Goal: Task Accomplishment & Management: Use online tool/utility

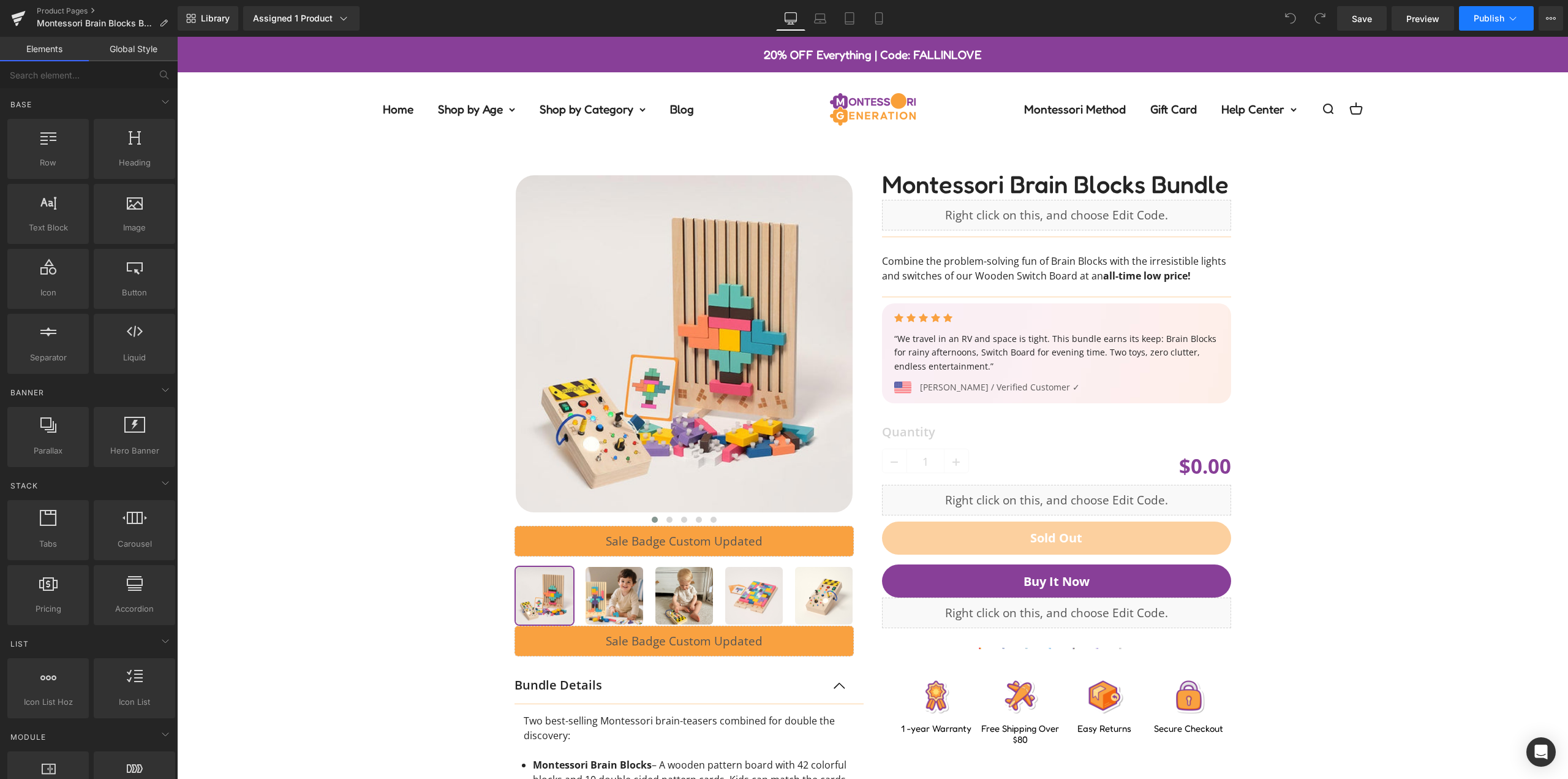
click at [1489, 15] on span "Publish" at bounding box center [1489, 18] width 31 height 10
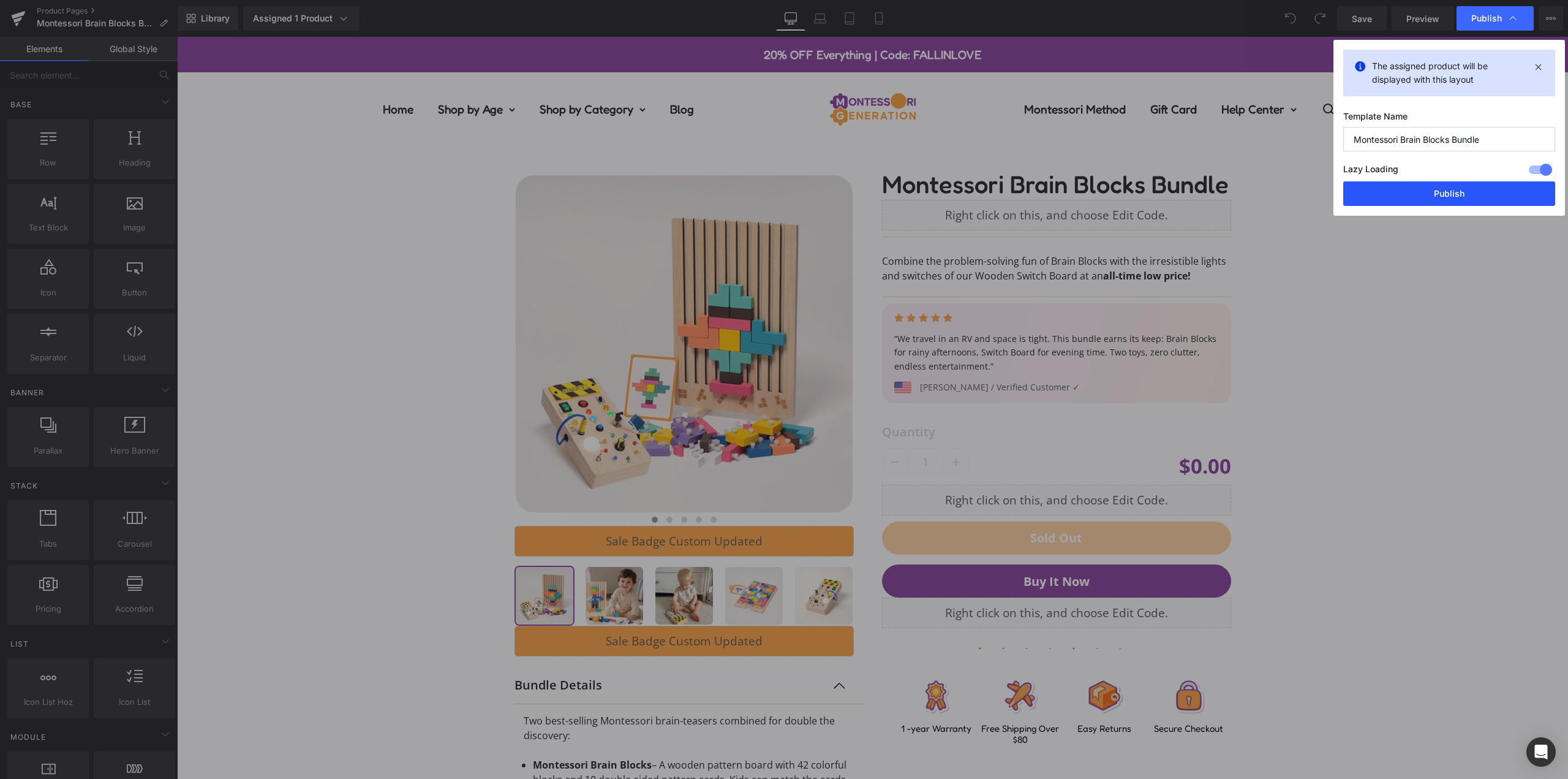
click at [1455, 196] on button "Publish" at bounding box center [1449, 193] width 212 height 24
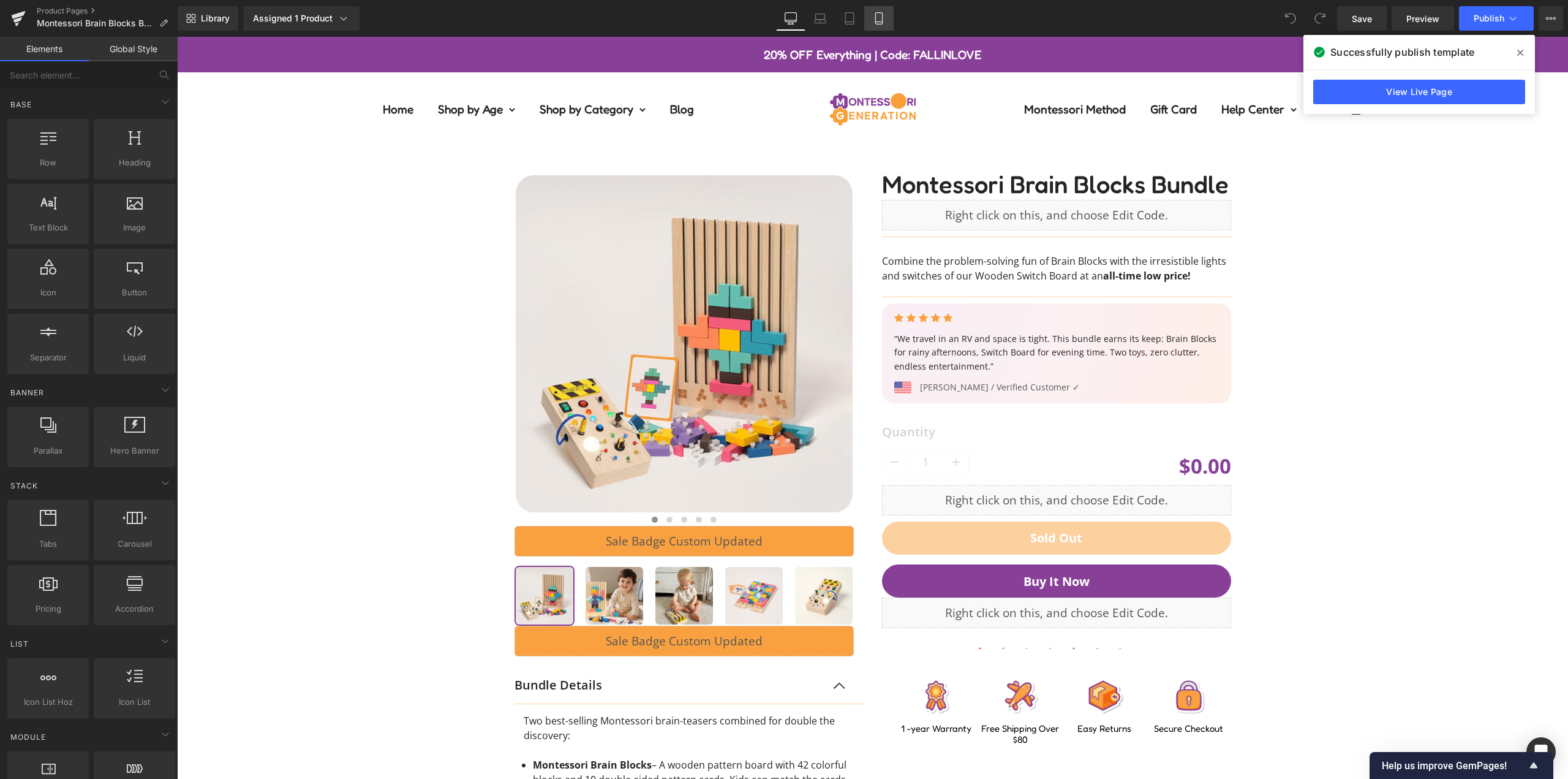
click at [892, 11] on link "Mobile" at bounding box center [879, 18] width 29 height 24
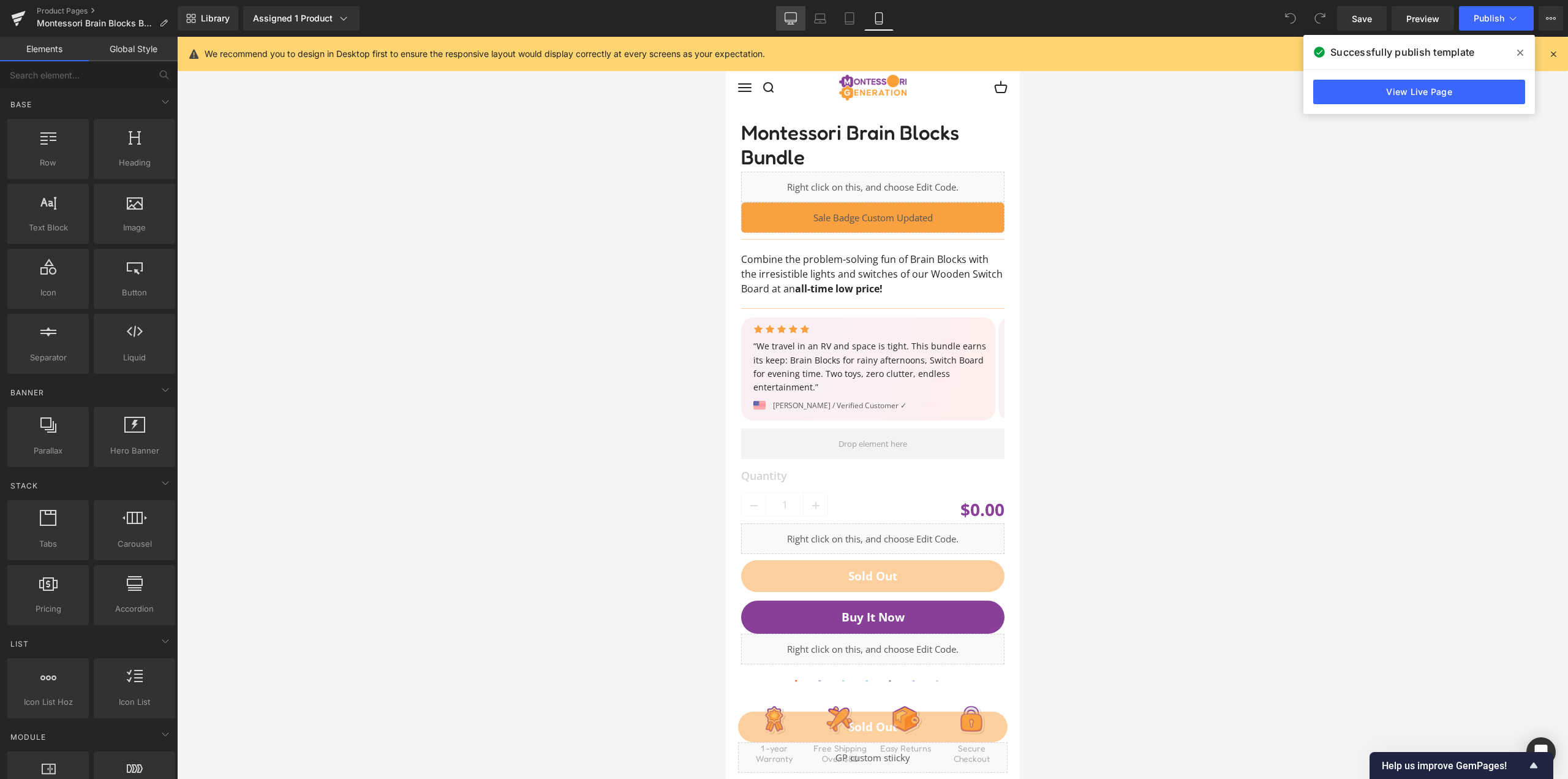
click at [791, 22] on icon at bounding box center [791, 17] width 12 height 9
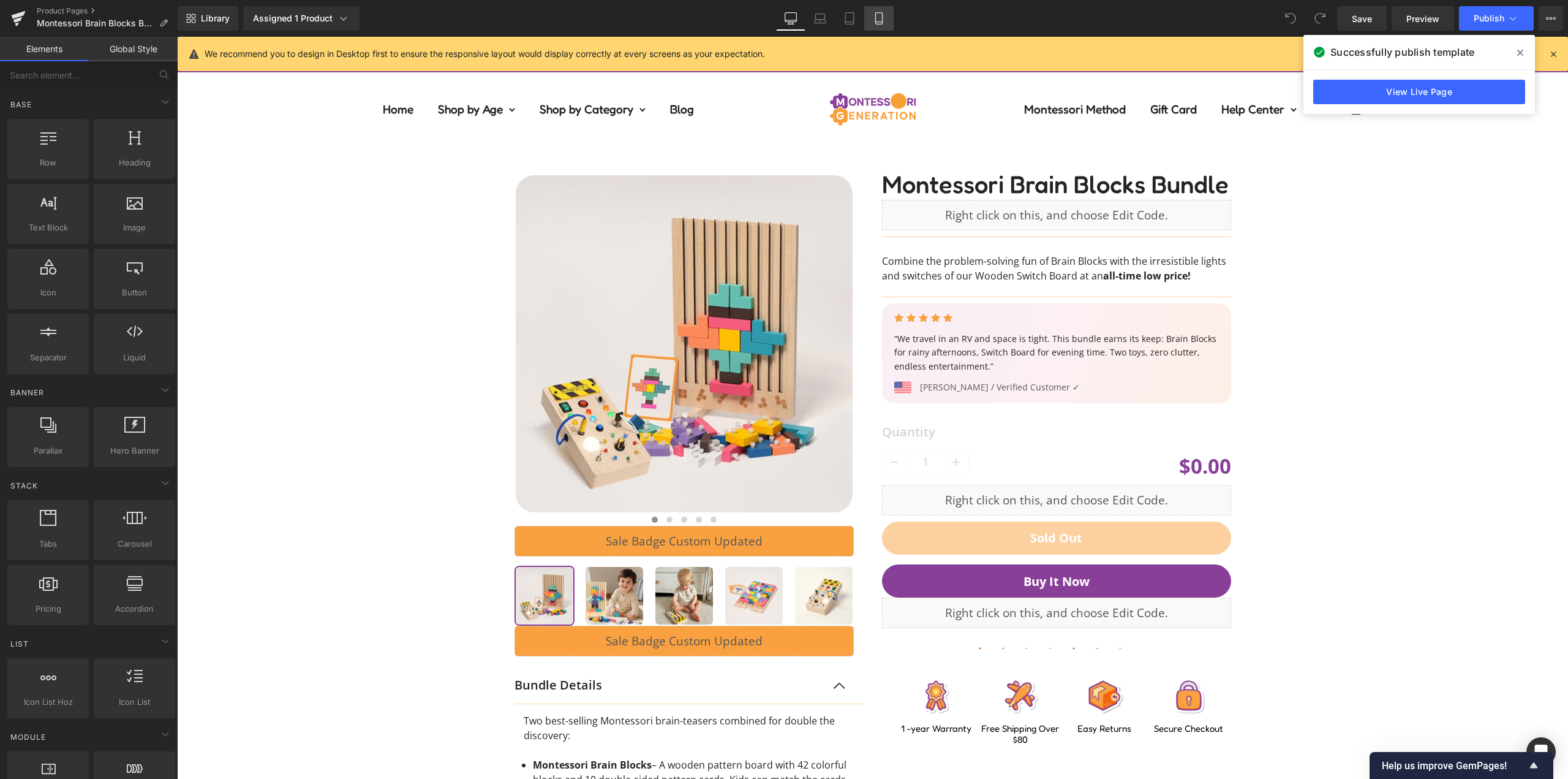
click at [882, 15] on icon at bounding box center [879, 19] width 13 height 13
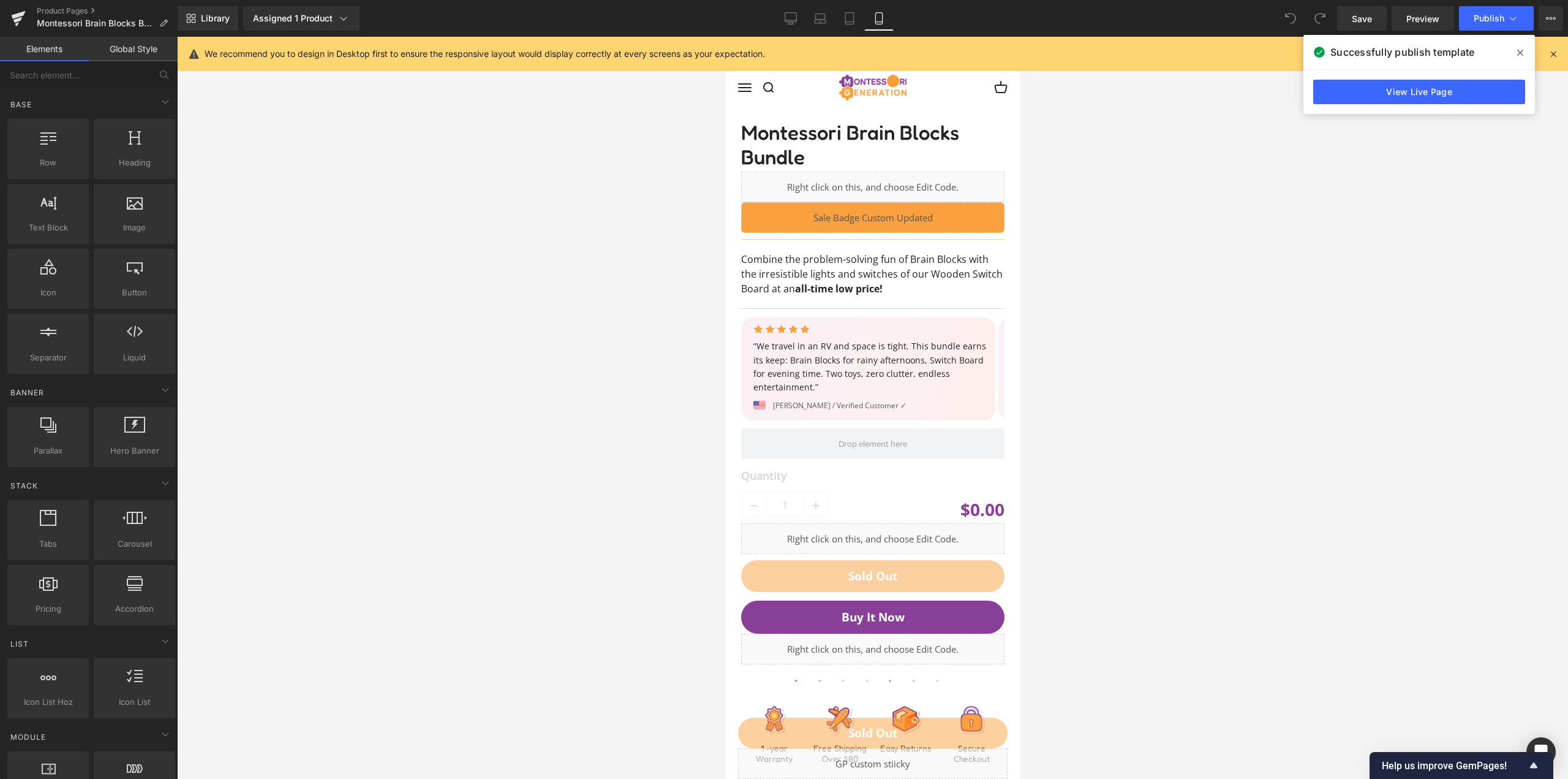
scroll to position [74, 0]
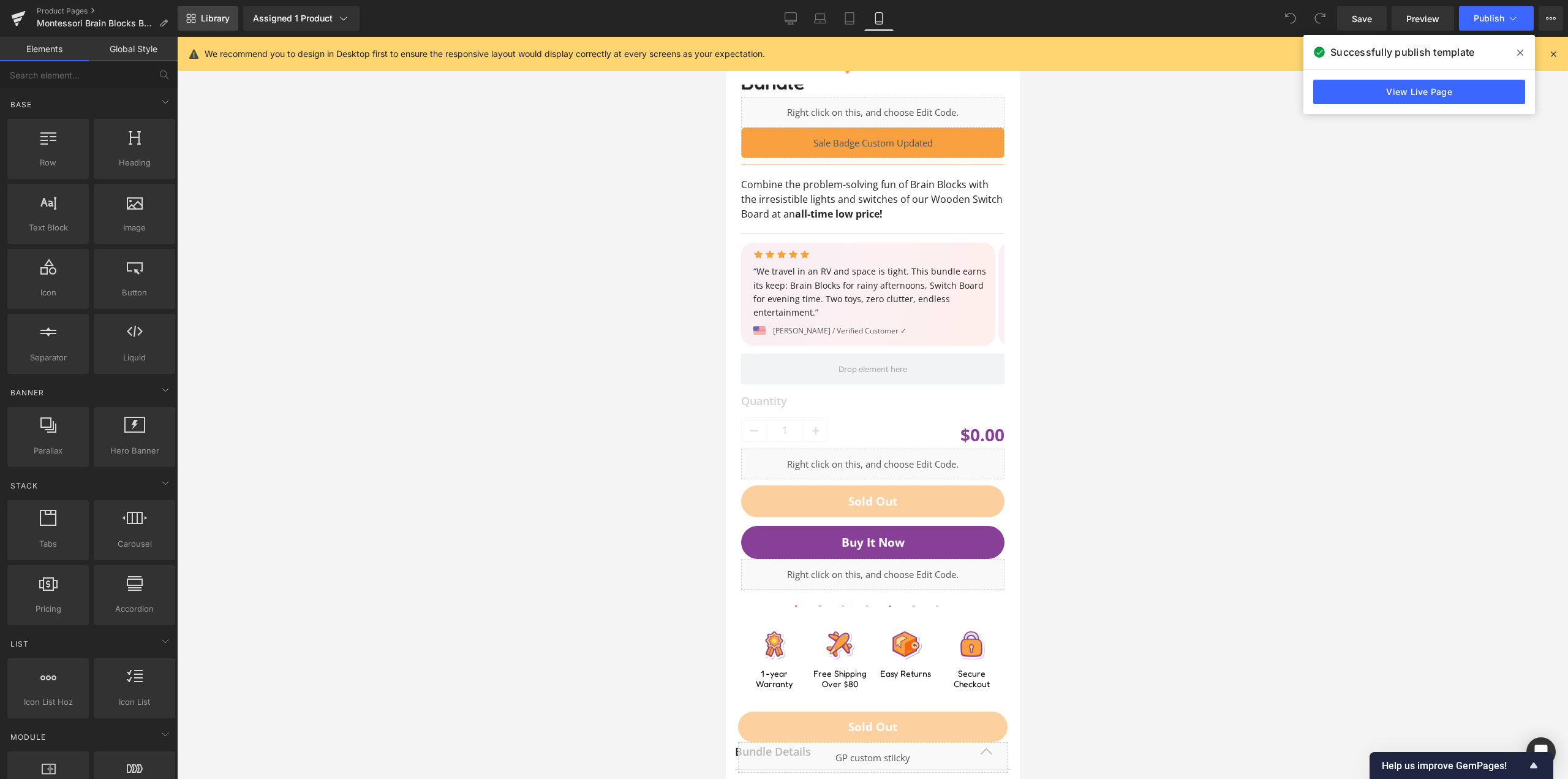
click at [225, 29] on link "Library" at bounding box center [207, 18] width 60 height 24
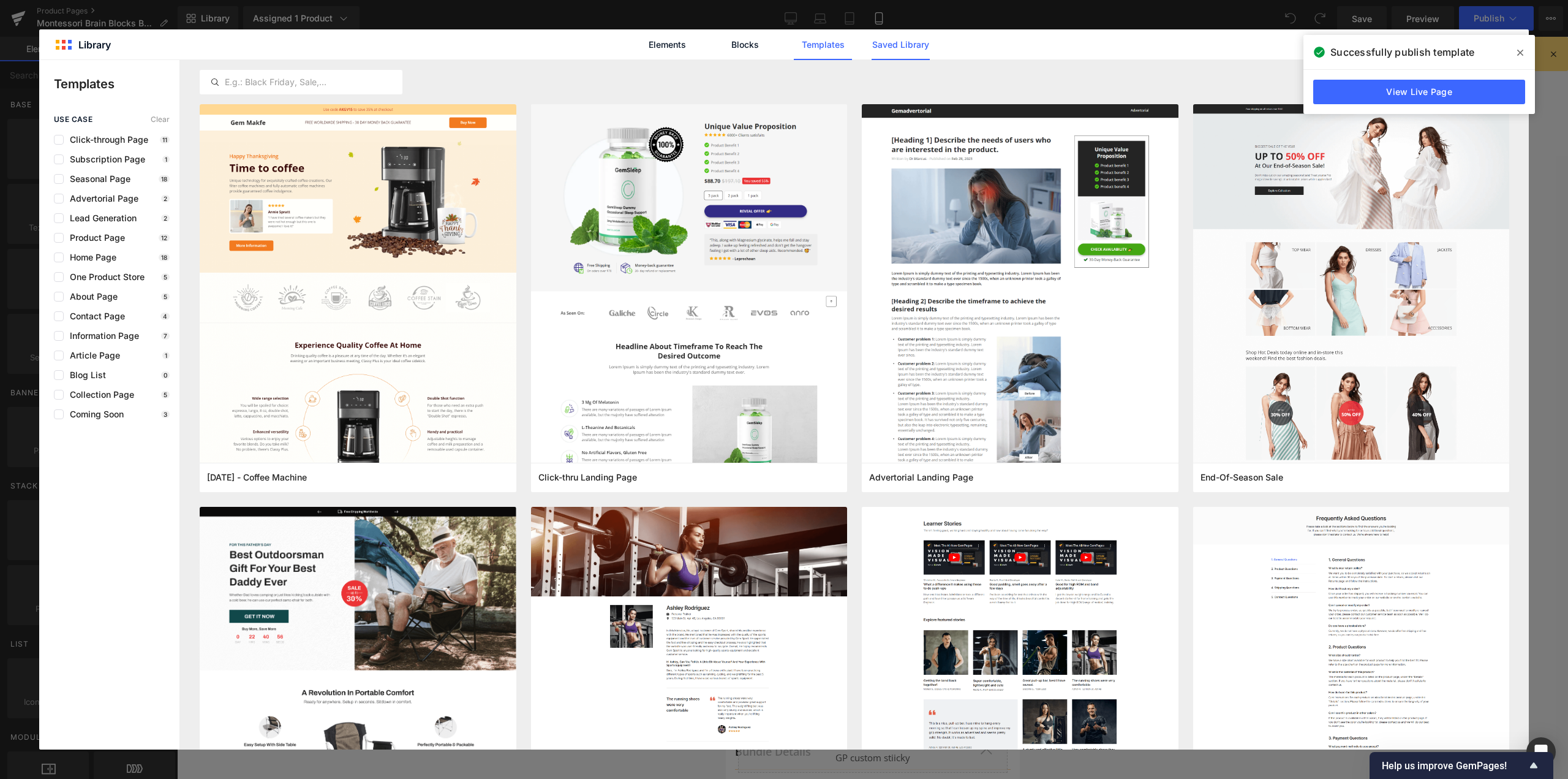
click at [897, 45] on link "Saved Library" at bounding box center [900, 45] width 58 height 31
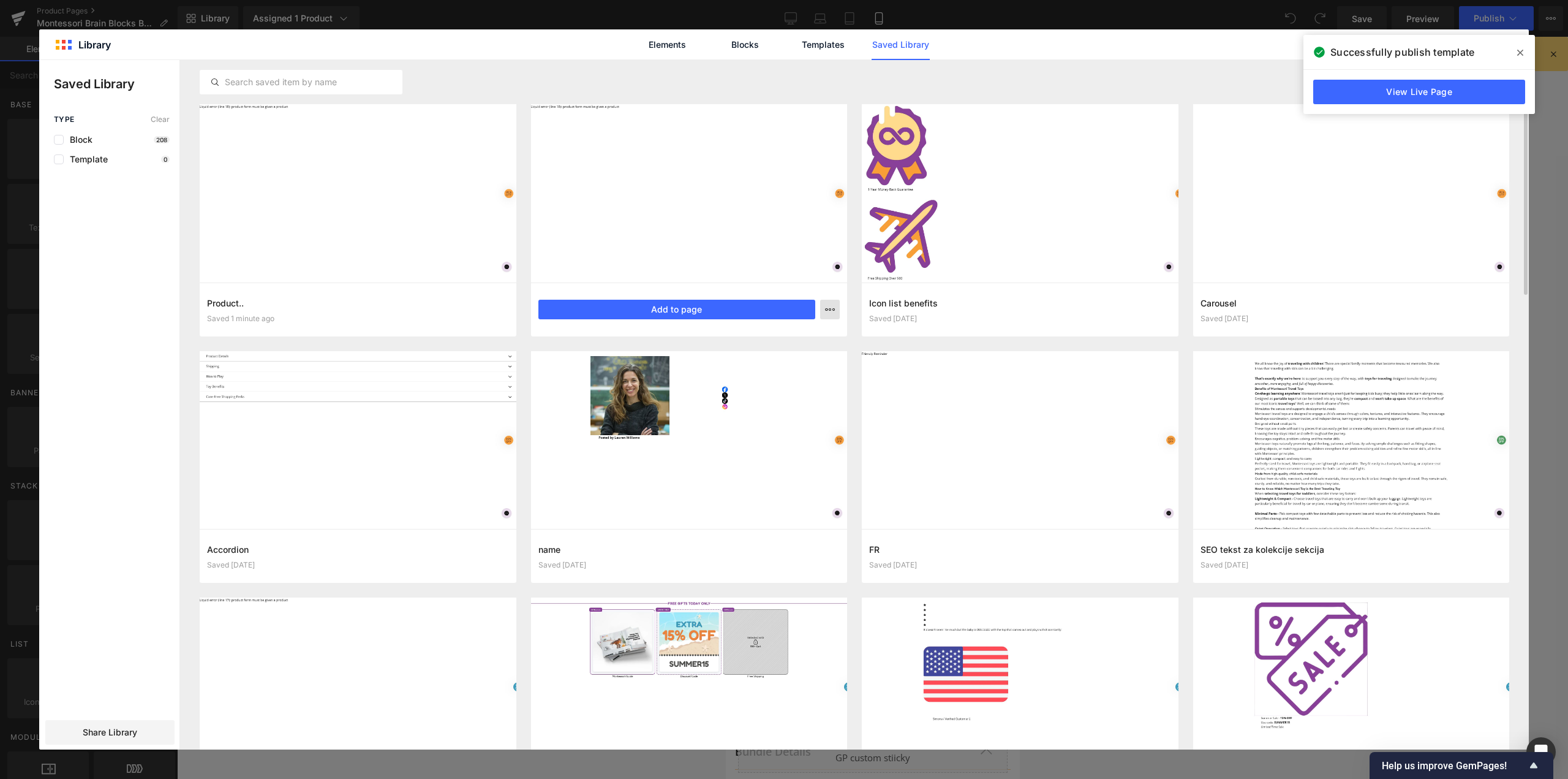
click at [830, 310] on icon "button" at bounding box center [830, 310] width 10 height 10
click at [767, 362] on div "Delete" at bounding box center [770, 362] width 140 height 26
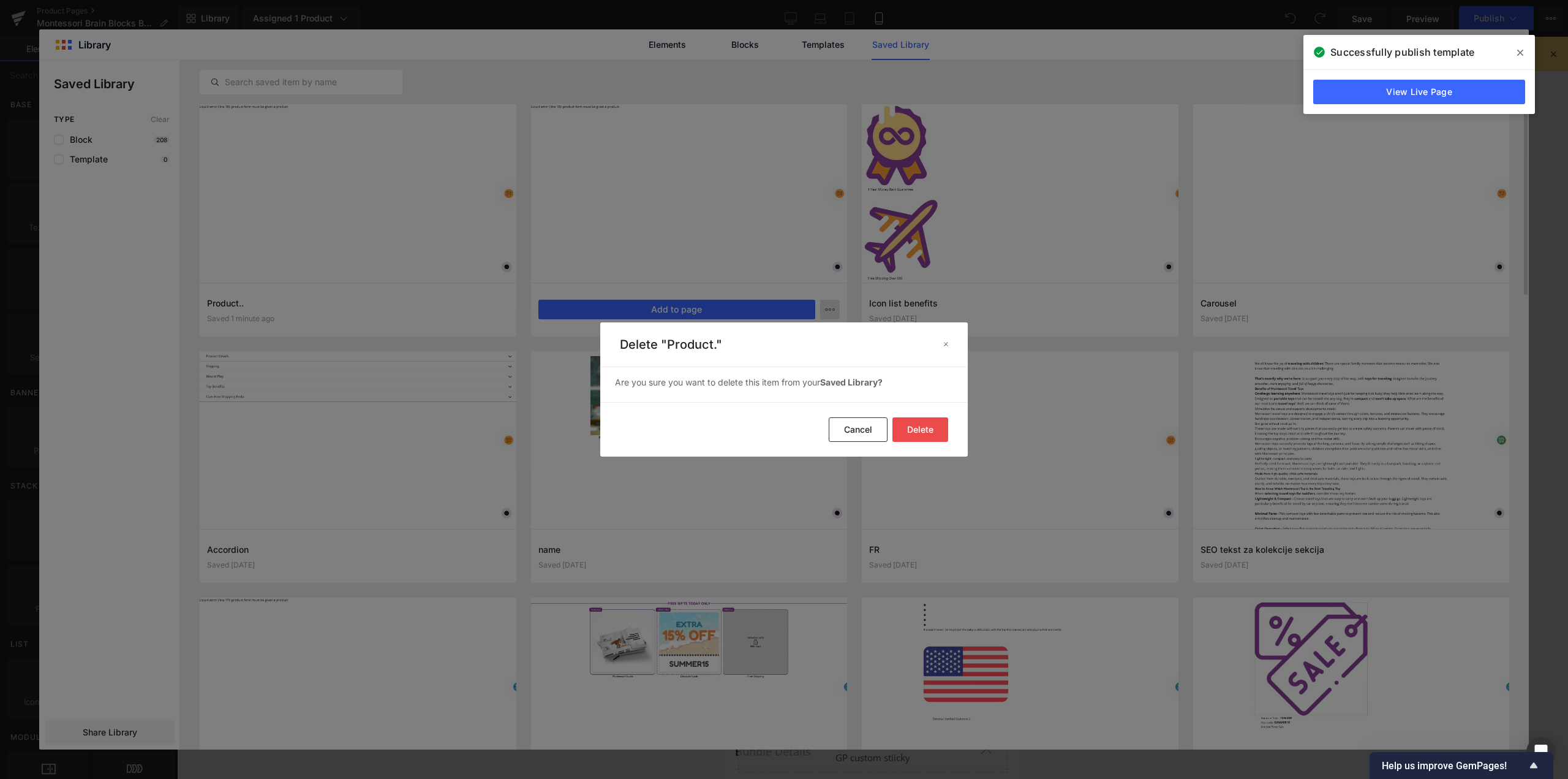
click at [911, 435] on button "Delete" at bounding box center [920, 429] width 56 height 24
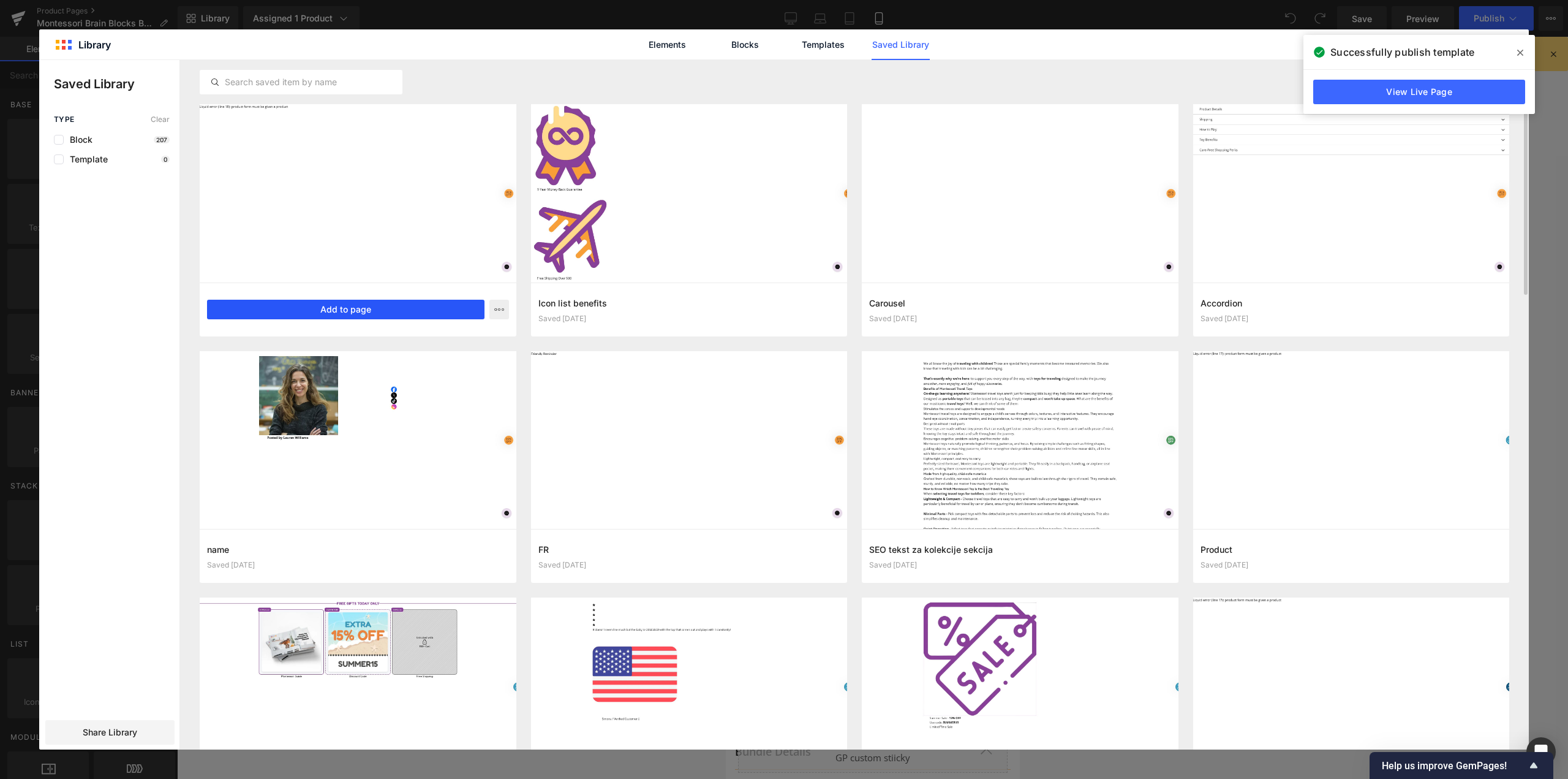
click at [325, 313] on button "Add to page" at bounding box center [346, 310] width 277 height 19
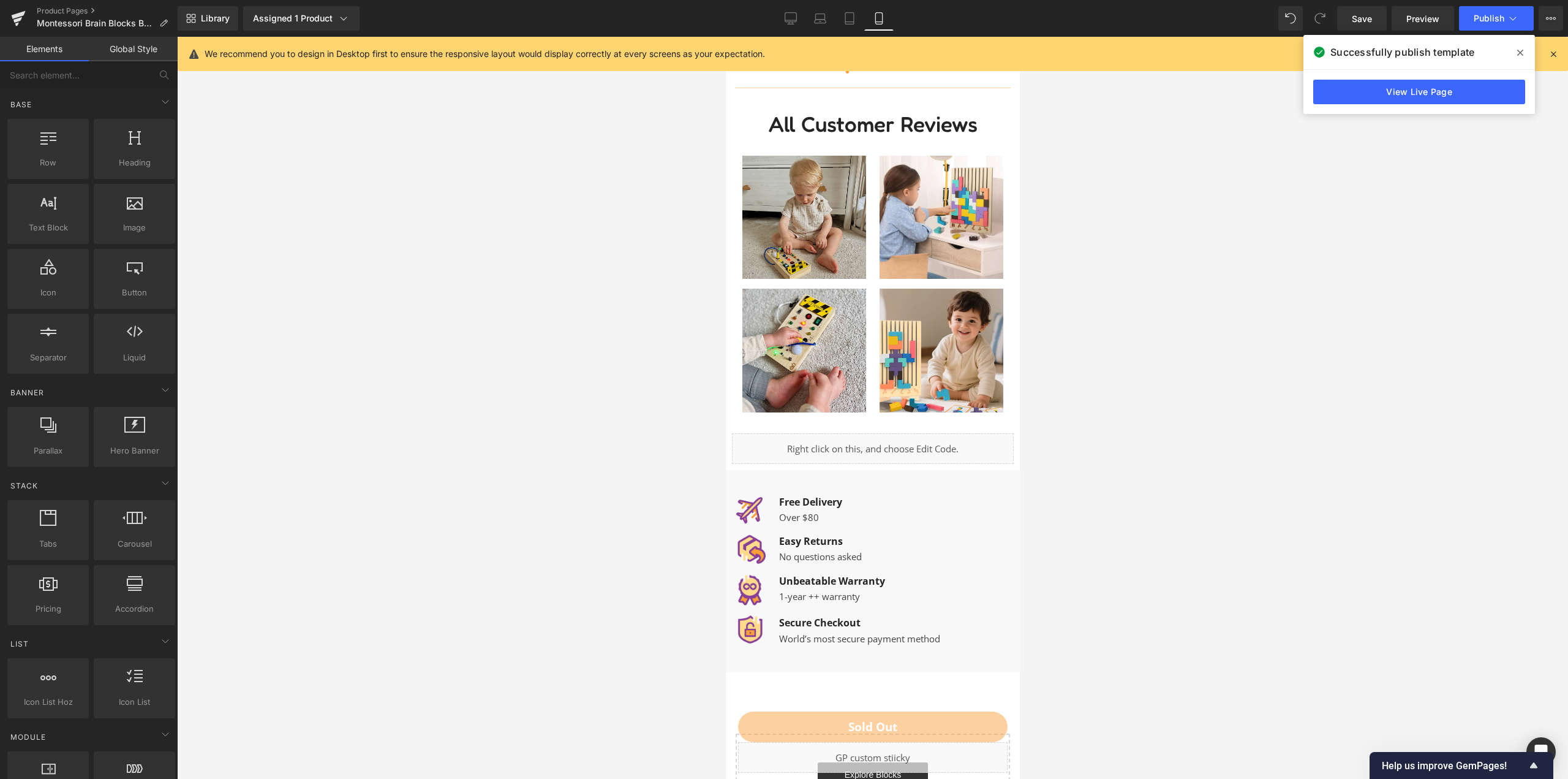
scroll to position [1164, 0]
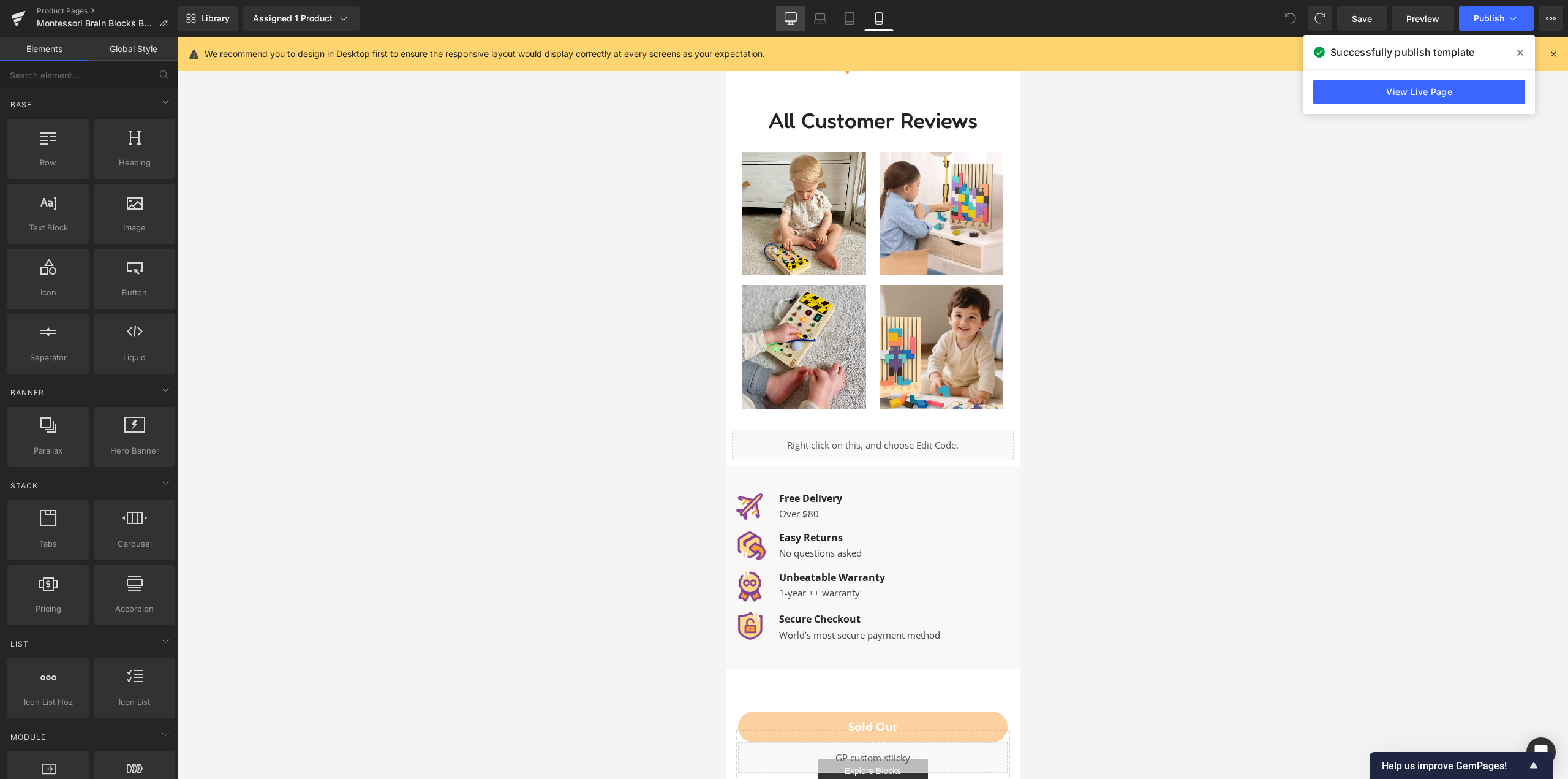
click at [795, 13] on icon at bounding box center [791, 17] width 12 height 9
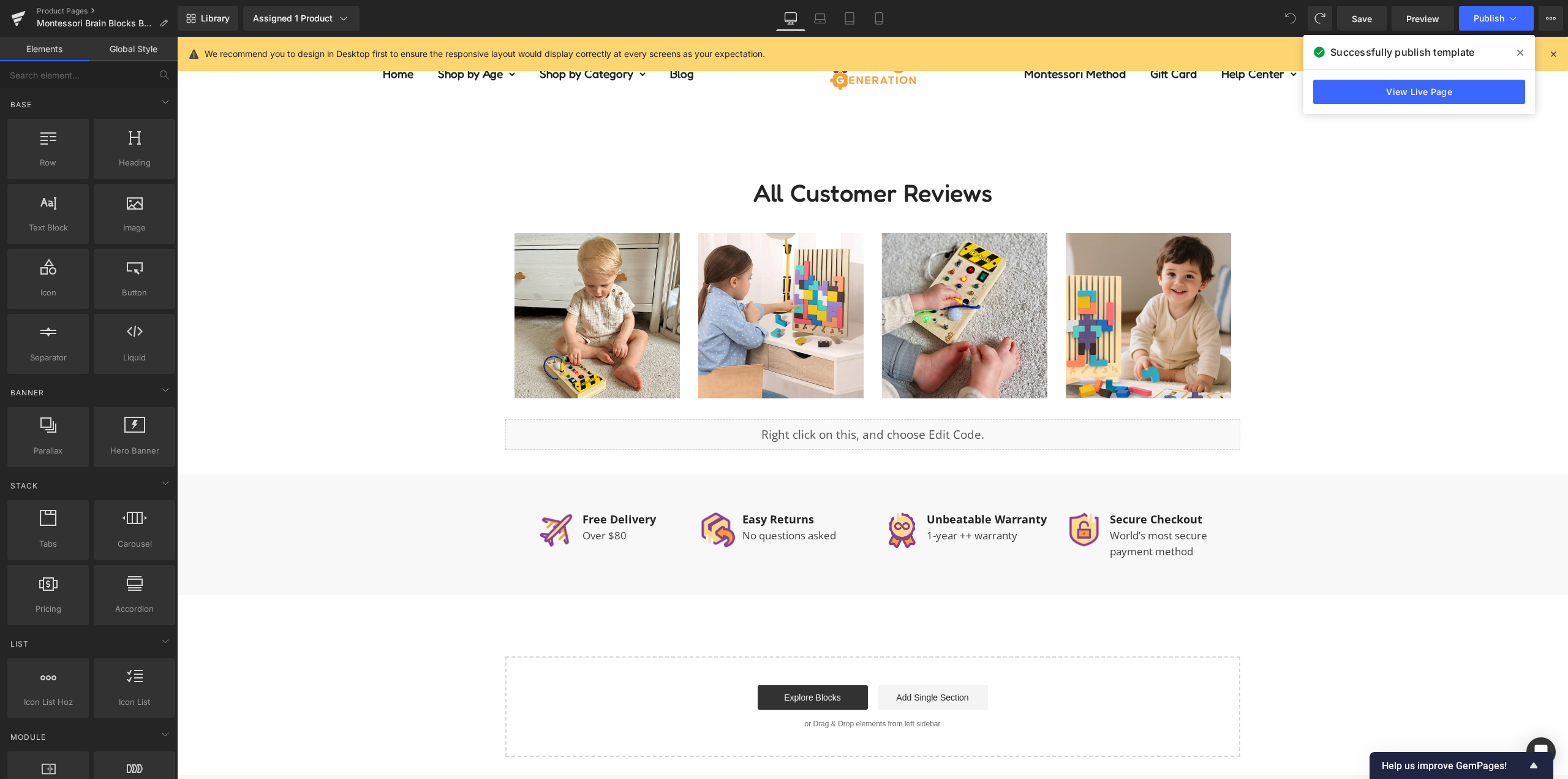
scroll to position [727, 0]
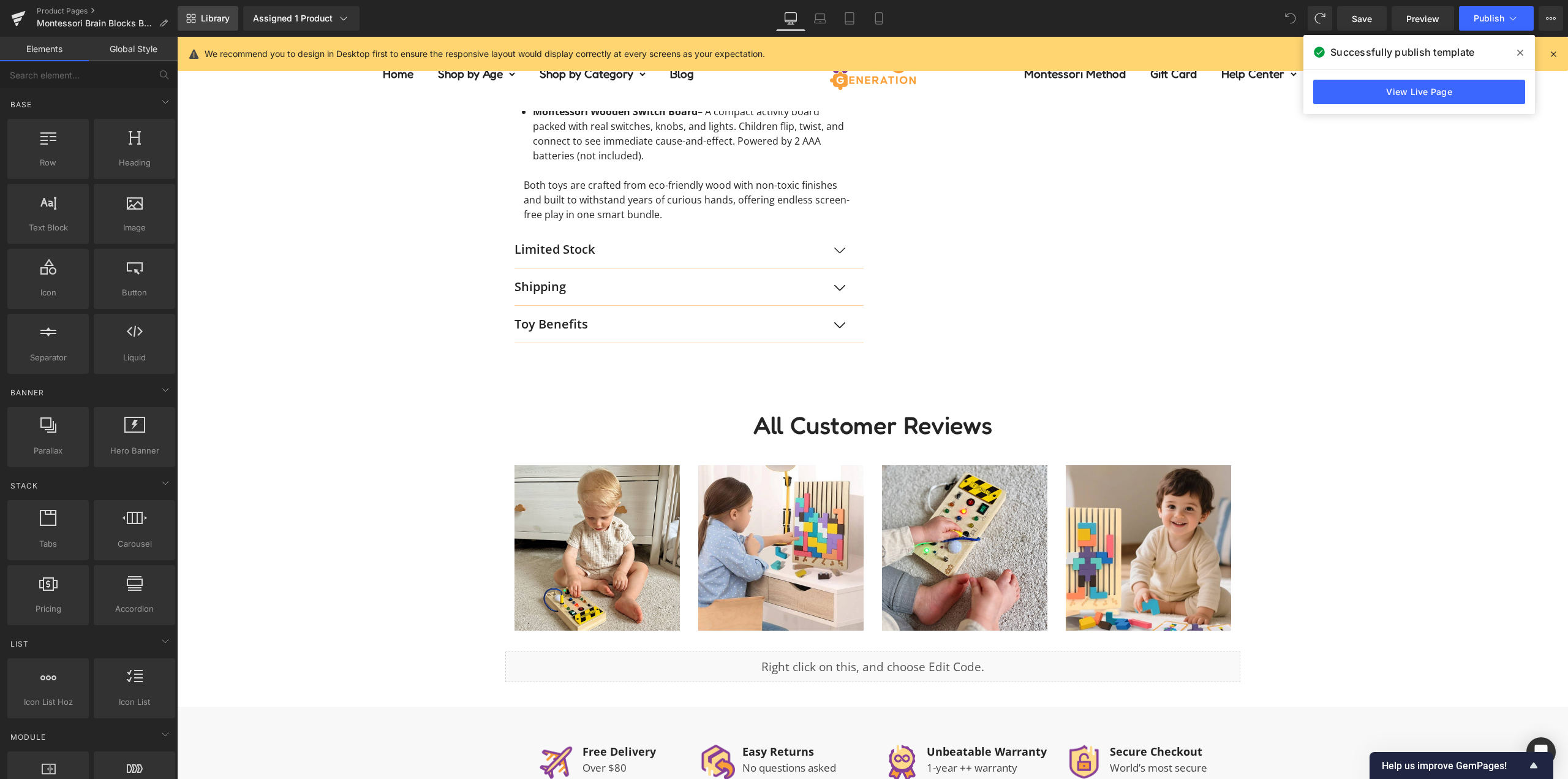
click at [199, 12] on link "Library" at bounding box center [207, 18] width 60 height 24
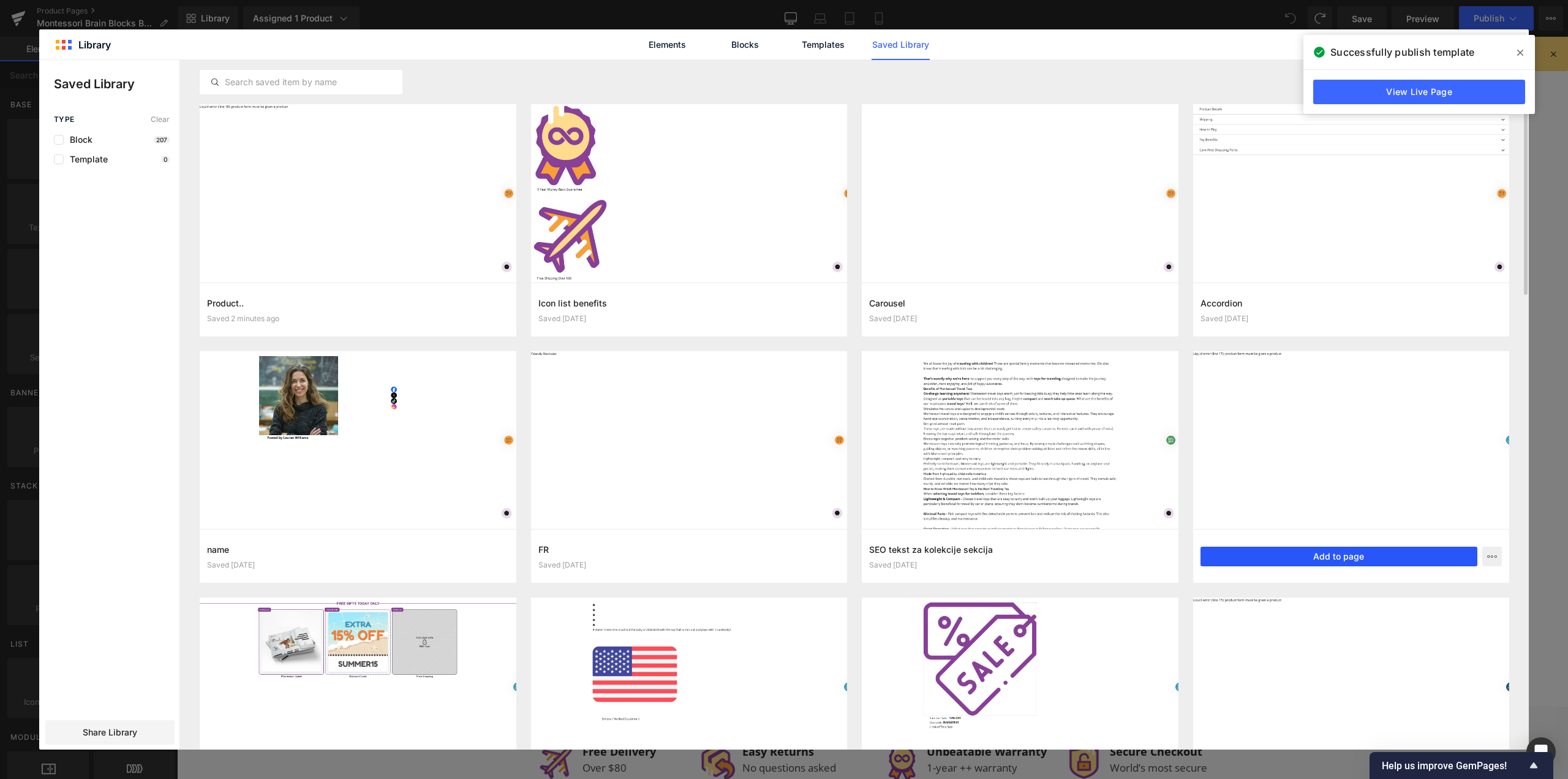
click at [1289, 553] on button "Add to page" at bounding box center [1339, 556] width 277 height 19
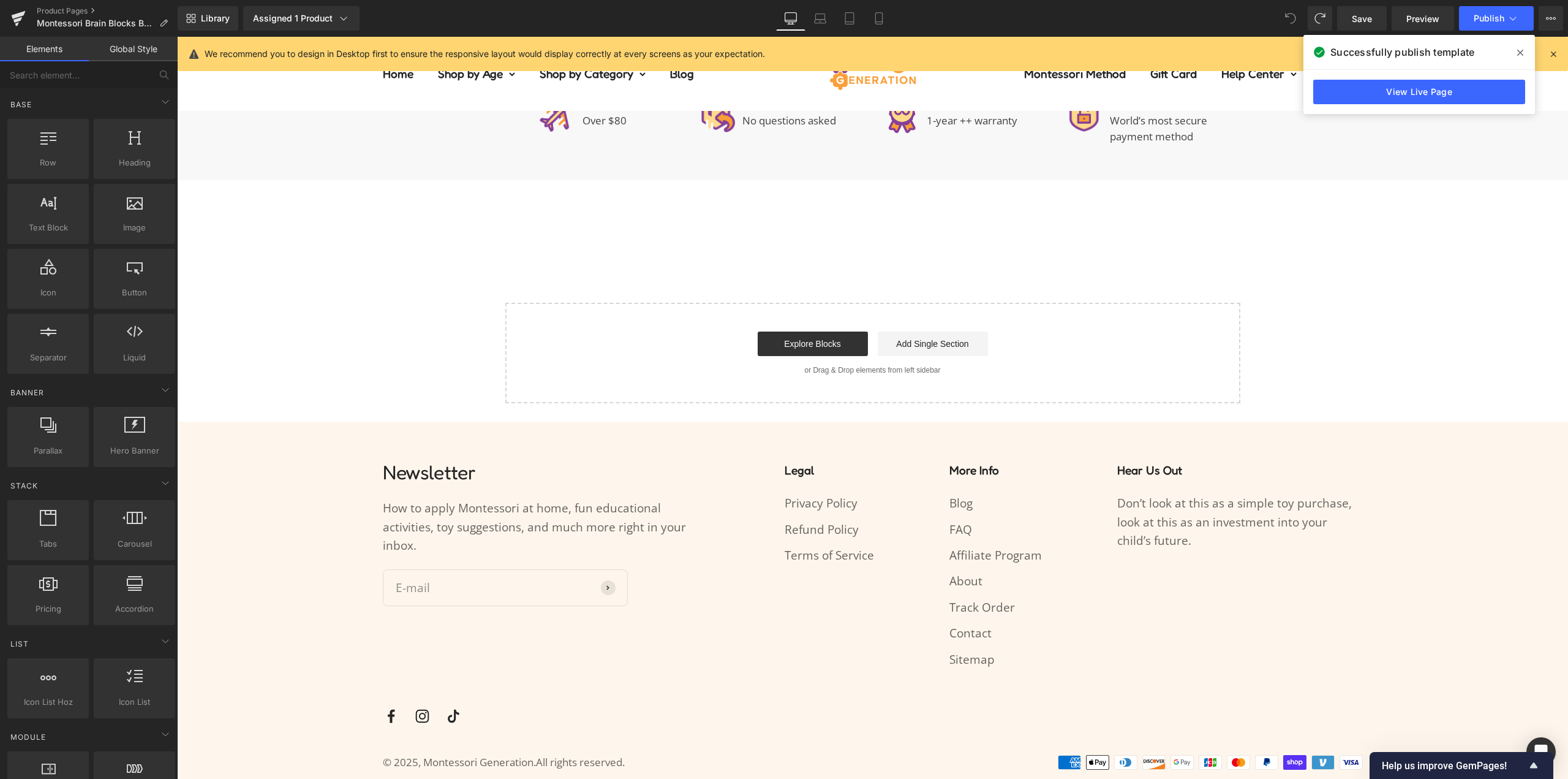
scroll to position [1404, 0]
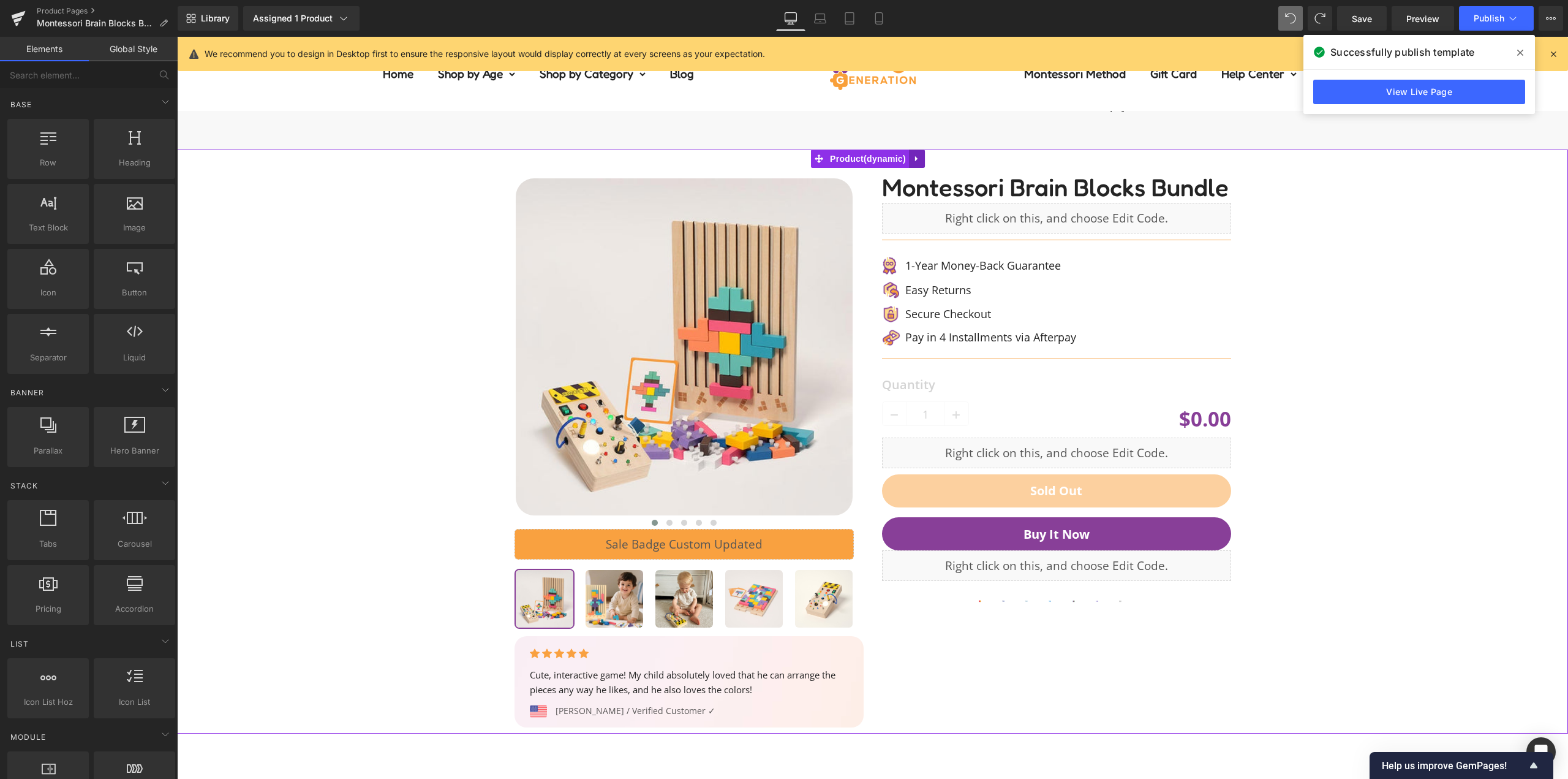
click at [920, 159] on icon at bounding box center [917, 158] width 8 height 9
click at [911, 159] on icon at bounding box center [909, 159] width 8 height 8
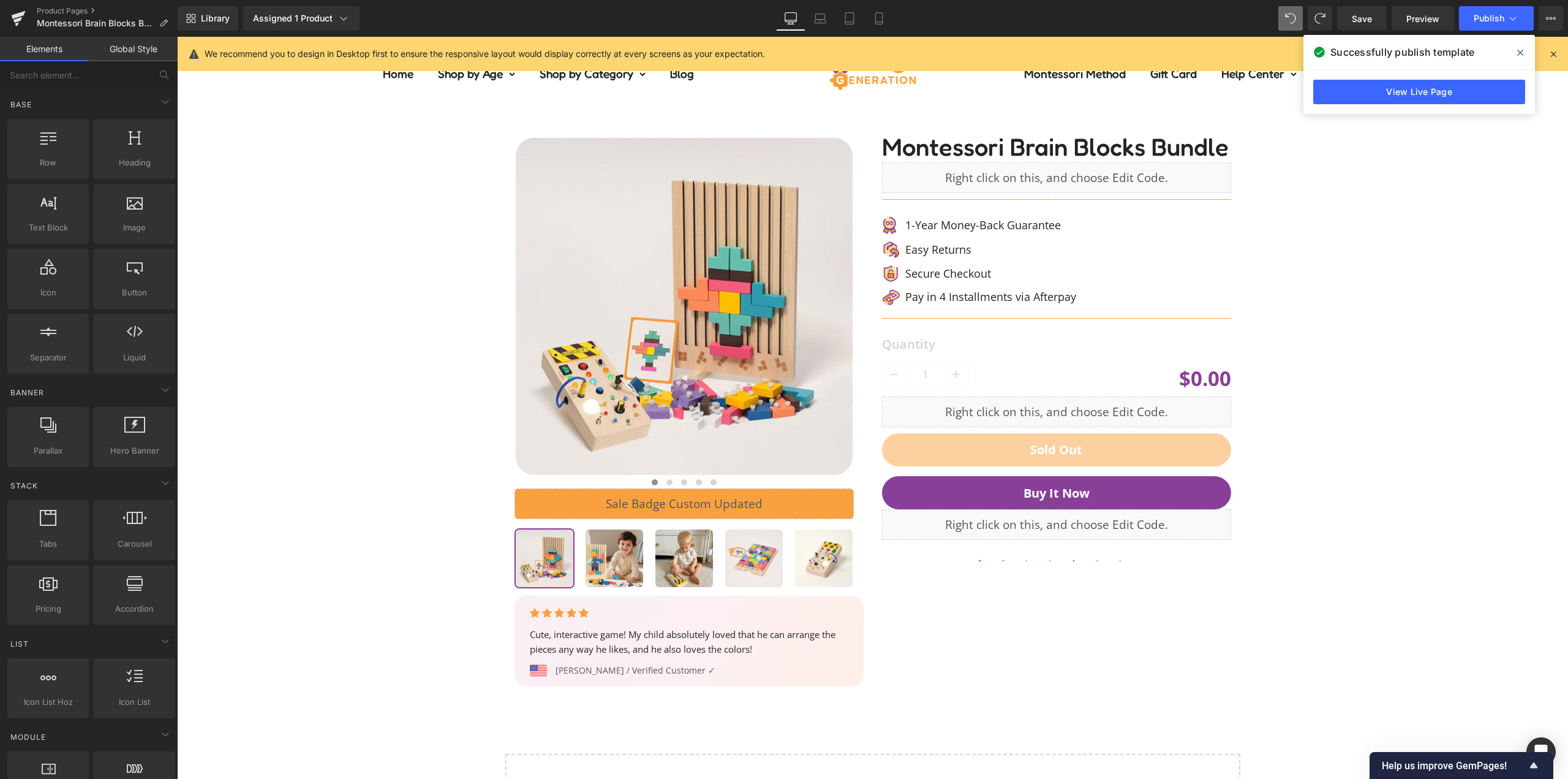
scroll to position [2052, 0]
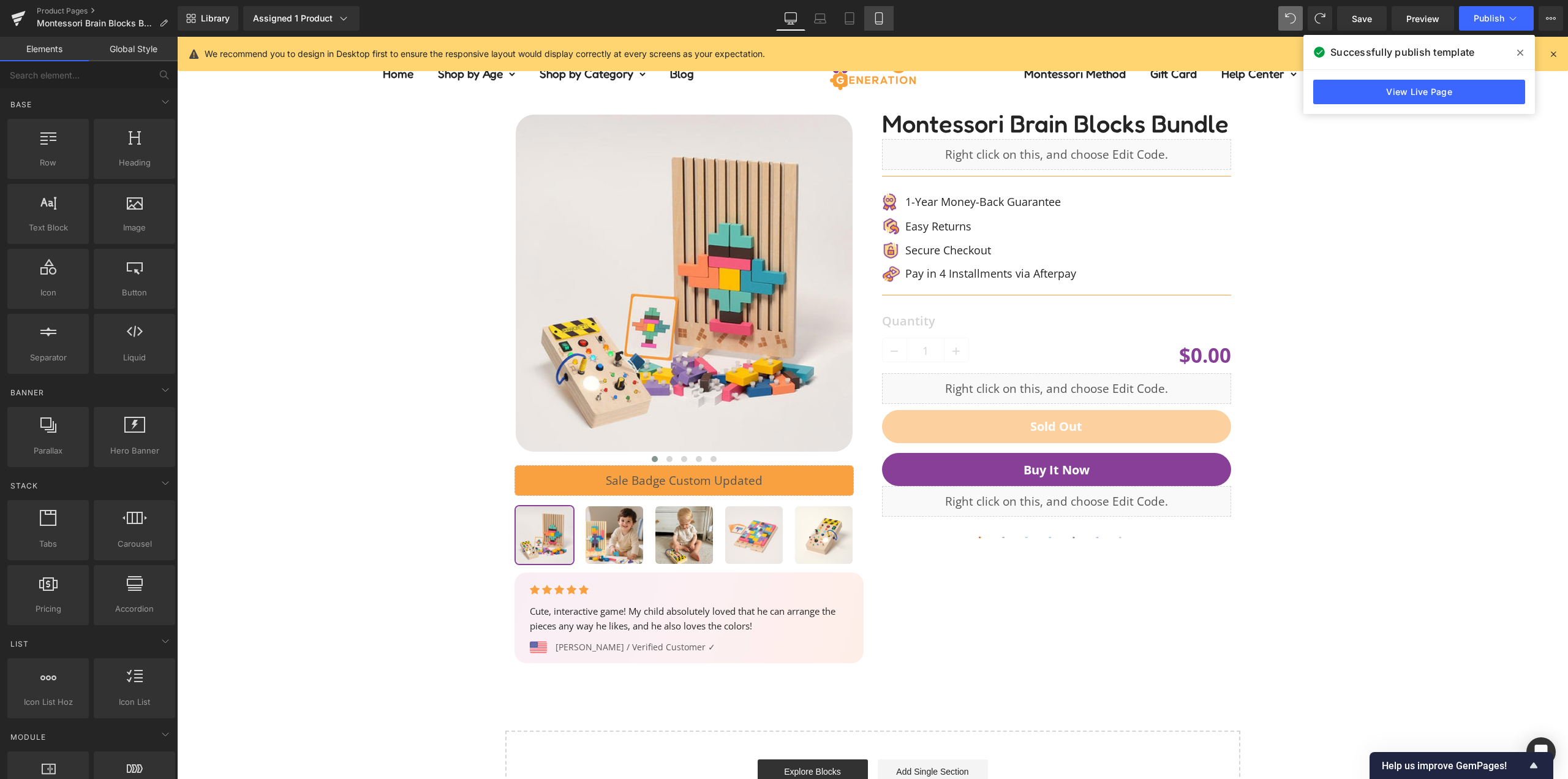
click at [871, 15] on link "Mobile" at bounding box center [879, 18] width 29 height 24
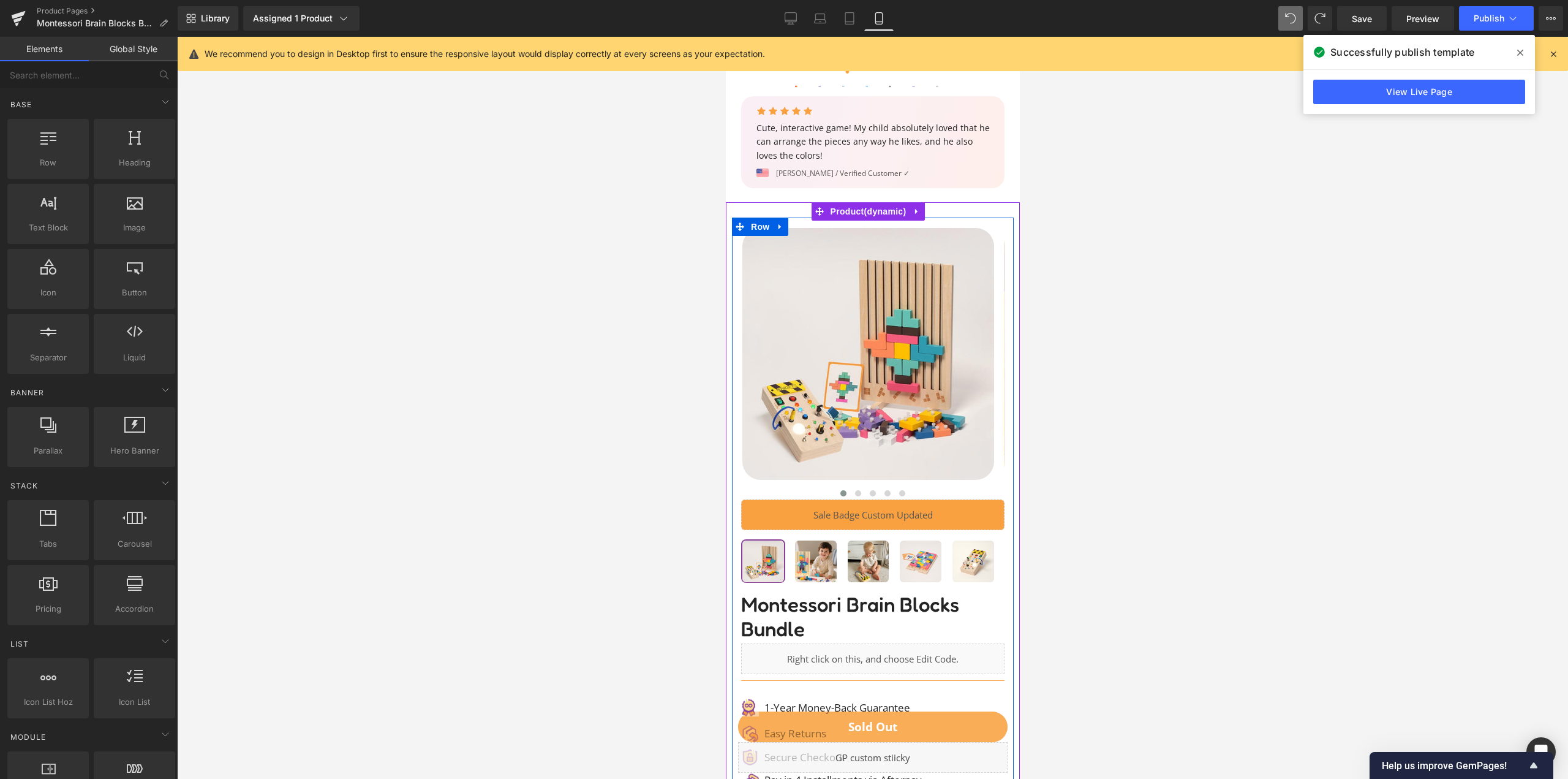
scroll to position [2560, 0]
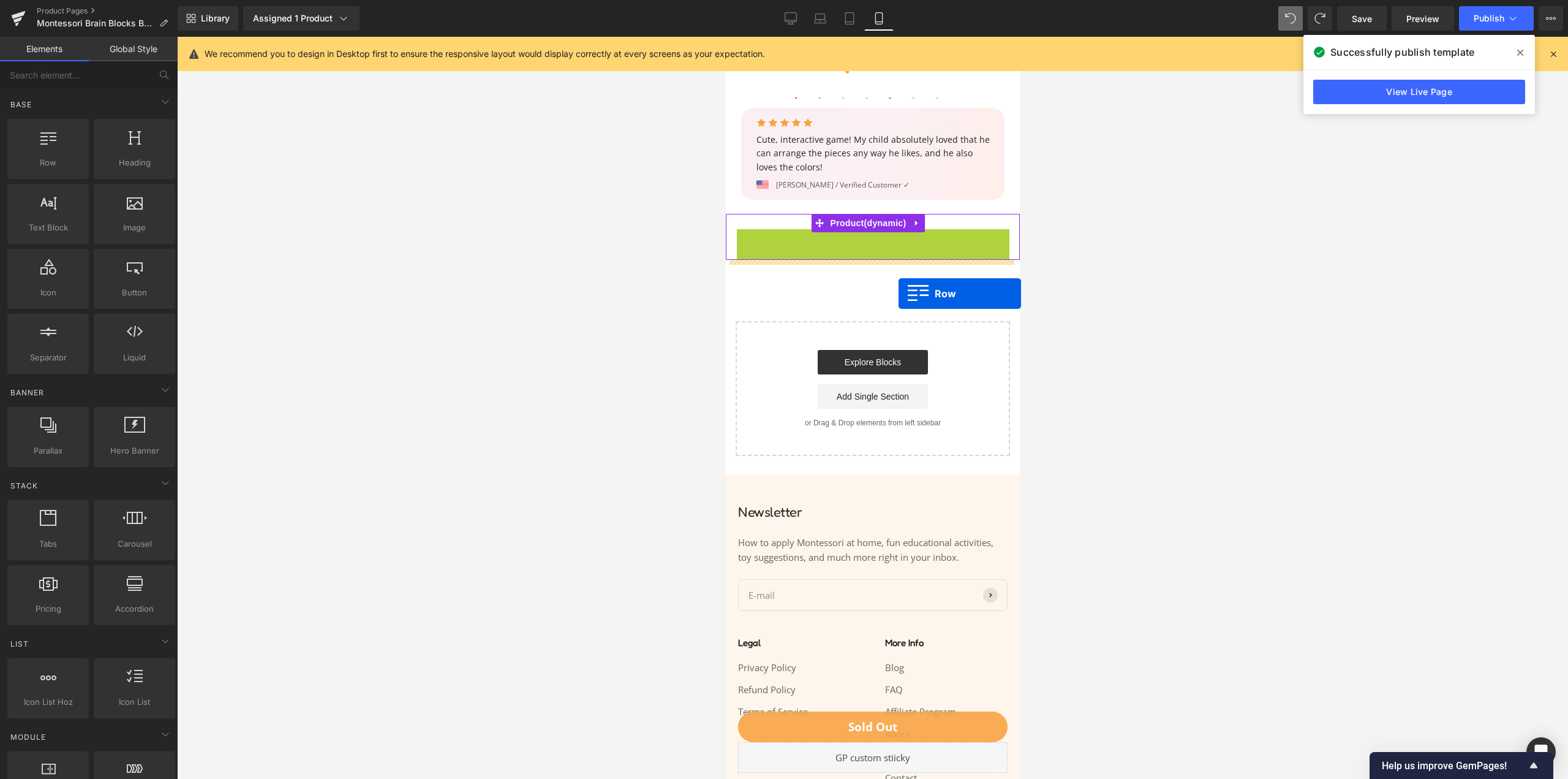
drag, startPoint x: 833, startPoint y: 312, endPoint x: 891, endPoint y: 307, distance: 58.2
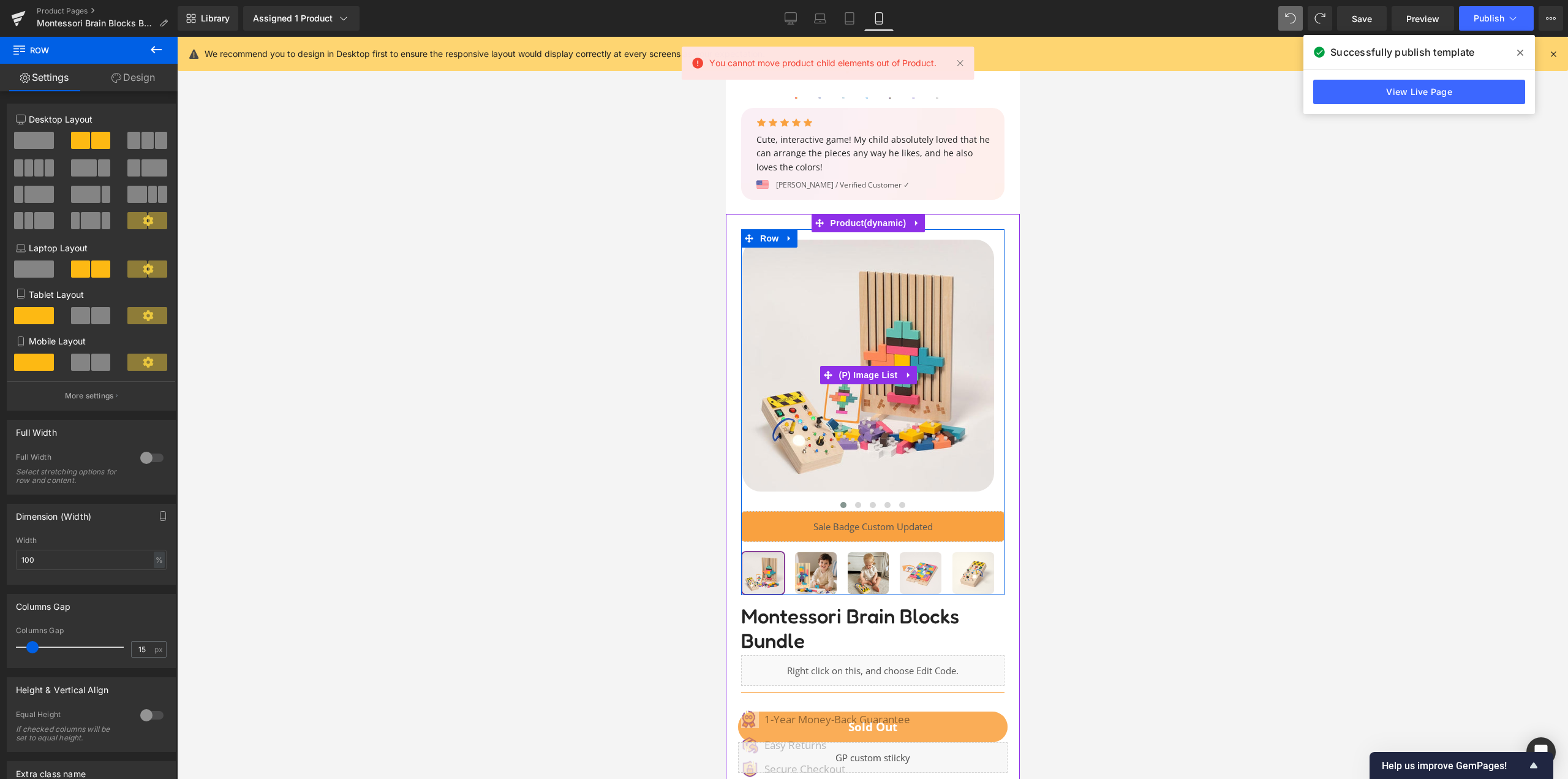
drag, startPoint x: 777, startPoint y: 241, endPoint x: 904, endPoint y: 266, distance: 129.4
click at [904, 266] on div "‹" at bounding box center [872, 692] width 282 height 927
drag, startPoint x: 774, startPoint y: 243, endPoint x: 897, endPoint y: 270, distance: 125.9
click at [897, 270] on div "‹" at bounding box center [872, 692] width 282 height 927
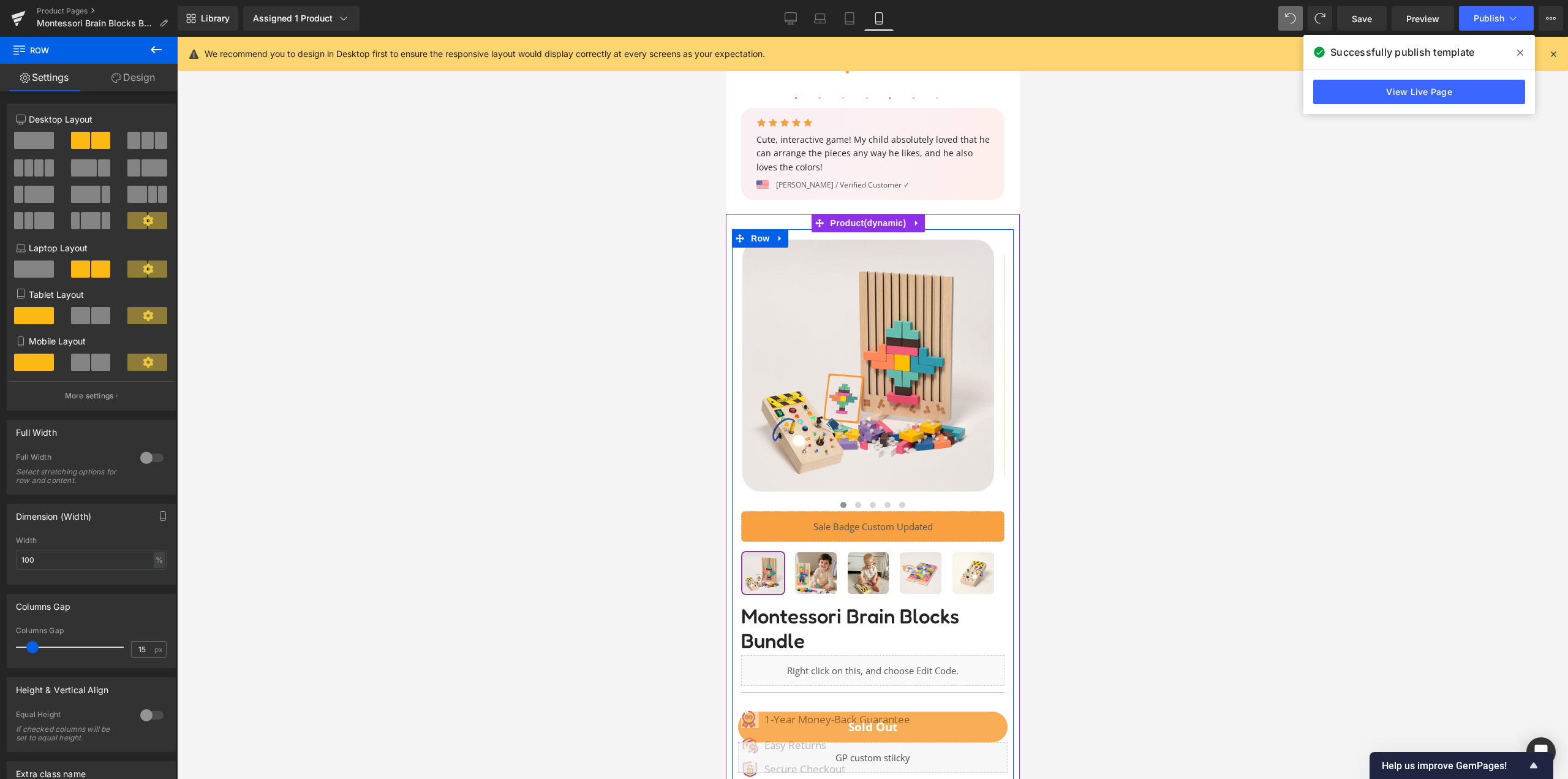
click at [777, 241] on icon at bounding box center [779, 238] width 8 height 9
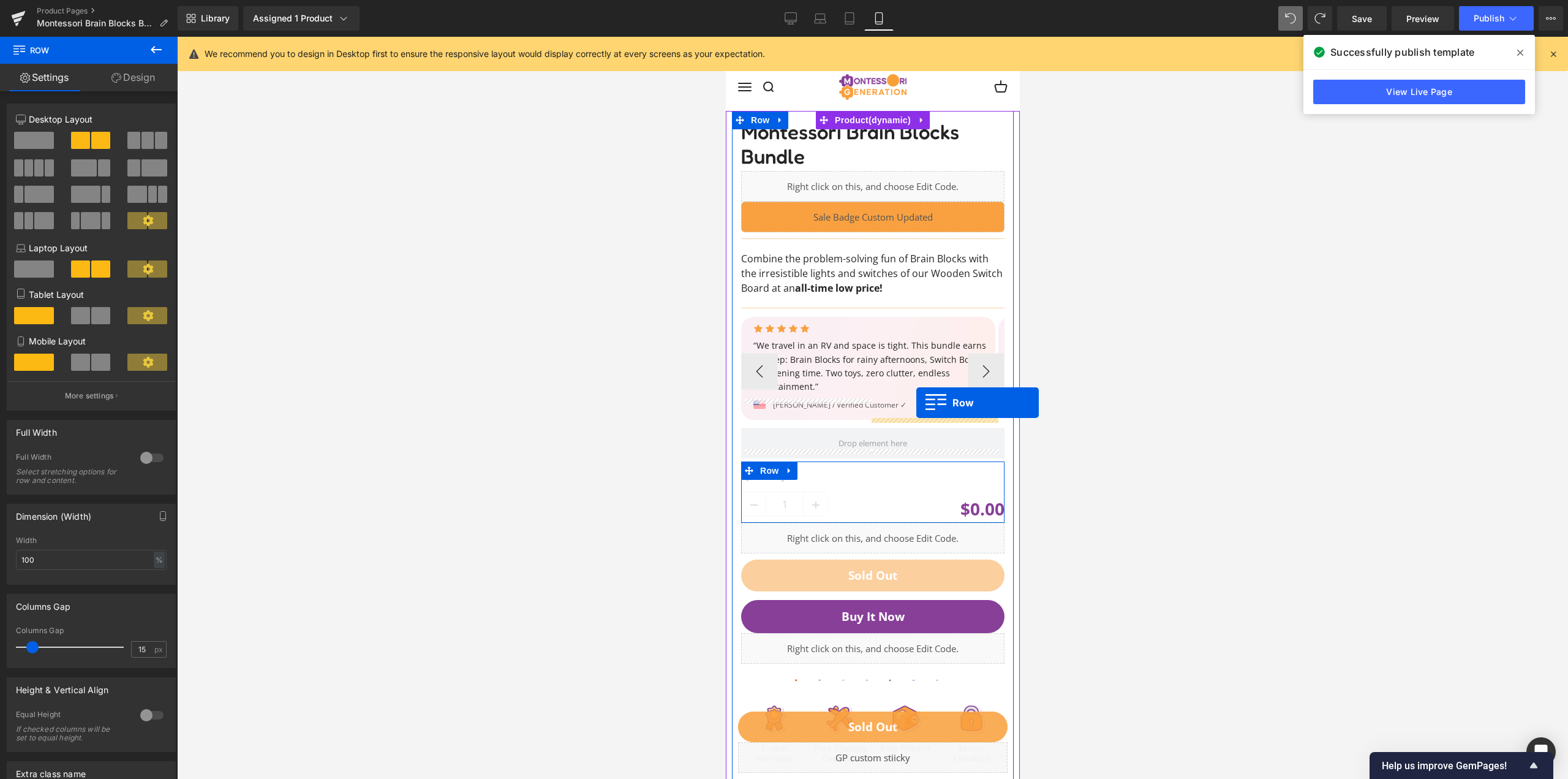
scroll to position [0, 0]
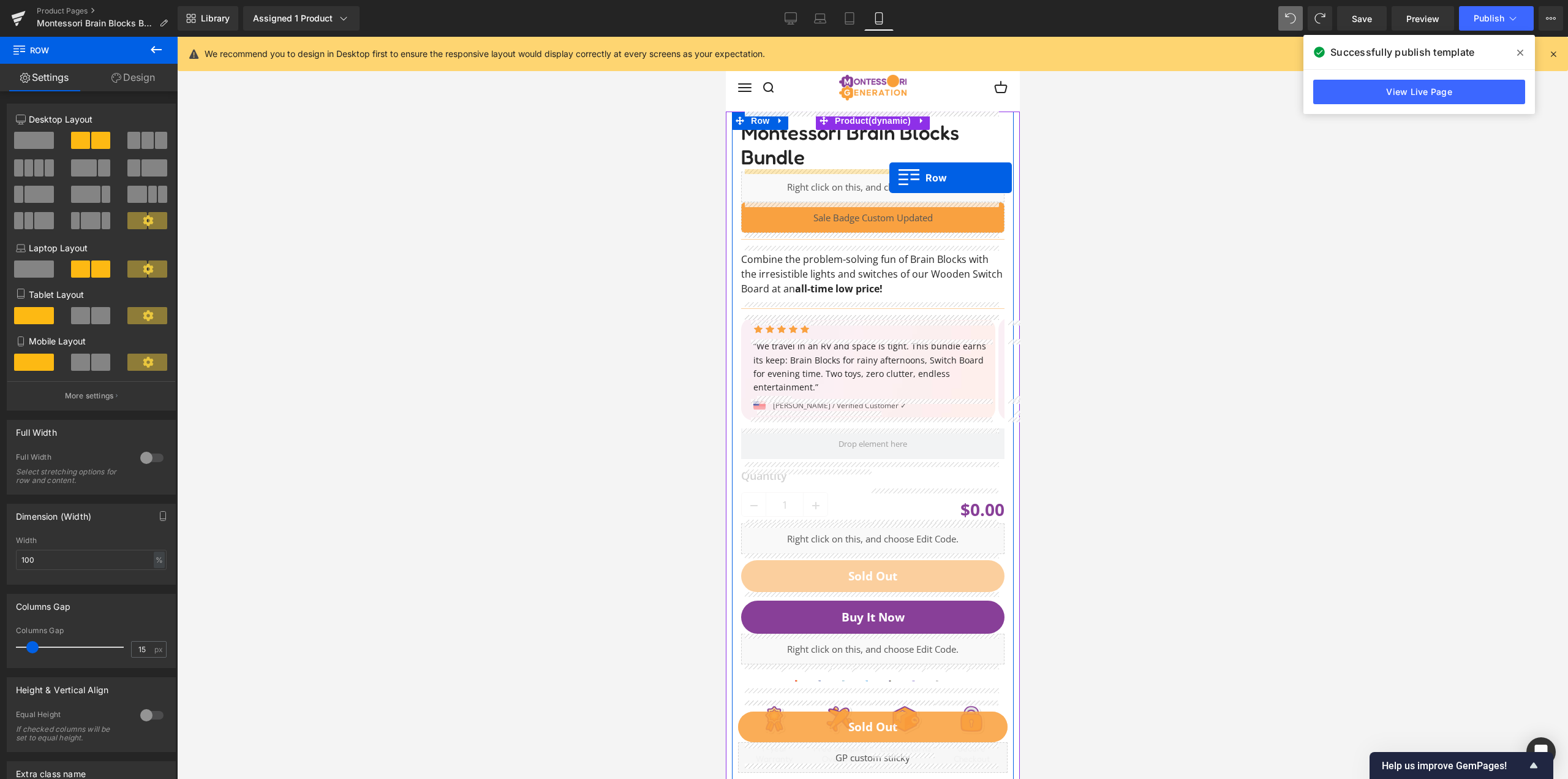
drag, startPoint x: 915, startPoint y: 267, endPoint x: 889, endPoint y: 177, distance: 93.7
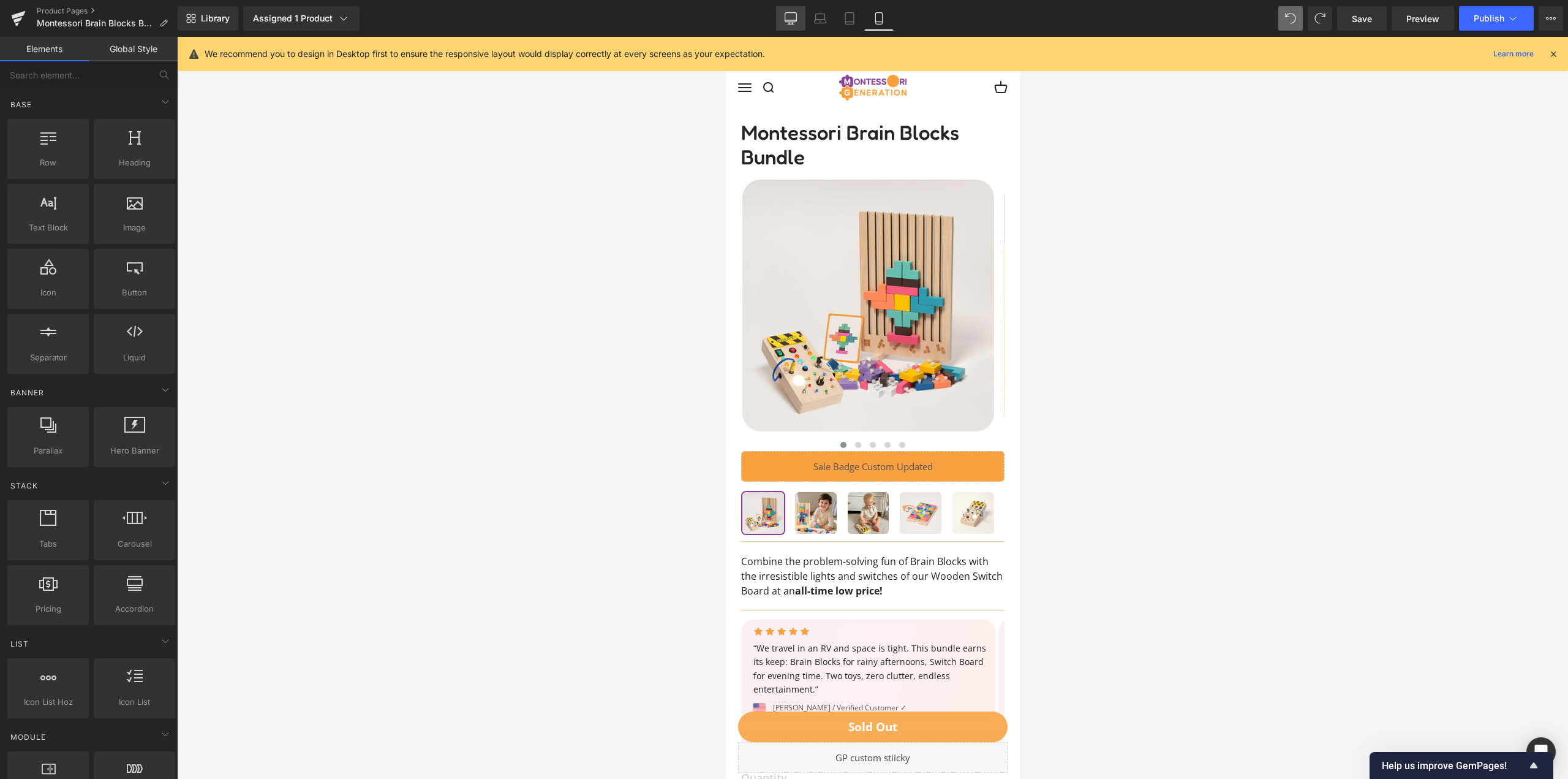
click at [795, 22] on icon at bounding box center [791, 17] width 12 height 9
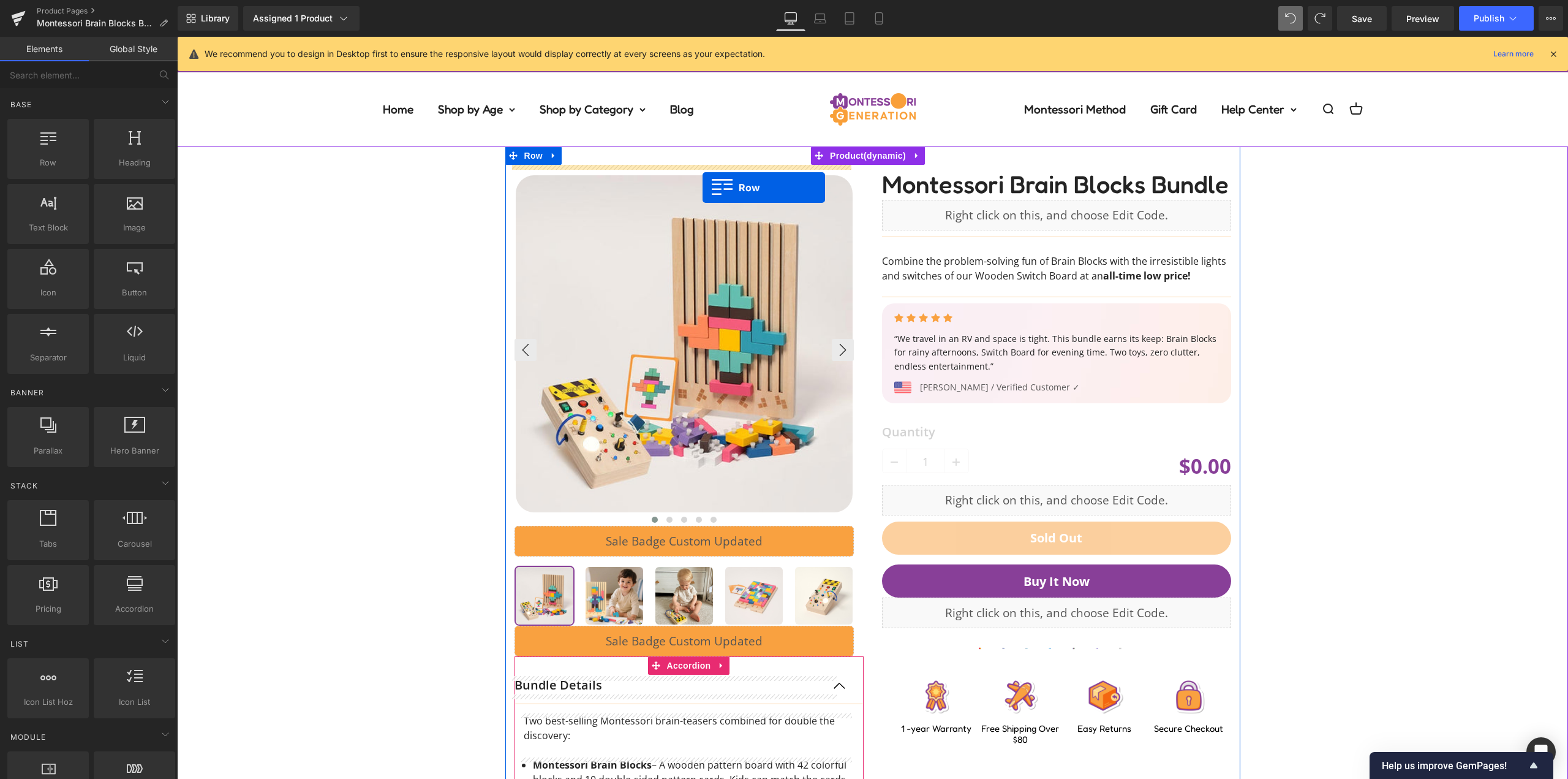
drag, startPoint x: 540, startPoint y: 176, endPoint x: 702, endPoint y: 188, distance: 162.4
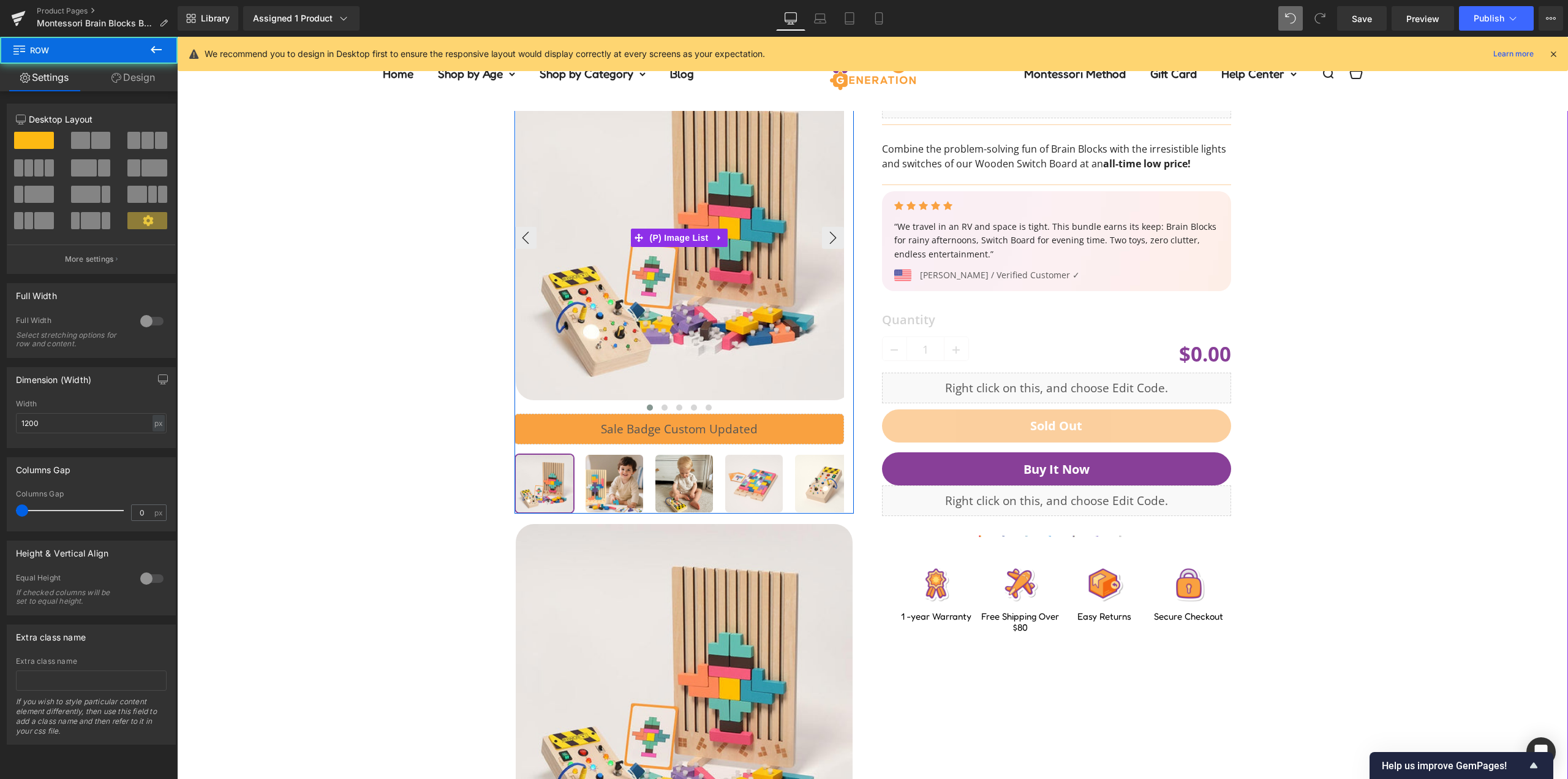
scroll to position [245, 0]
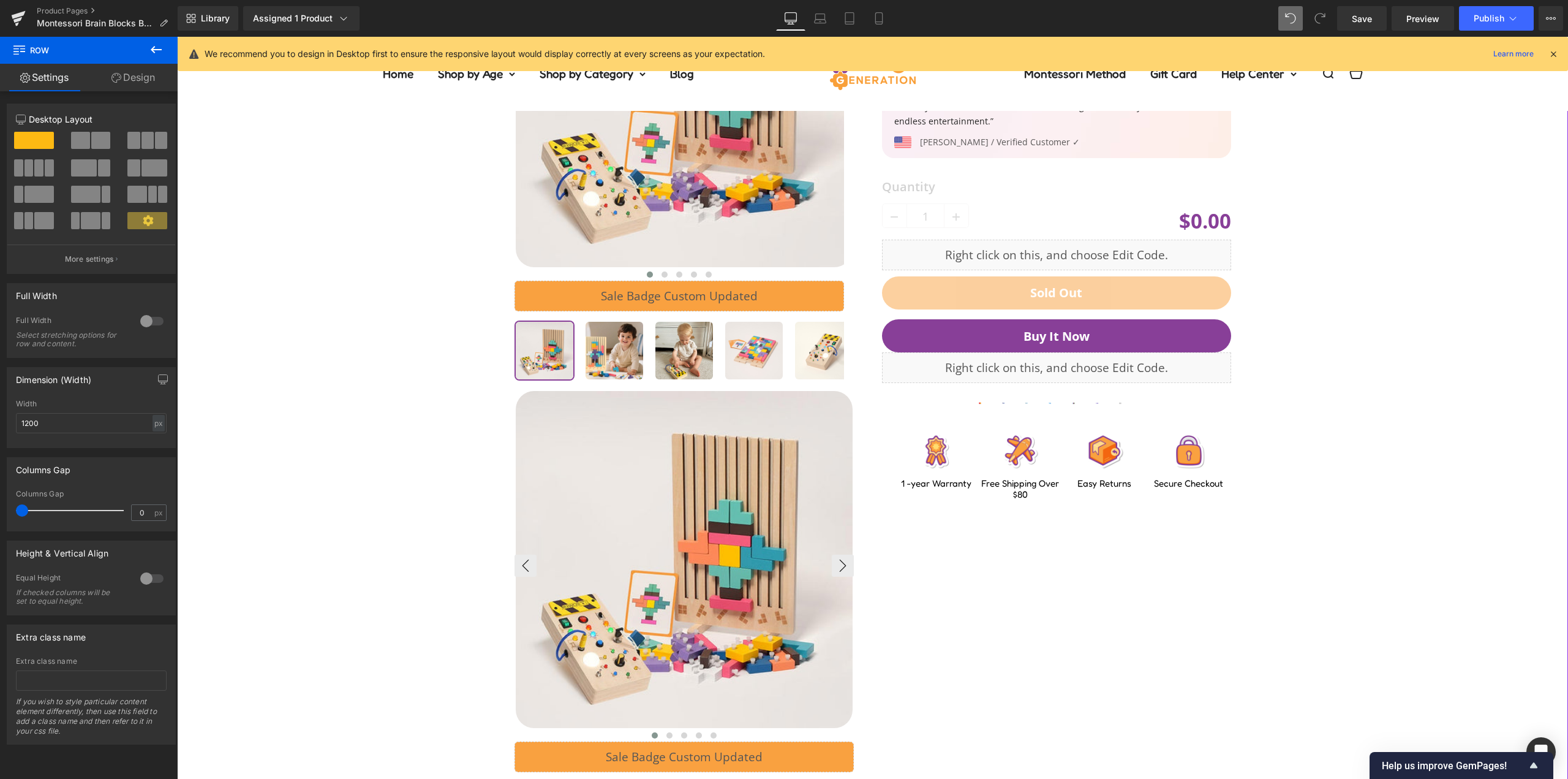
click at [686, 471] on img at bounding box center [684, 559] width 337 height 337
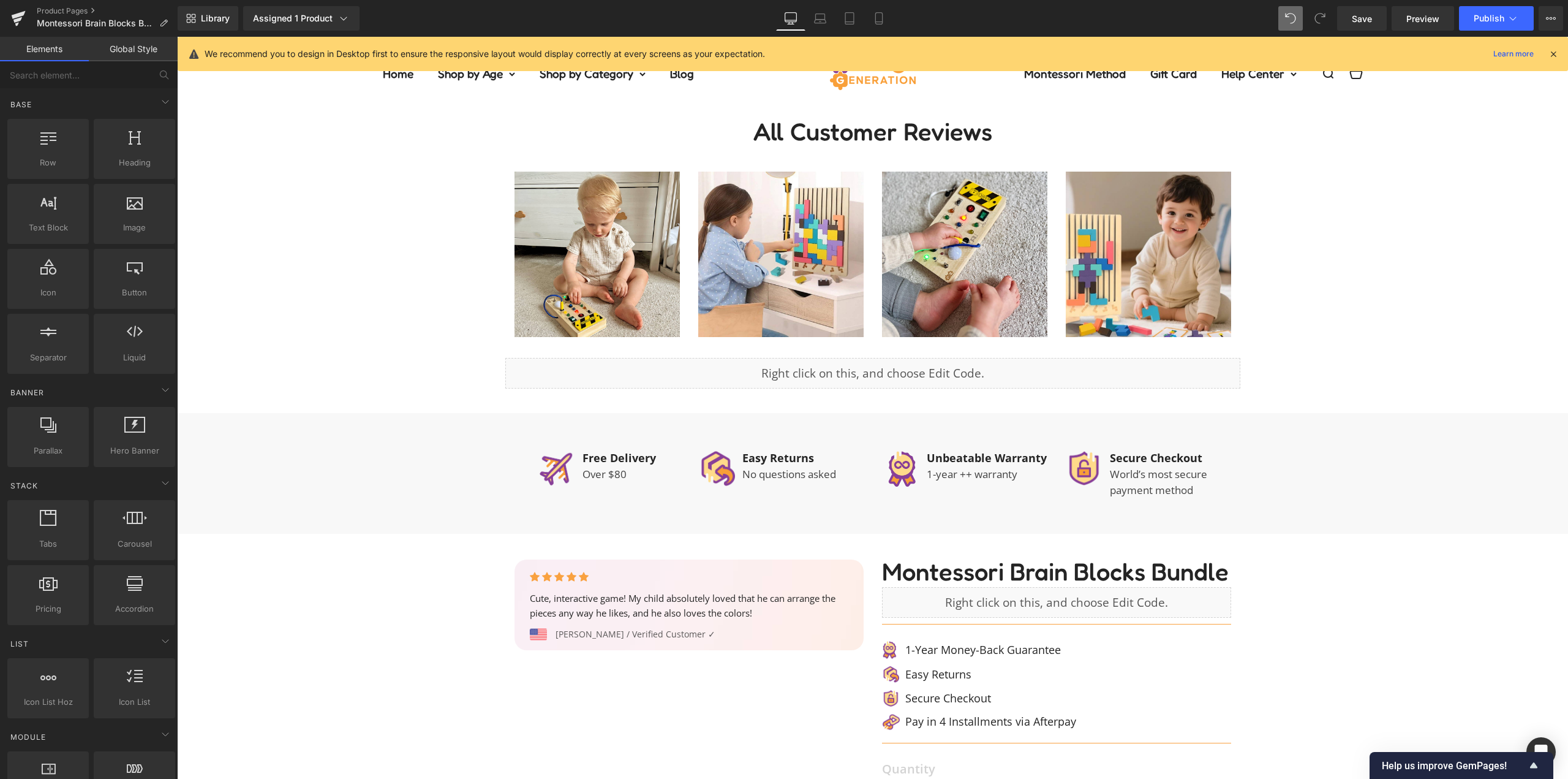
scroll to position [1226, 0]
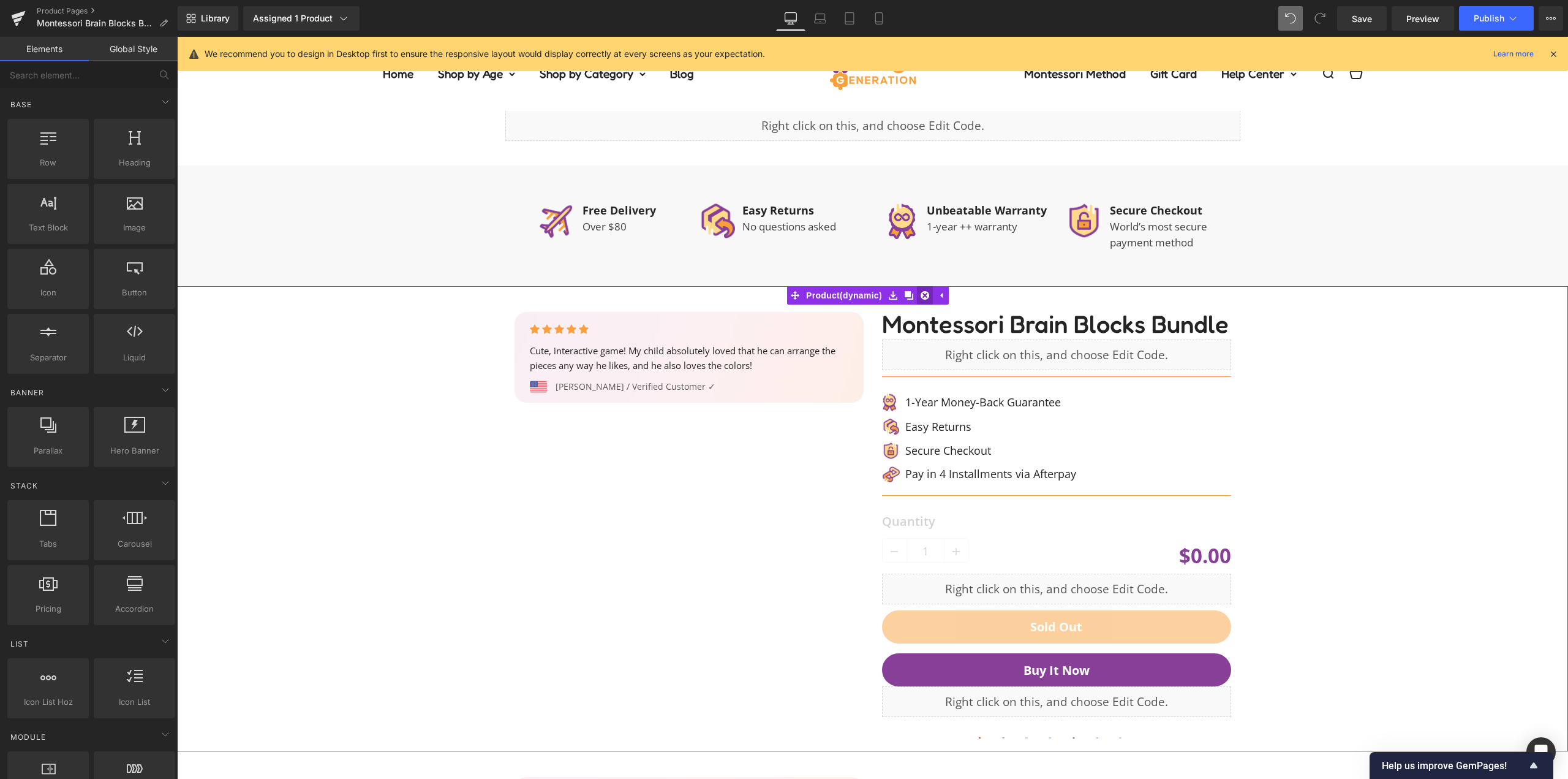
click at [927, 297] on icon at bounding box center [925, 295] width 8 height 8
click at [916, 296] on icon at bounding box center [916, 295] width 3 height 6
click at [928, 294] on icon at bounding box center [925, 295] width 8 height 8
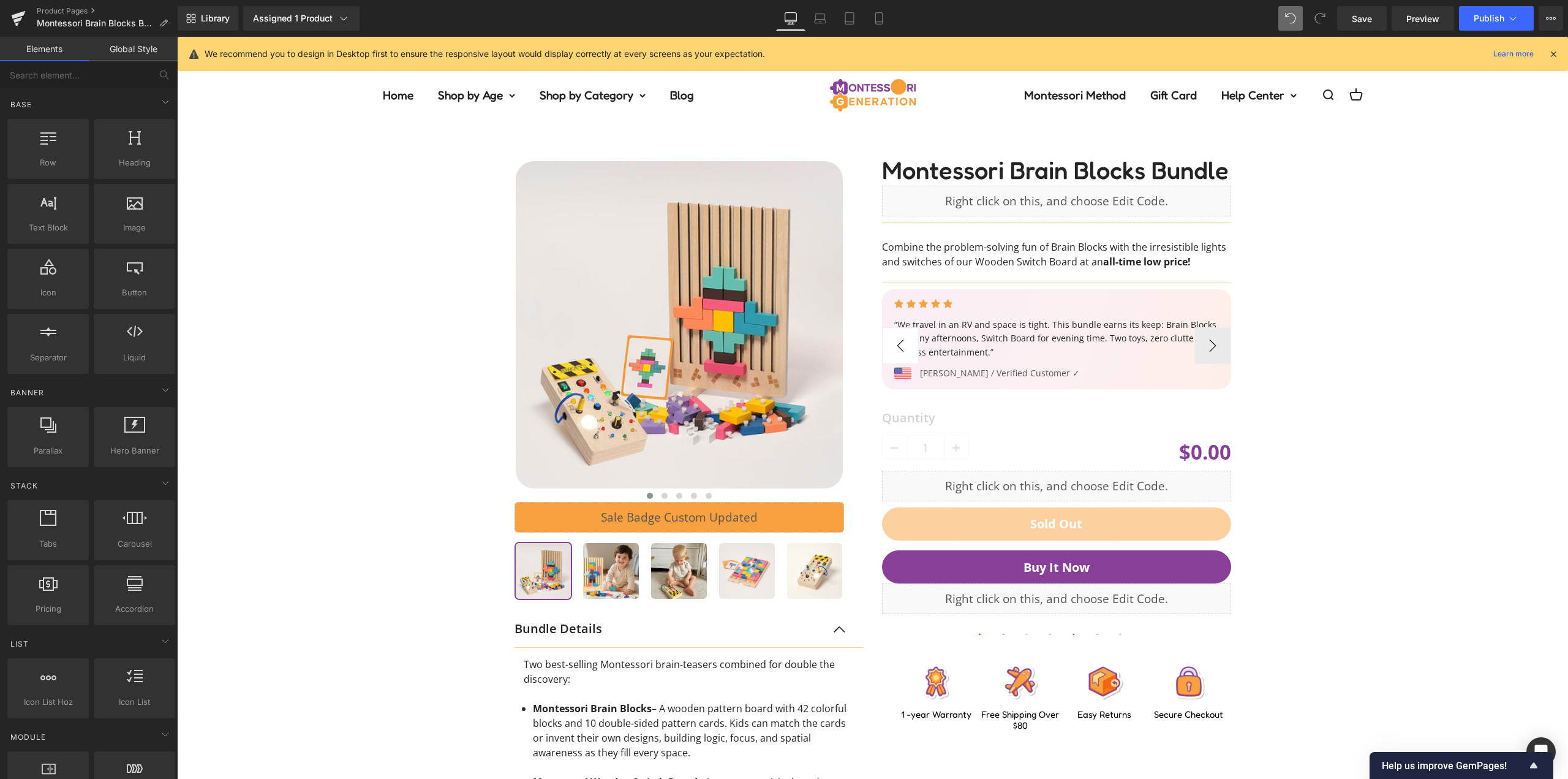
scroll to position [0, 0]
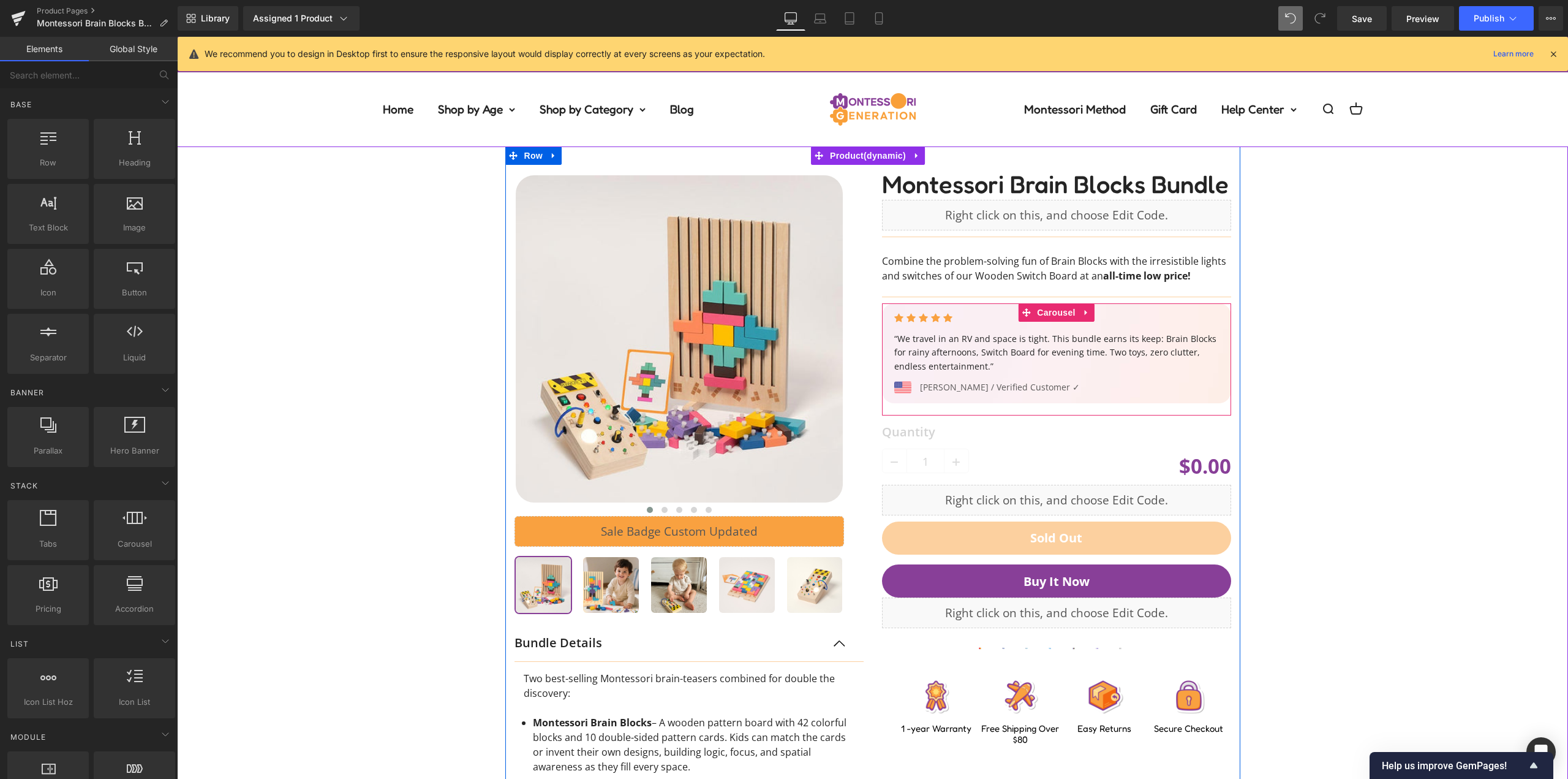
click at [858, 309] on div "‹" at bounding box center [689, 390] width 349 height 449
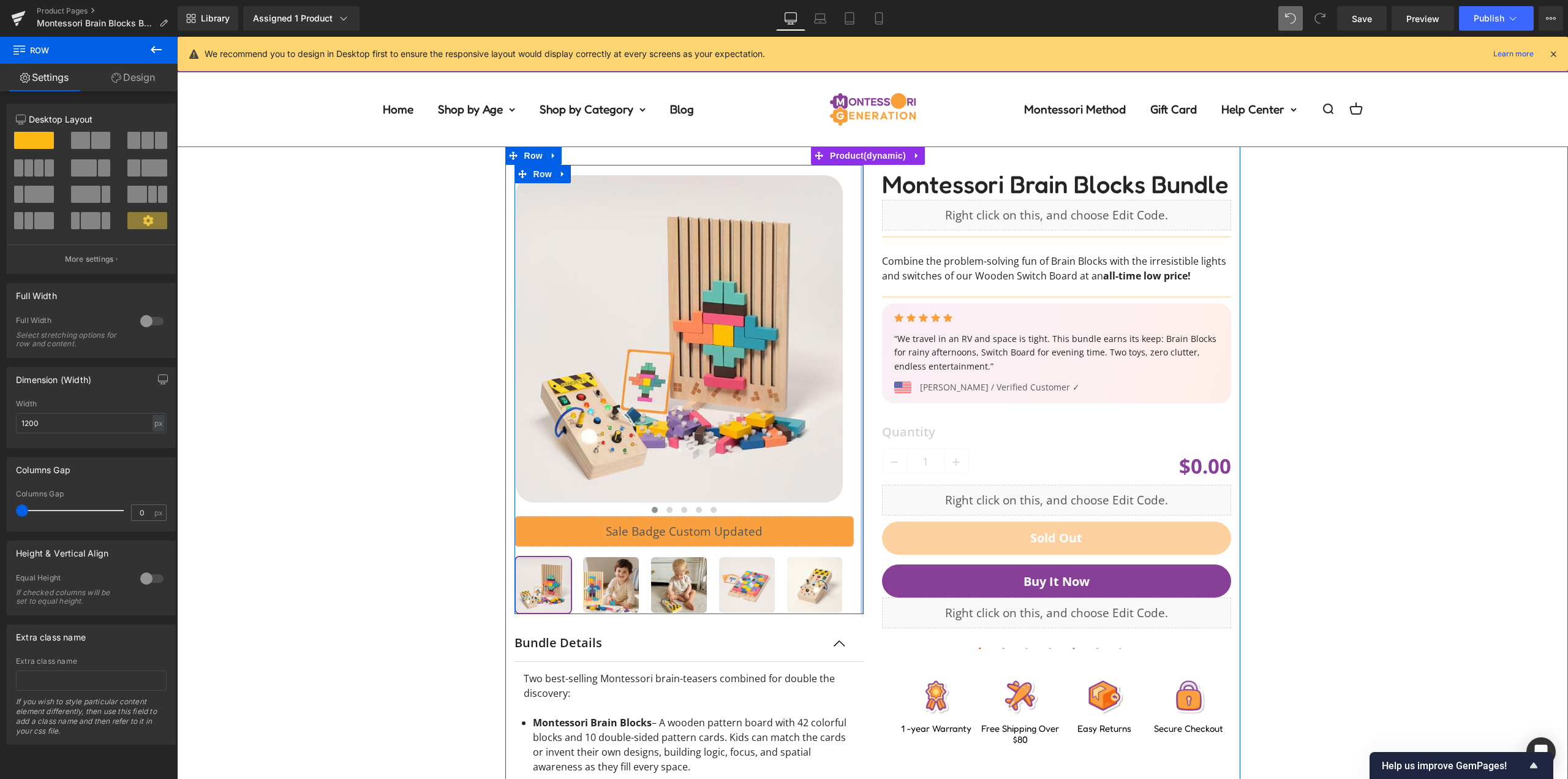
drag, startPoint x: 854, startPoint y: 290, endPoint x: 1348, endPoint y: 291, distance: 494.0
click at [869, 290] on div at bounding box center [873, 587] width 735 height 881
click at [1348, 291] on div at bounding box center [872, 587] width 1379 height 881
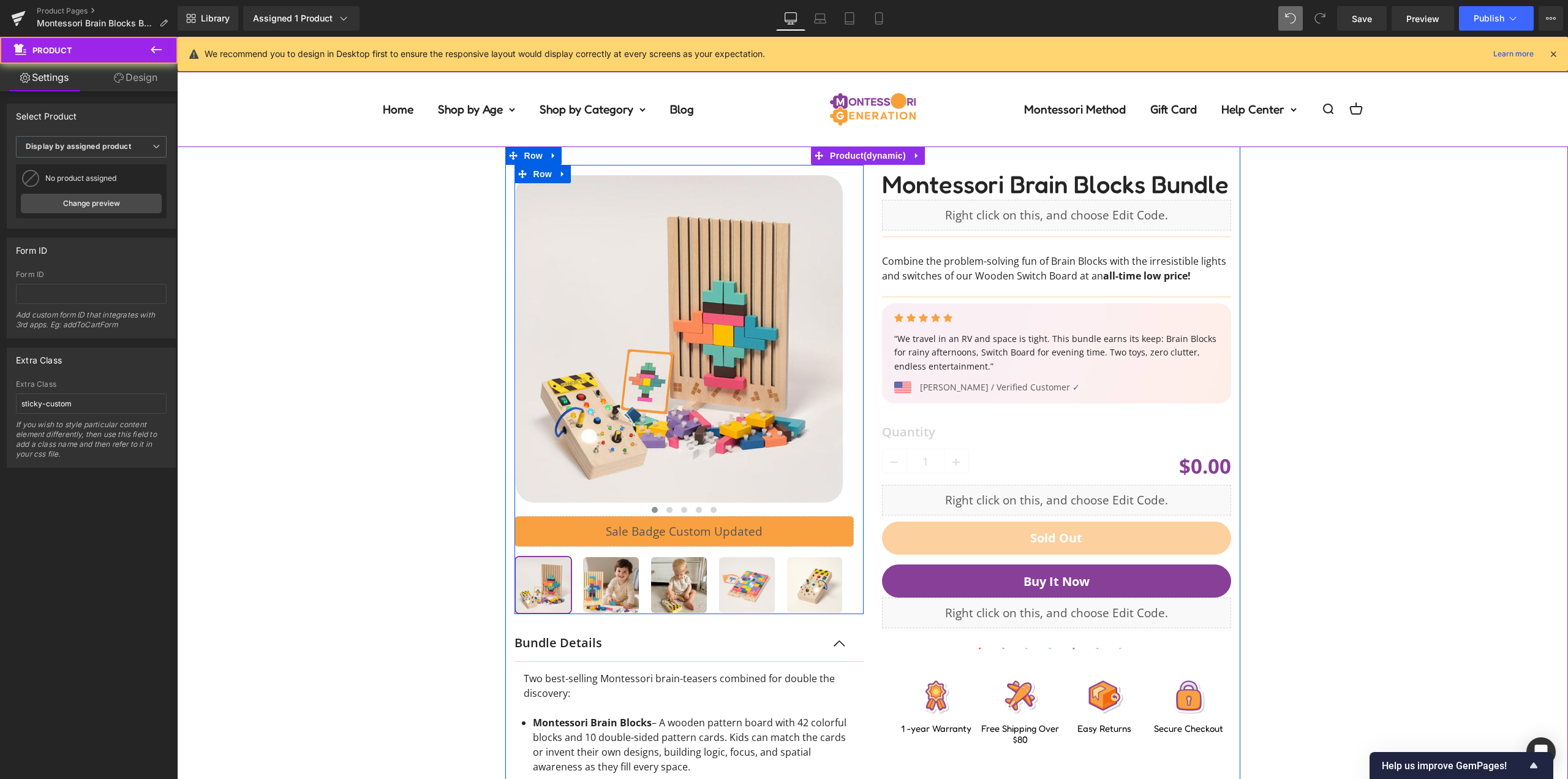
click at [866, 332] on div "‹" at bounding box center [689, 596] width 368 height 862
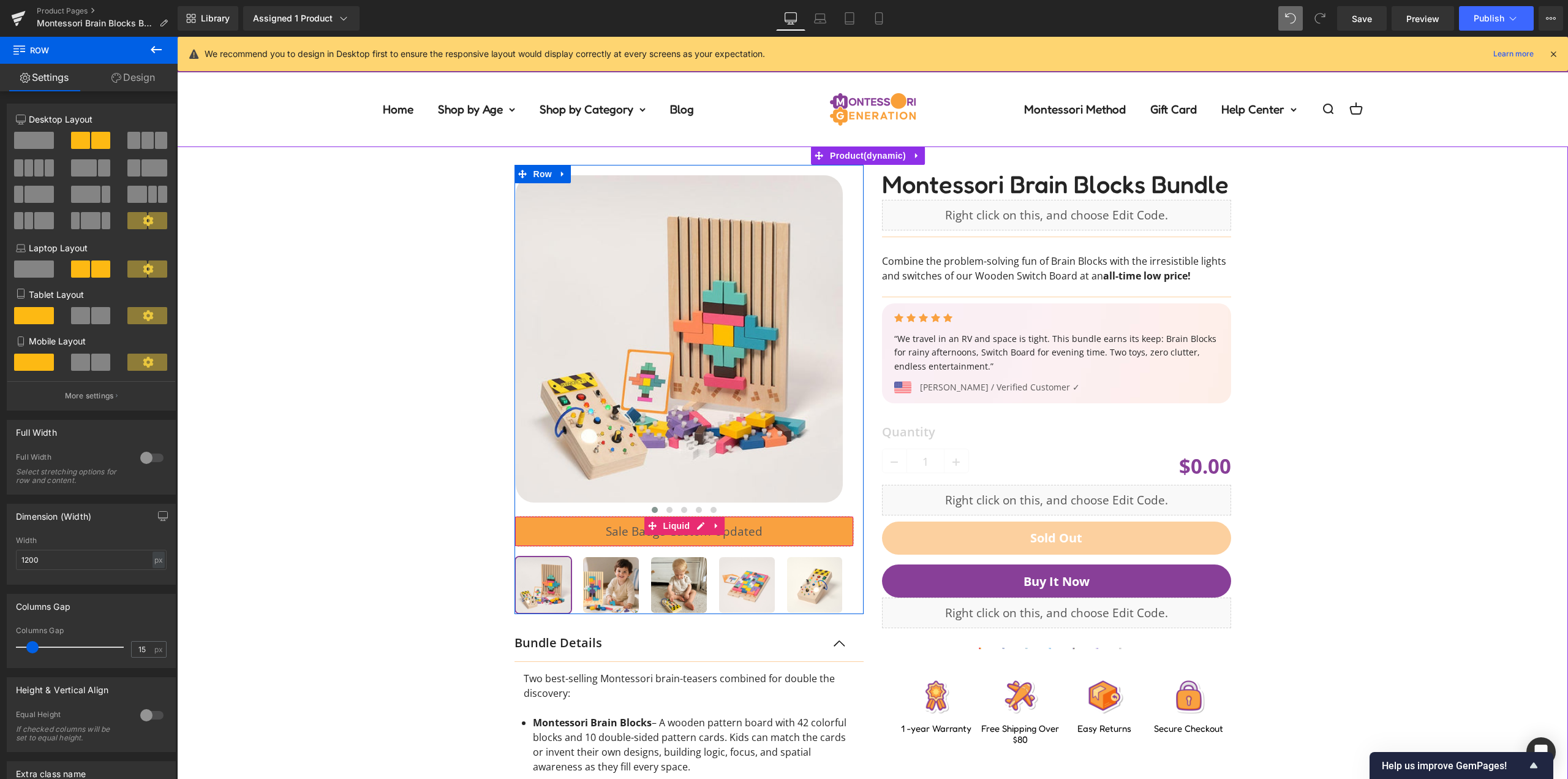
click at [299, 336] on div at bounding box center [872, 587] width 1379 height 881
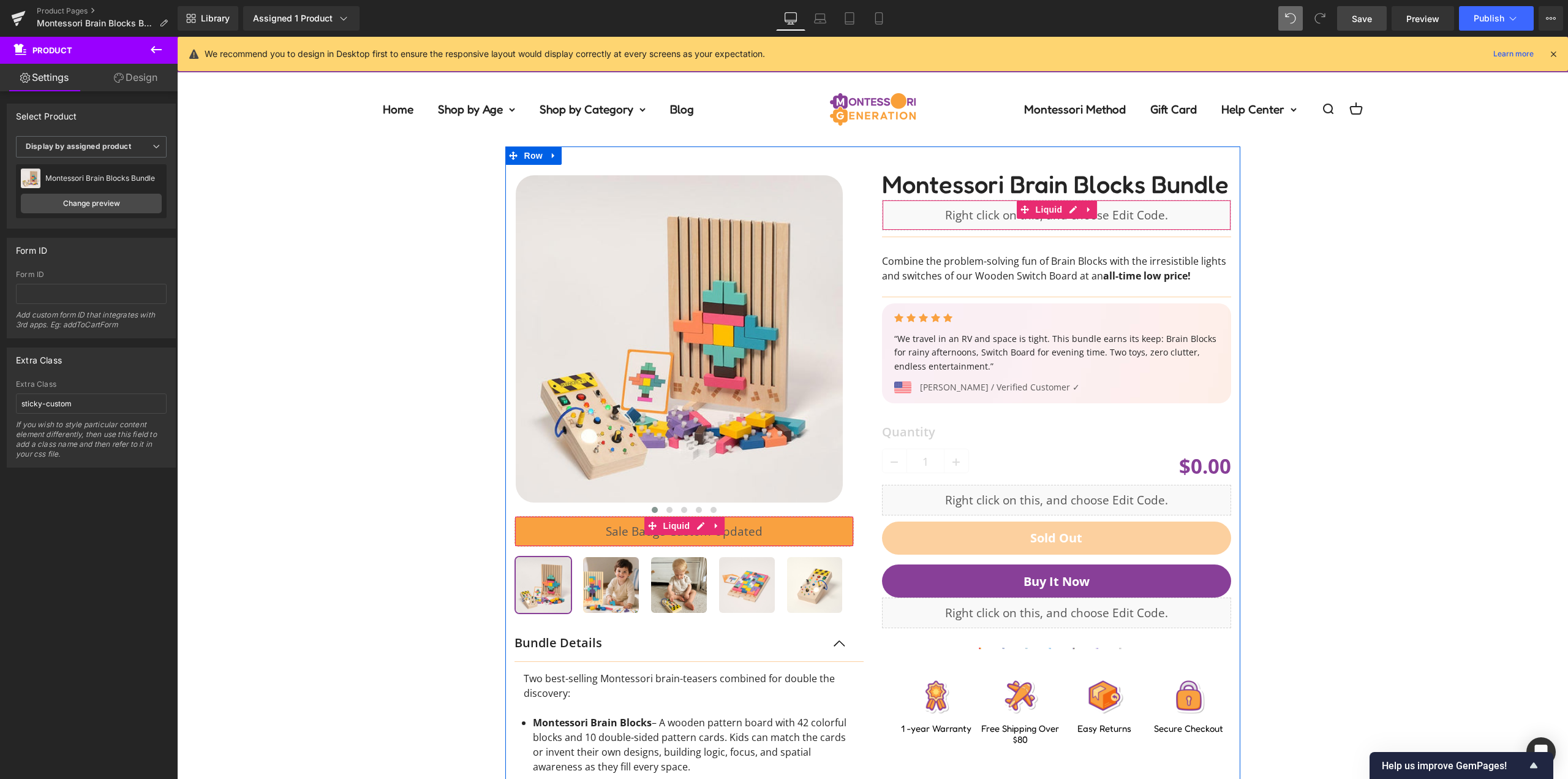
click at [1371, 22] on span "Save" at bounding box center [1361, 19] width 20 height 13
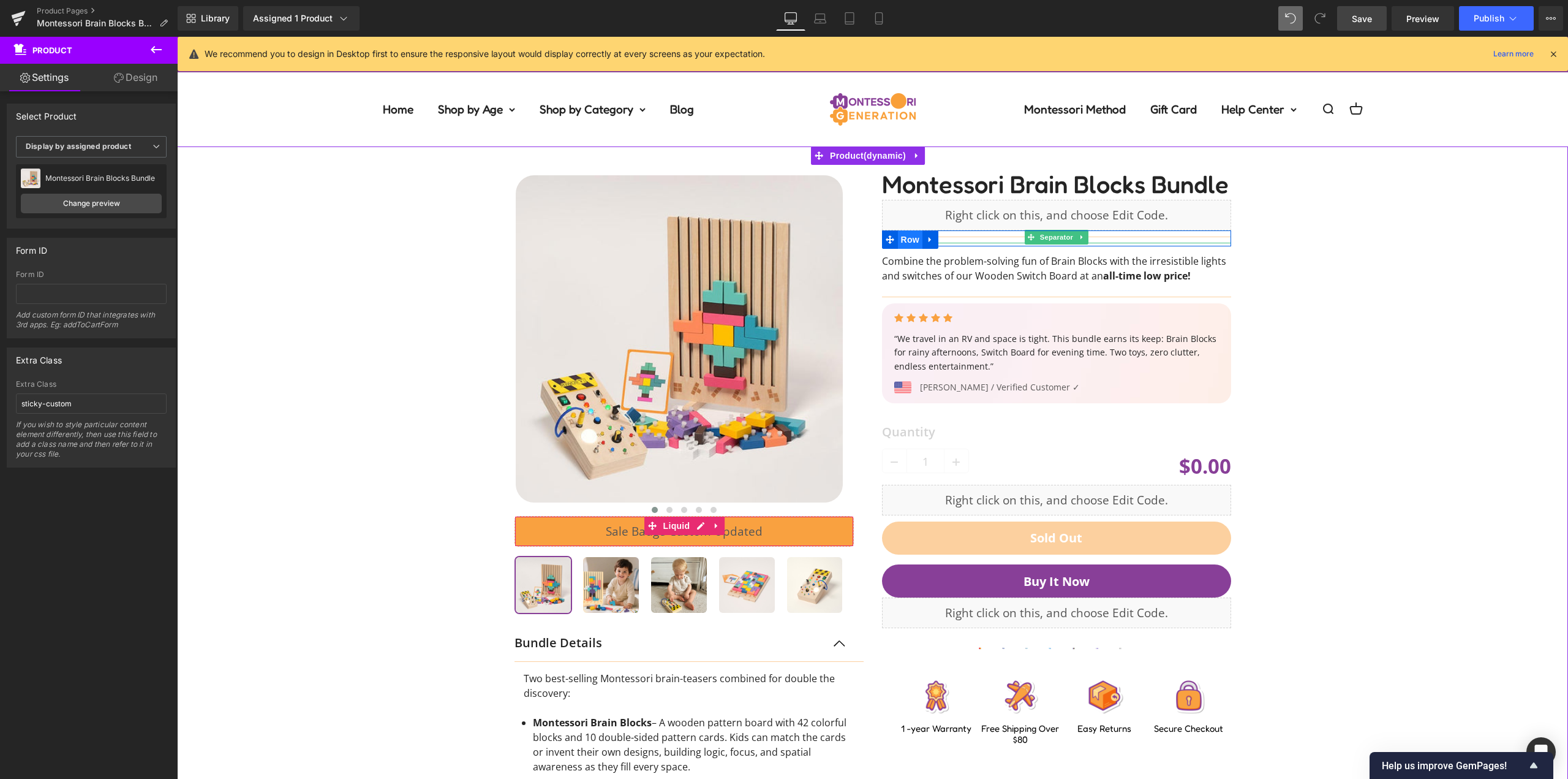
drag, startPoint x: 1038, startPoint y: 238, endPoint x: 900, endPoint y: 244, distance: 138.1
click at [1038, 238] on span "Separator" at bounding box center [1056, 236] width 38 height 15
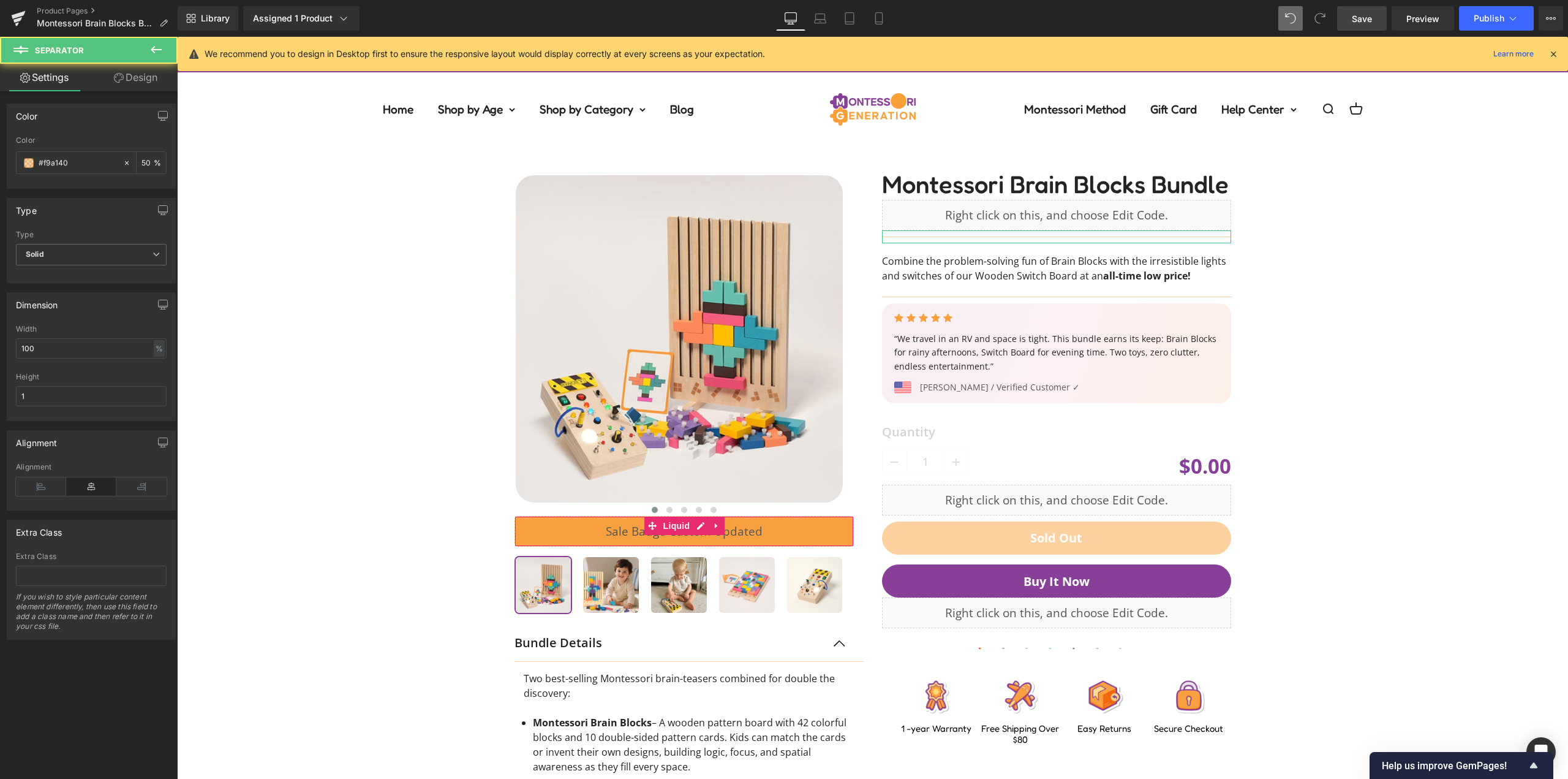
click at [133, 86] on link "Design" at bounding box center [136, 78] width 89 height 28
click at [0, 0] on div "Spacing" at bounding box center [0, 0] width 0 height 0
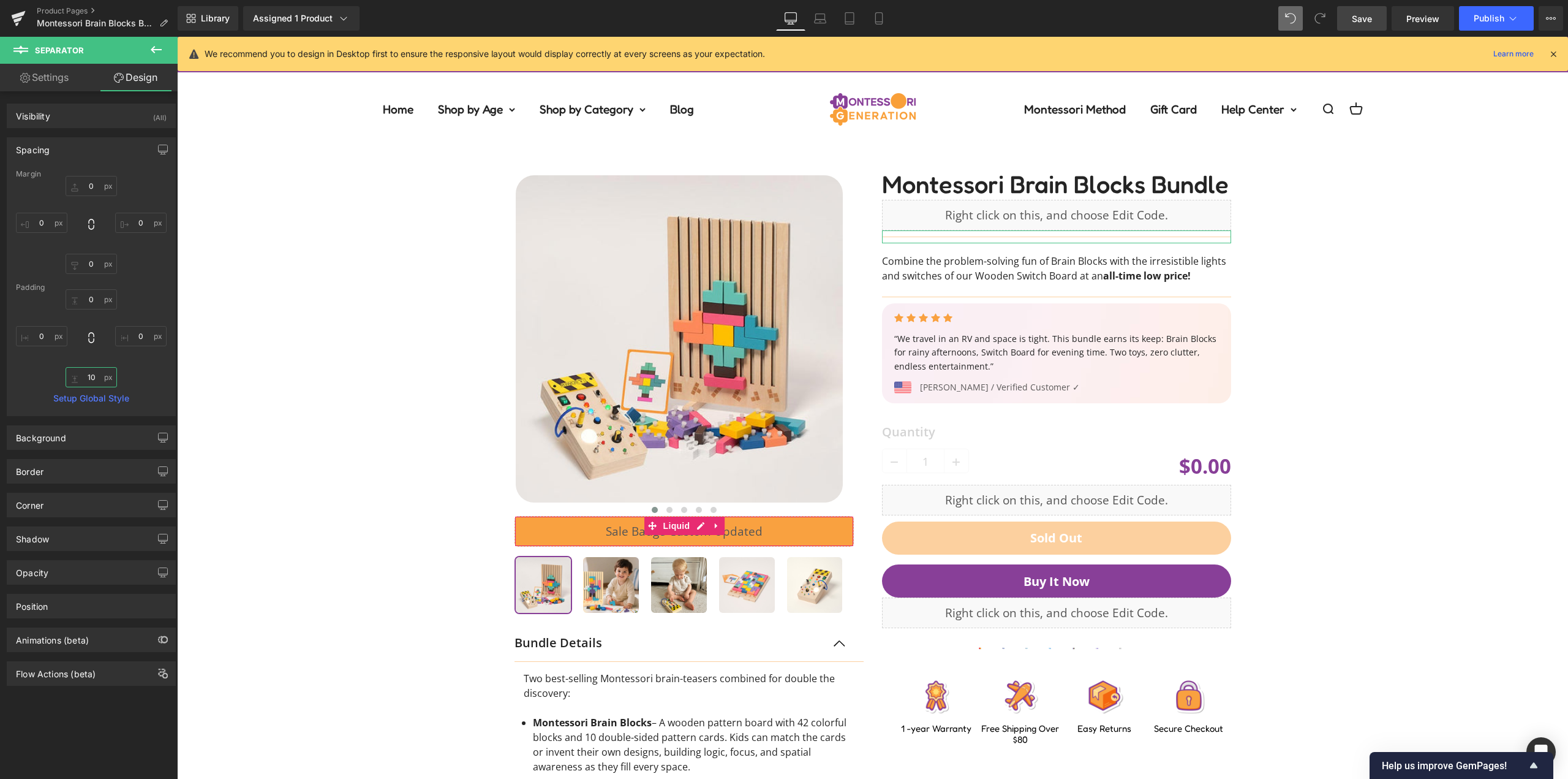
click at [95, 372] on input "text" at bounding box center [91, 377] width 51 height 20
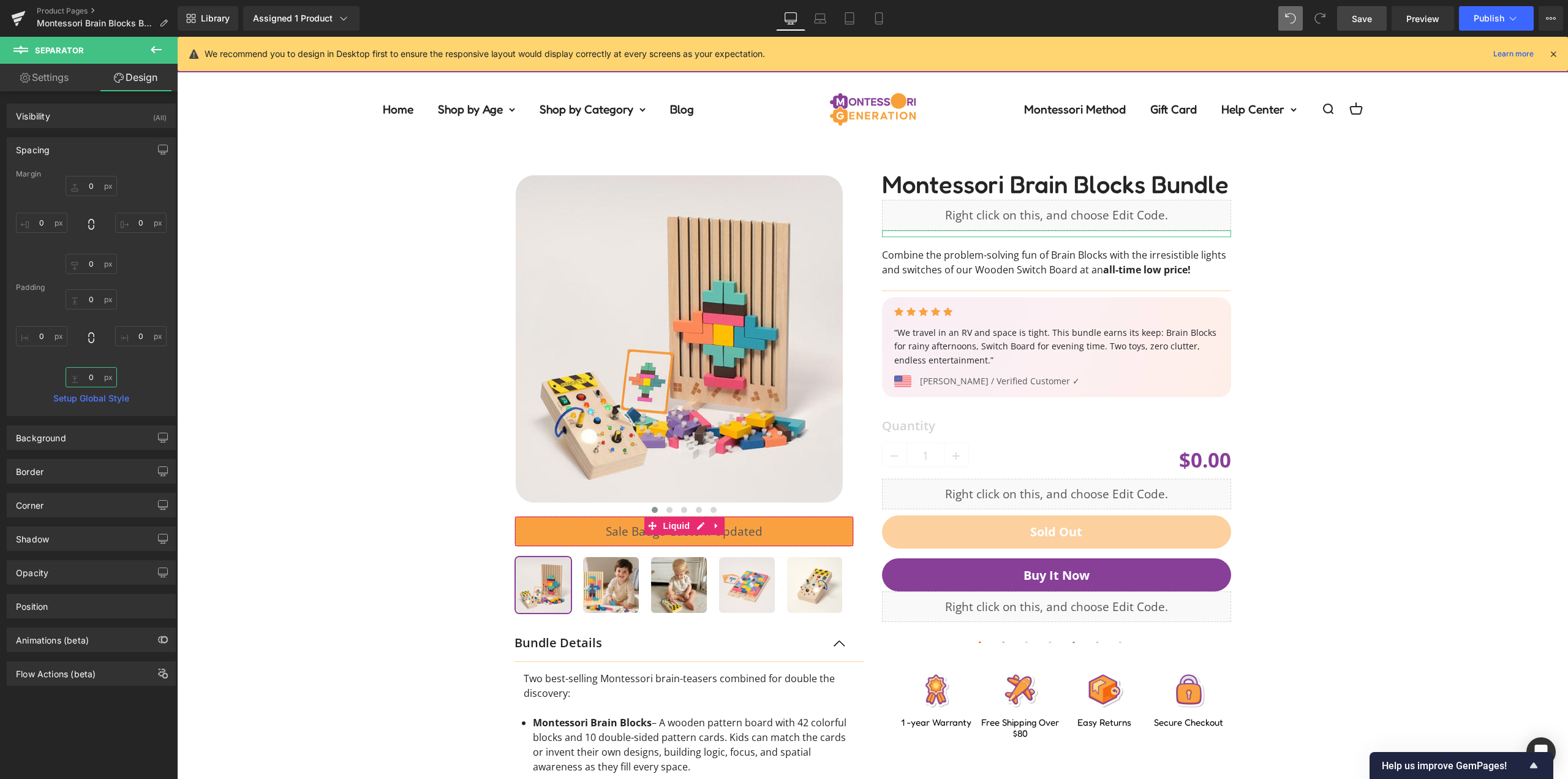
type input "0"
click at [153, 151] on button "button" at bounding box center [163, 149] width 19 height 23
click at [69, 183] on button "Laptop" at bounding box center [68, 176] width 38 height 21
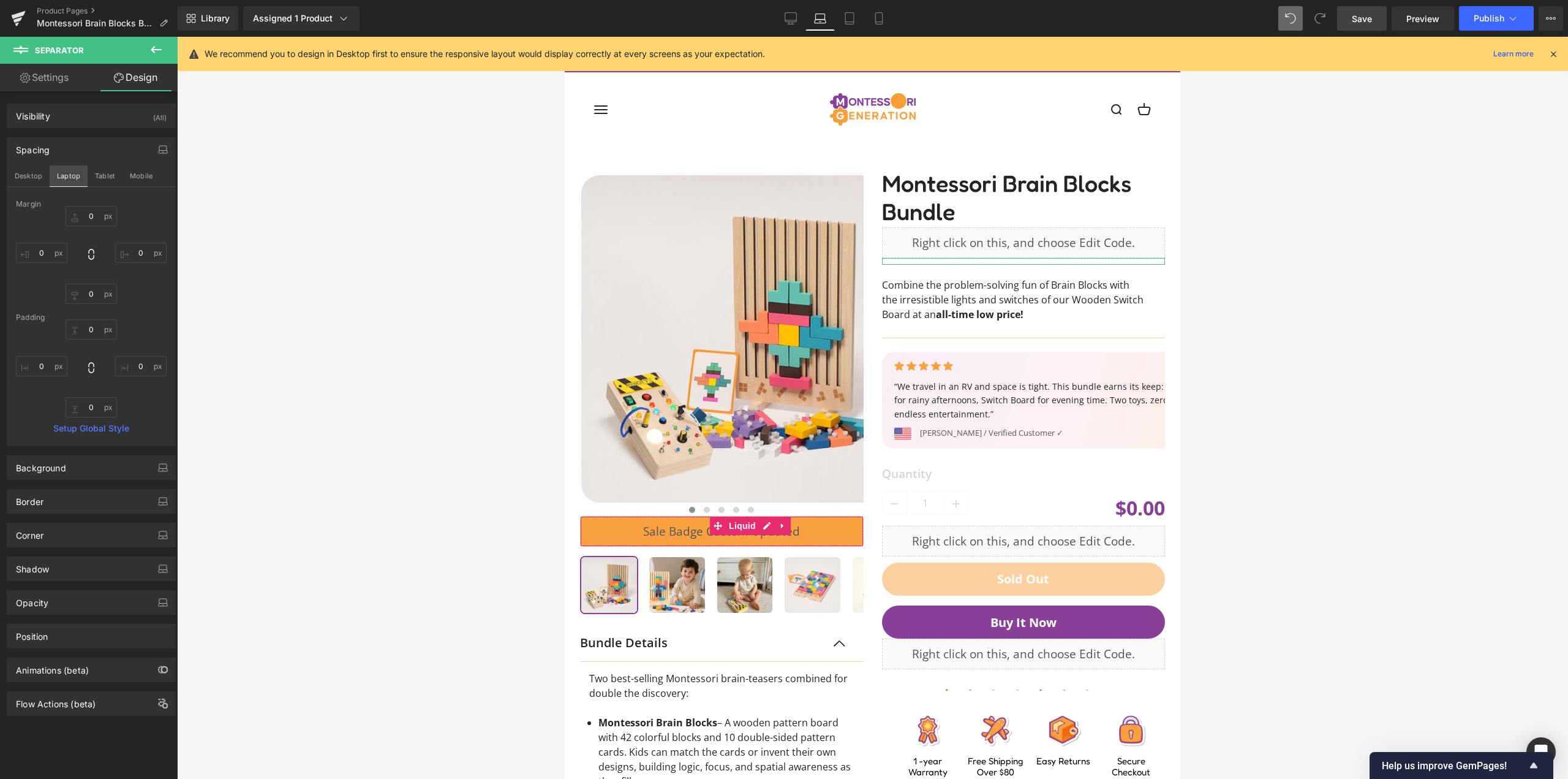
scroll to position [27, 0]
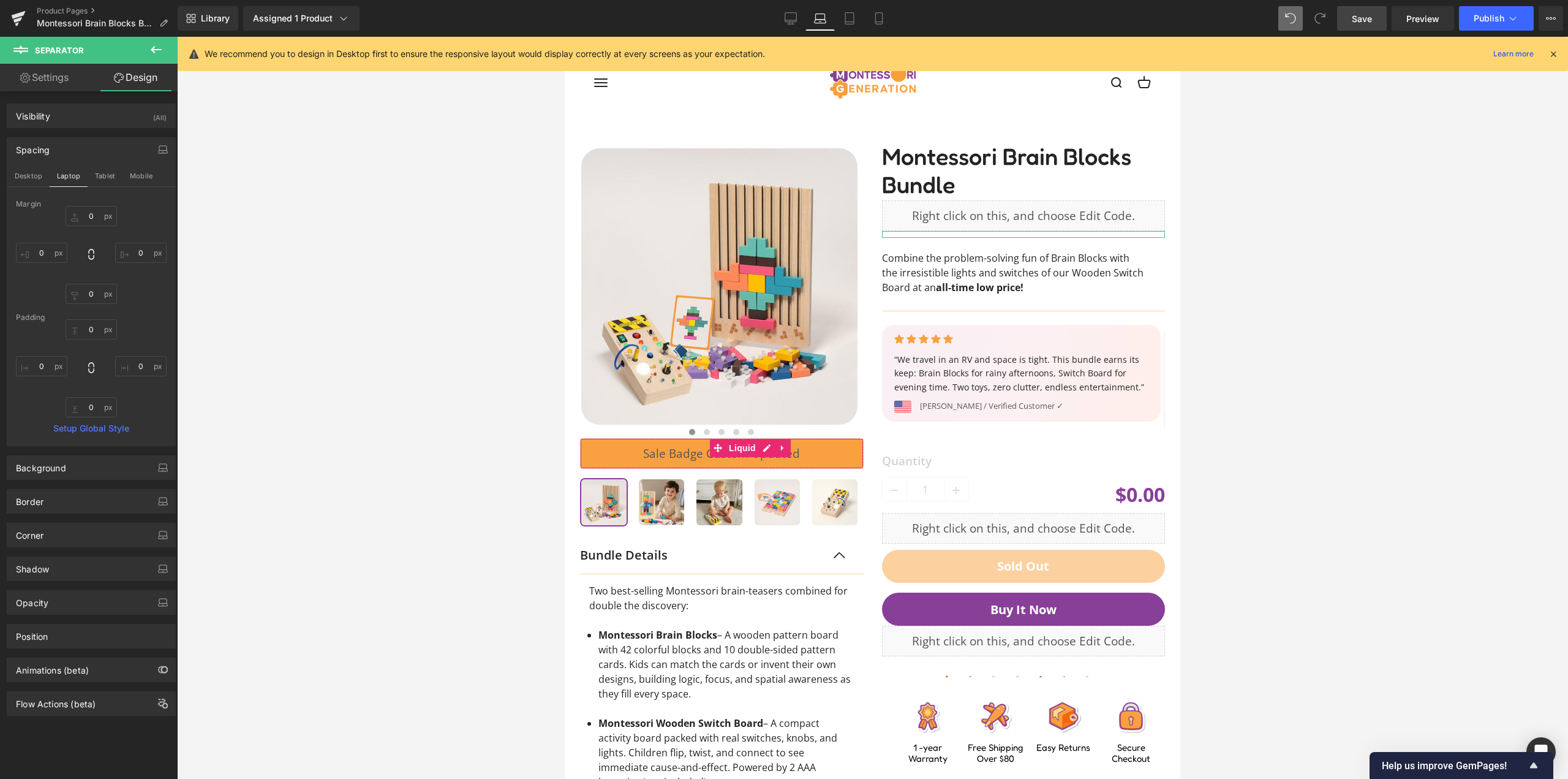
click at [140, 322] on div "0" at bounding box center [91, 368] width 151 height 98
click at [98, 177] on button "Tablet" at bounding box center [105, 176] width 35 height 21
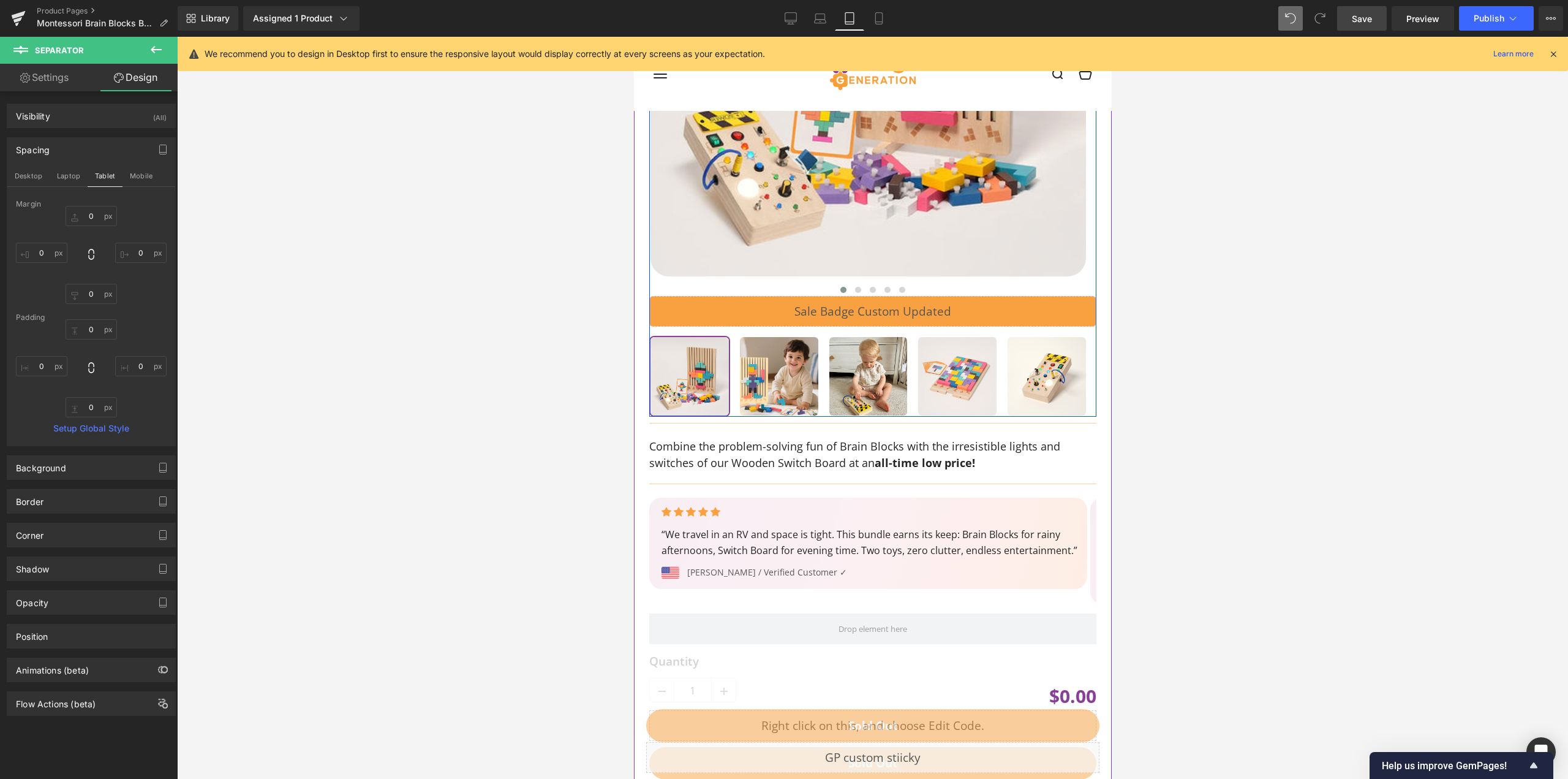
scroll to position [429, 0]
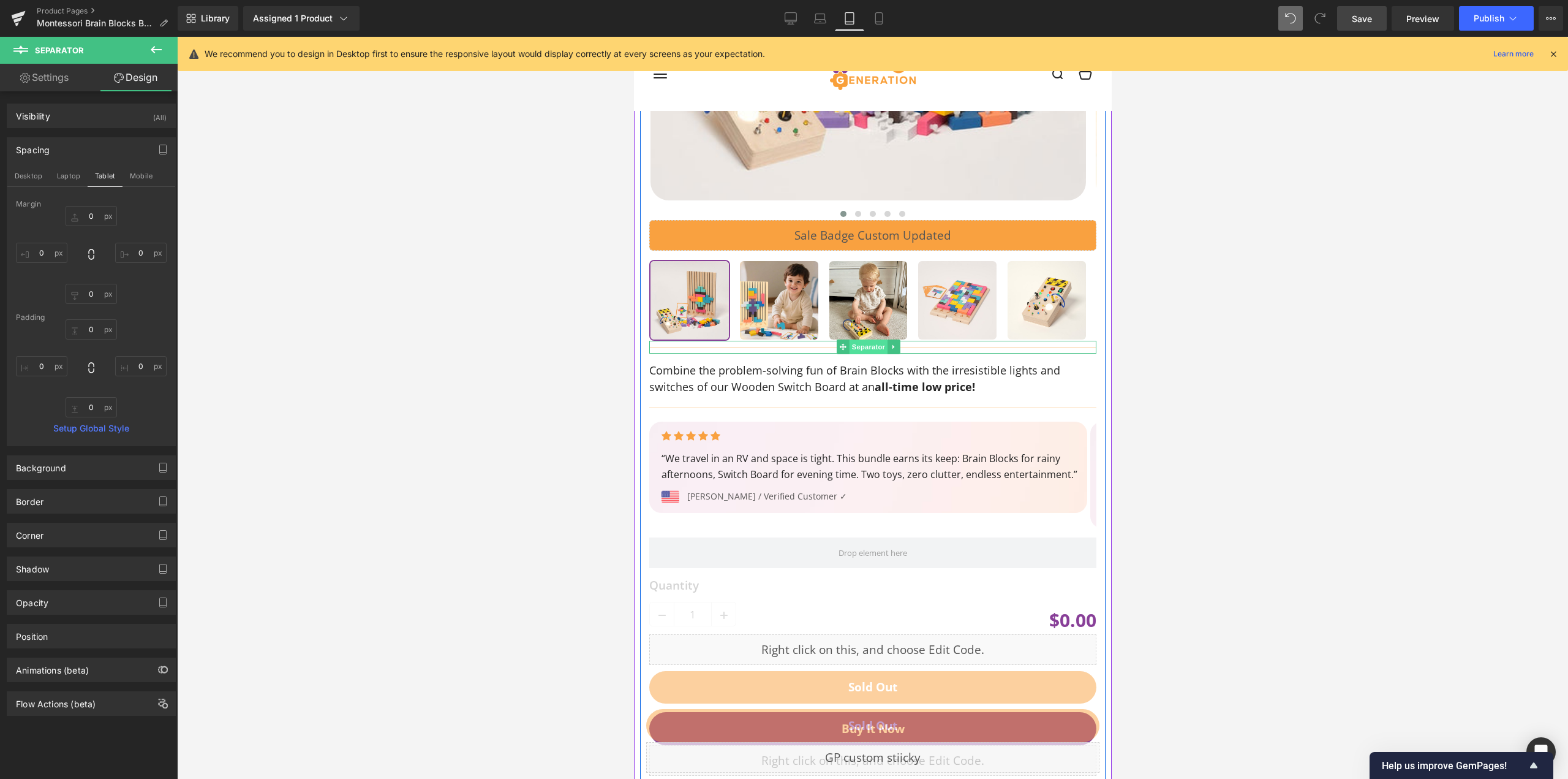
click at [870, 344] on span "Separator" at bounding box center [867, 346] width 38 height 15
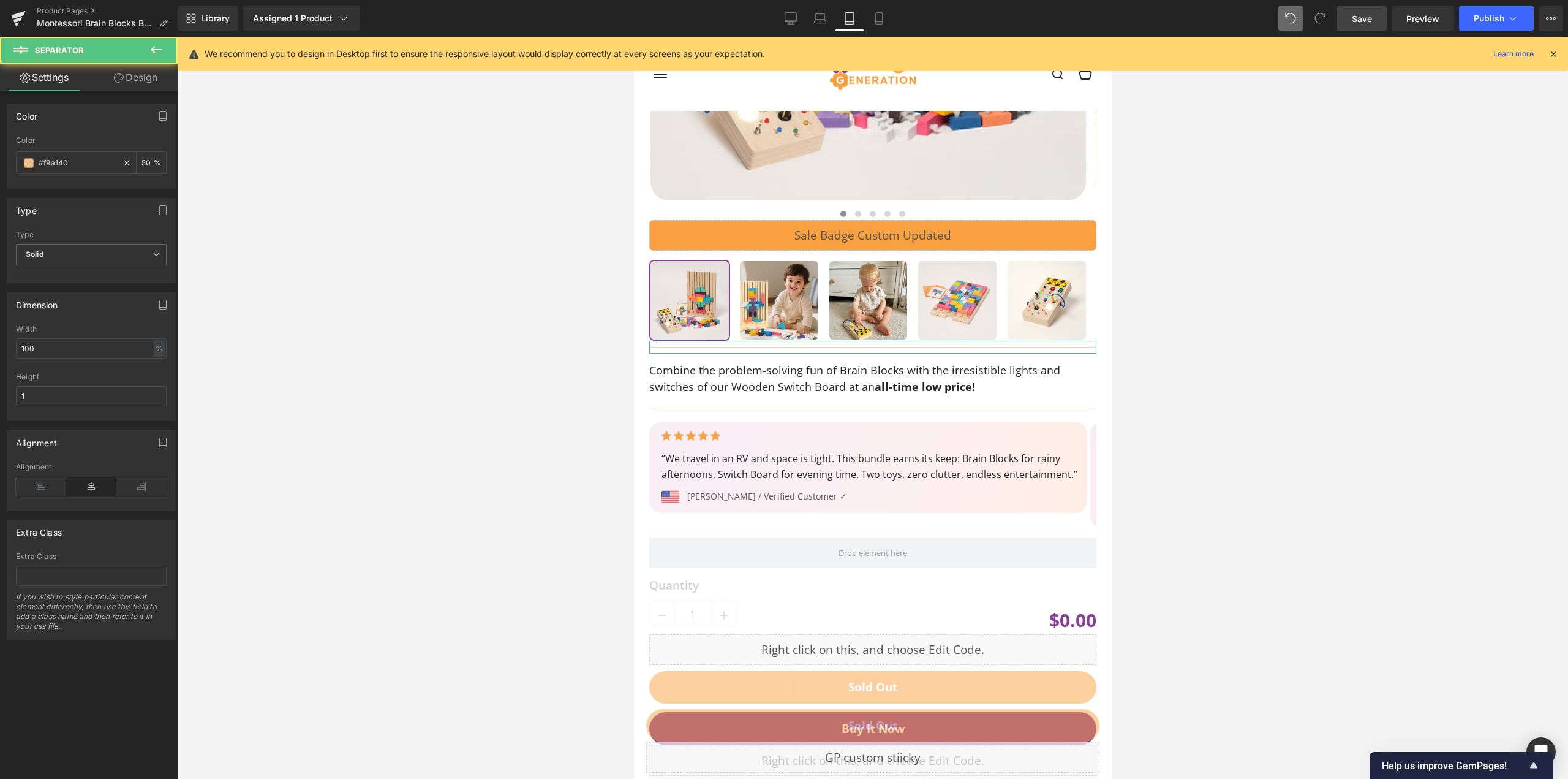
click at [135, 84] on link "Design" at bounding box center [136, 78] width 89 height 28
click at [0, 0] on div "Spacing" at bounding box center [0, 0] width 0 height 0
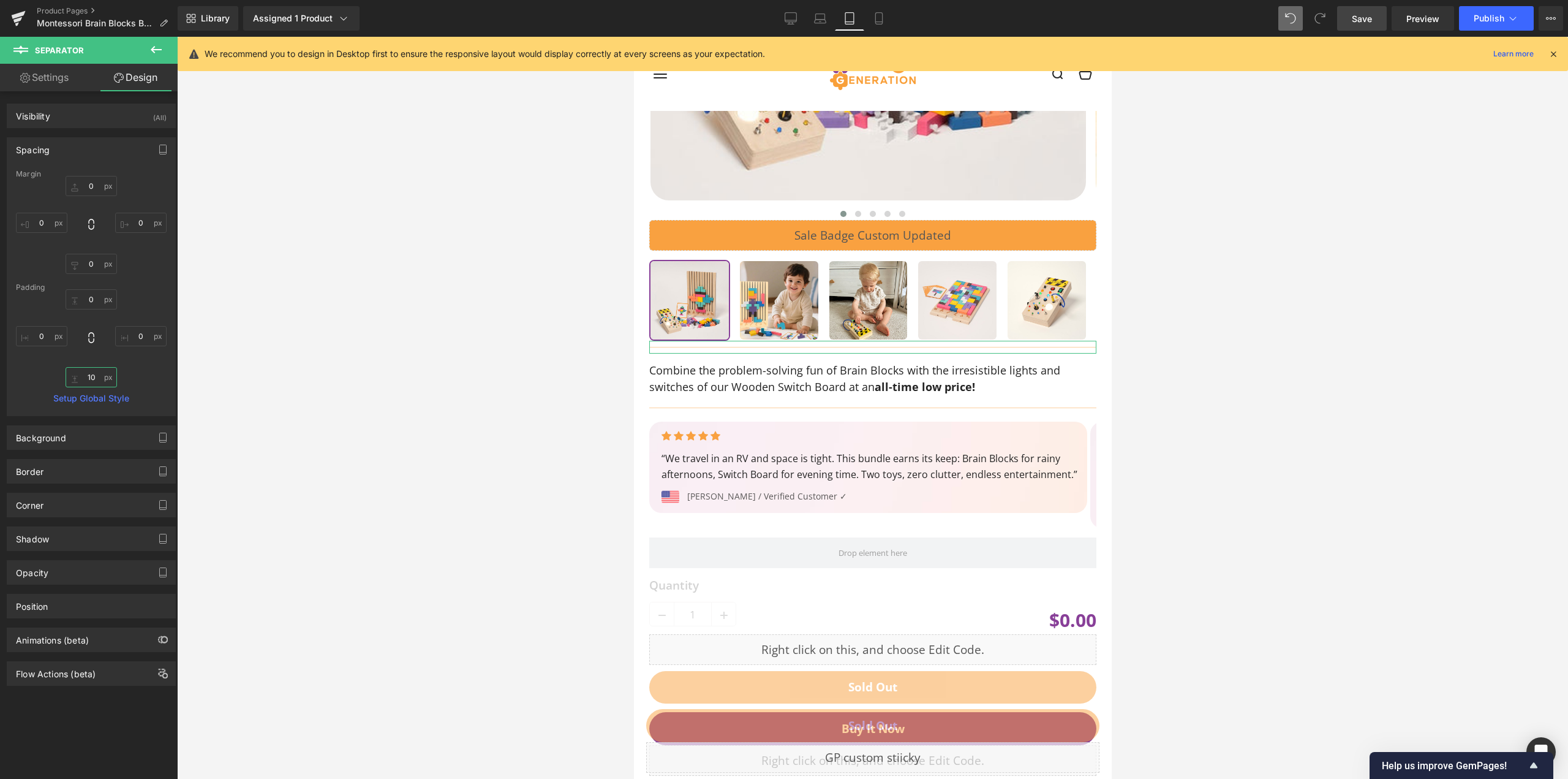
click at [88, 379] on input "text" at bounding box center [91, 377] width 51 height 20
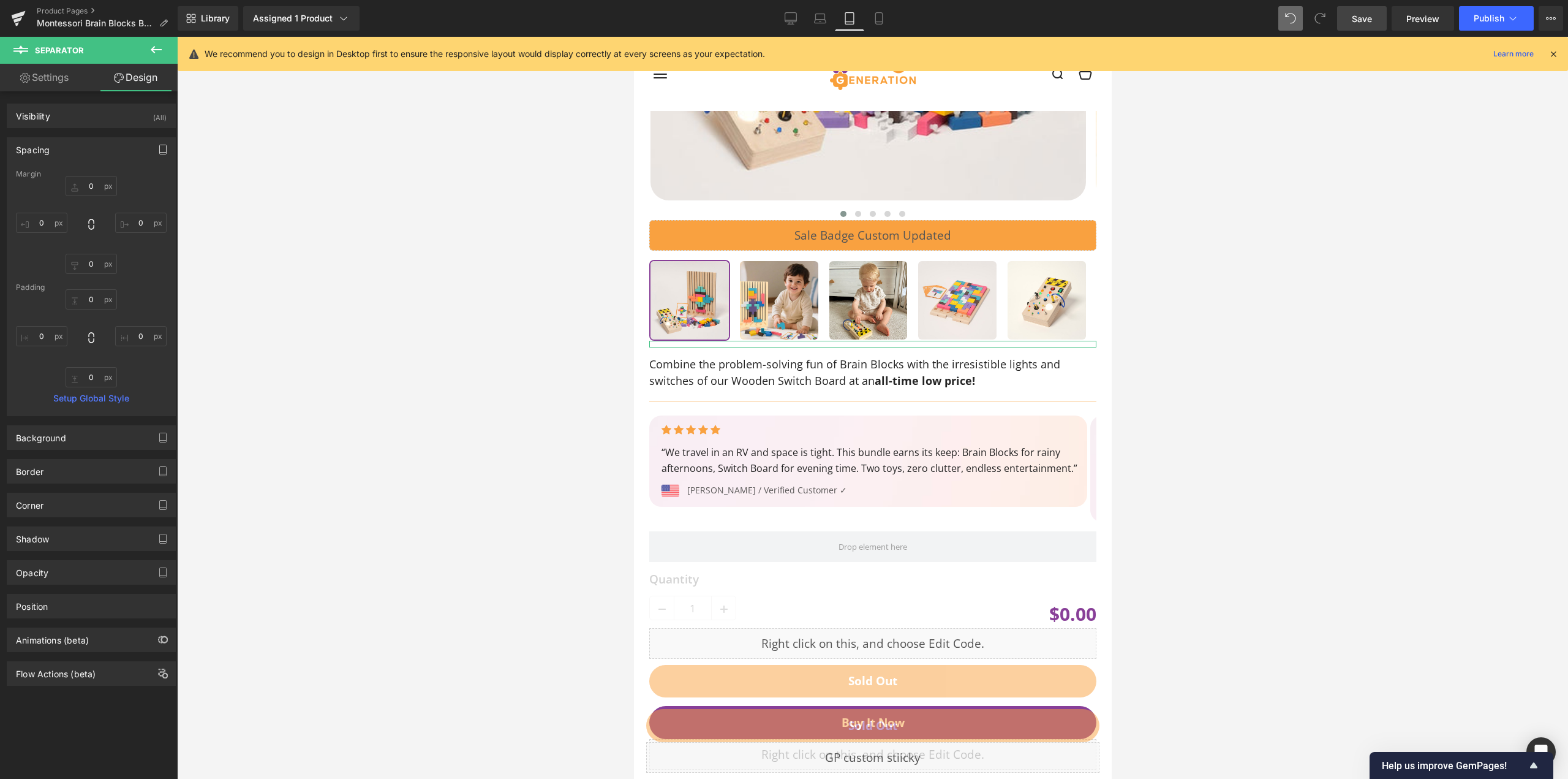
click at [156, 155] on button "button" at bounding box center [163, 149] width 19 height 23
click at [129, 184] on button "Mobile" at bounding box center [141, 176] width 38 height 21
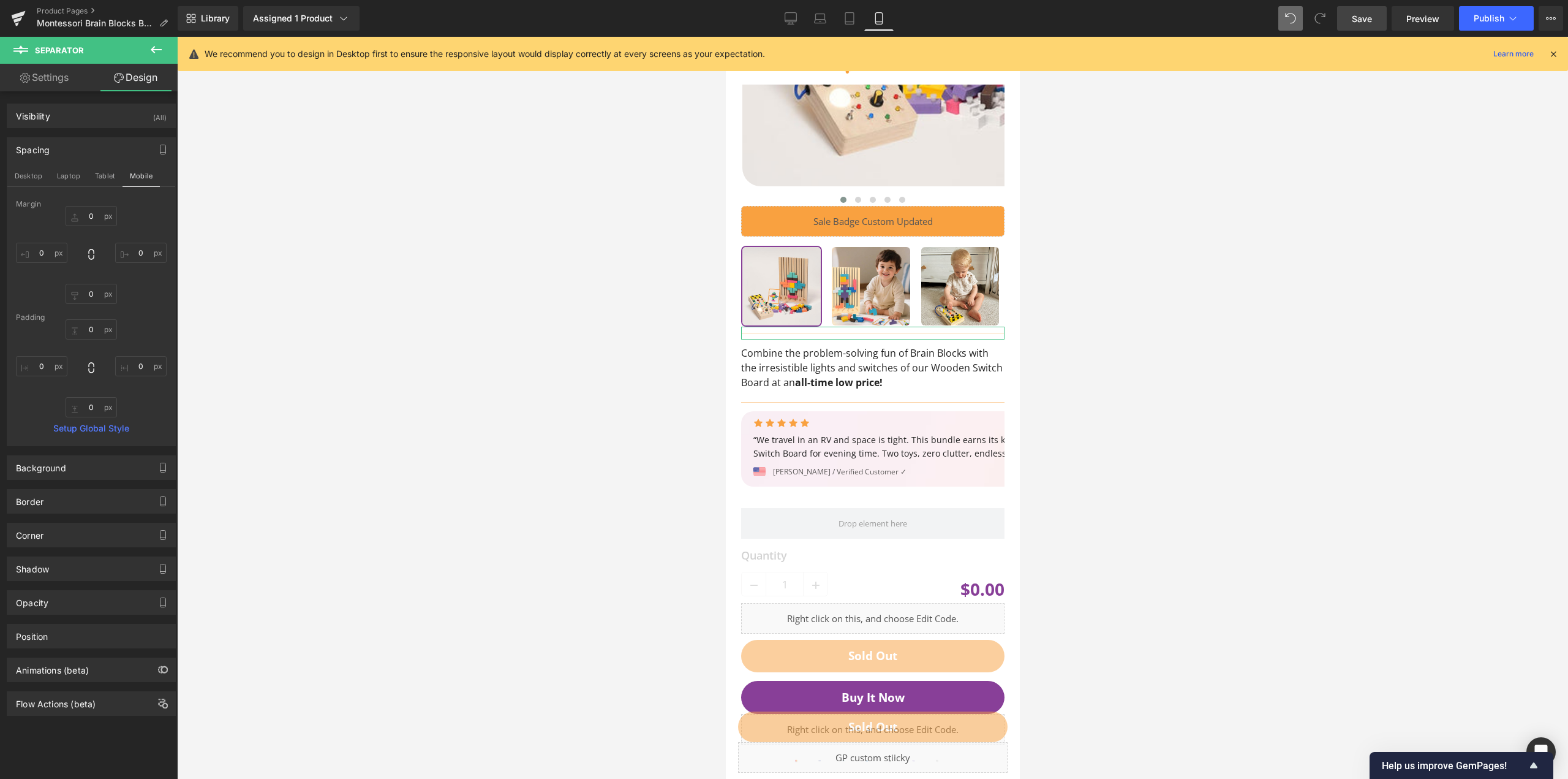
scroll to position [415, 0]
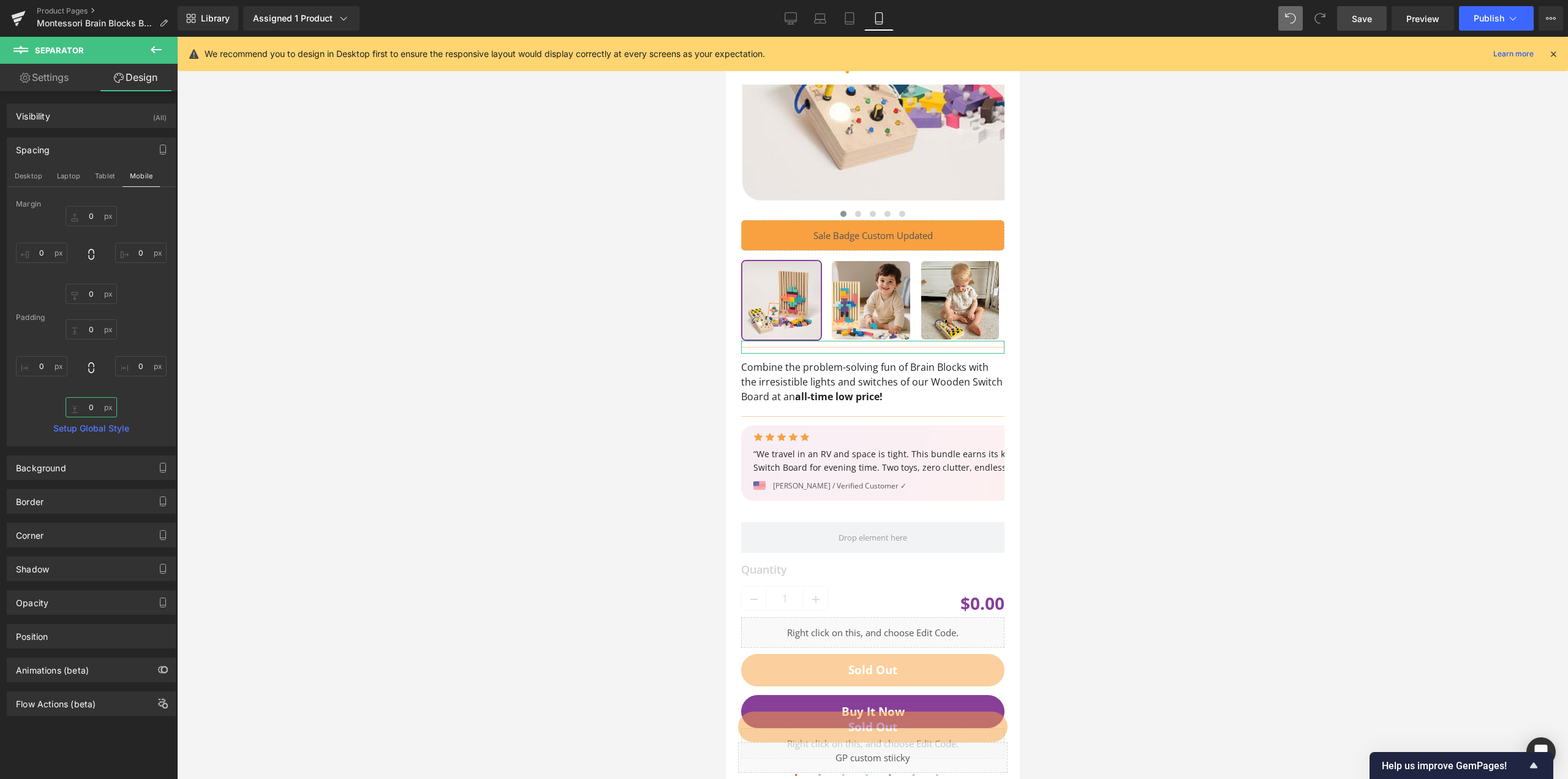
click at [96, 408] on input "0" at bounding box center [91, 407] width 51 height 20
type input "0"
click at [134, 401] on div "0" at bounding box center [91, 368] width 151 height 98
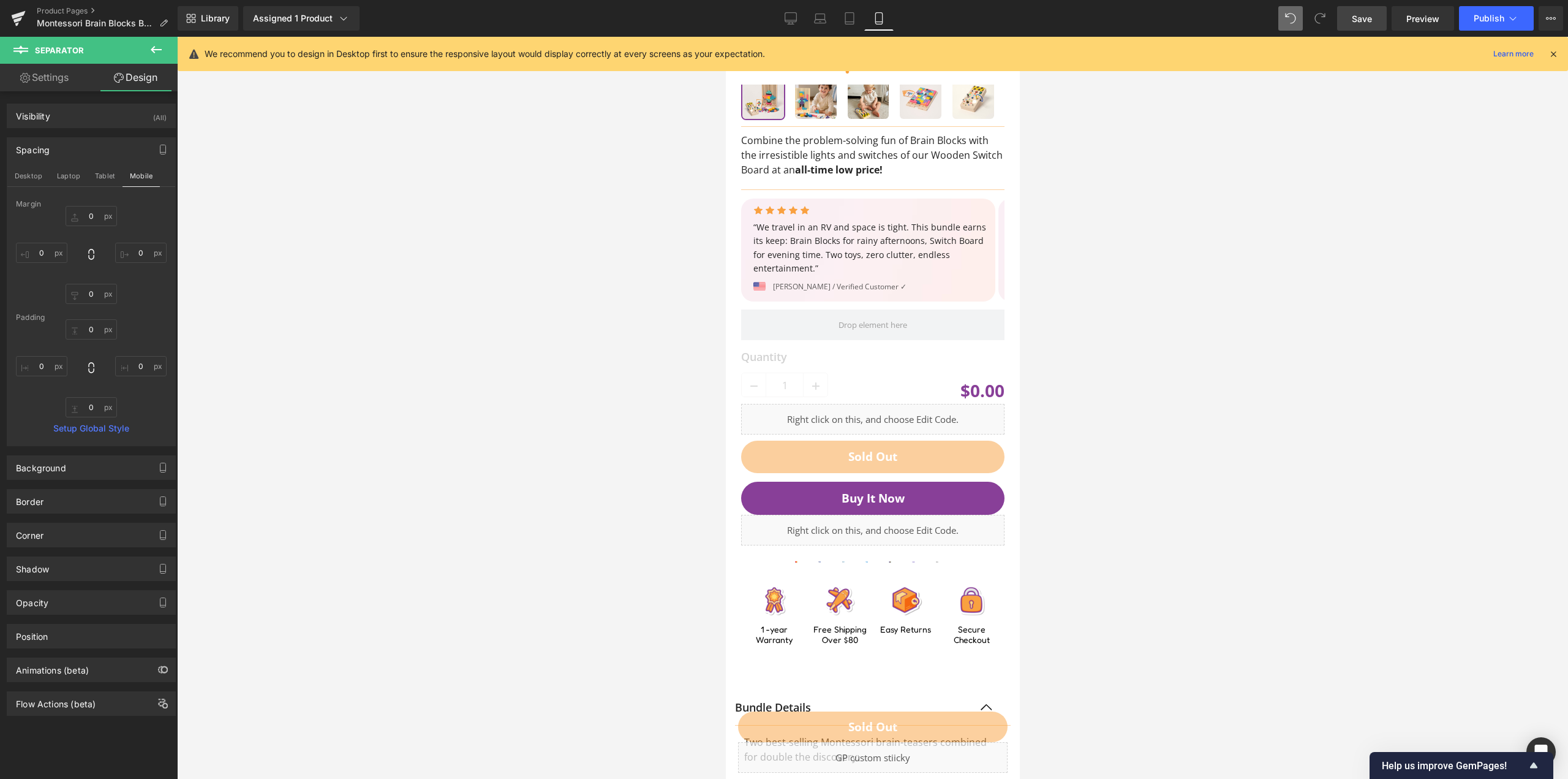
click at [483, 389] on div at bounding box center [873, 408] width 1391 height 742
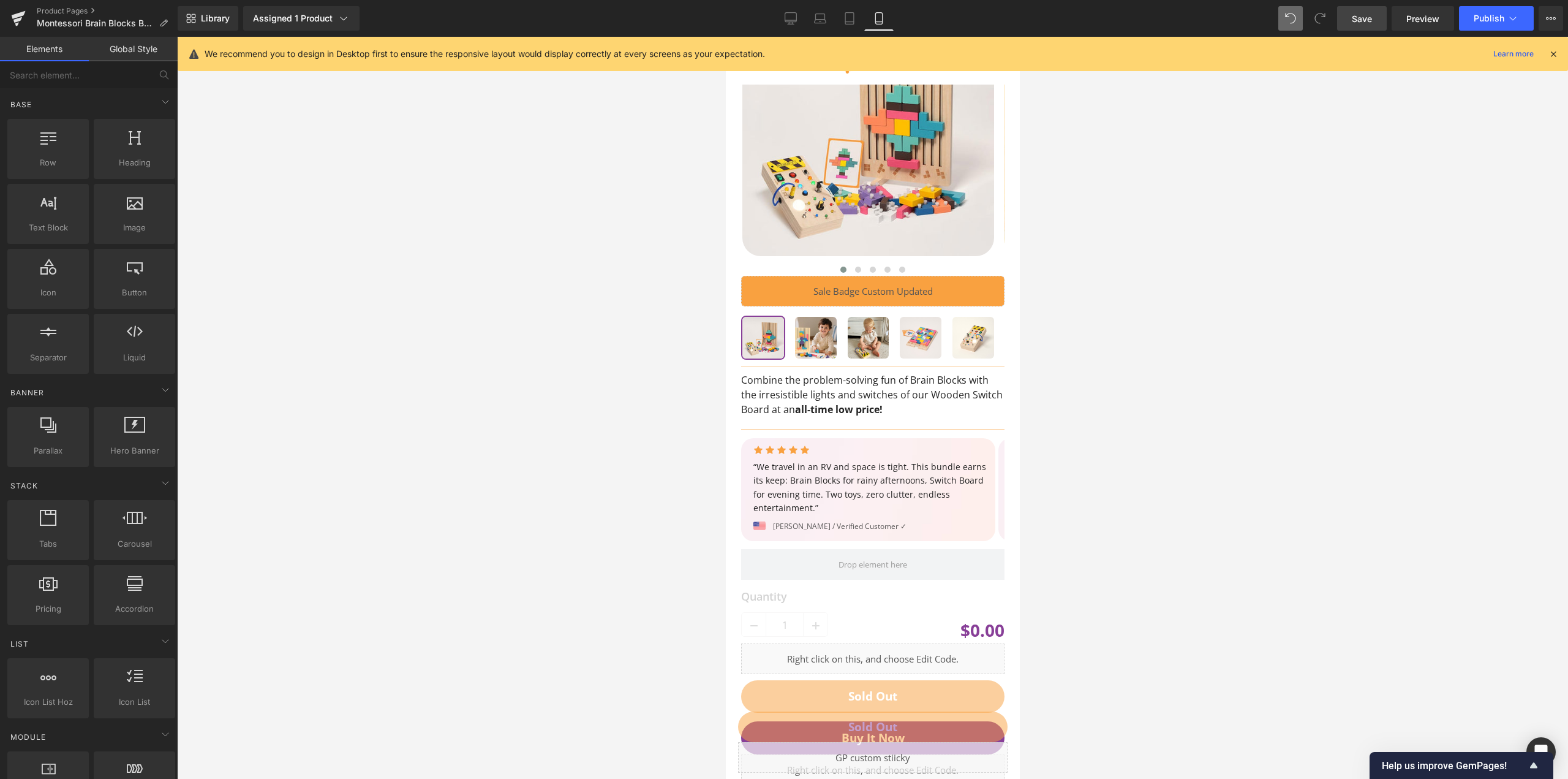
scroll to position [0, 0]
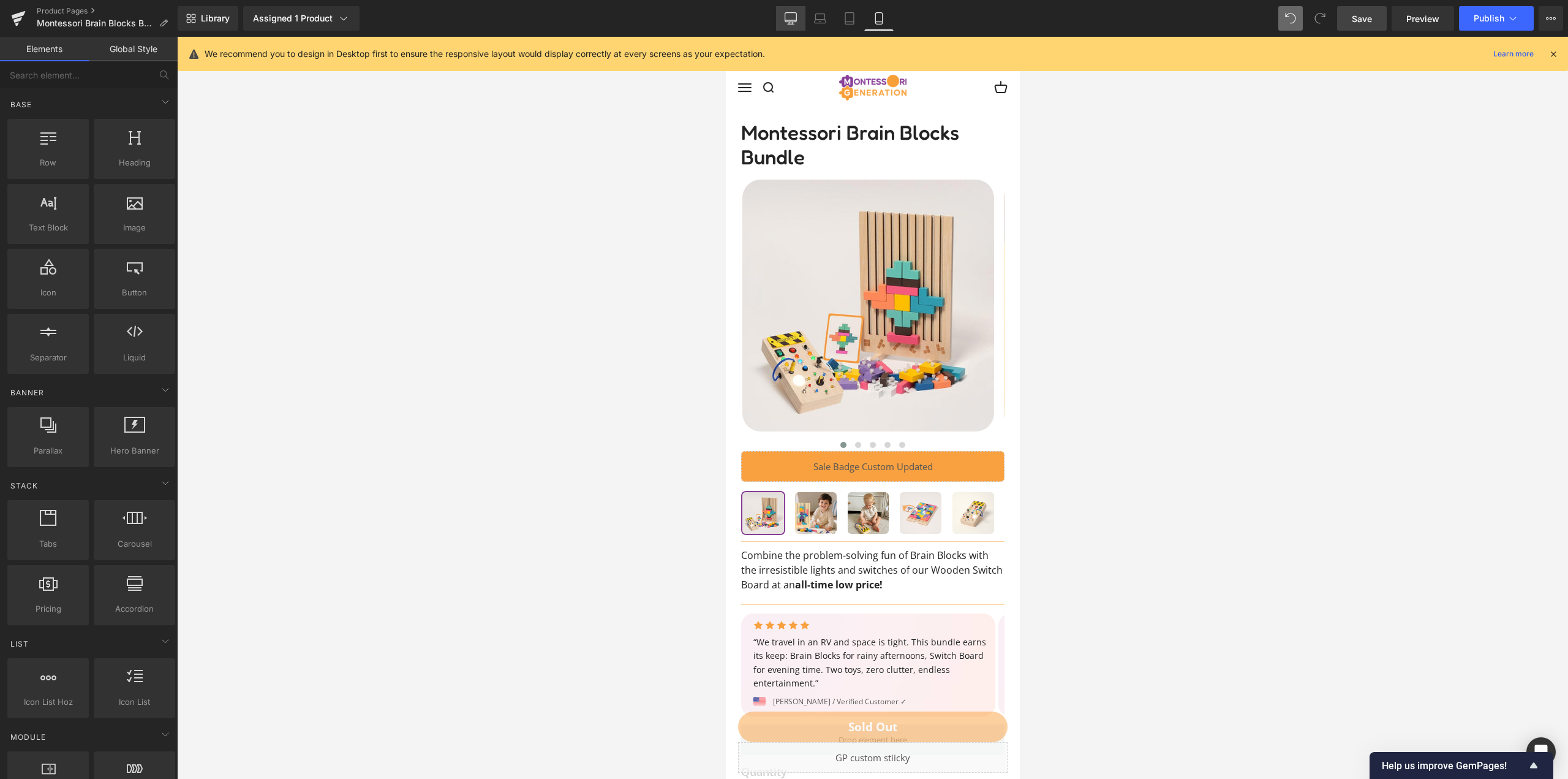
click at [791, 29] on link "Desktop" at bounding box center [791, 18] width 29 height 24
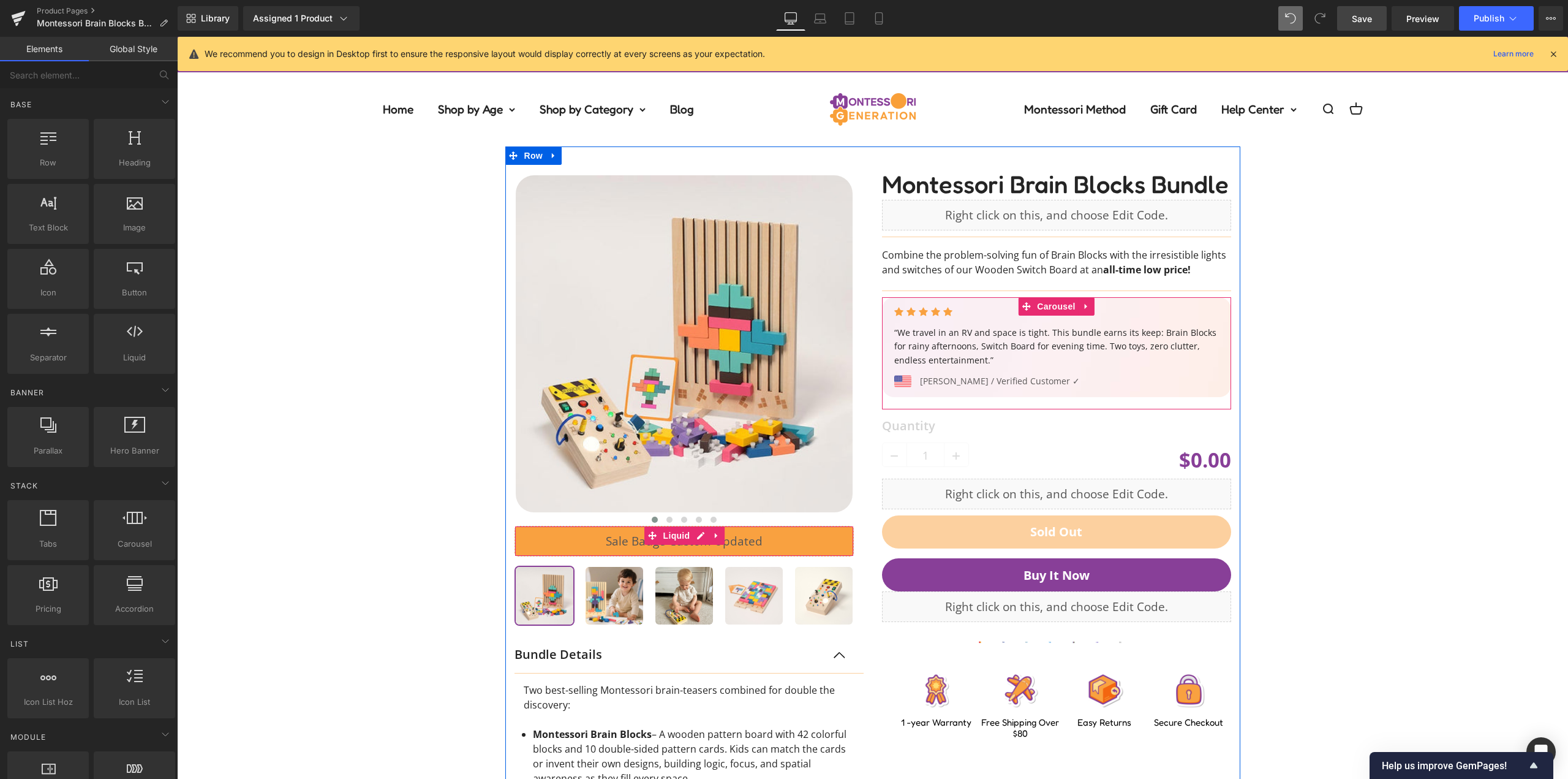
drag, startPoint x: 1340, startPoint y: 21, endPoint x: 1129, endPoint y: 225, distance: 293.5
click at [1340, 21] on link "Save" at bounding box center [1361, 18] width 49 height 24
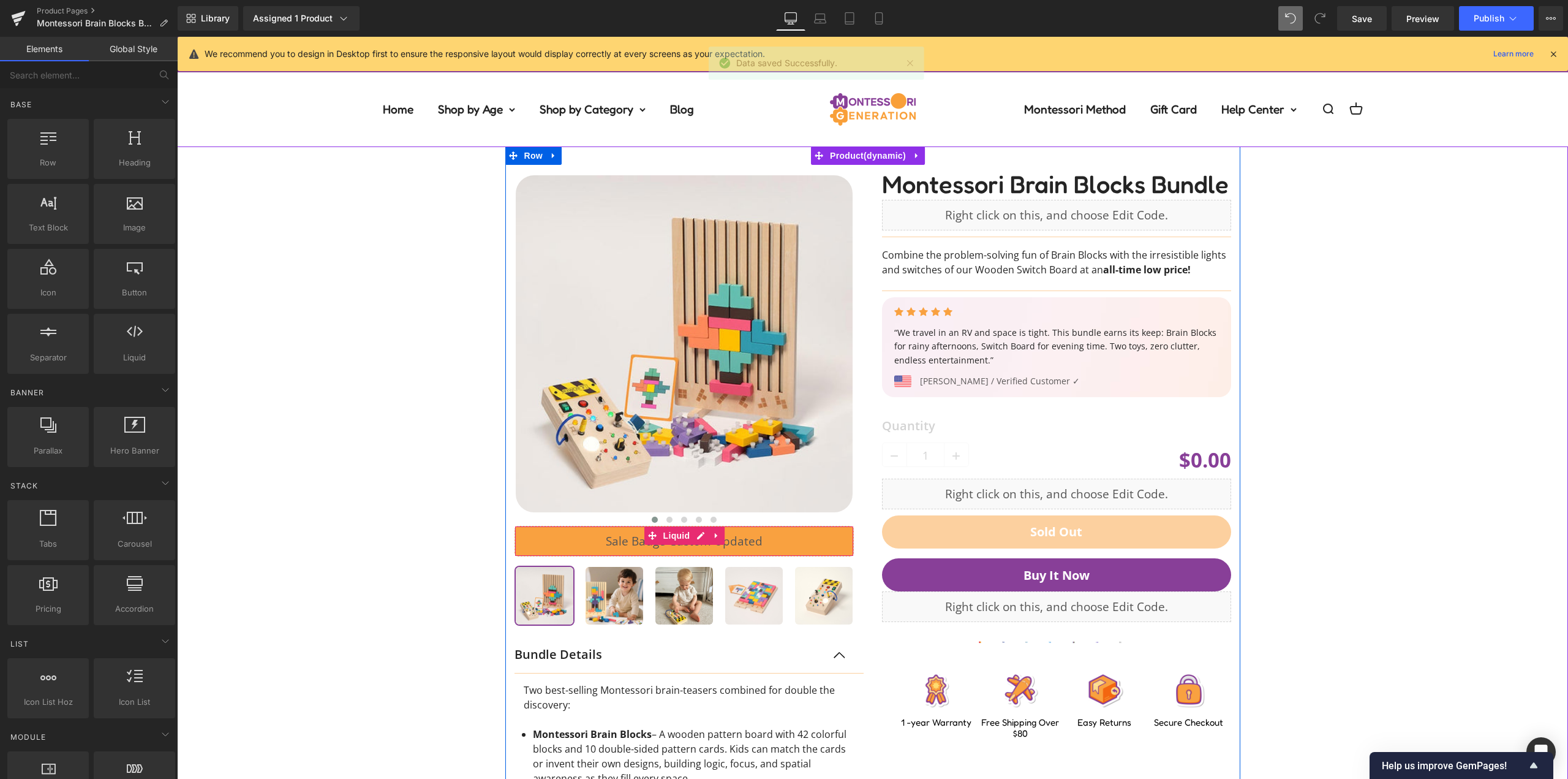
click at [861, 303] on div "‹" at bounding box center [689, 602] width 368 height 874
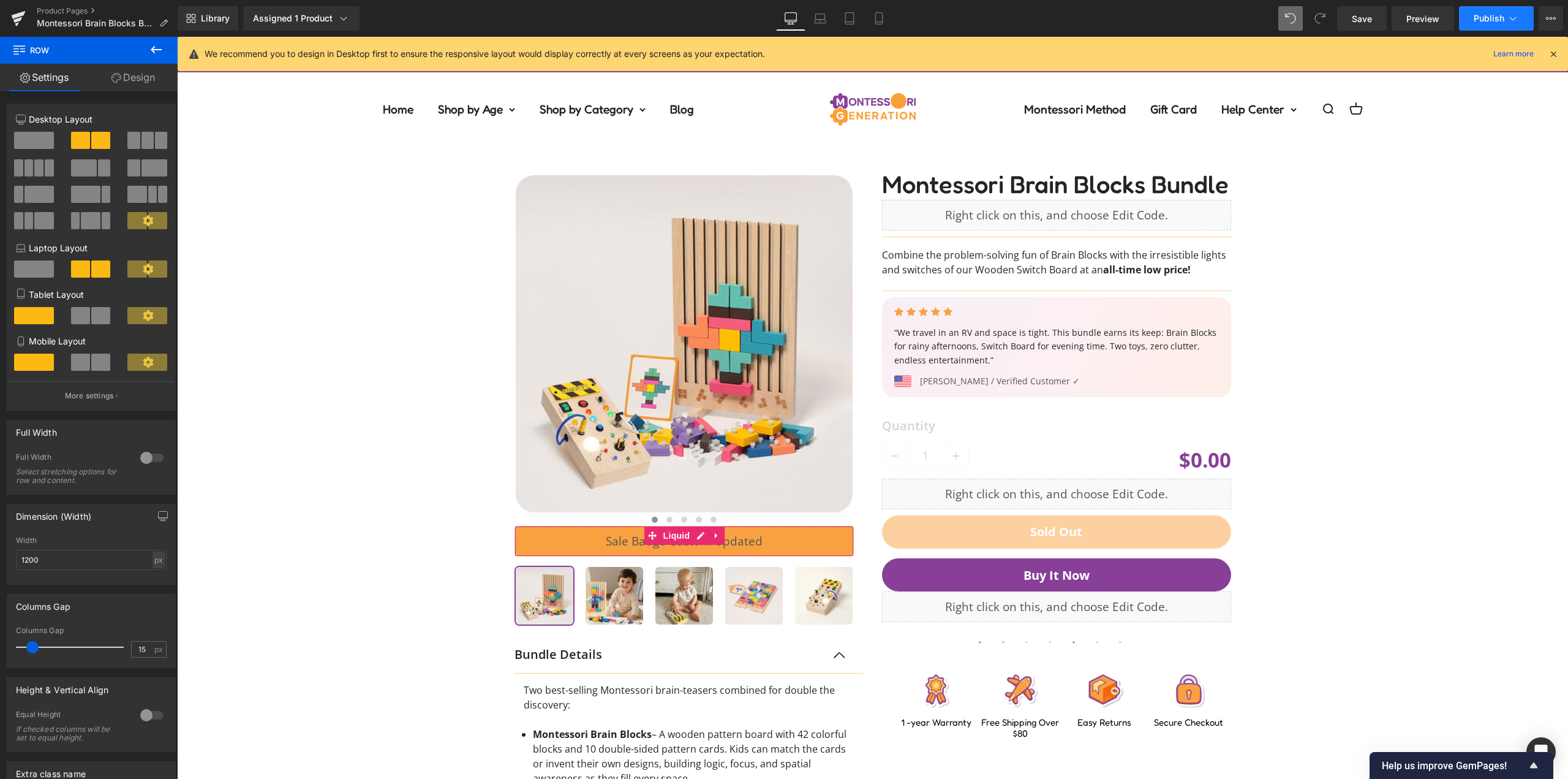
click at [1489, 23] on span "Publish" at bounding box center [1489, 18] width 31 height 10
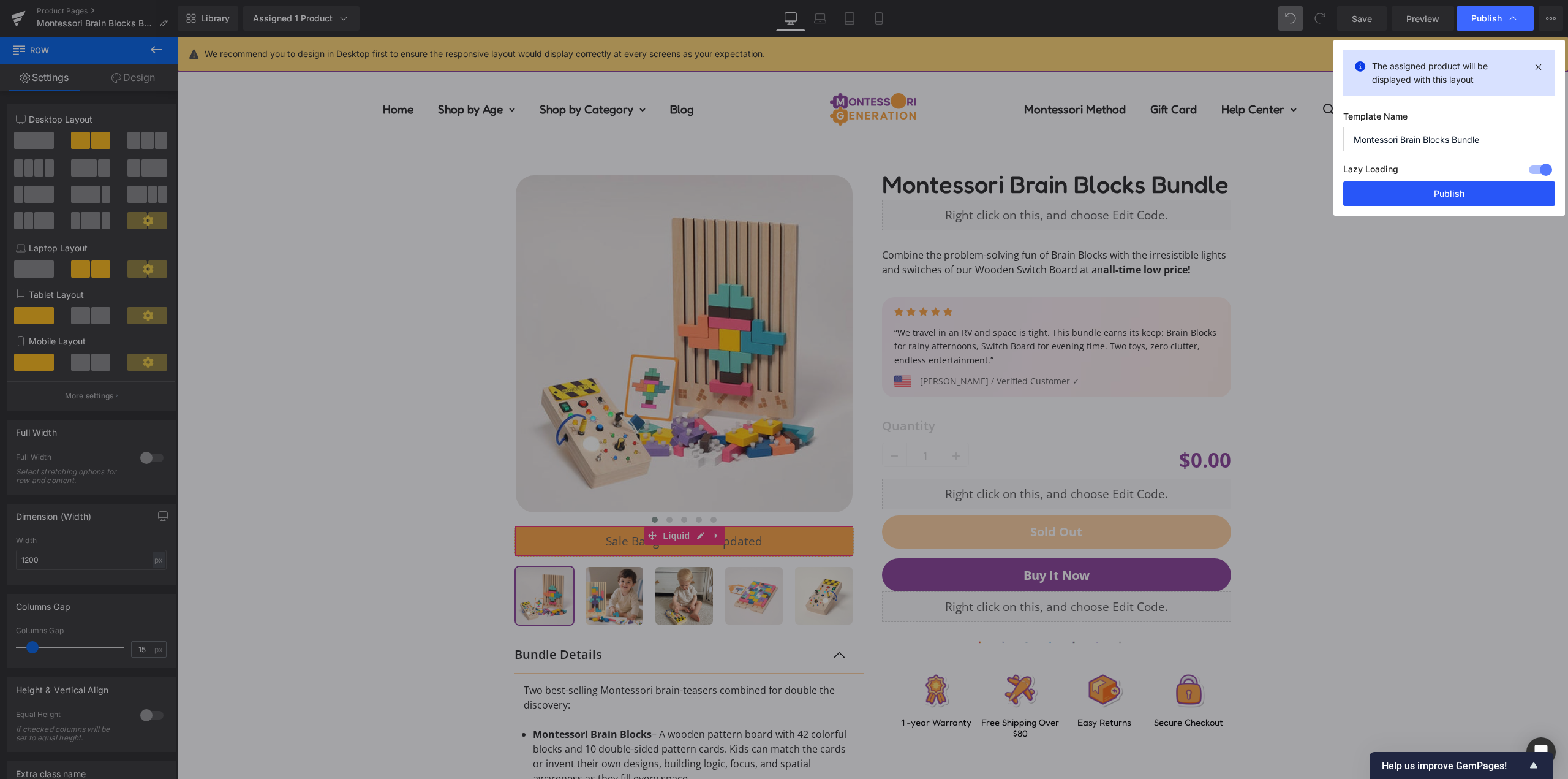
click at [1448, 198] on button "Publish" at bounding box center [1449, 193] width 212 height 24
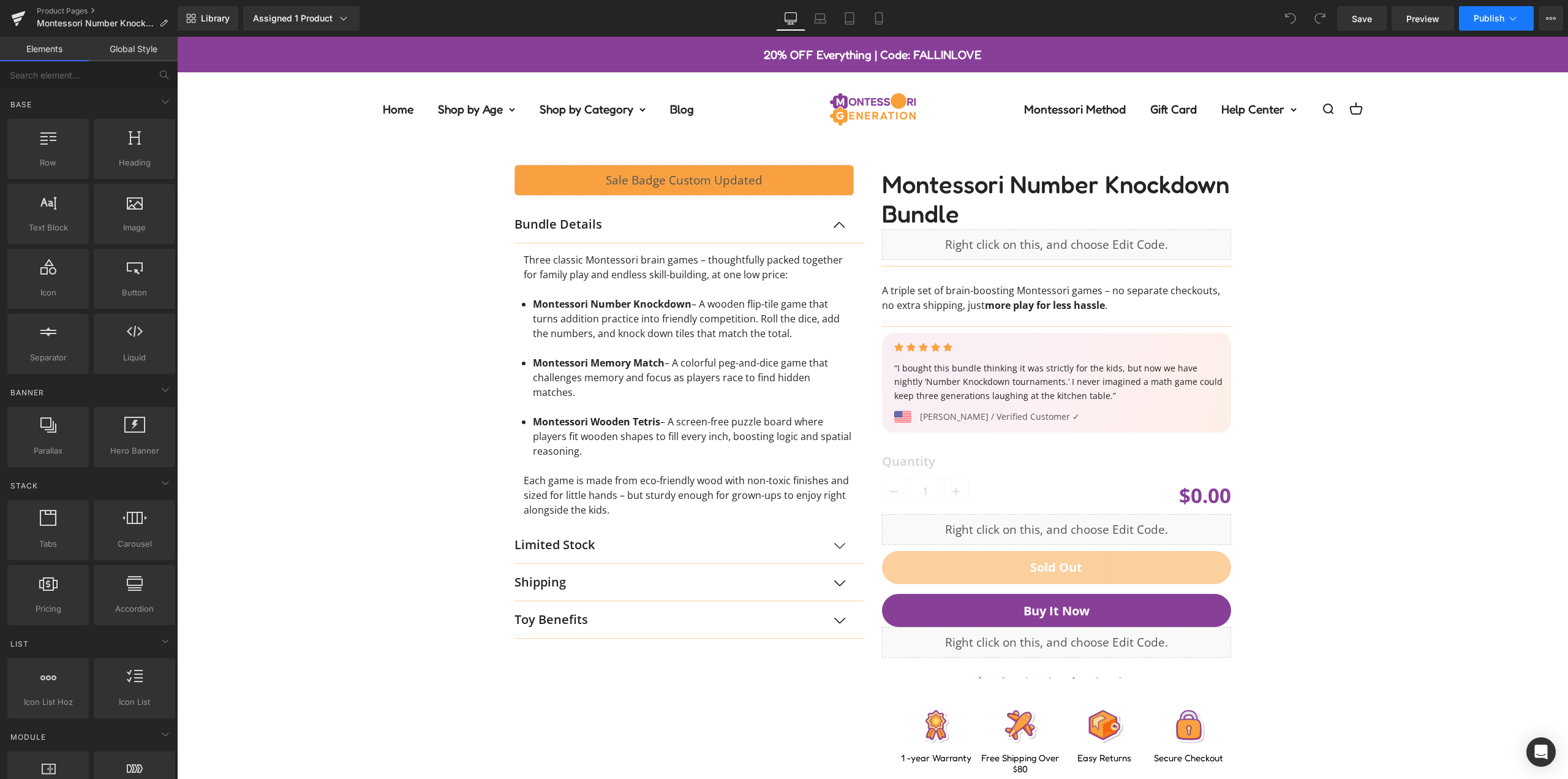
drag, startPoint x: 1499, startPoint y: 24, endPoint x: 1324, endPoint y: 1, distance: 176.5
click at [1499, 24] on button "Publish" at bounding box center [1496, 18] width 74 height 24
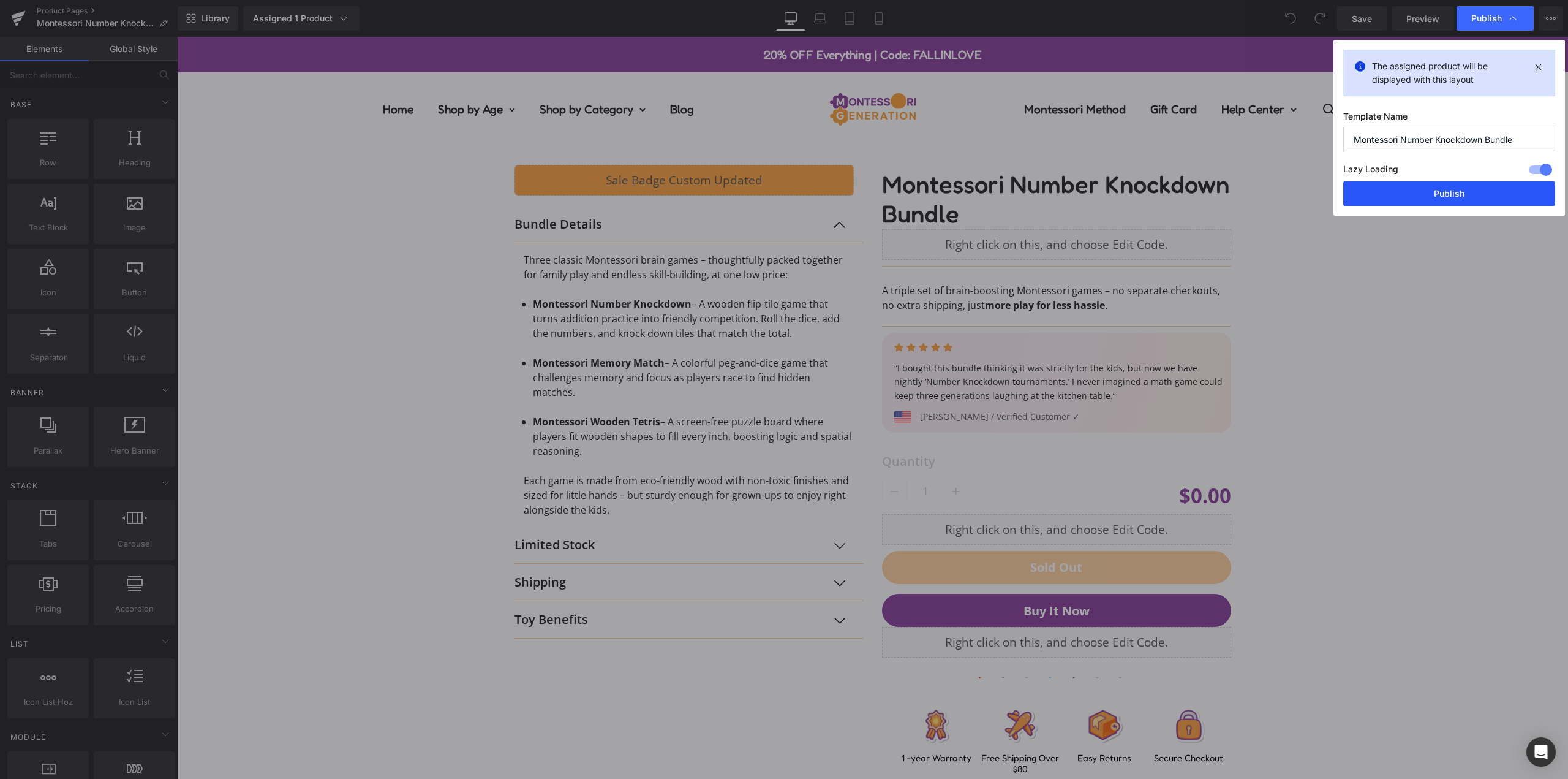
drag, startPoint x: 1448, startPoint y: 188, endPoint x: 1270, endPoint y: 152, distance: 181.6
click at [1448, 188] on button "Publish" at bounding box center [1449, 193] width 212 height 24
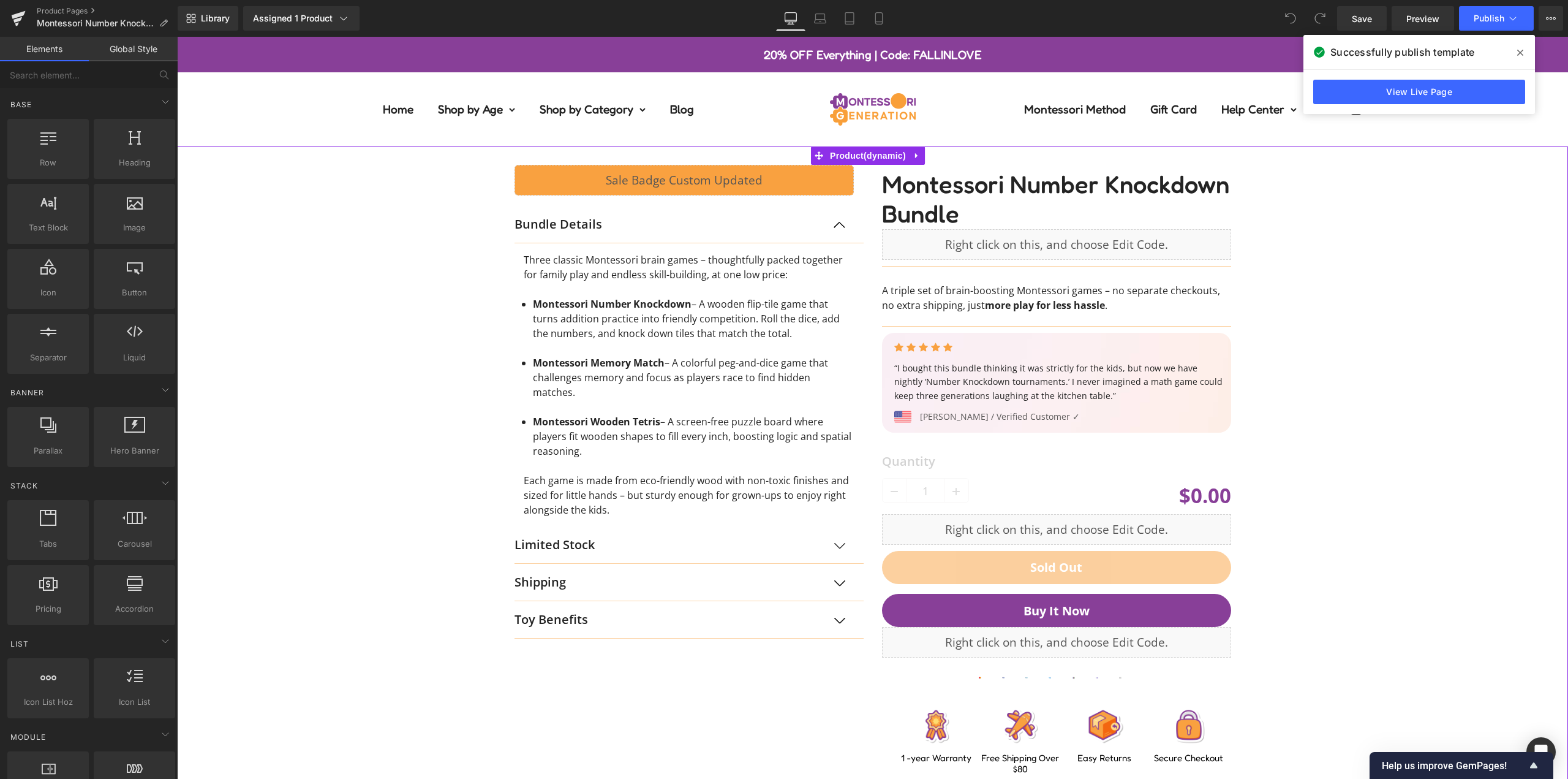
click at [1308, 238] on div "Liquid Row Bundle Details Text Block Three classic Montessori brain games – tho…" at bounding box center [872, 460] width 1379 height 628
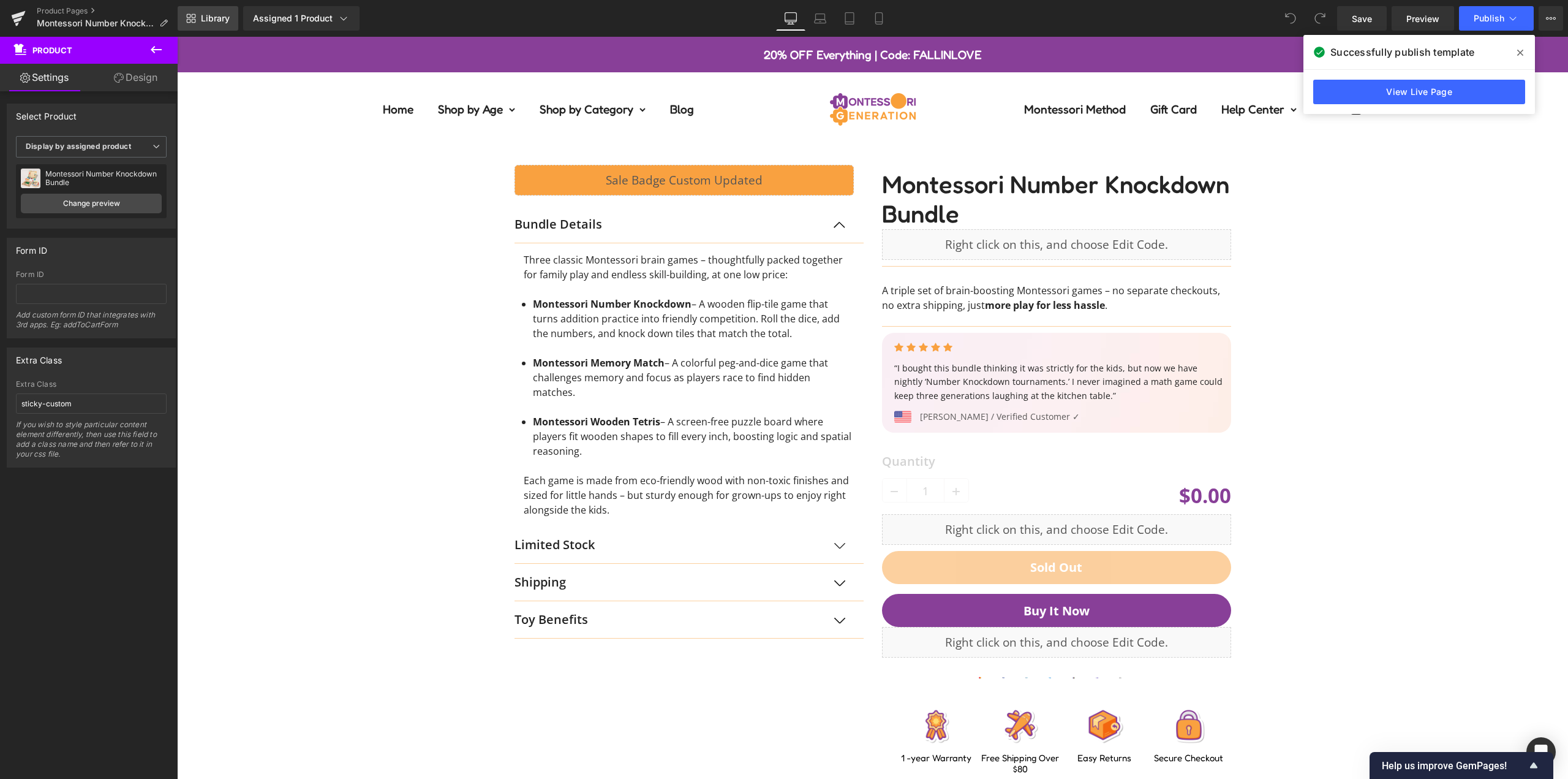
click at [227, 20] on span "Library" at bounding box center [215, 18] width 29 height 11
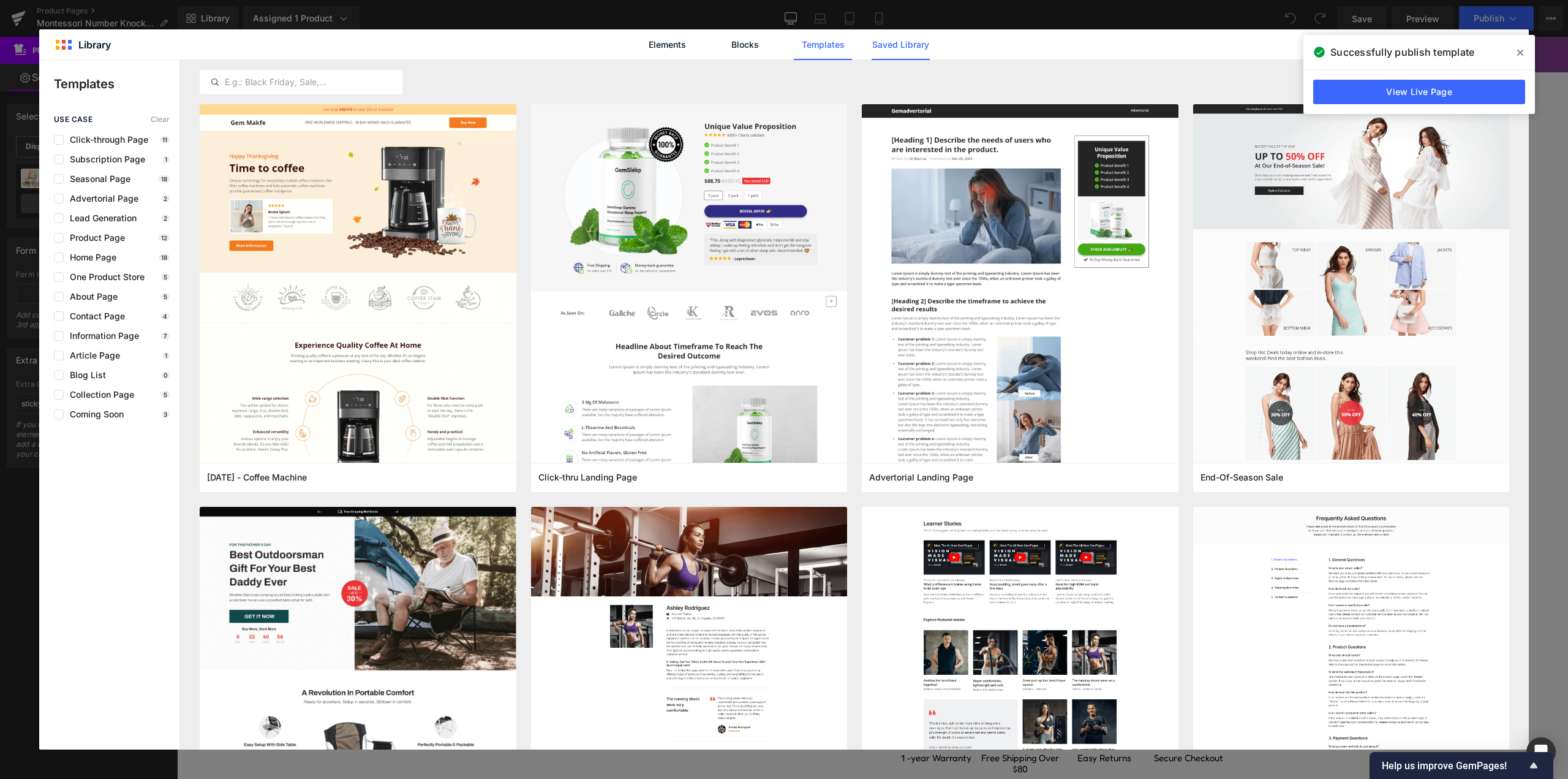
click at [899, 45] on link "Saved Library" at bounding box center [900, 45] width 58 height 31
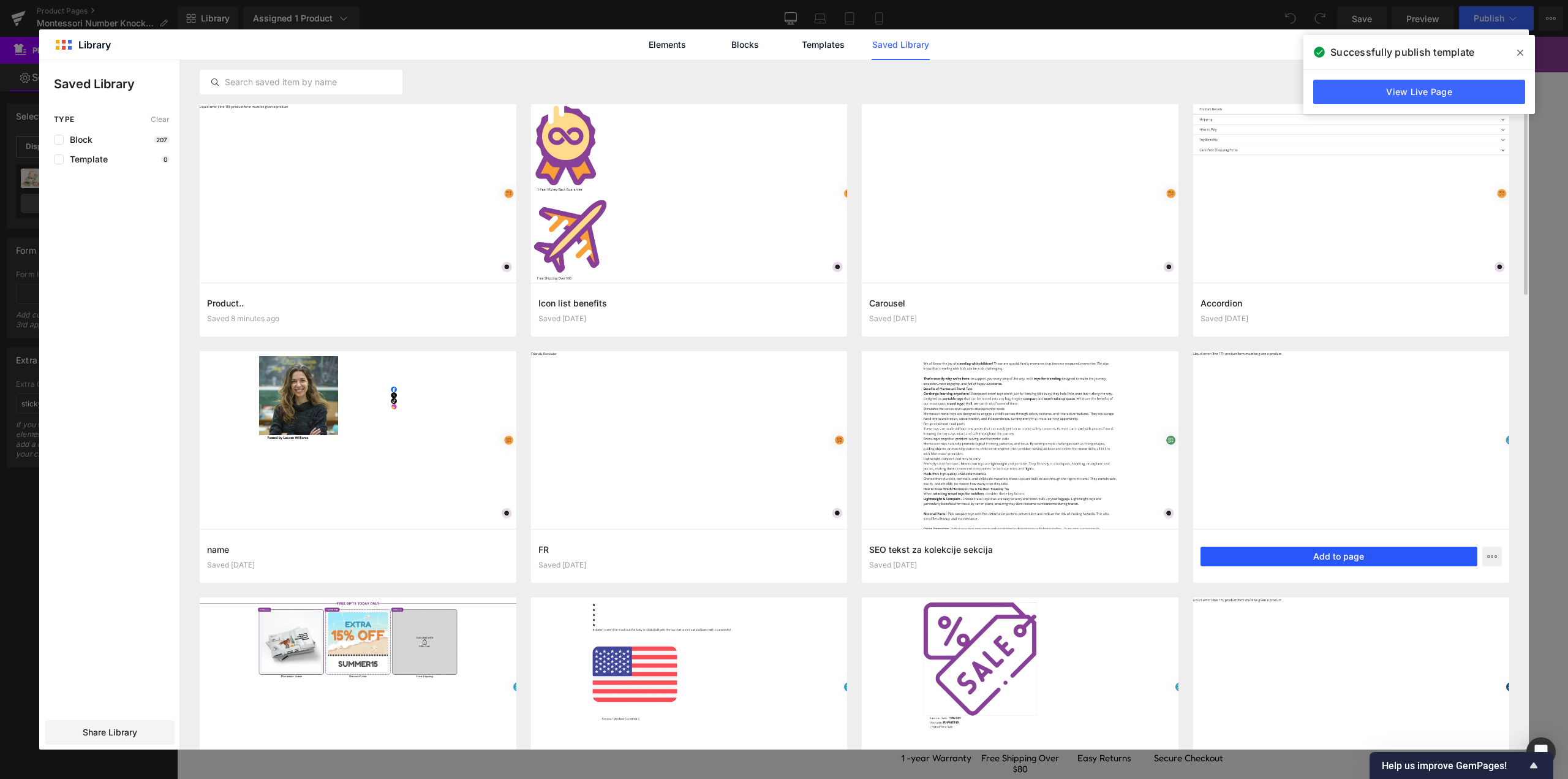
click at [1327, 559] on button "Add to page" at bounding box center [1339, 556] width 277 height 19
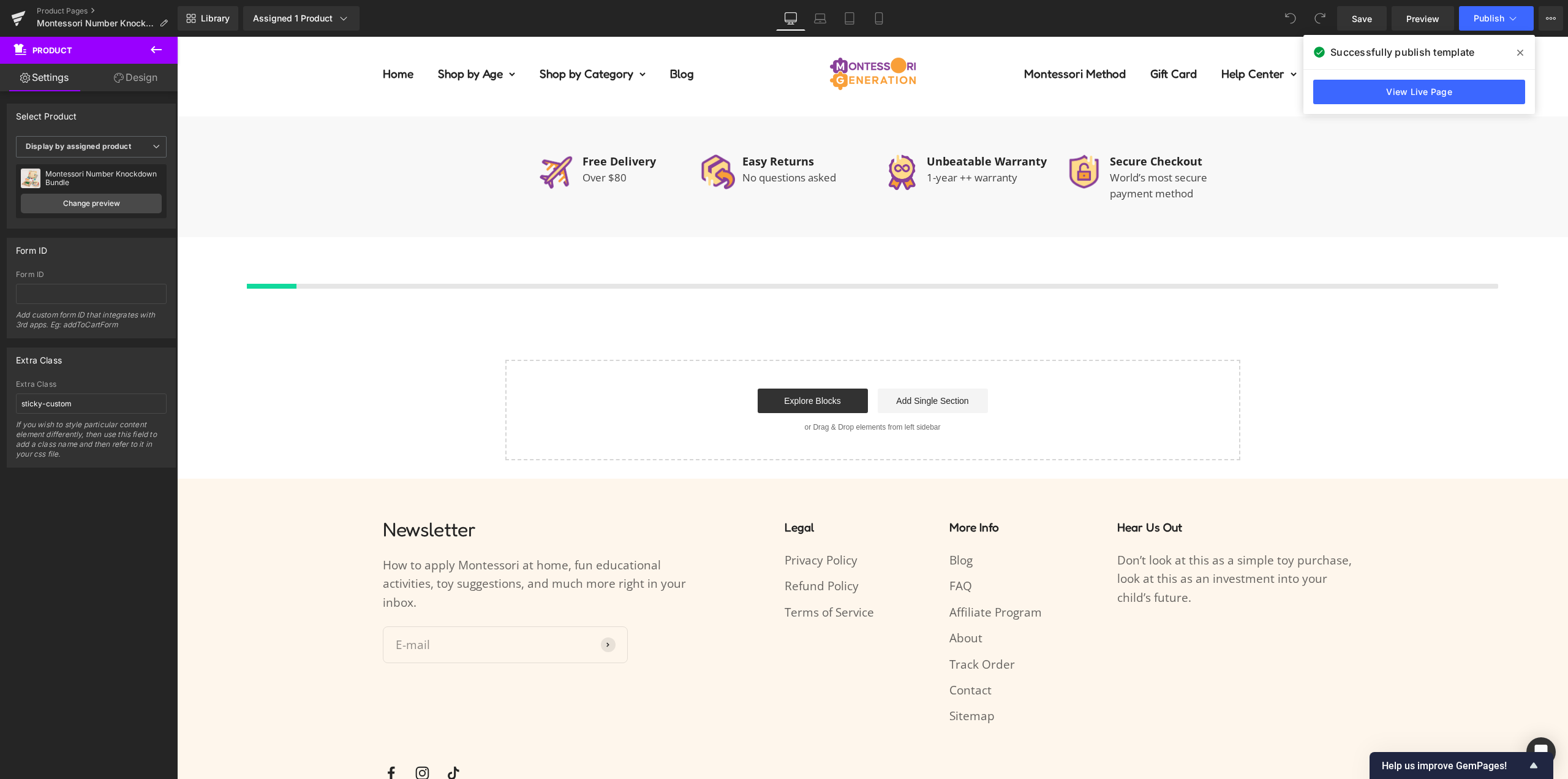
scroll to position [1109, 0]
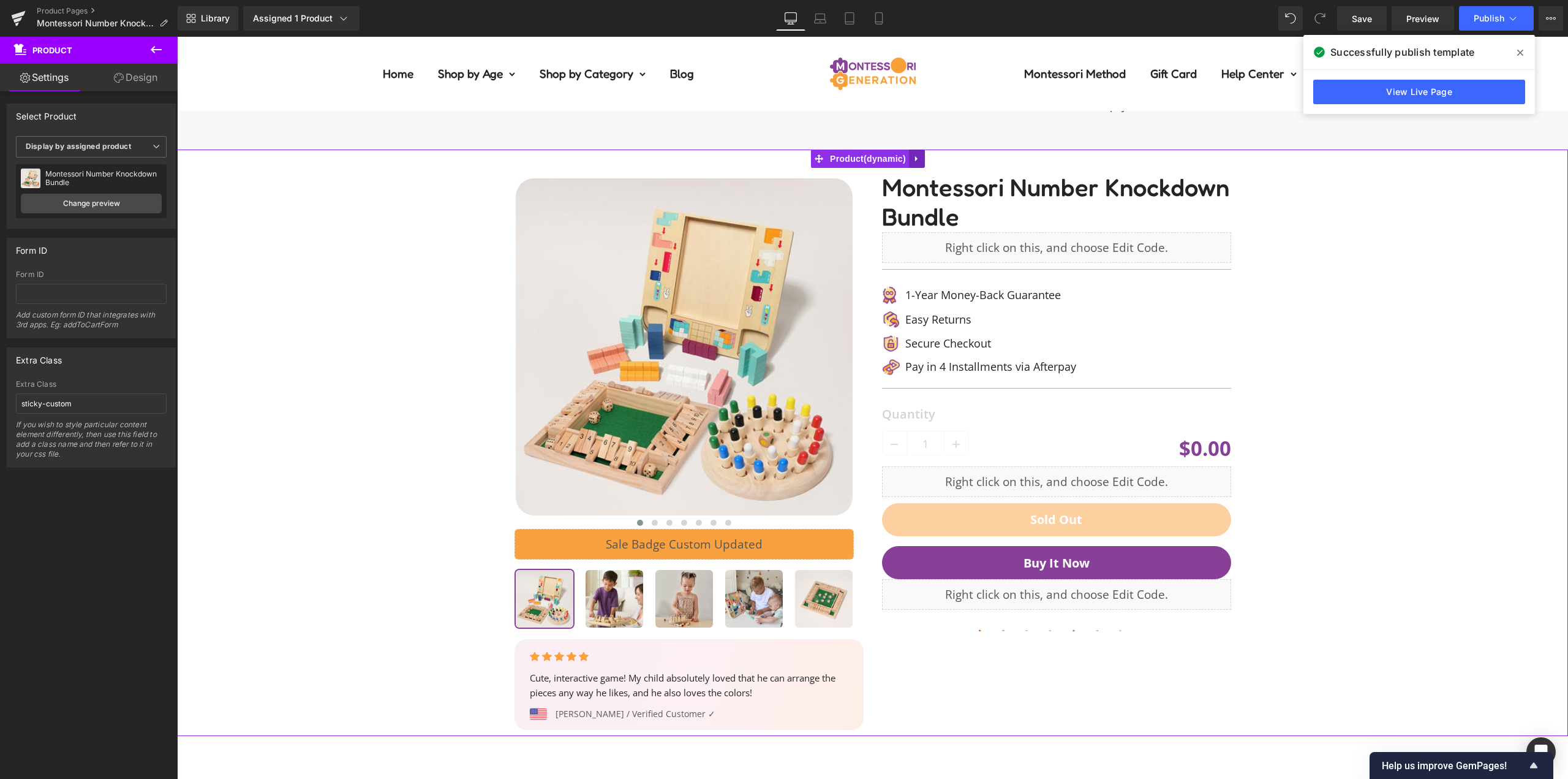
click at [912, 155] on link at bounding box center [916, 159] width 16 height 18
click at [908, 156] on icon at bounding box center [909, 159] width 8 height 8
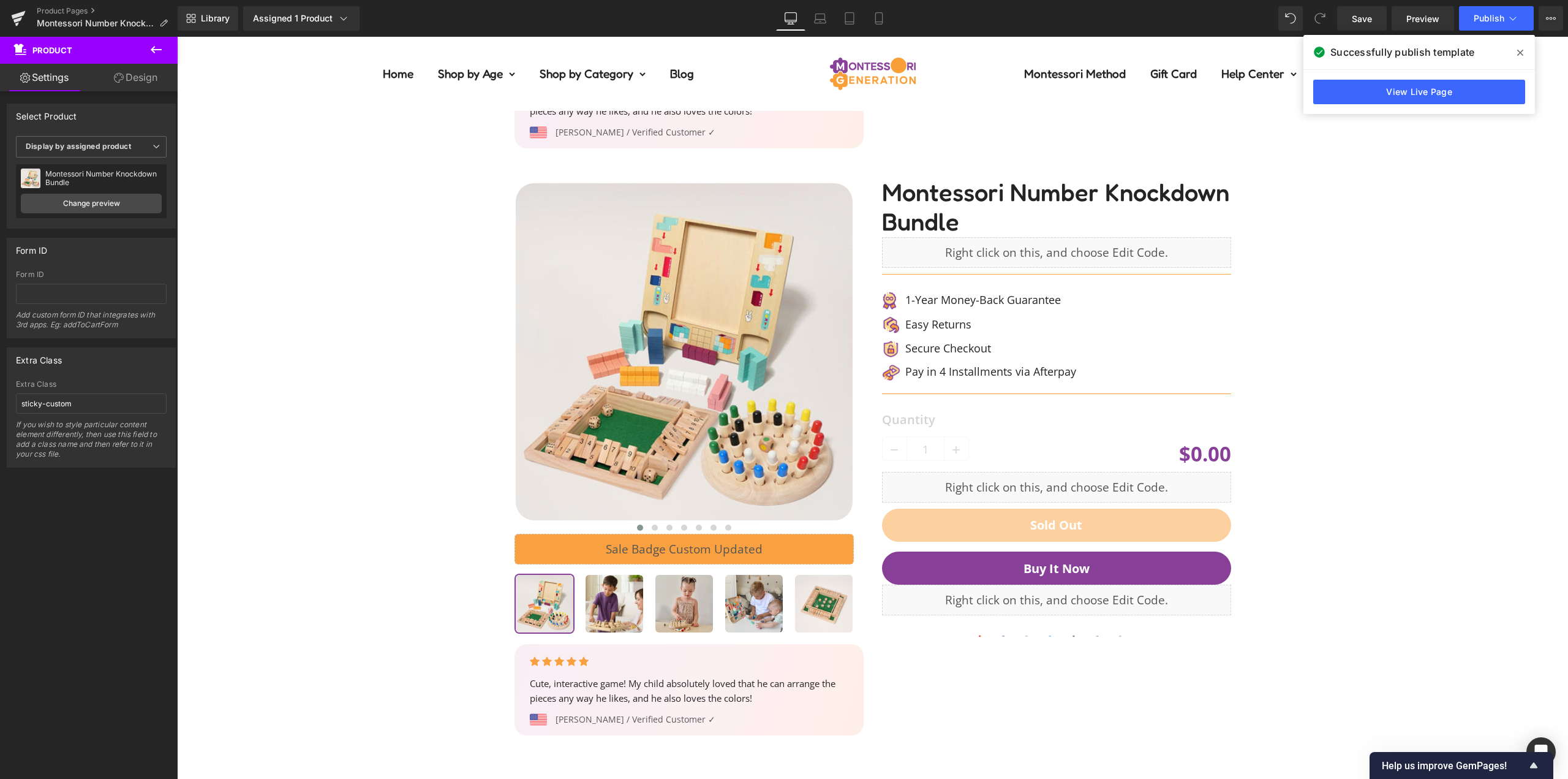
scroll to position [1759, 0]
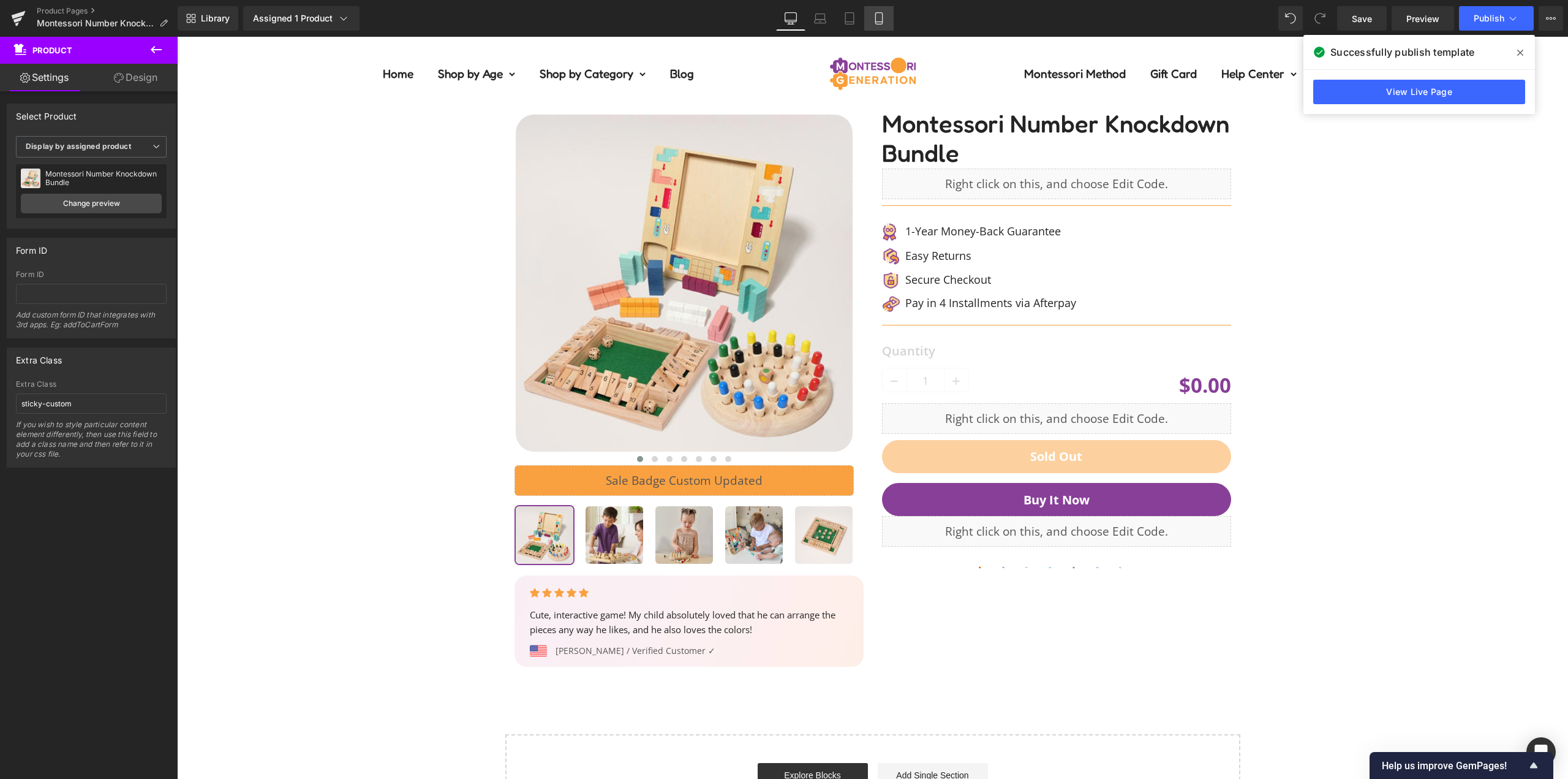
click at [872, 18] on link "Mobile" at bounding box center [879, 18] width 29 height 24
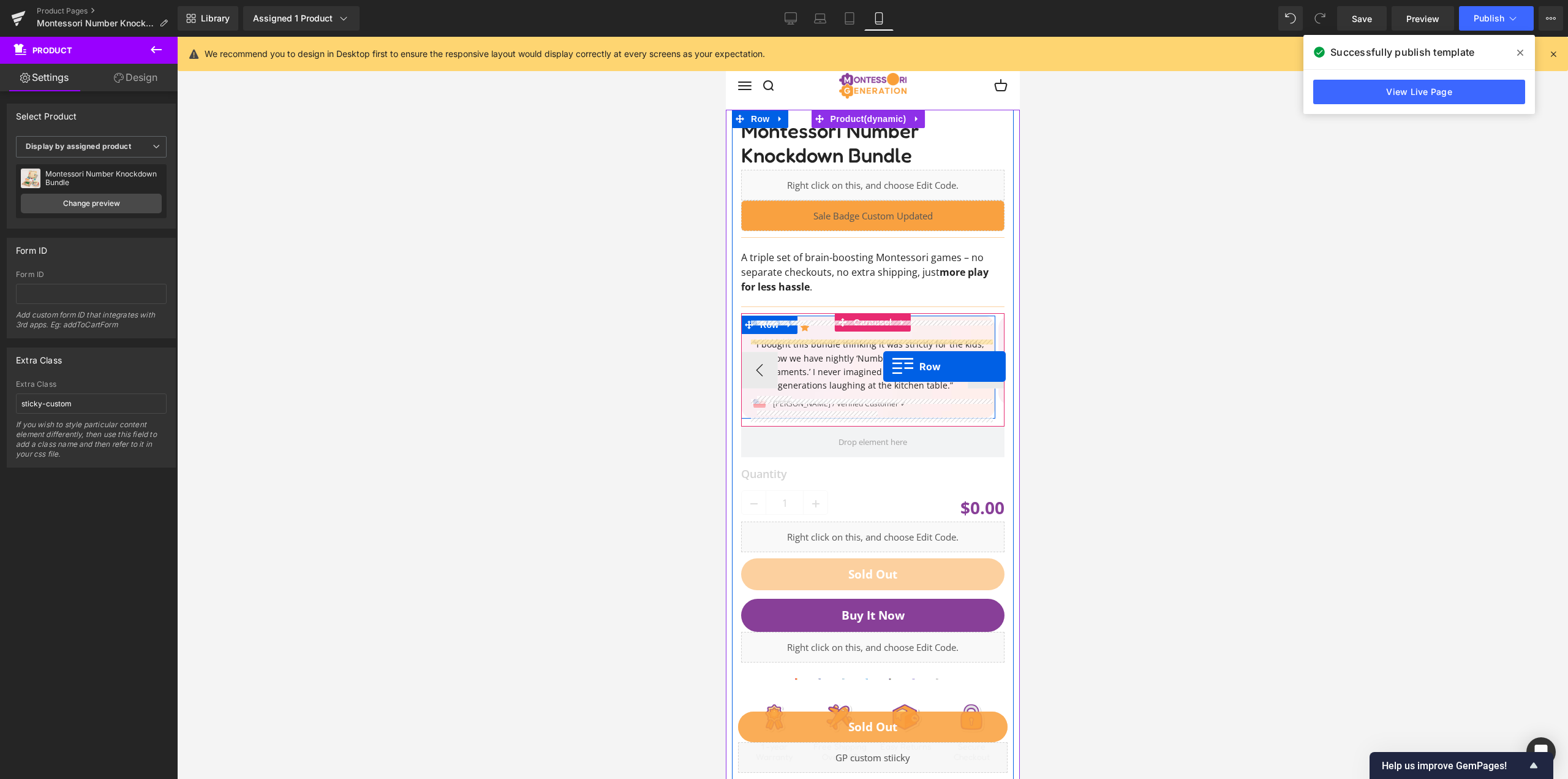
scroll to position [0, 0]
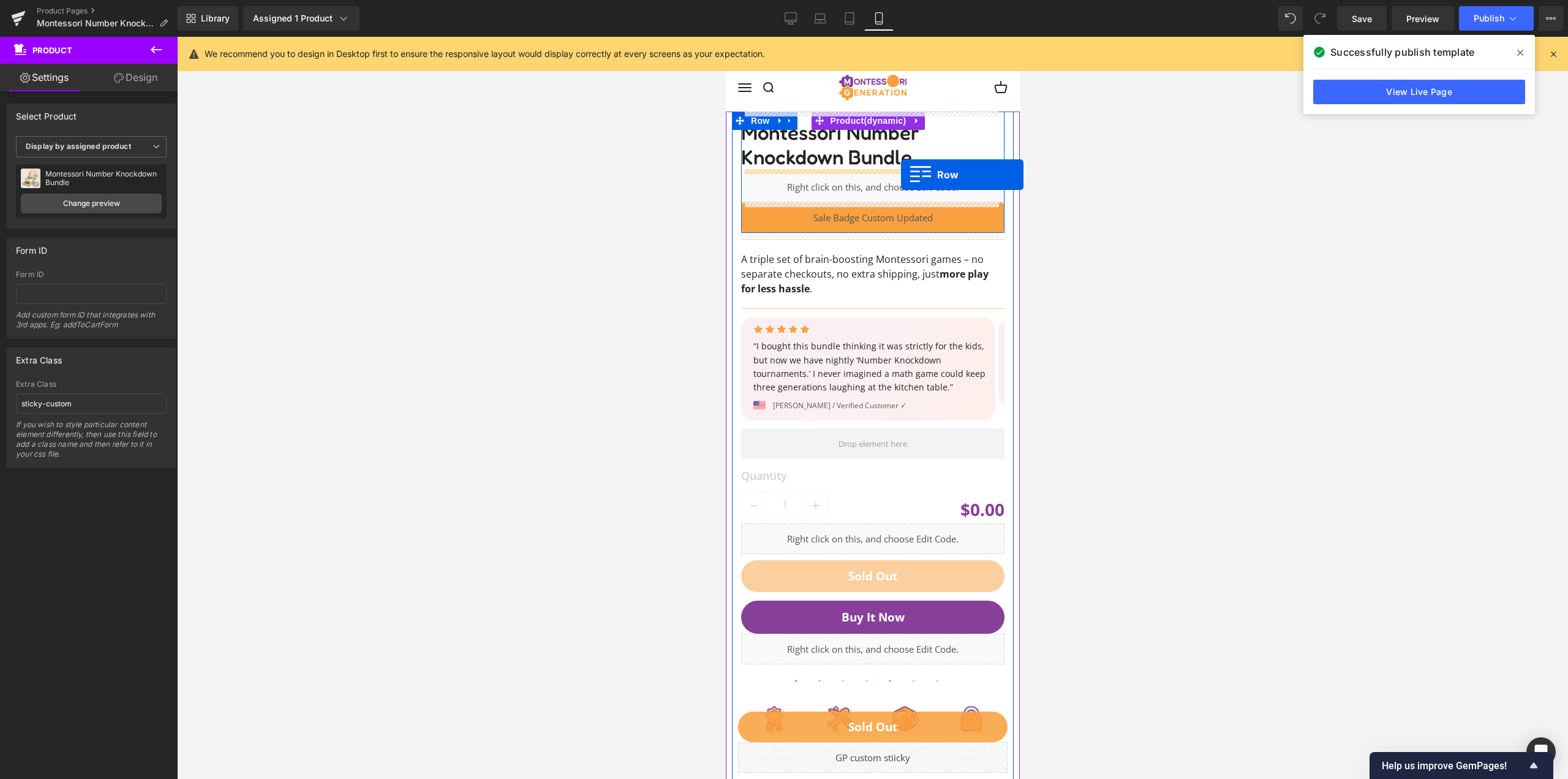
drag, startPoint x: 840, startPoint y: 348, endPoint x: 900, endPoint y: 175, distance: 183.1
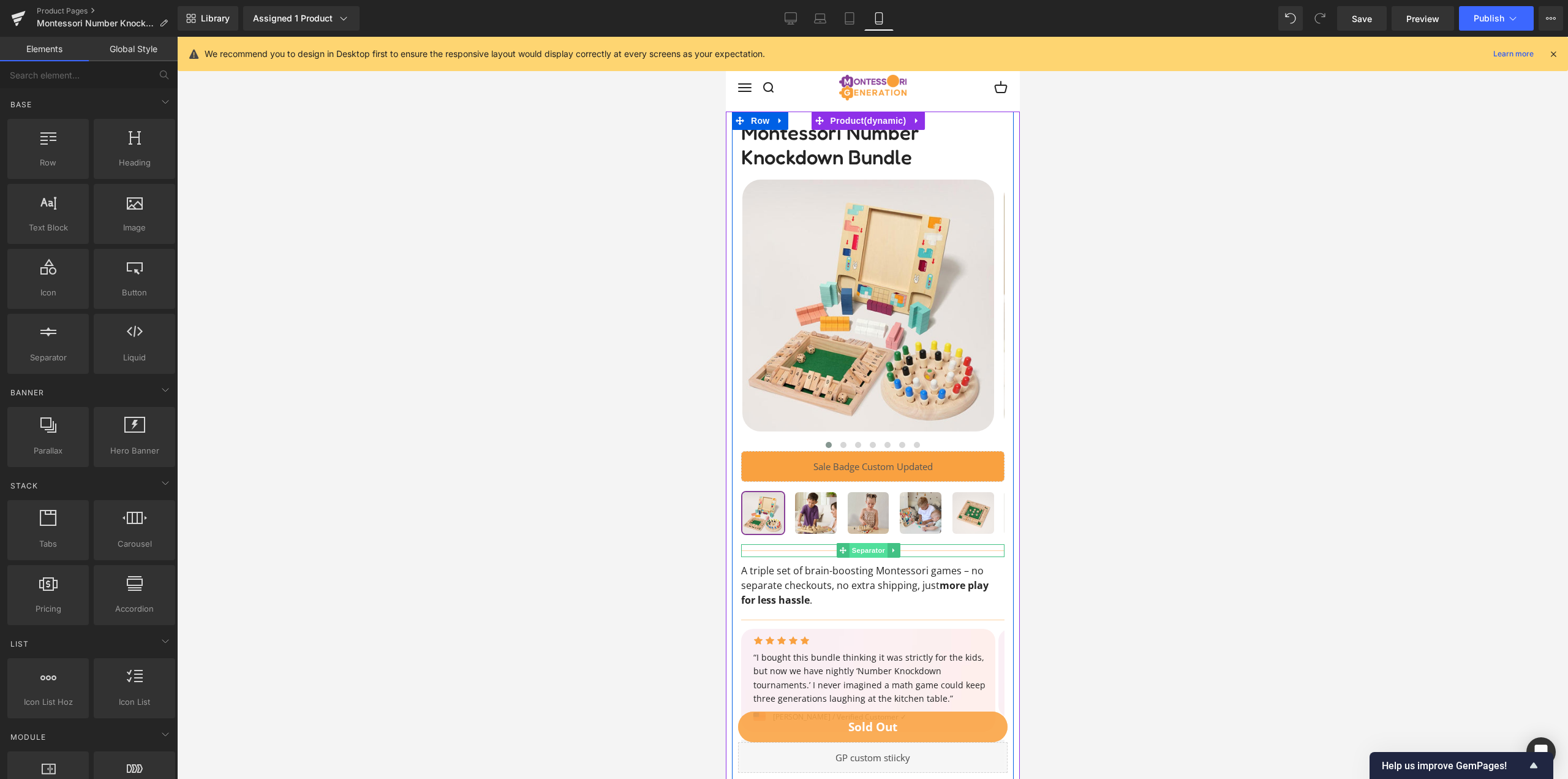
click at [850, 553] on span "Separator" at bounding box center [867, 549] width 38 height 15
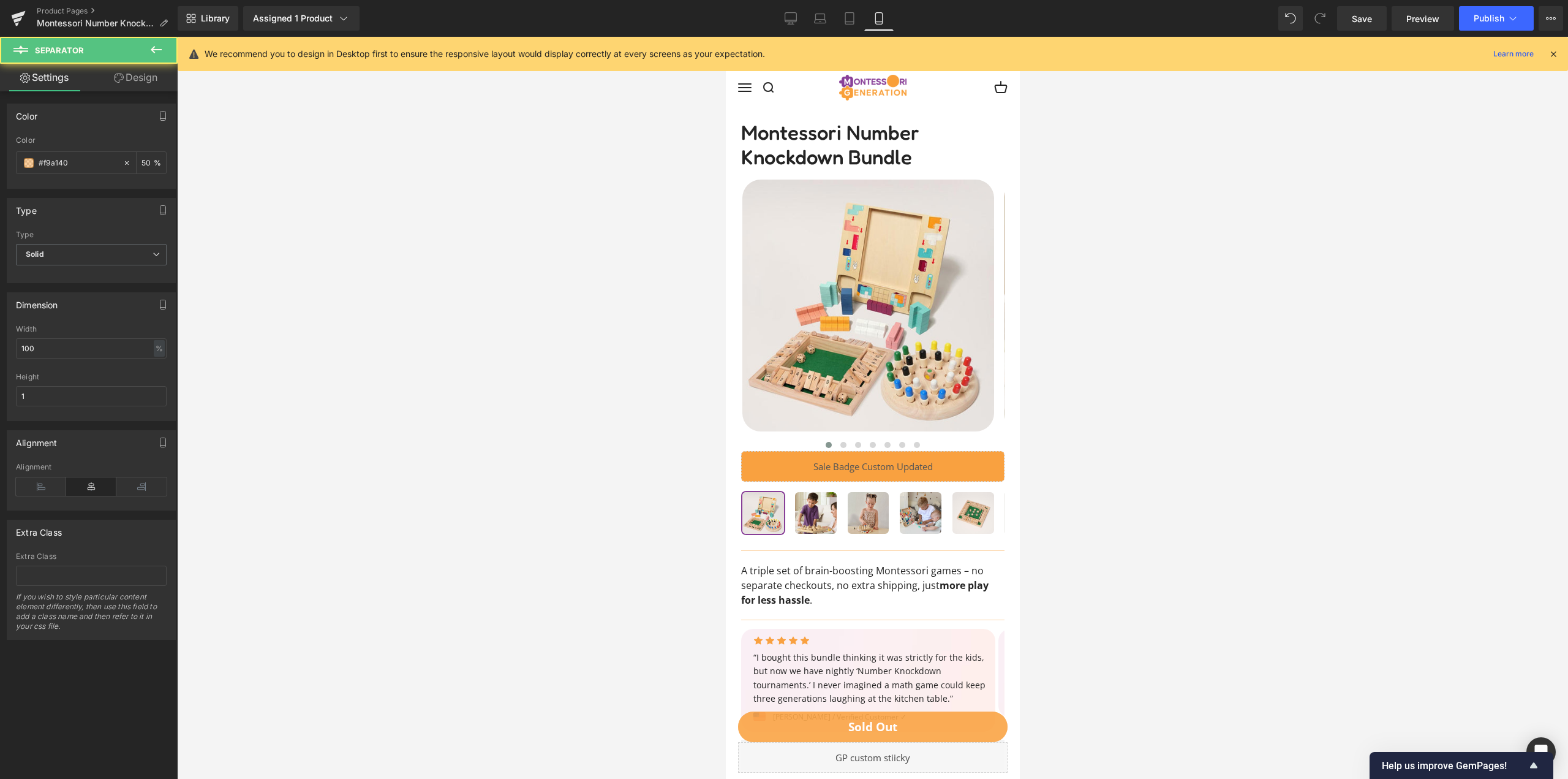
click at [131, 81] on link "Design" at bounding box center [136, 78] width 89 height 28
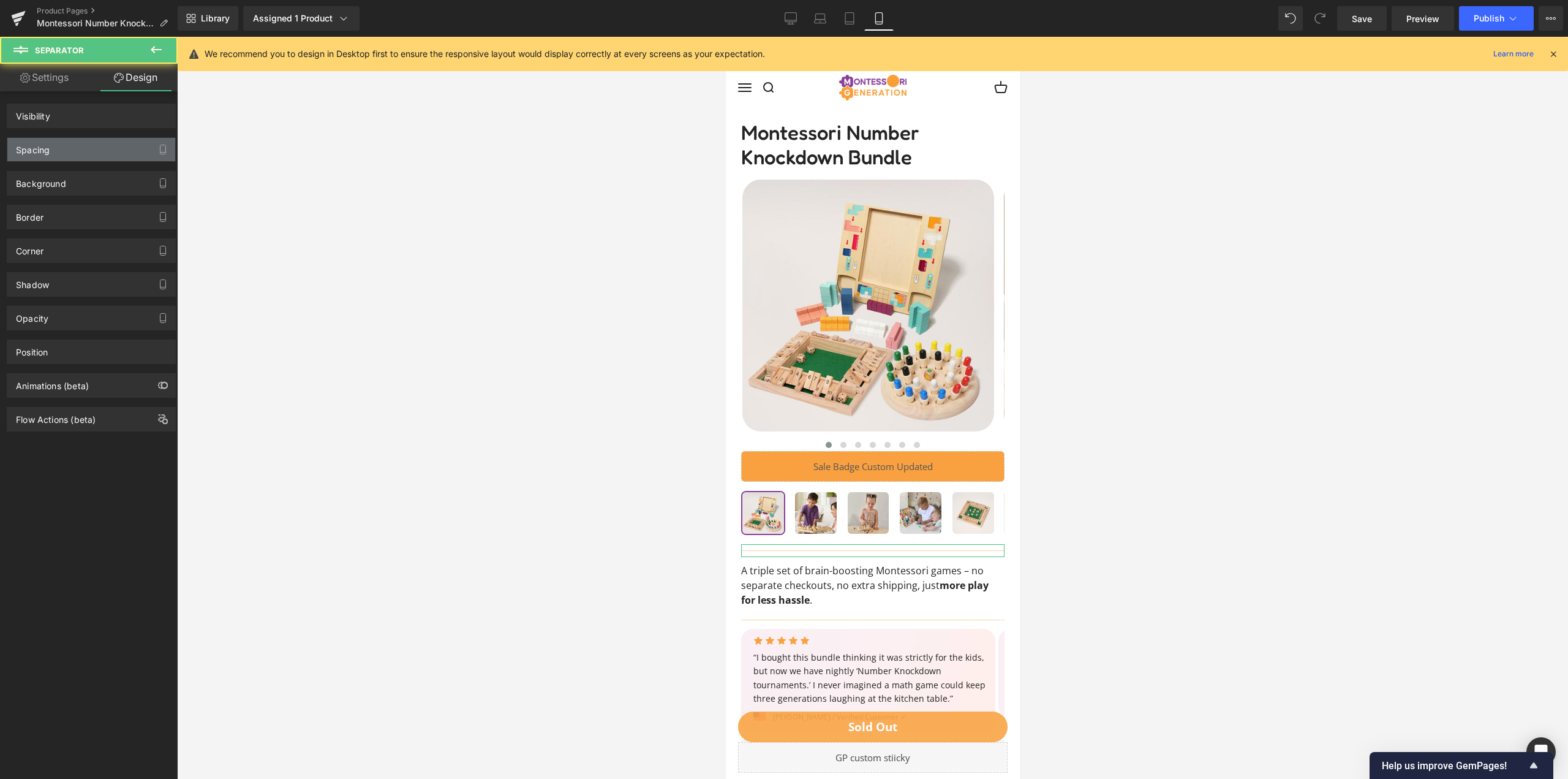
click at [92, 154] on div "Spacing" at bounding box center [91, 149] width 168 height 23
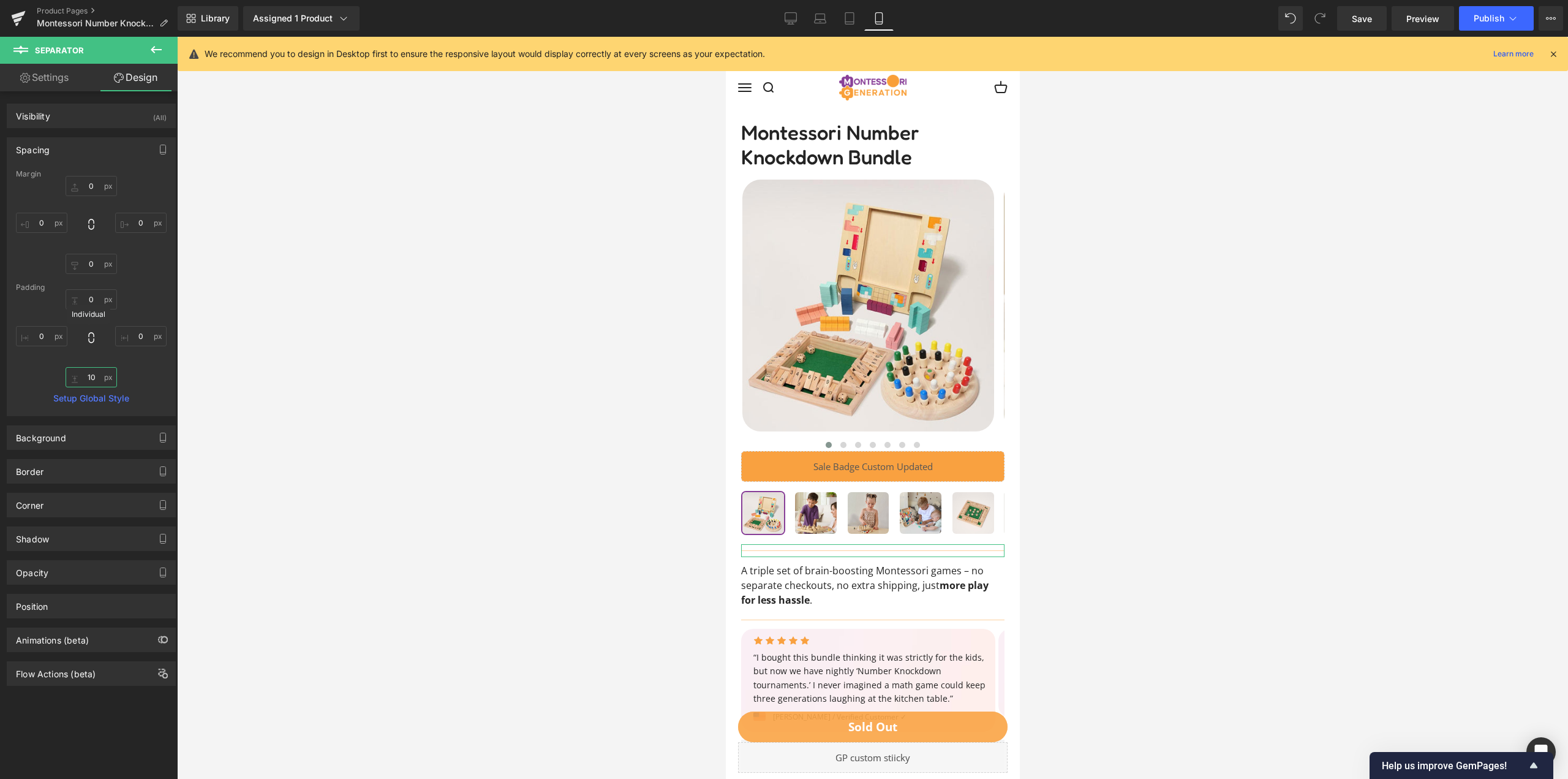
click at [90, 374] on input "text" at bounding box center [91, 377] width 51 height 20
type input "0"
click at [860, 19] on link "Tablet" at bounding box center [850, 18] width 29 height 24
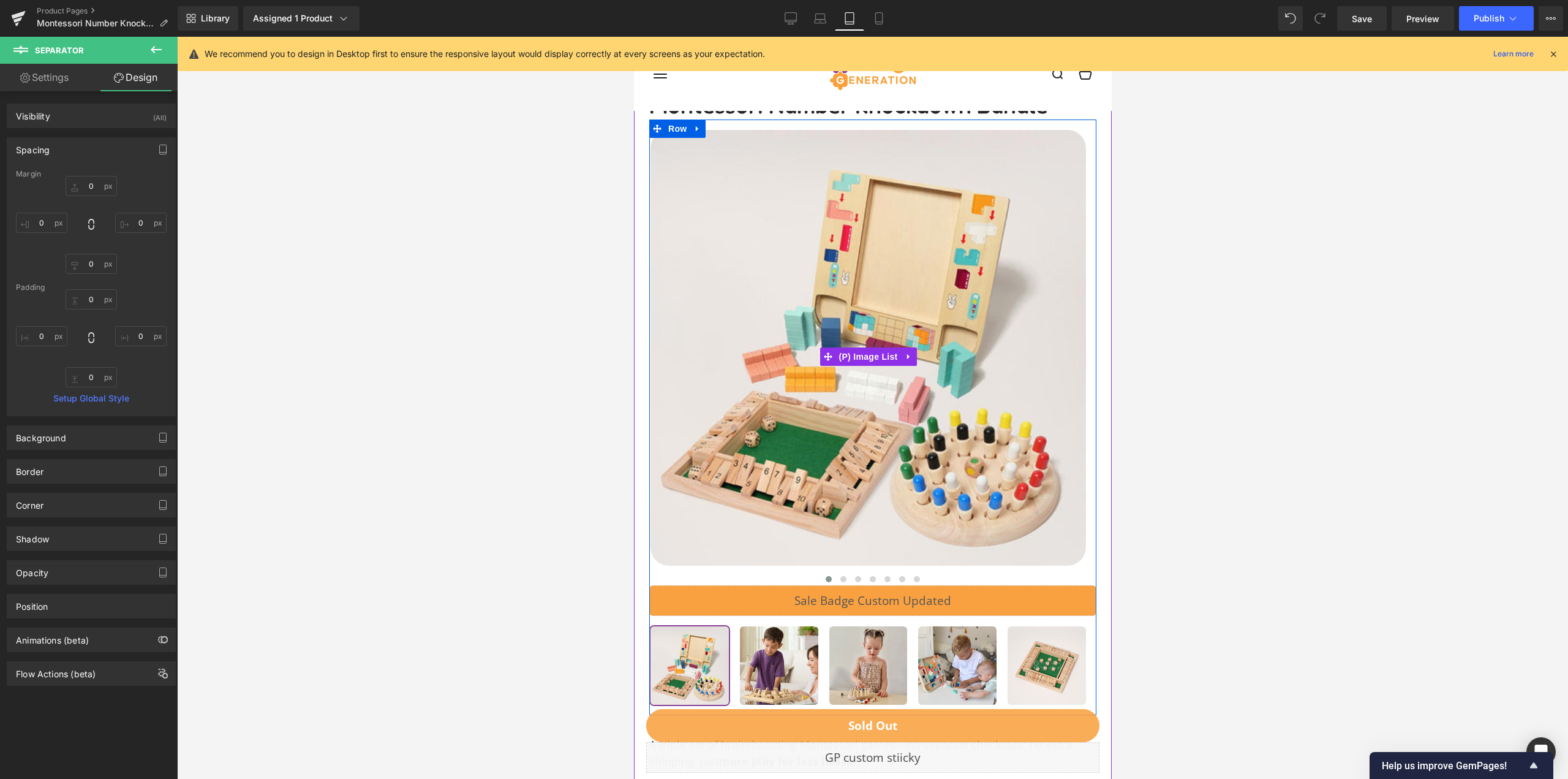
scroll to position [259, 0]
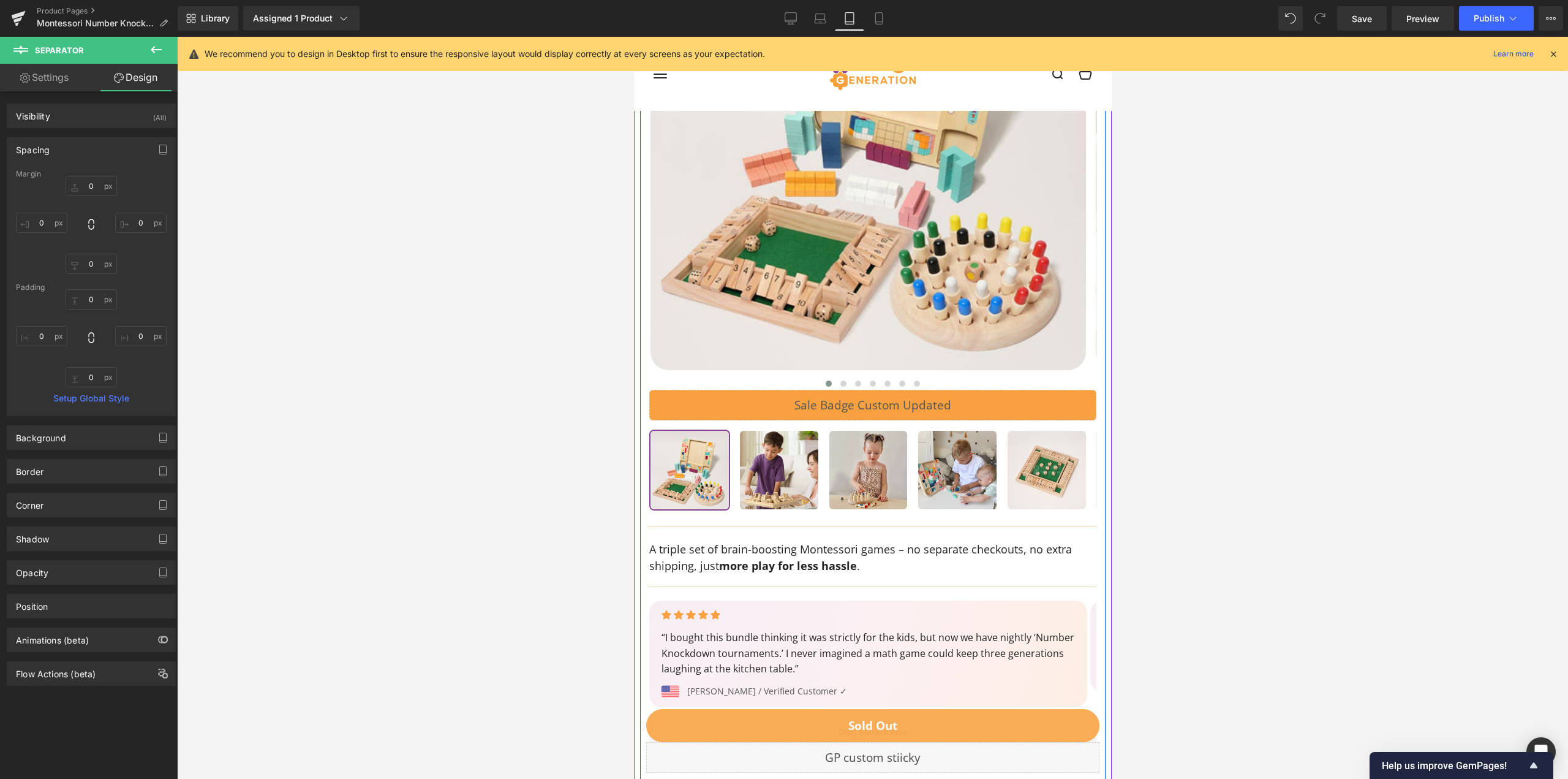
click at [795, 526] on span "Separator" at bounding box center [775, 525] width 38 height 15
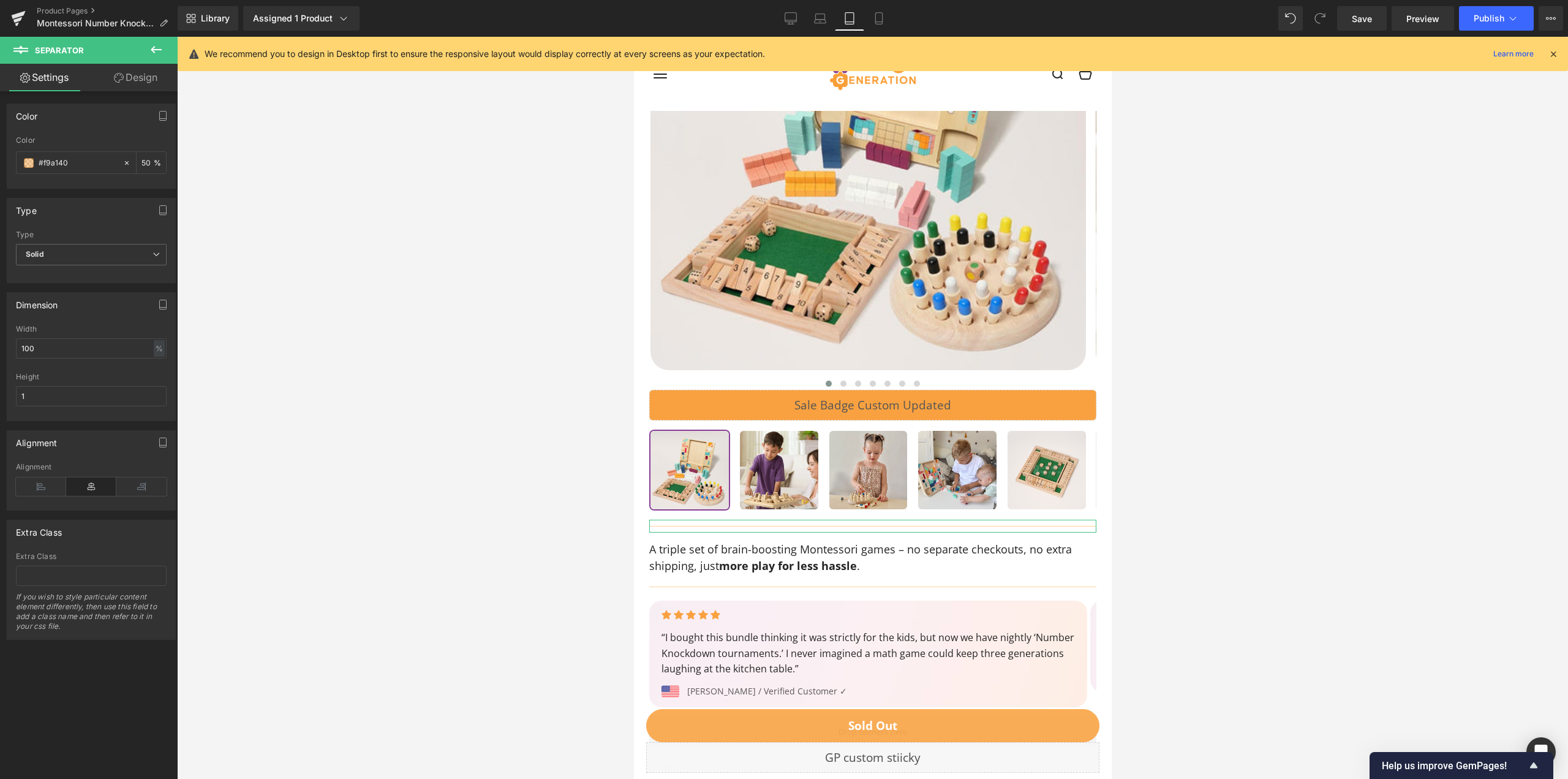
click at [133, 87] on link "Design" at bounding box center [136, 78] width 89 height 28
click at [0, 0] on div "Spacing" at bounding box center [0, 0] width 0 height 0
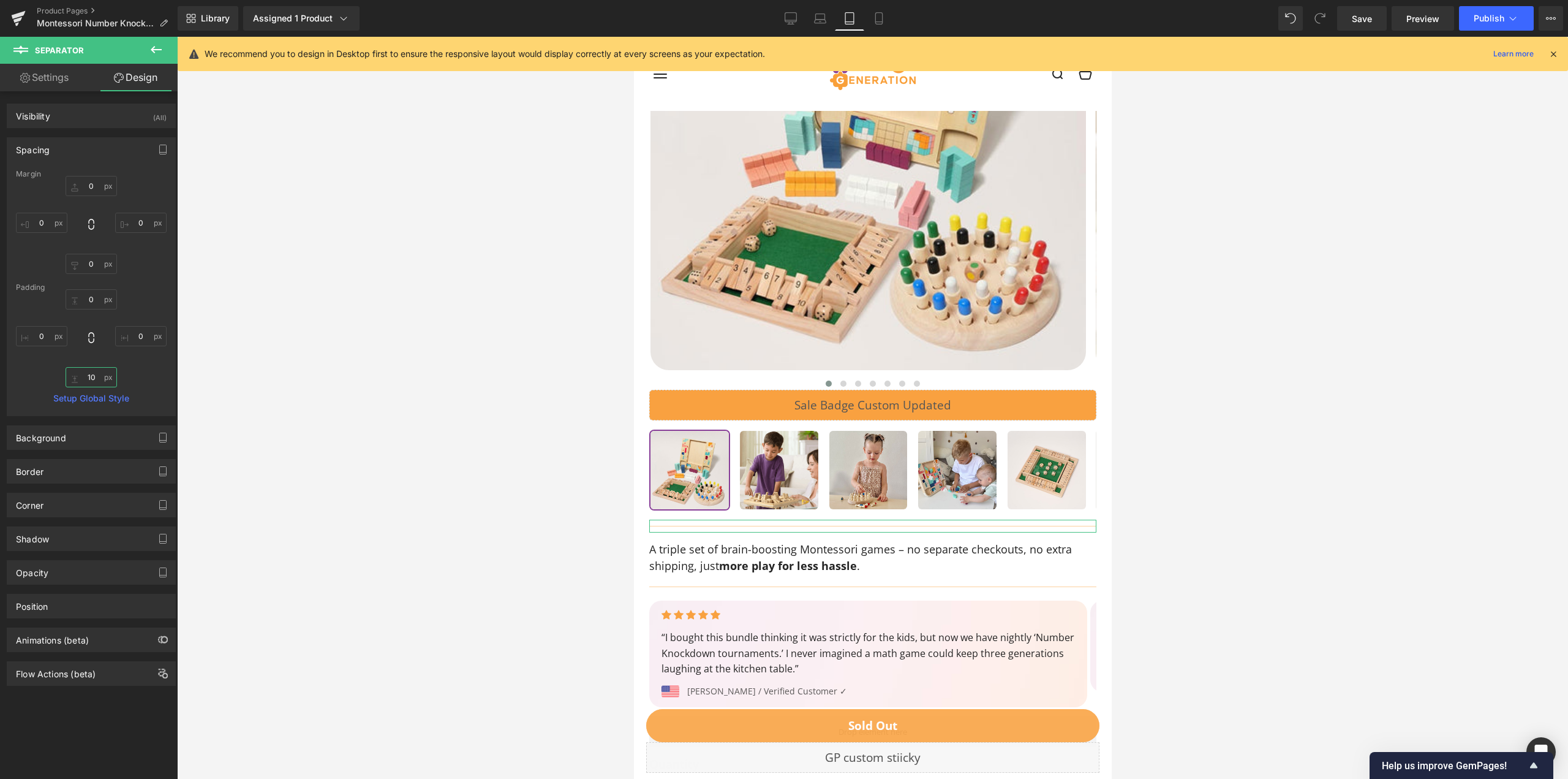
click at [95, 378] on input "text" at bounding box center [91, 377] width 51 height 20
type input "0"
click at [139, 373] on div "0" at bounding box center [91, 338] width 151 height 98
click at [823, 19] on icon at bounding box center [821, 19] width 13 height 13
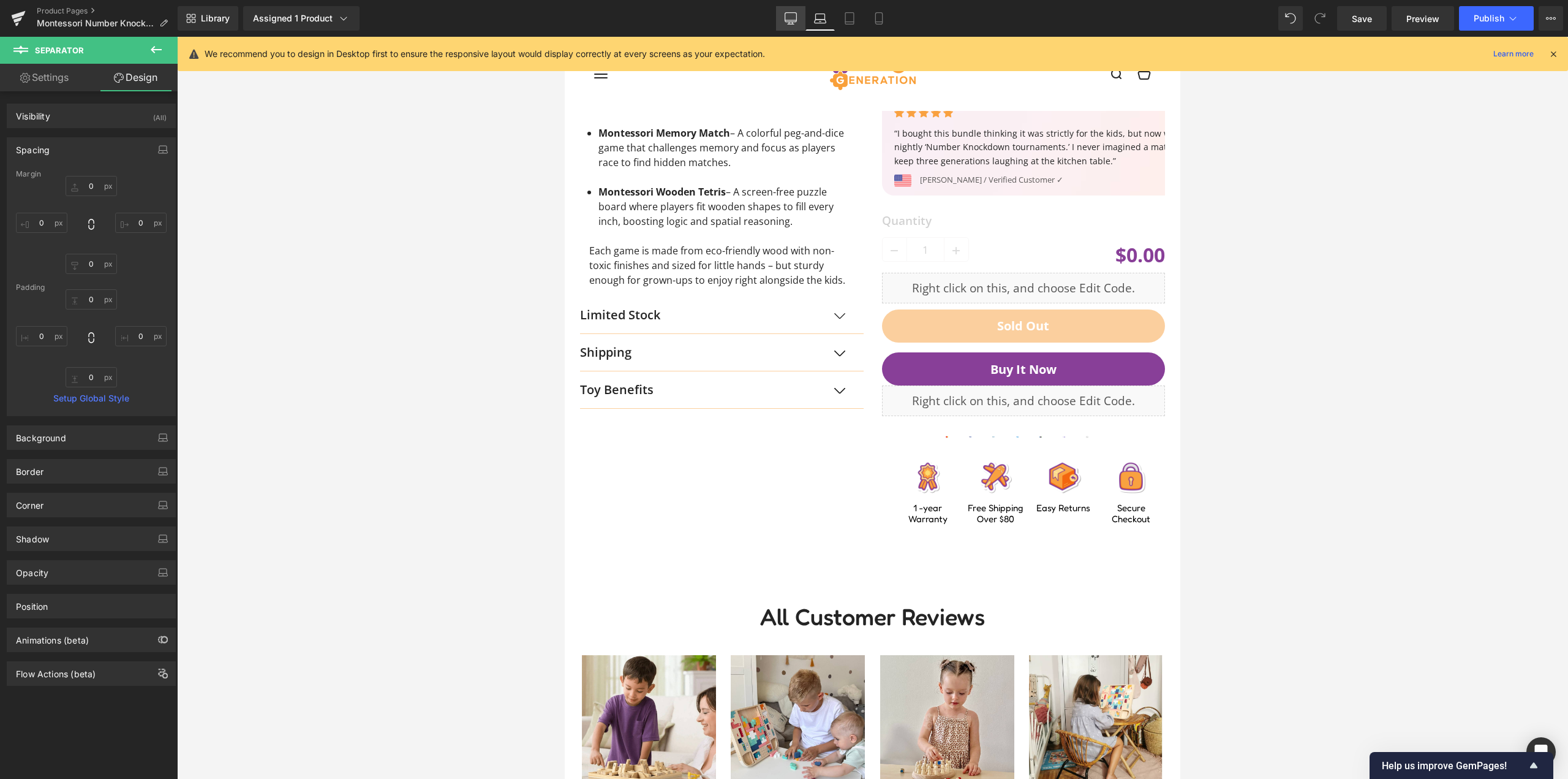
scroll to position [0, 0]
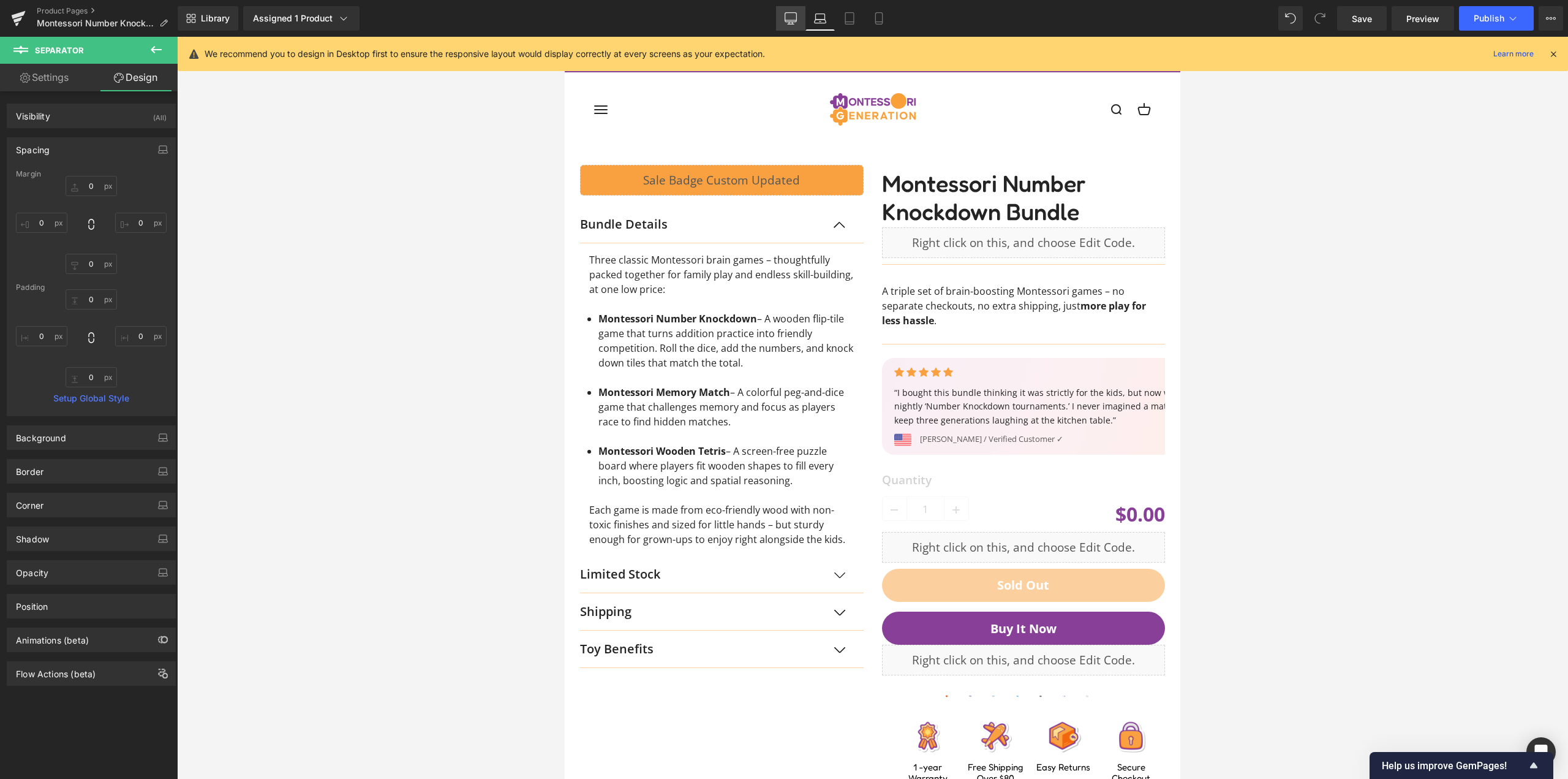
click at [798, 17] on link "Desktop" at bounding box center [791, 18] width 29 height 24
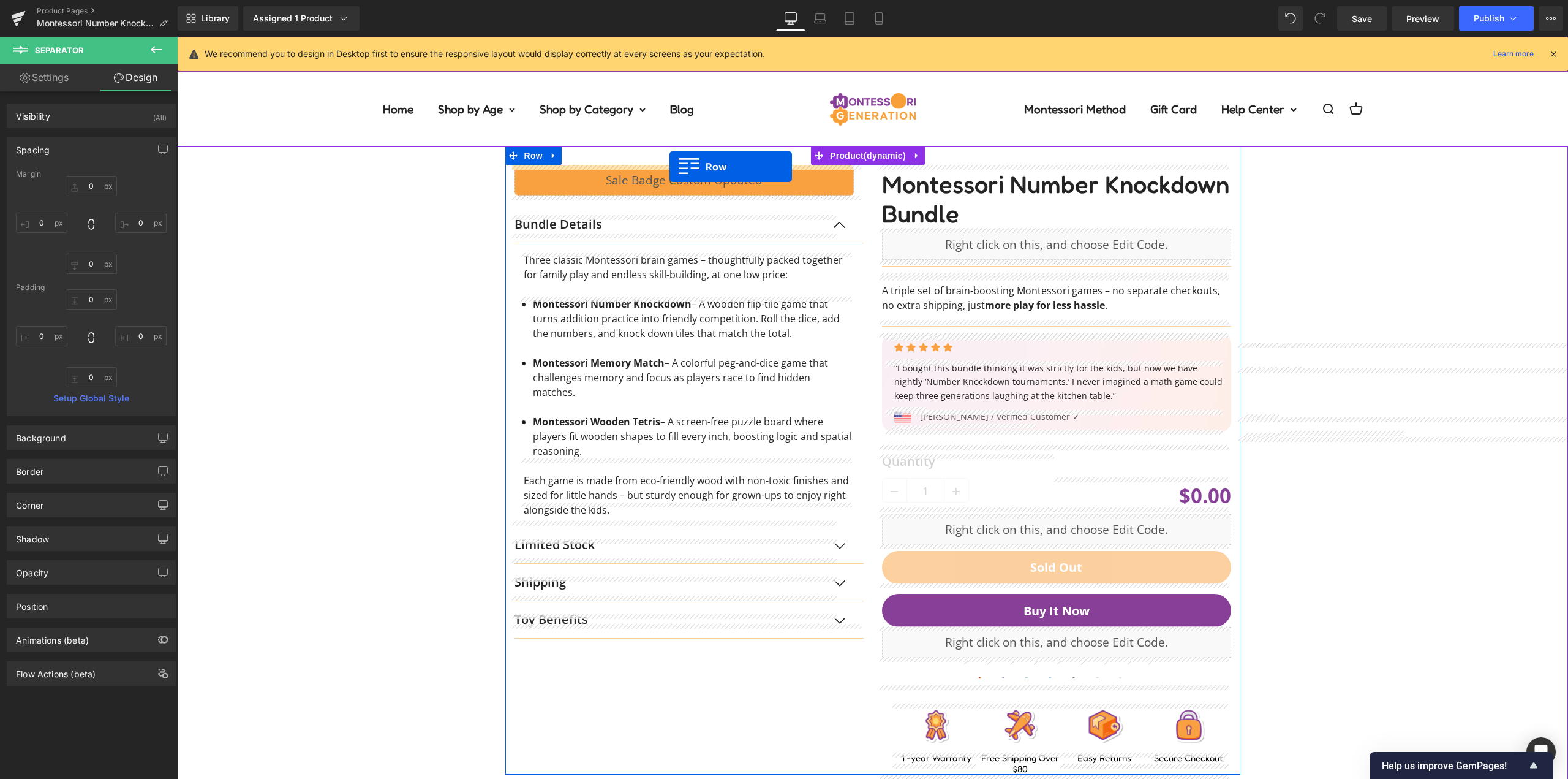
drag, startPoint x: 538, startPoint y: 183, endPoint x: 670, endPoint y: 167, distance: 133.0
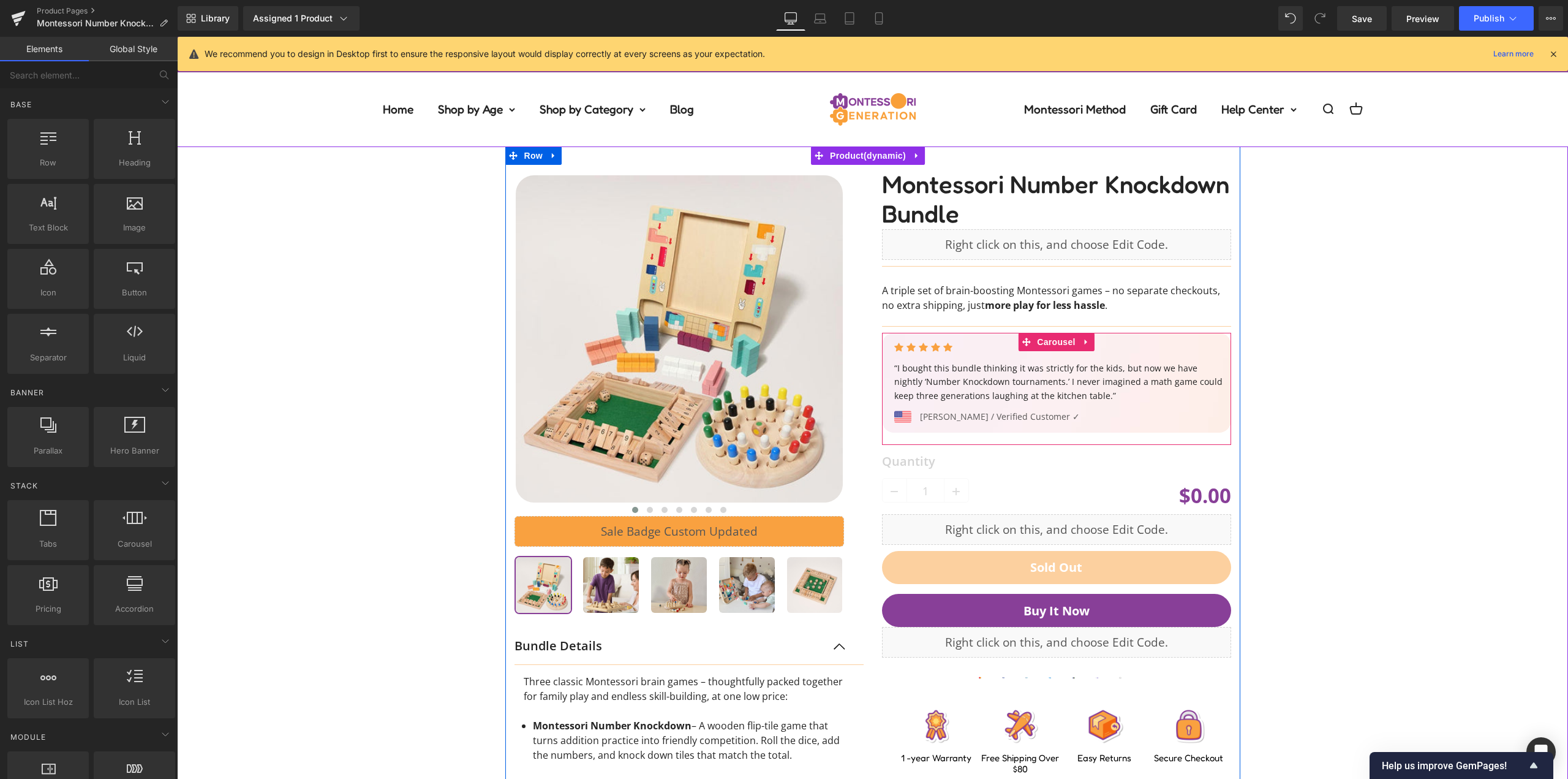
click at [1375, 371] on div "‹ ›" at bounding box center [872, 603] width 1379 height 913
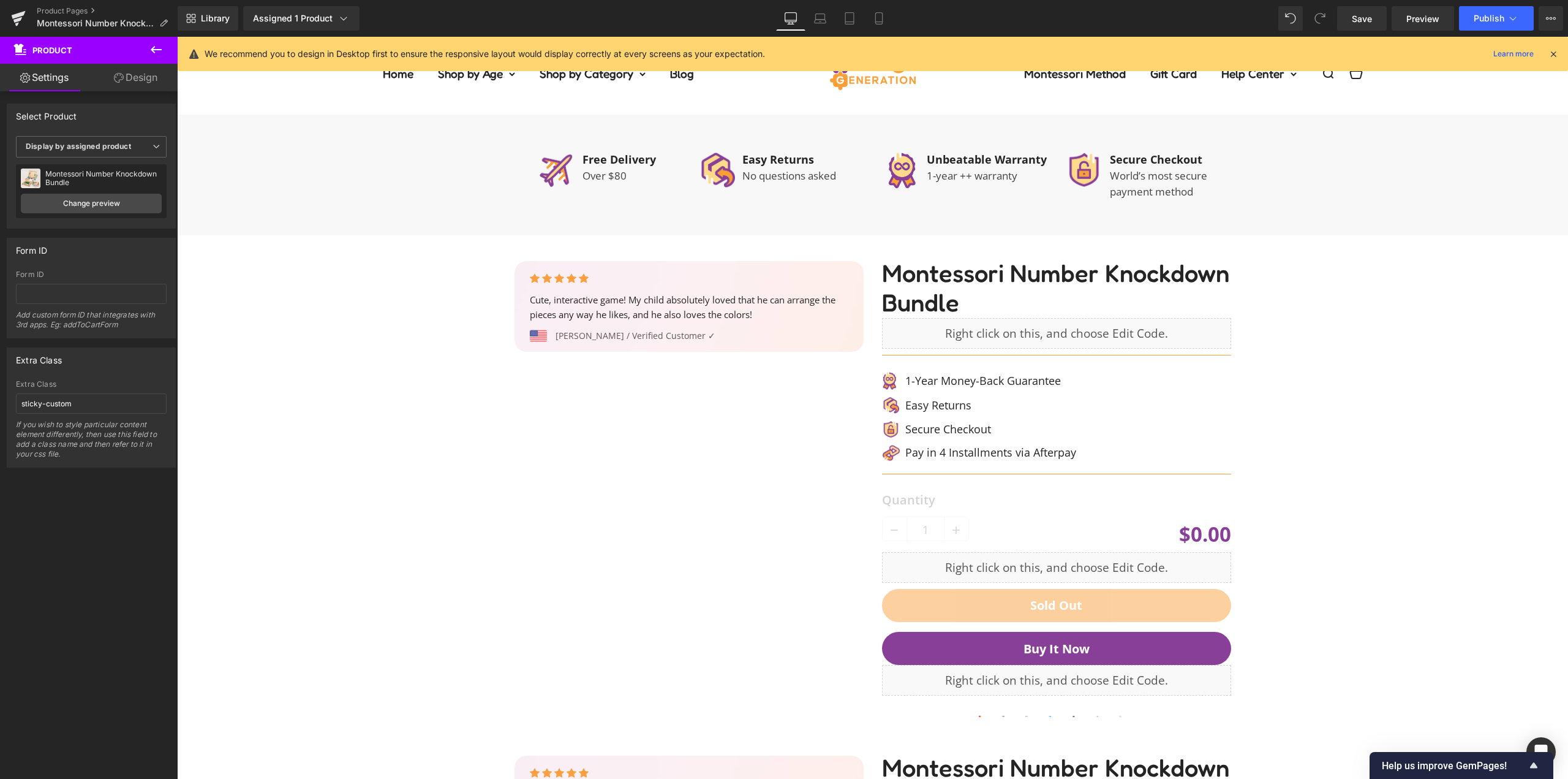
scroll to position [1287, 0]
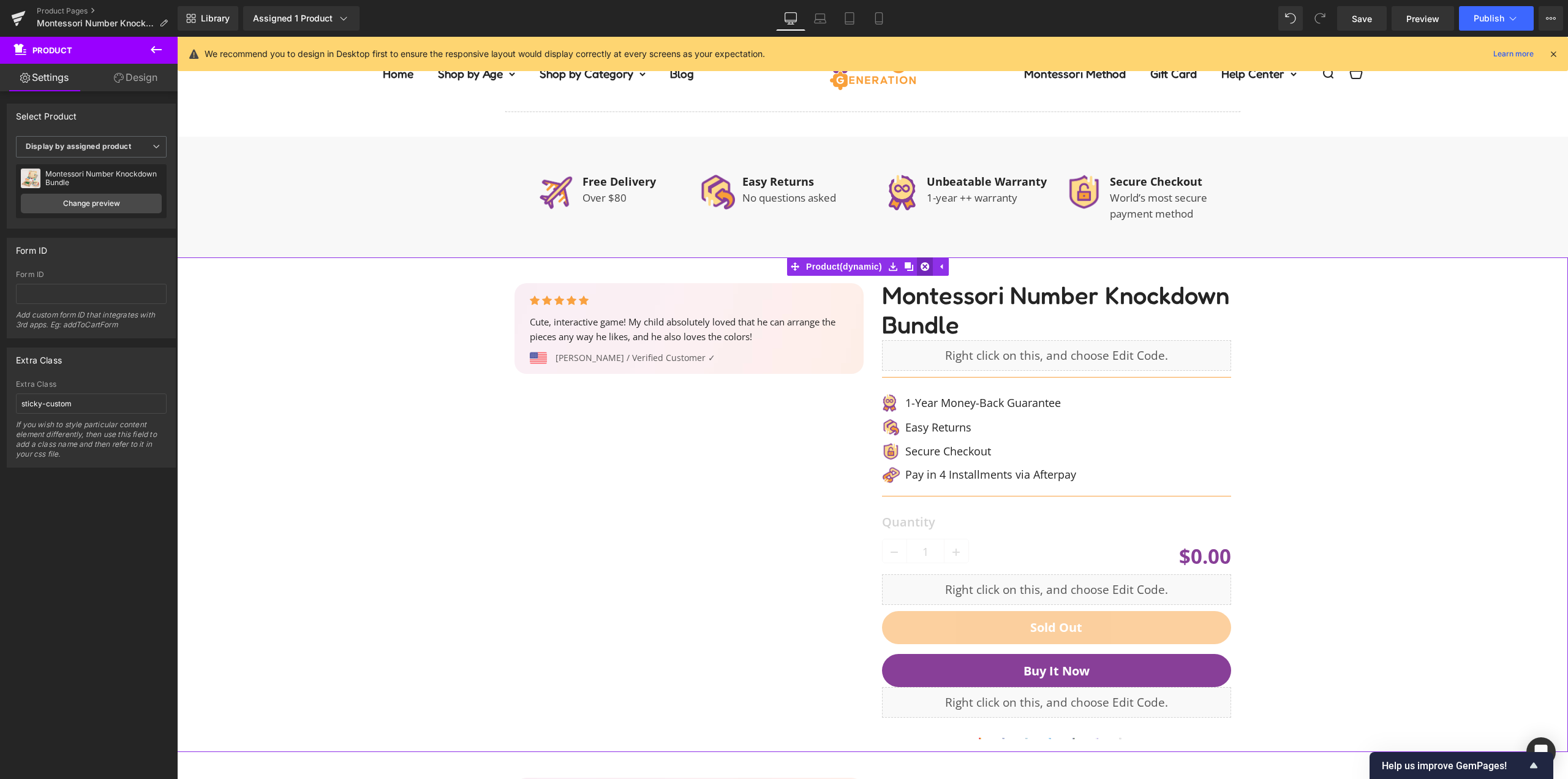
click at [928, 262] on icon at bounding box center [925, 266] width 8 height 9
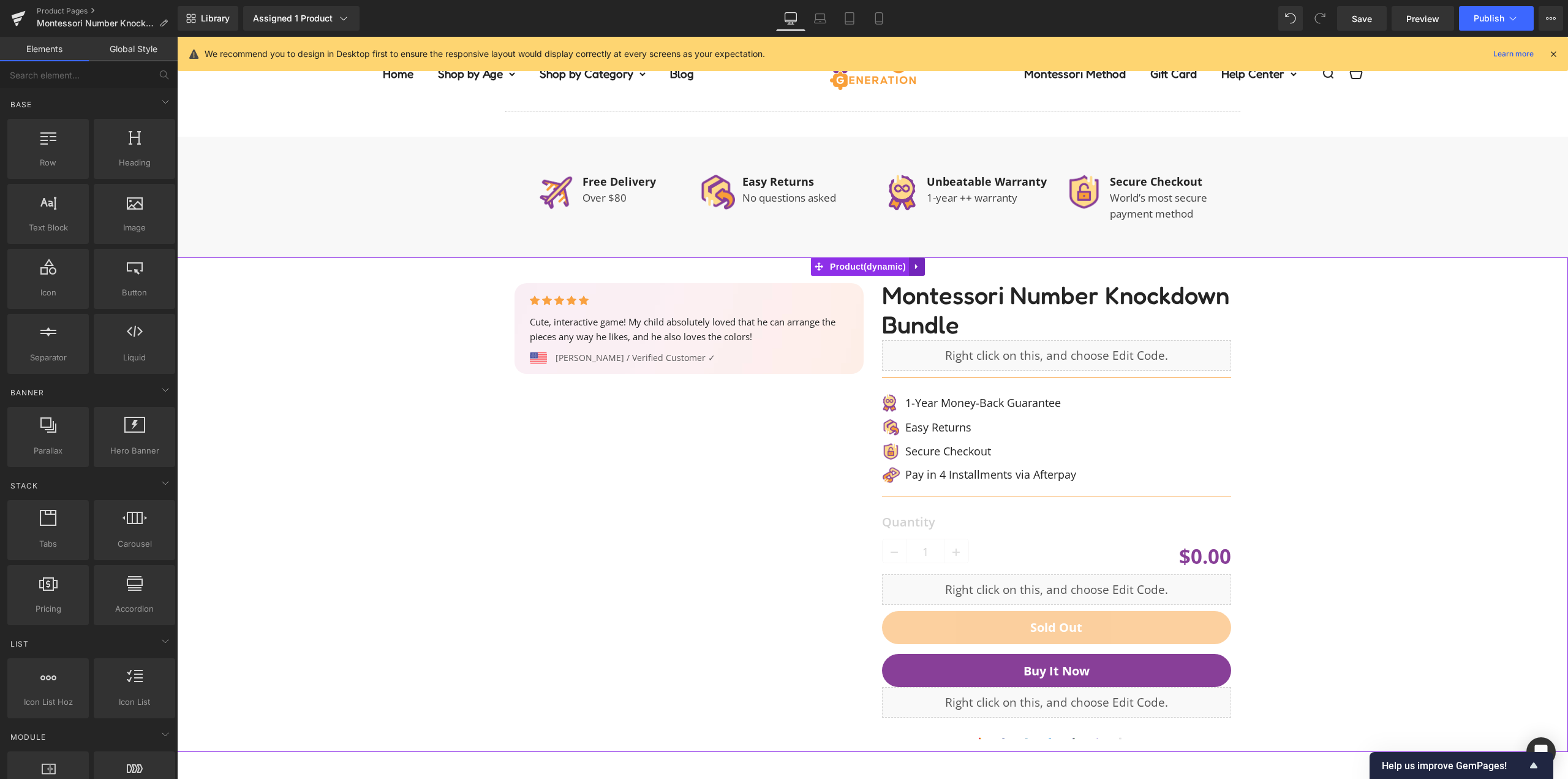
click at [913, 262] on icon at bounding box center [917, 266] width 8 height 9
click at [923, 262] on icon at bounding box center [925, 266] width 8 height 8
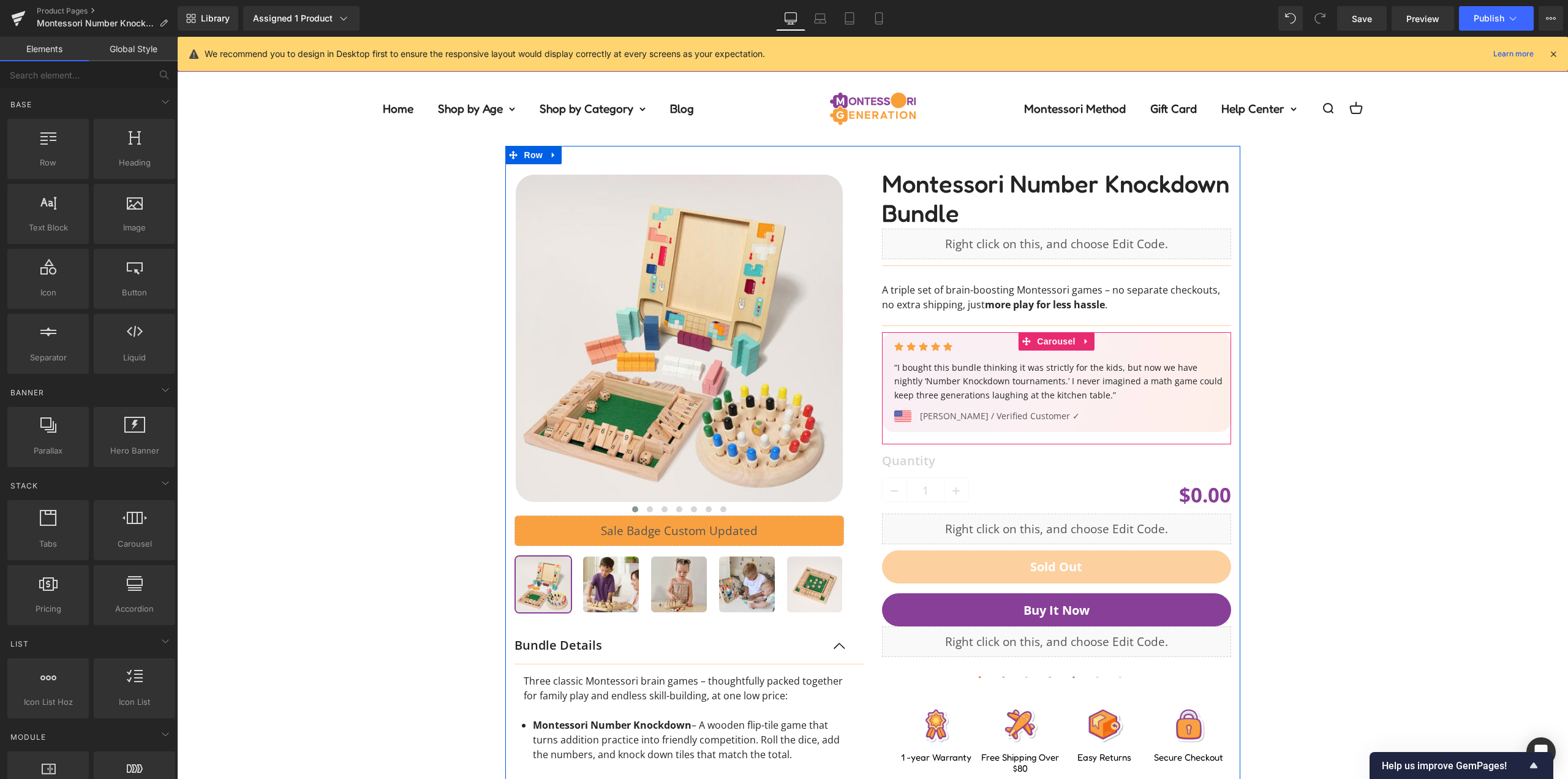
scroll to position [0, 0]
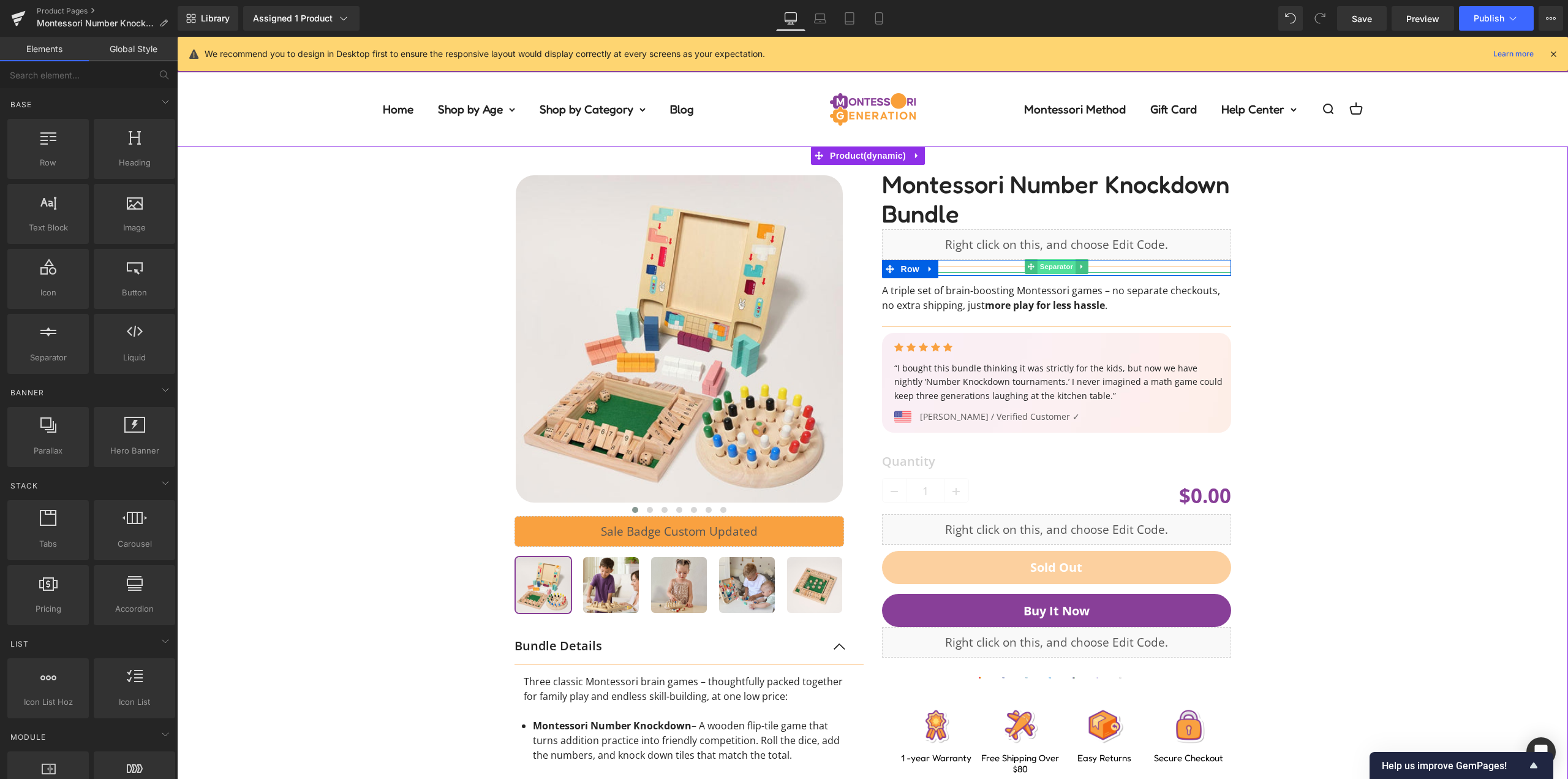
click at [1042, 266] on span "Separator" at bounding box center [1056, 266] width 38 height 15
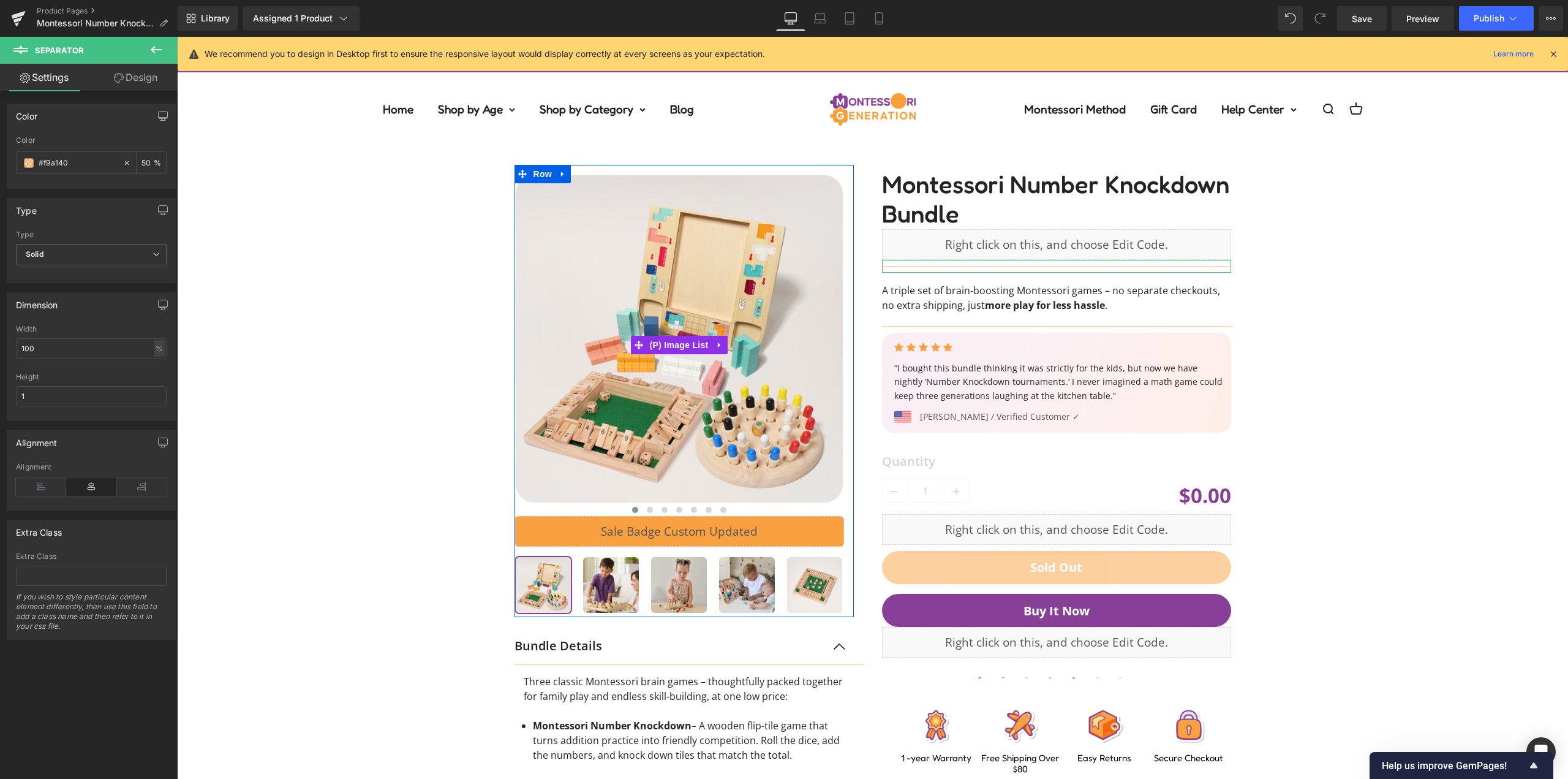
click at [121, 71] on link "Design" at bounding box center [136, 78] width 89 height 28
click at [0, 0] on div "Spacing" at bounding box center [0, 0] width 0 height 0
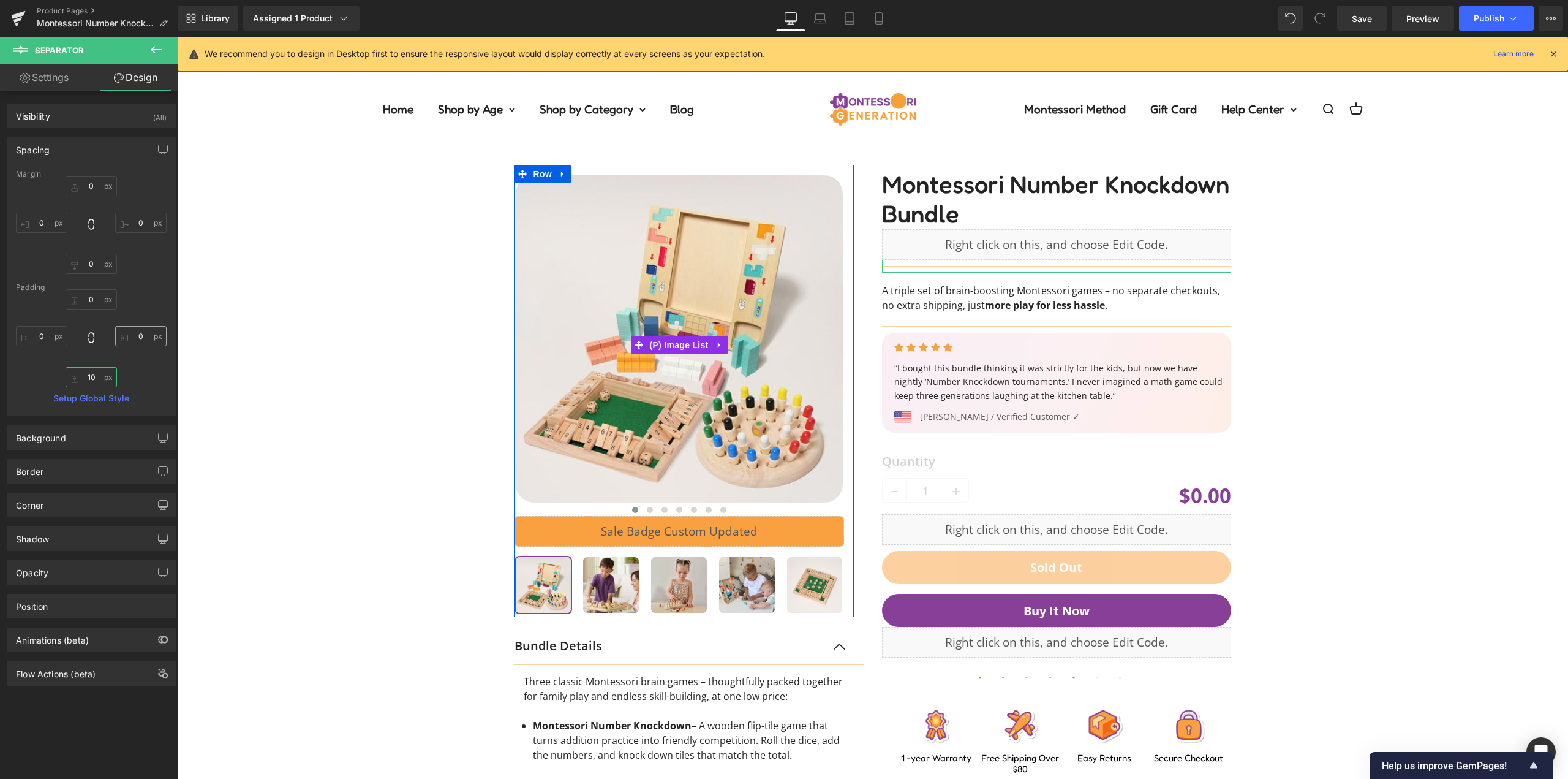
click at [94, 378] on input "10" at bounding box center [91, 377] width 51 height 20
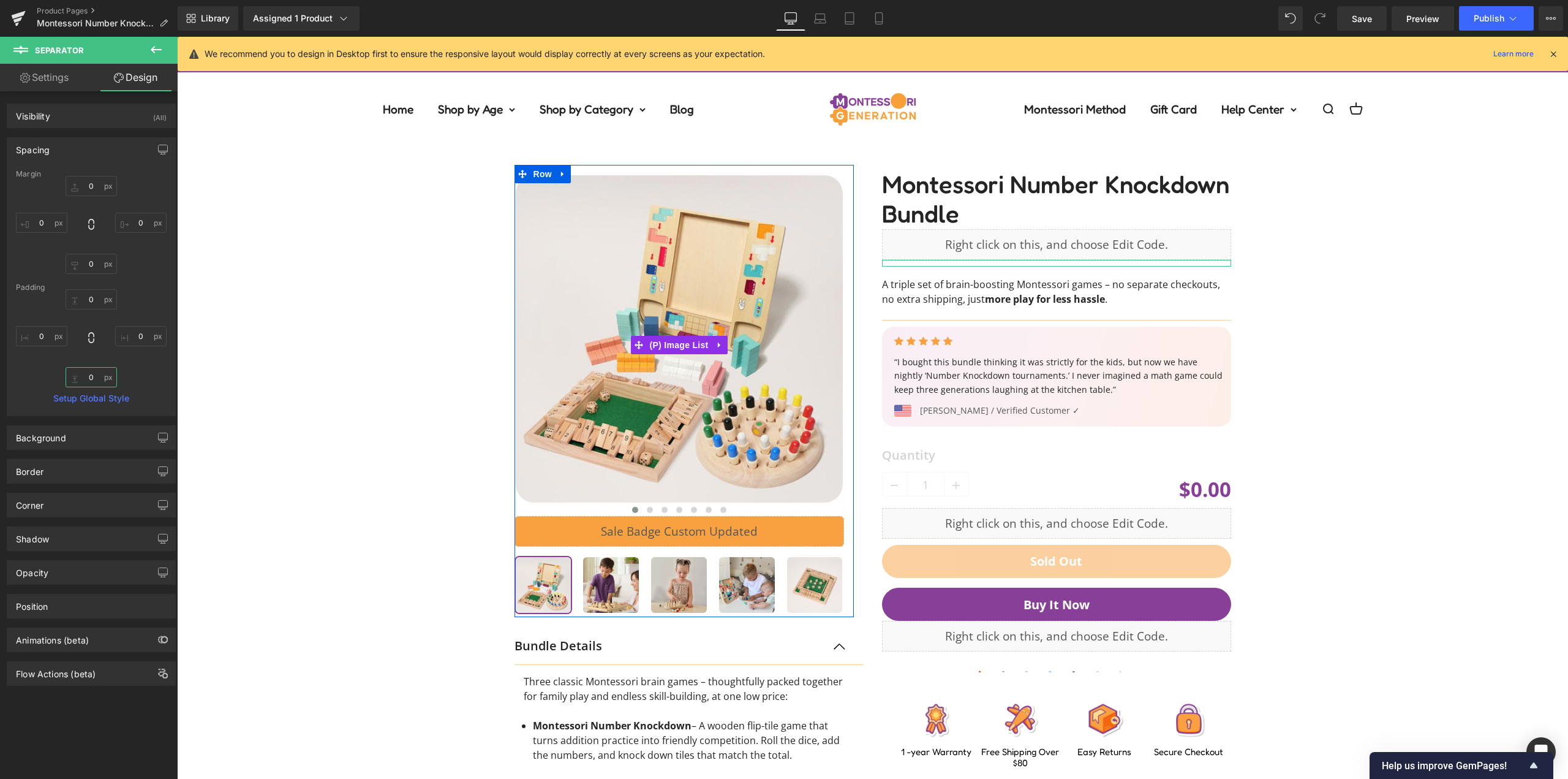
type input "0"
click at [136, 300] on div "0 0 0 0" at bounding box center [91, 338] width 151 height 98
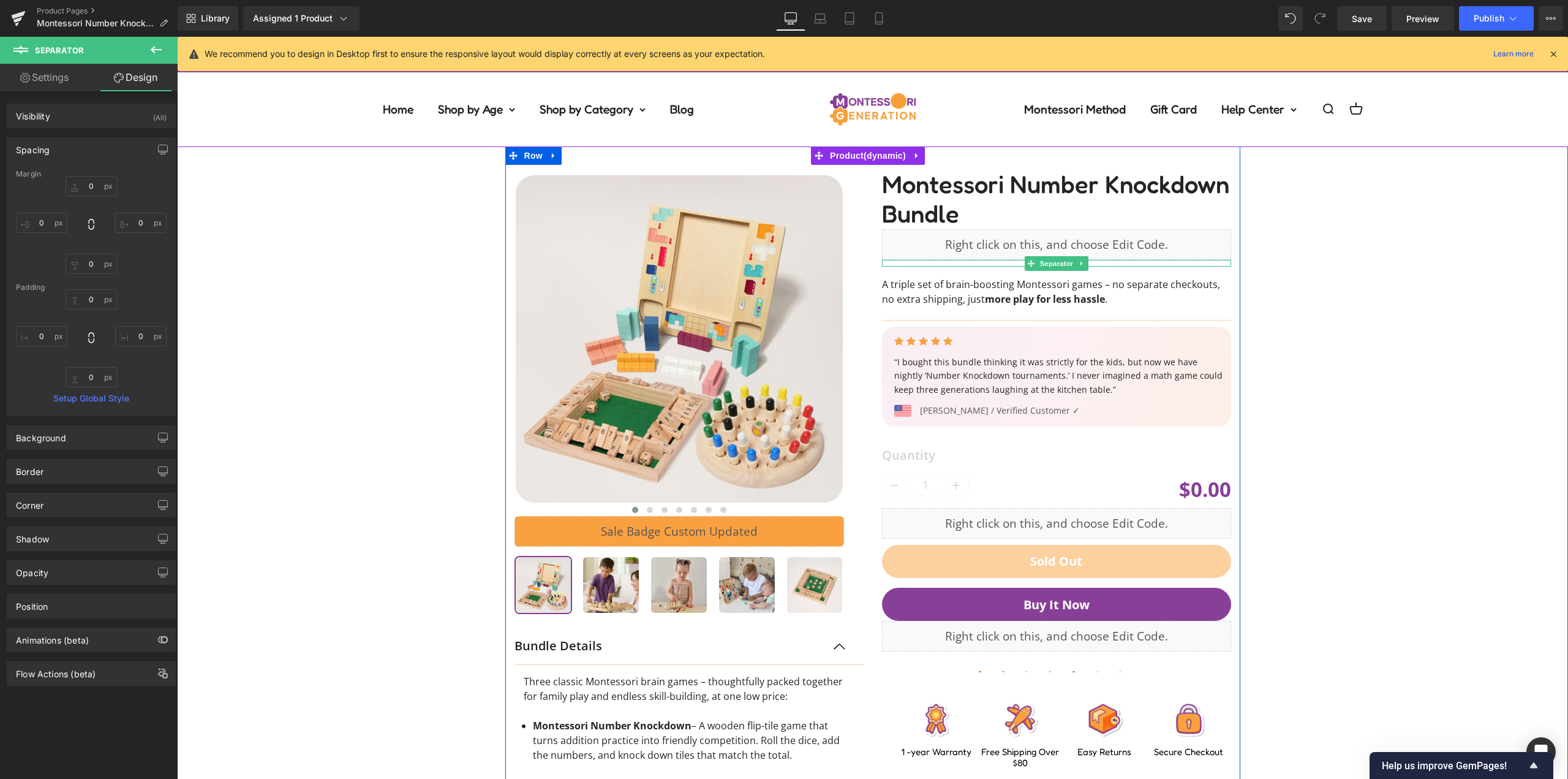
click at [862, 285] on div "‹ ›" at bounding box center [689, 612] width 368 height 895
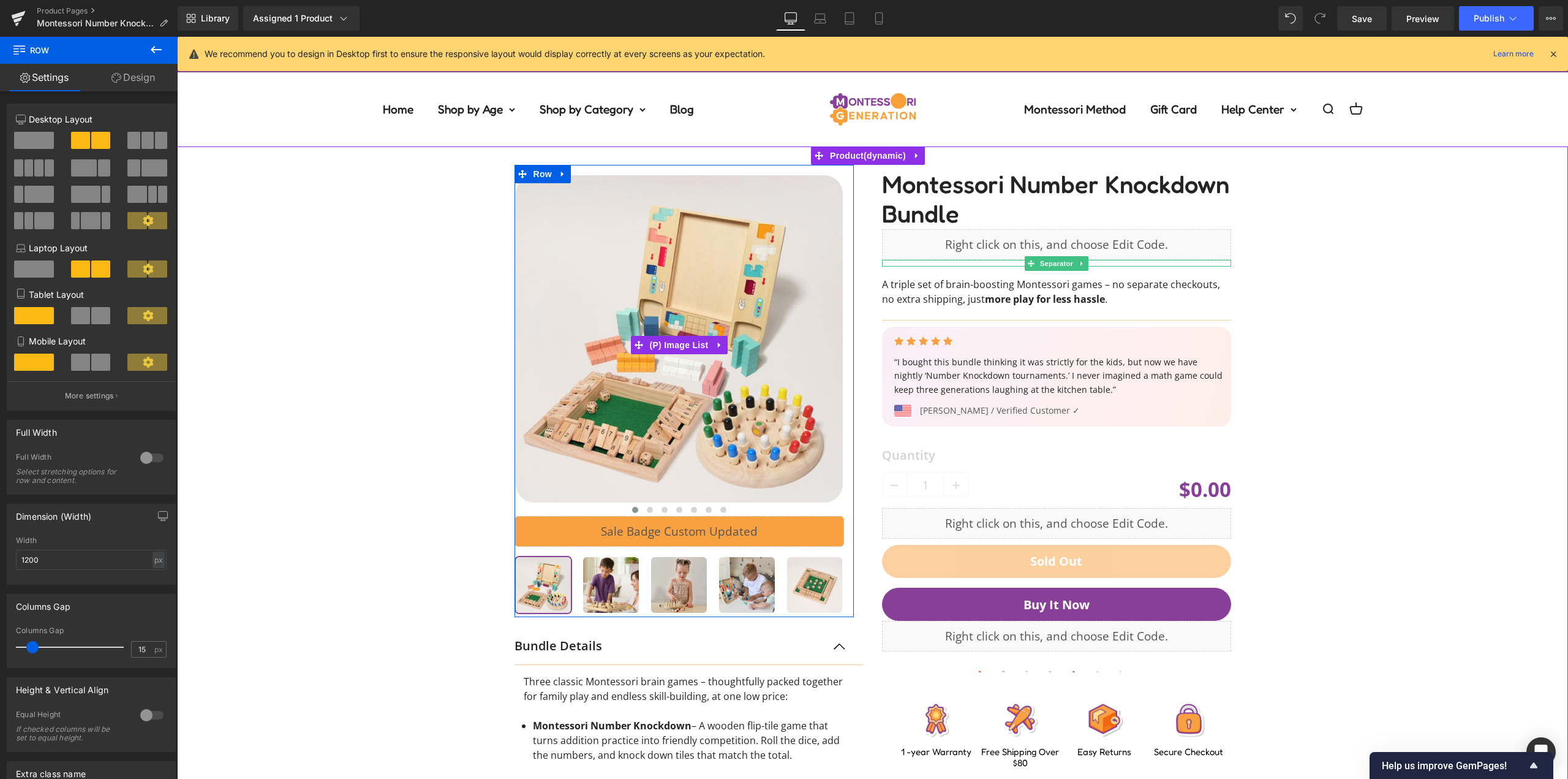
click at [414, 417] on div "‹ ›" at bounding box center [872, 603] width 1379 height 913
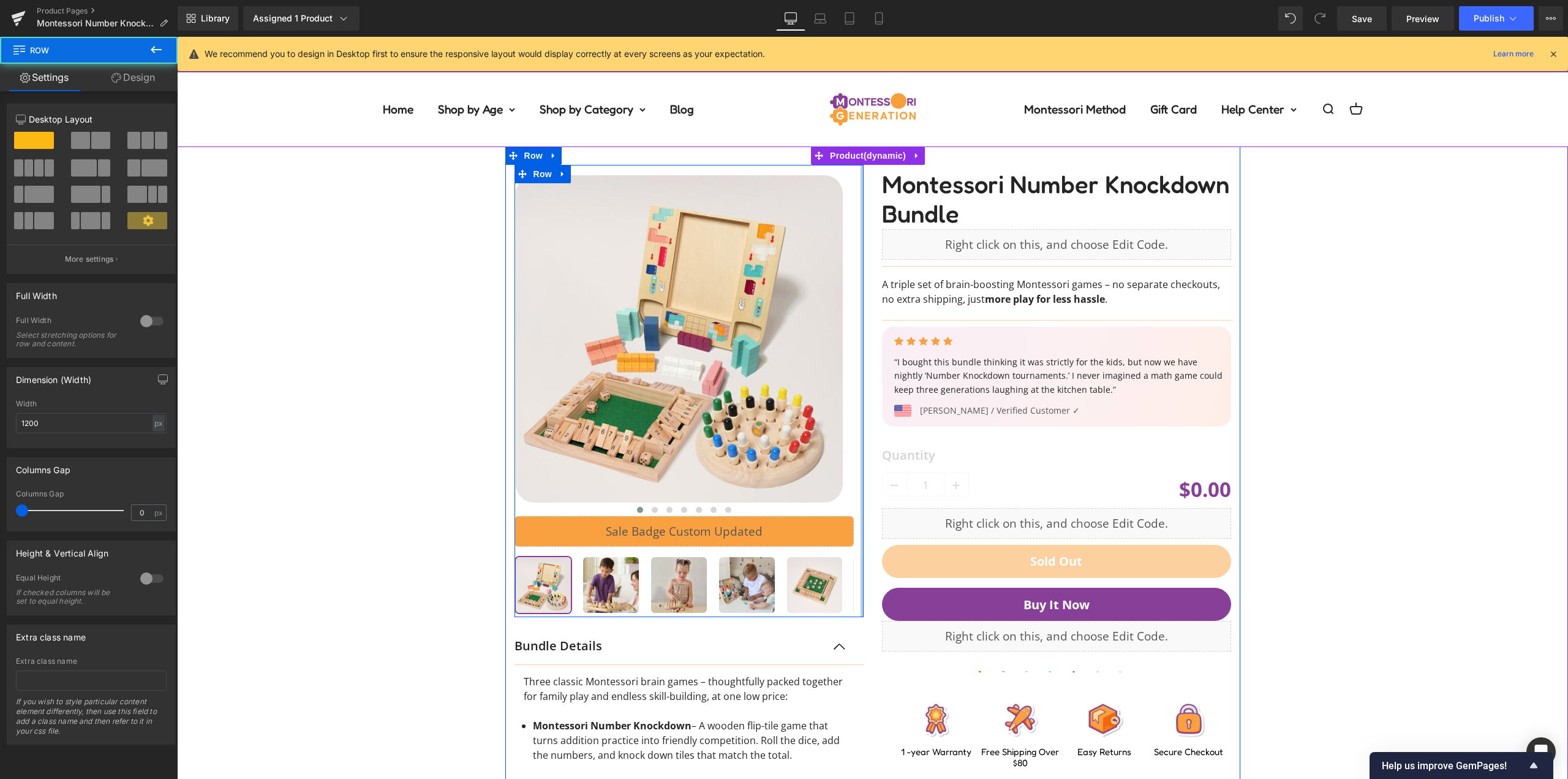
click at [865, 273] on div "‹ ›" at bounding box center [689, 612] width 368 height 895
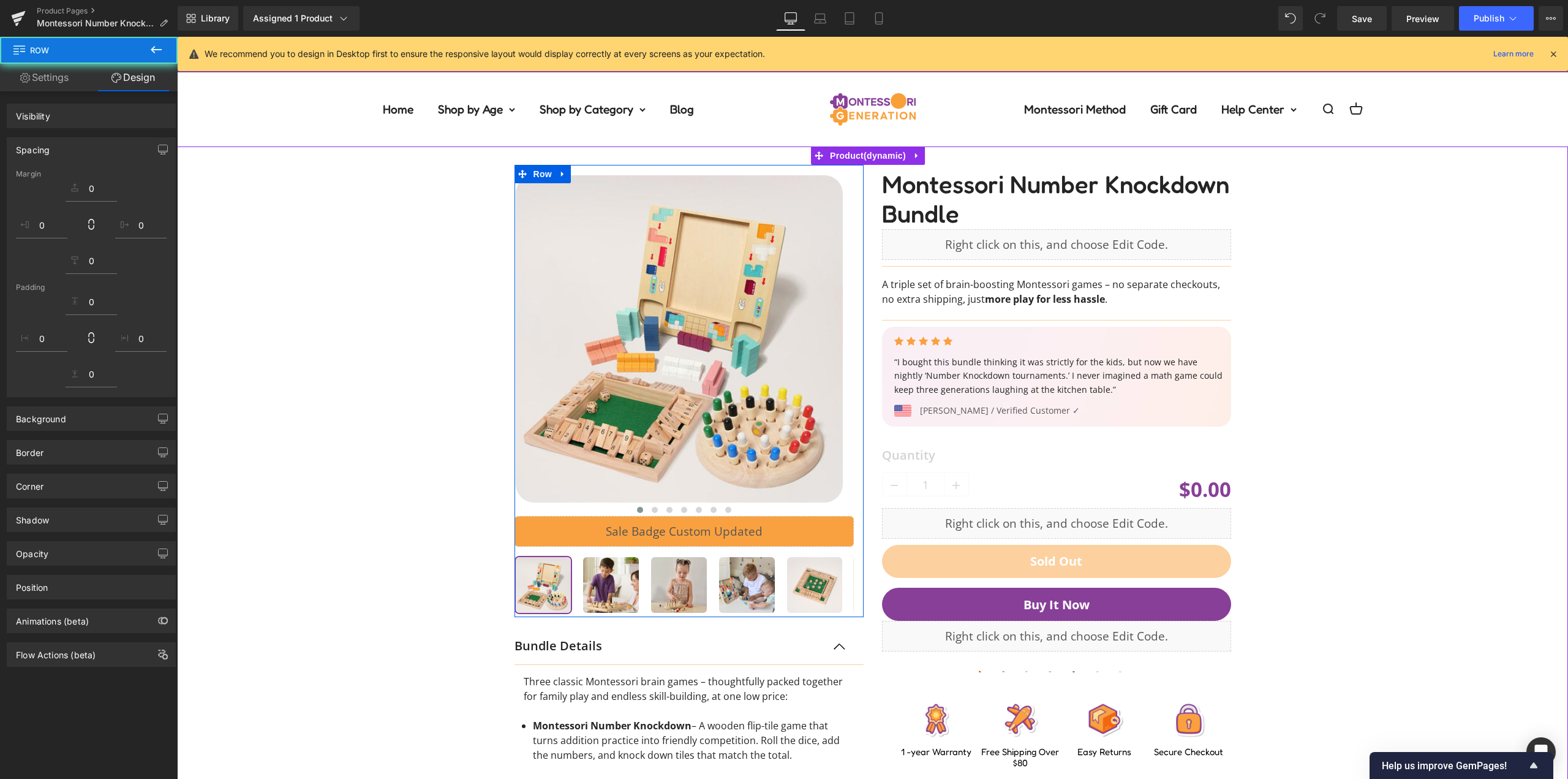
click at [1403, 311] on div "‹ ›" at bounding box center [872, 603] width 1379 height 913
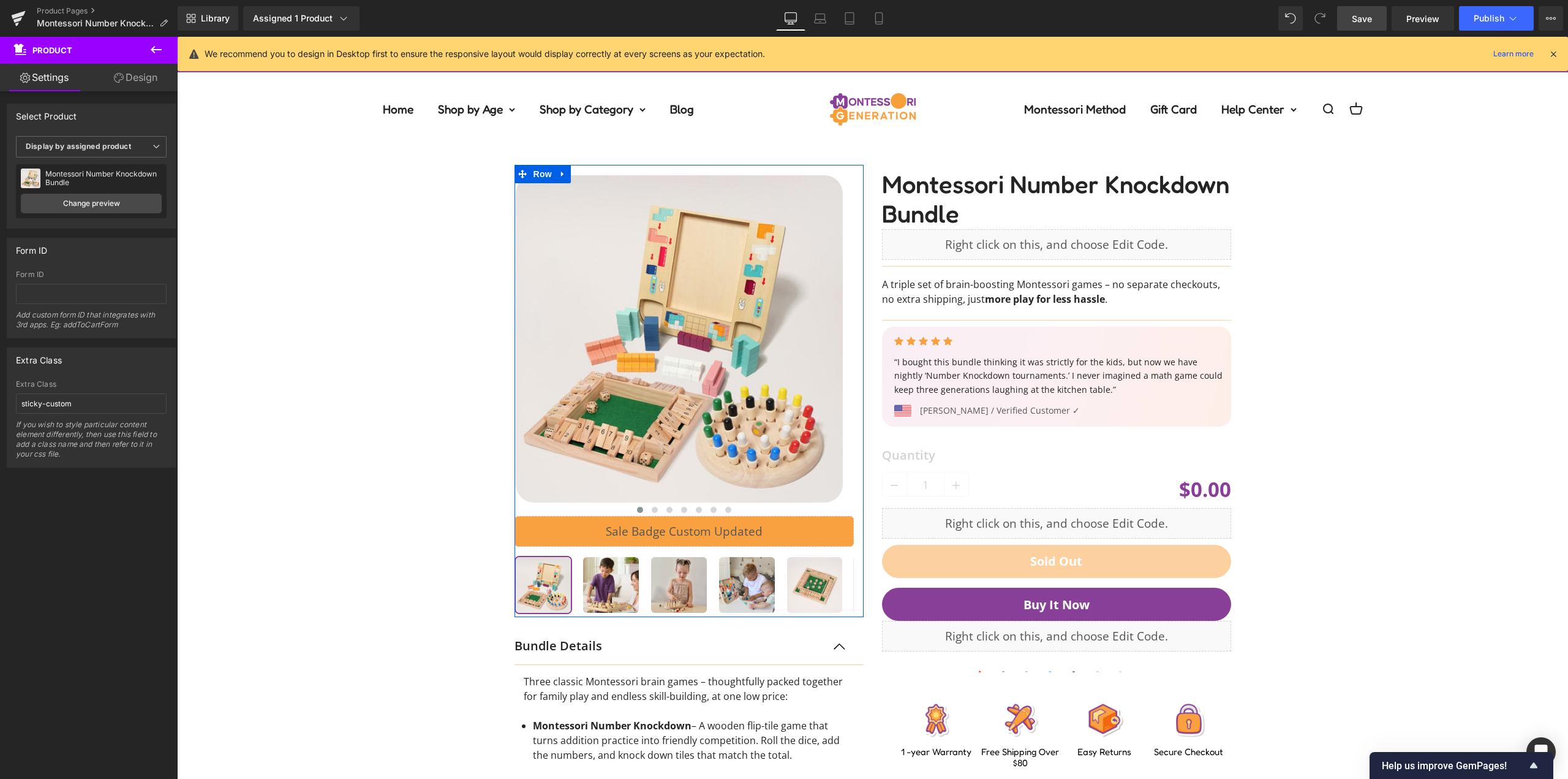
click at [1371, 24] on span "Save" at bounding box center [1361, 19] width 20 height 13
click at [1490, 18] on span "Publish" at bounding box center [1489, 18] width 31 height 10
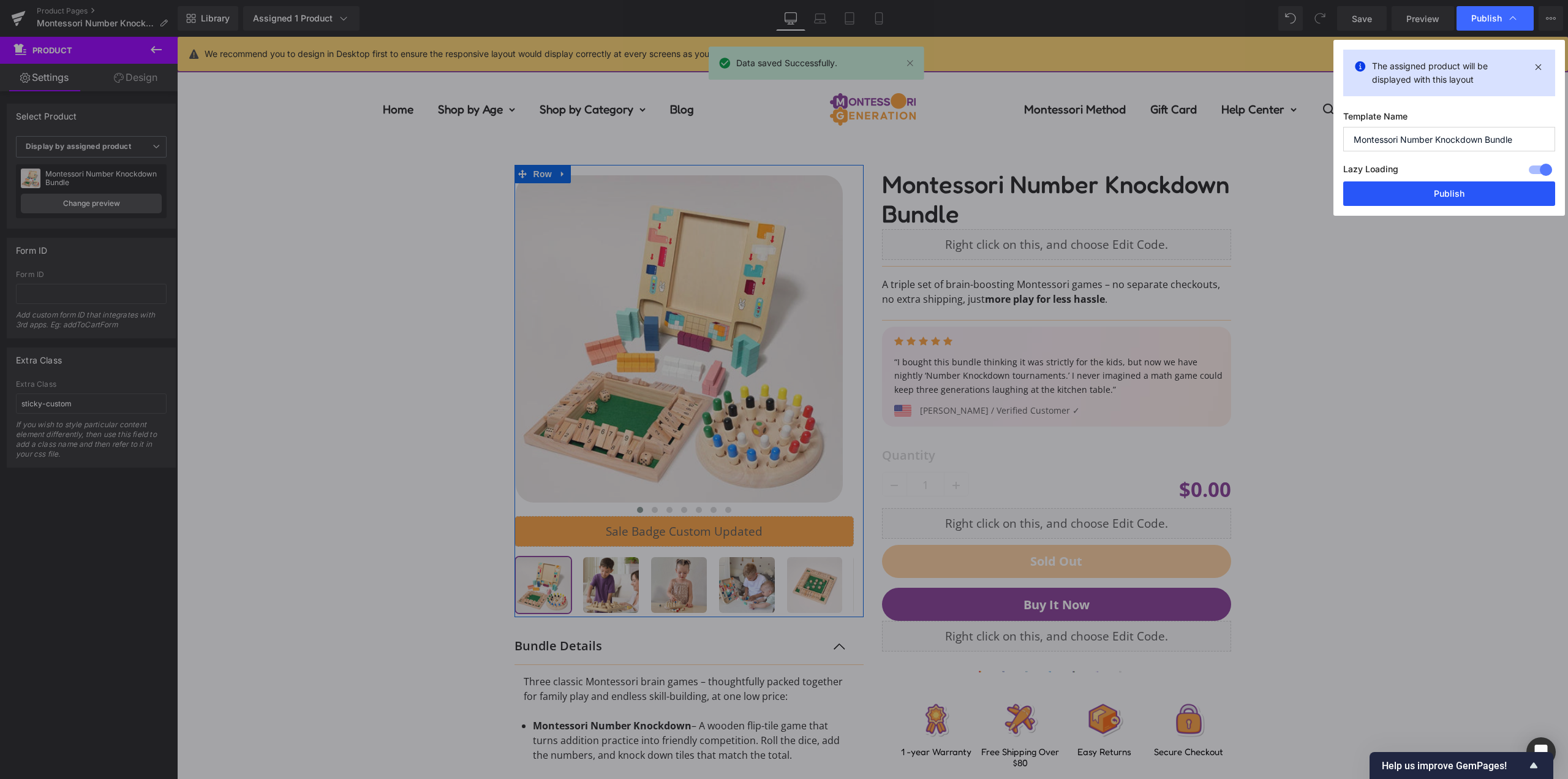
click at [1444, 198] on button "Publish" at bounding box center [1449, 193] width 212 height 24
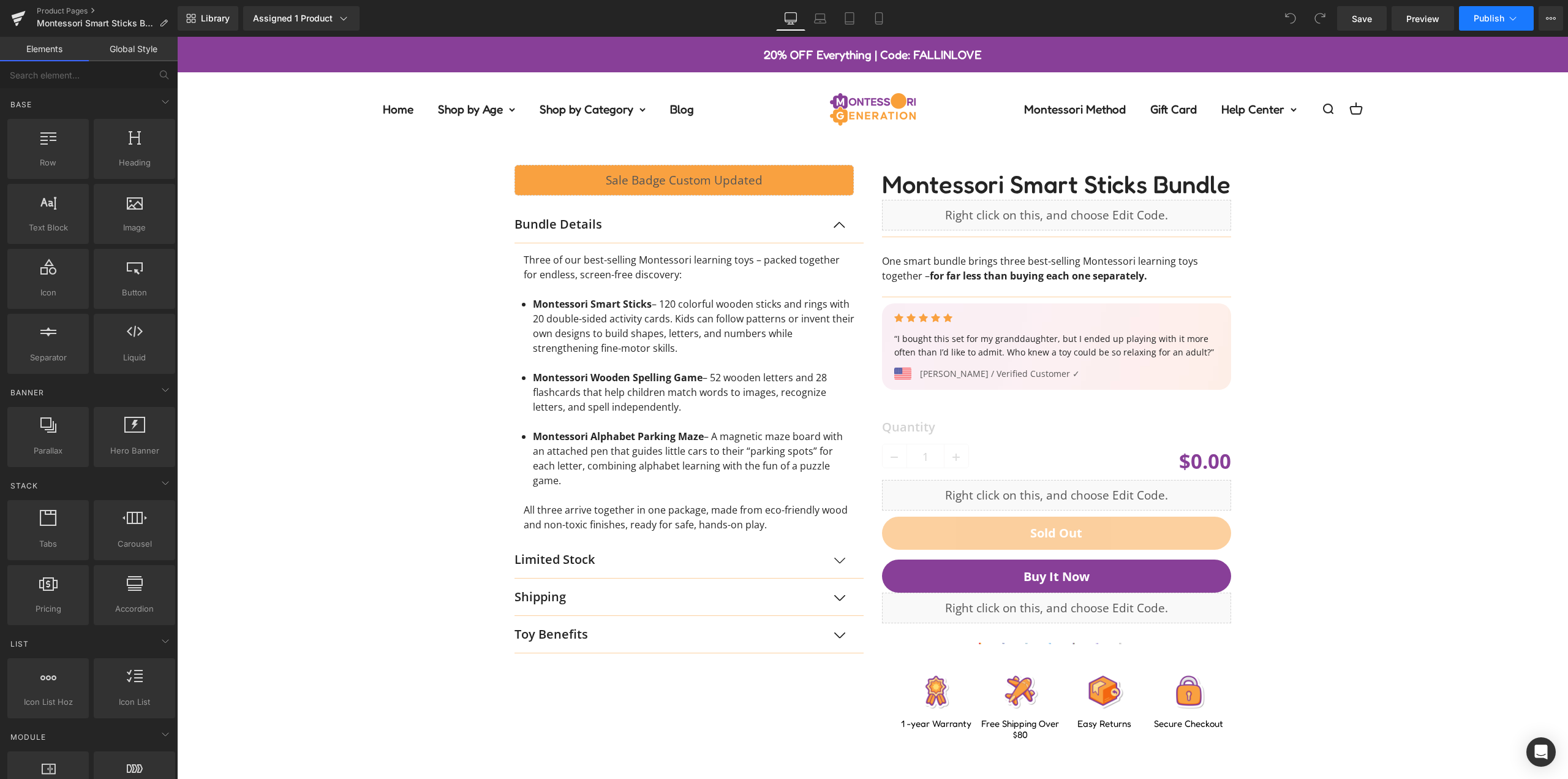
click at [1481, 18] on span "Publish" at bounding box center [1489, 18] width 31 height 10
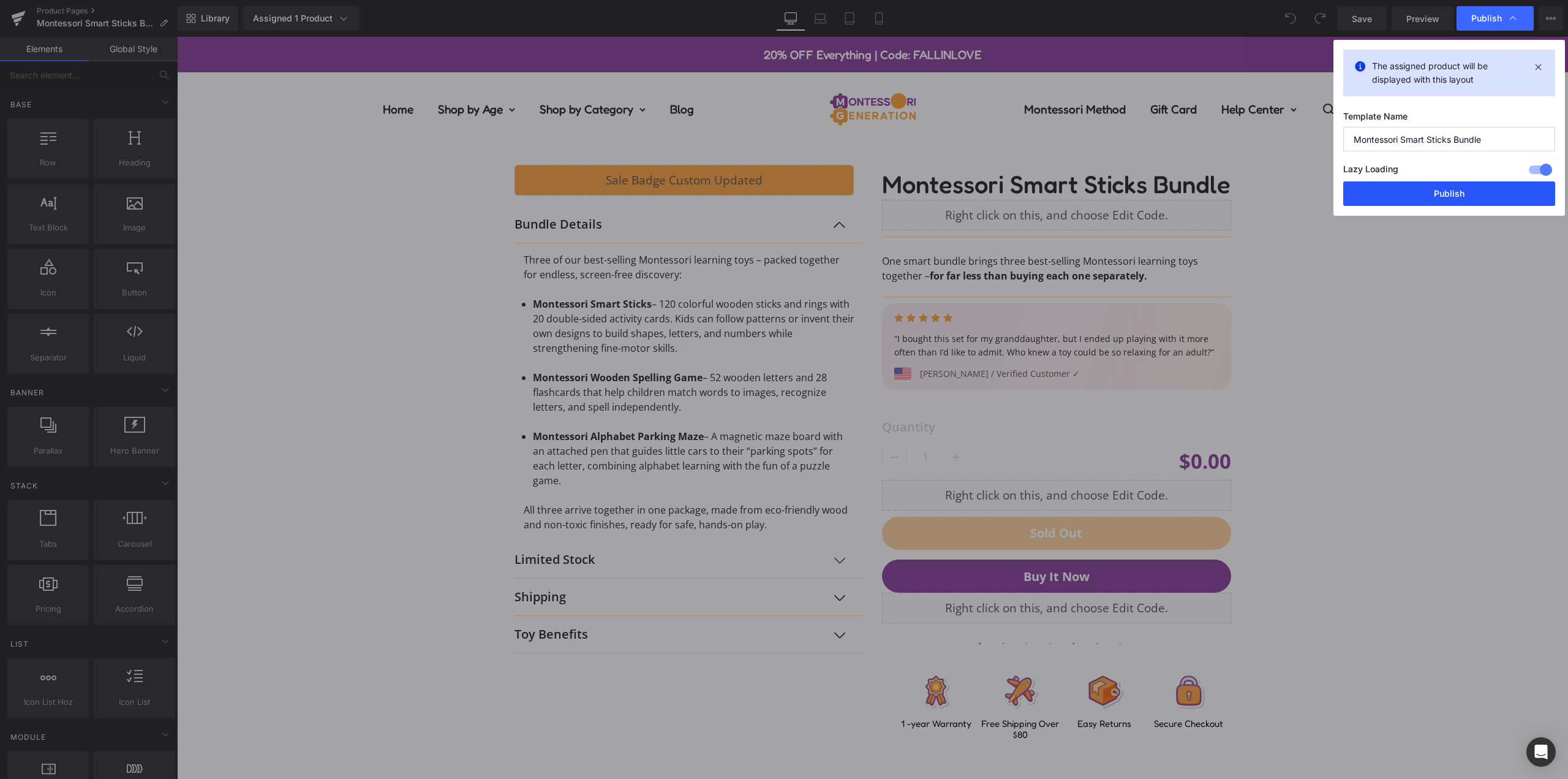
click at [1474, 197] on button "Publish" at bounding box center [1449, 193] width 212 height 24
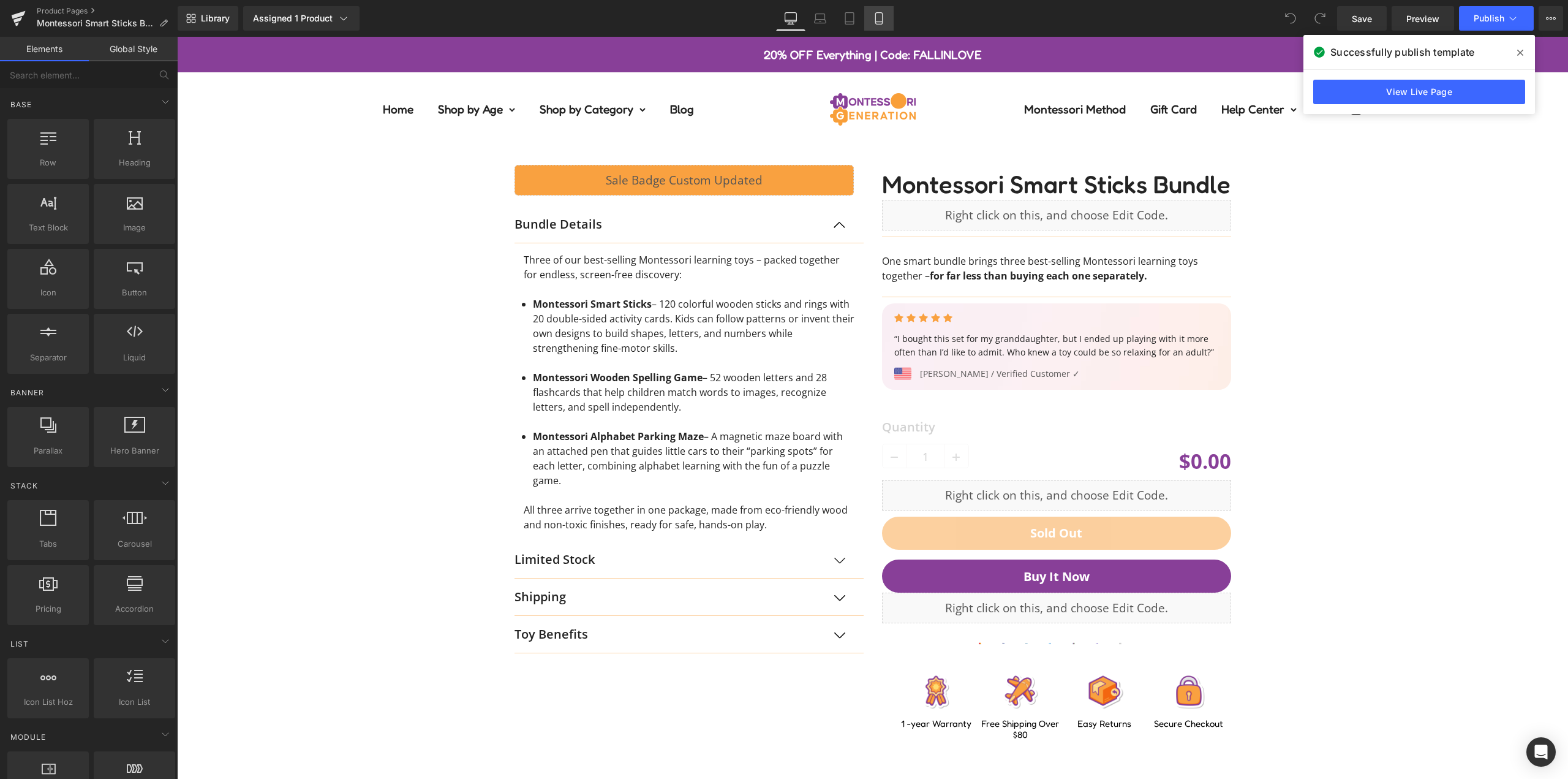
click at [880, 18] on icon at bounding box center [879, 19] width 13 height 13
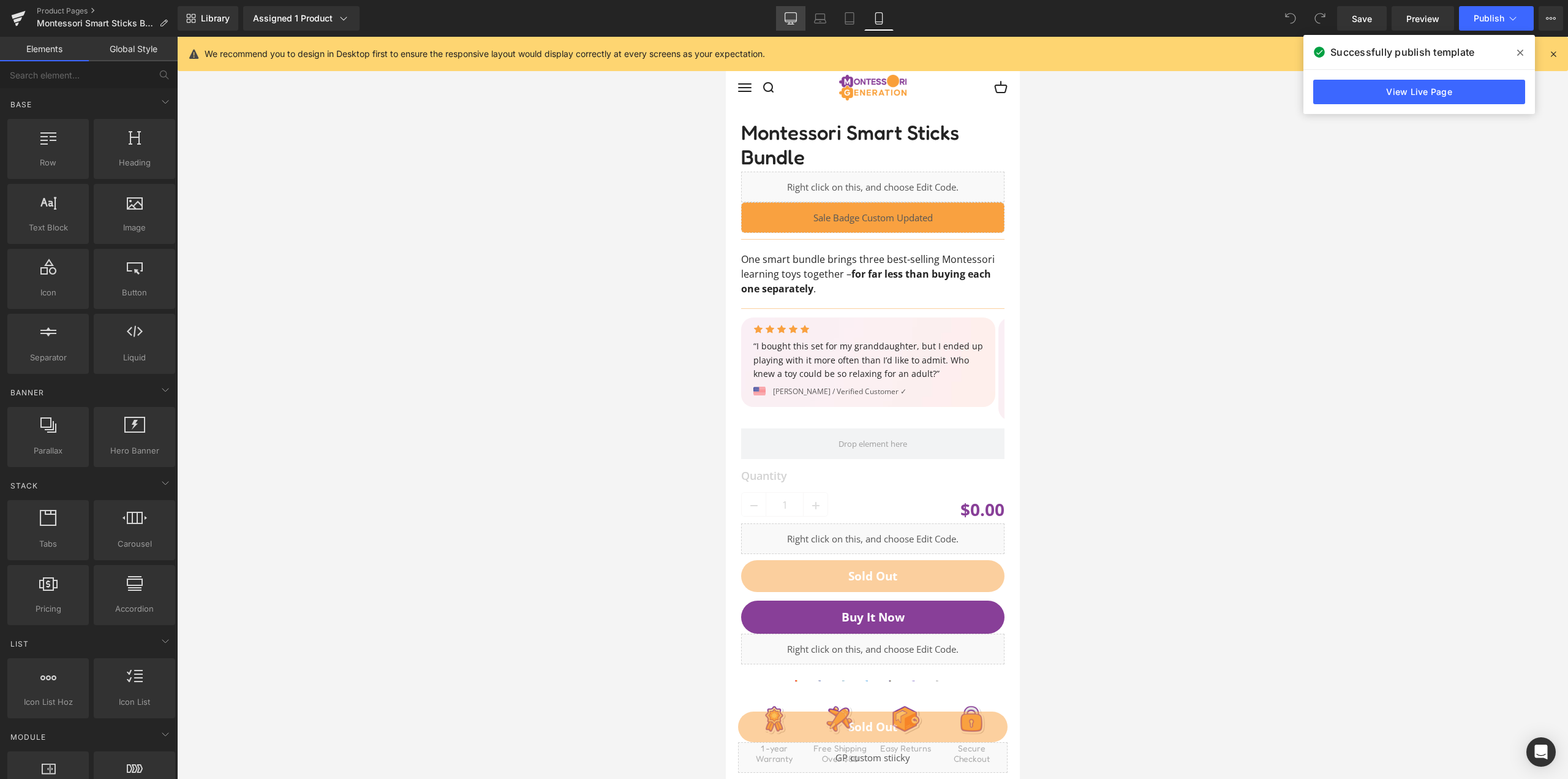
click at [797, 18] on icon at bounding box center [791, 17] width 12 height 9
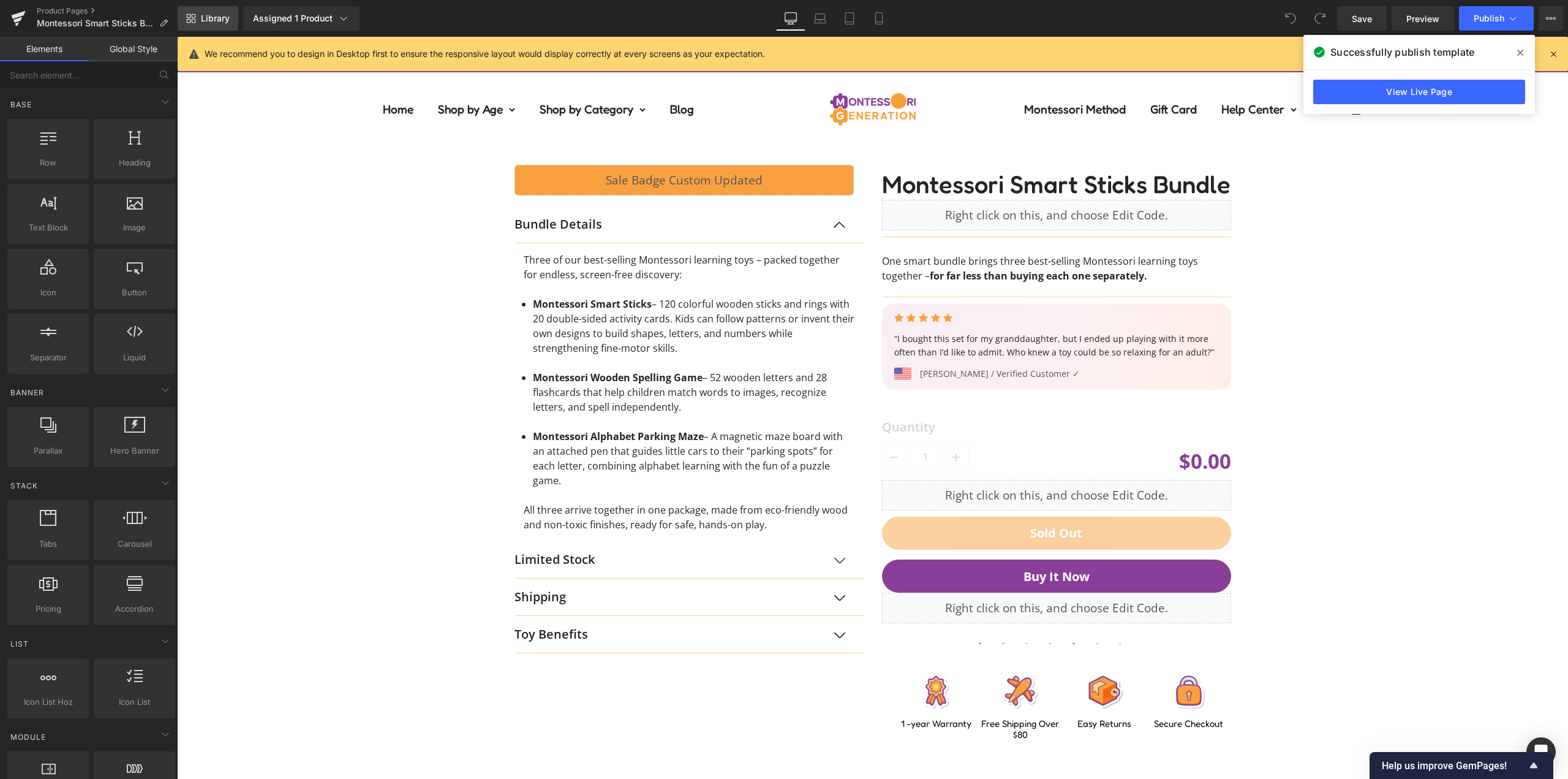
click at [213, 23] on span "Library" at bounding box center [215, 18] width 29 height 11
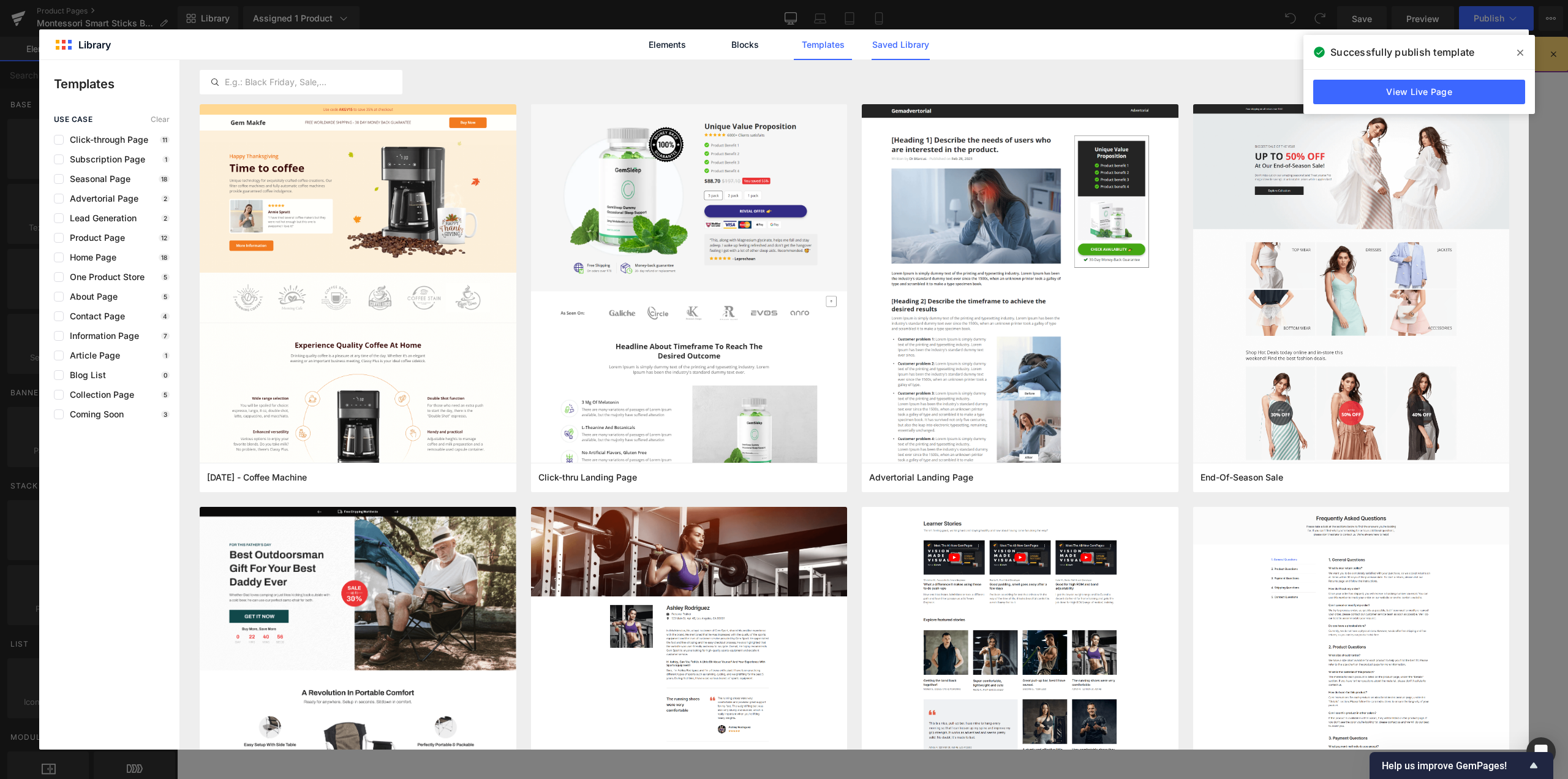
click at [911, 43] on link "Saved Library" at bounding box center [900, 45] width 58 height 31
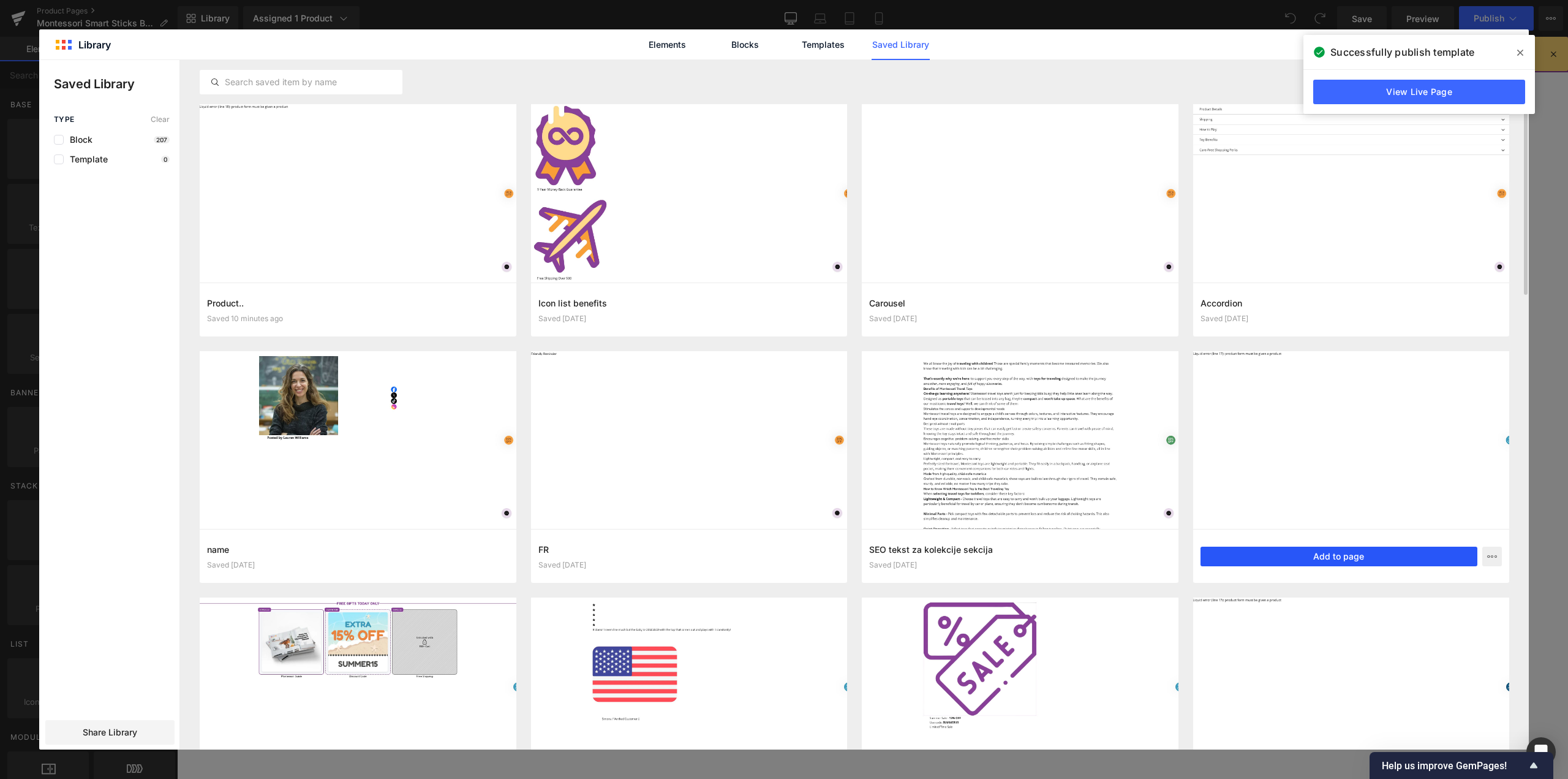
click at [1352, 554] on button "Add to page" at bounding box center [1339, 556] width 277 height 19
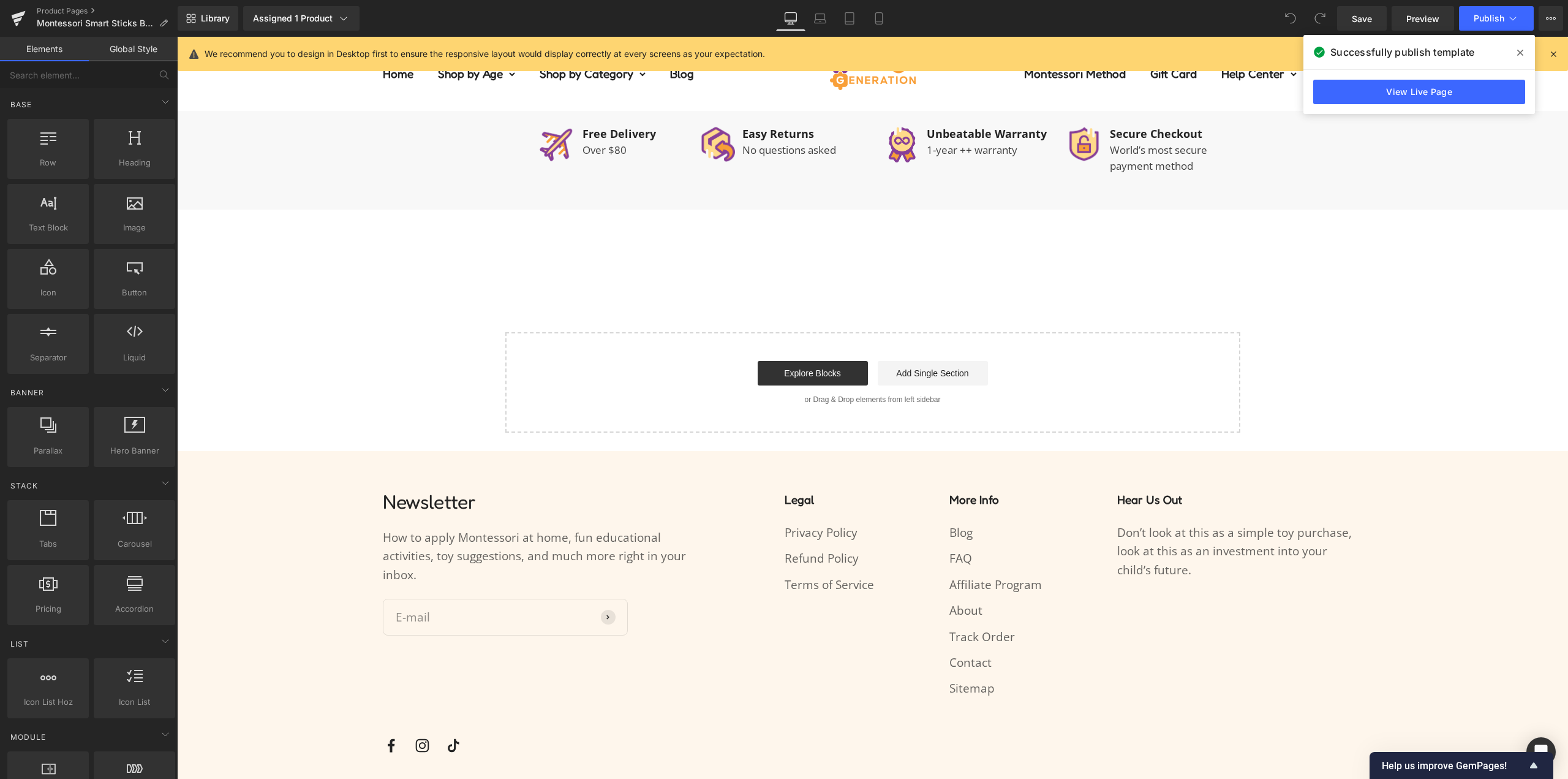
scroll to position [1075, 0]
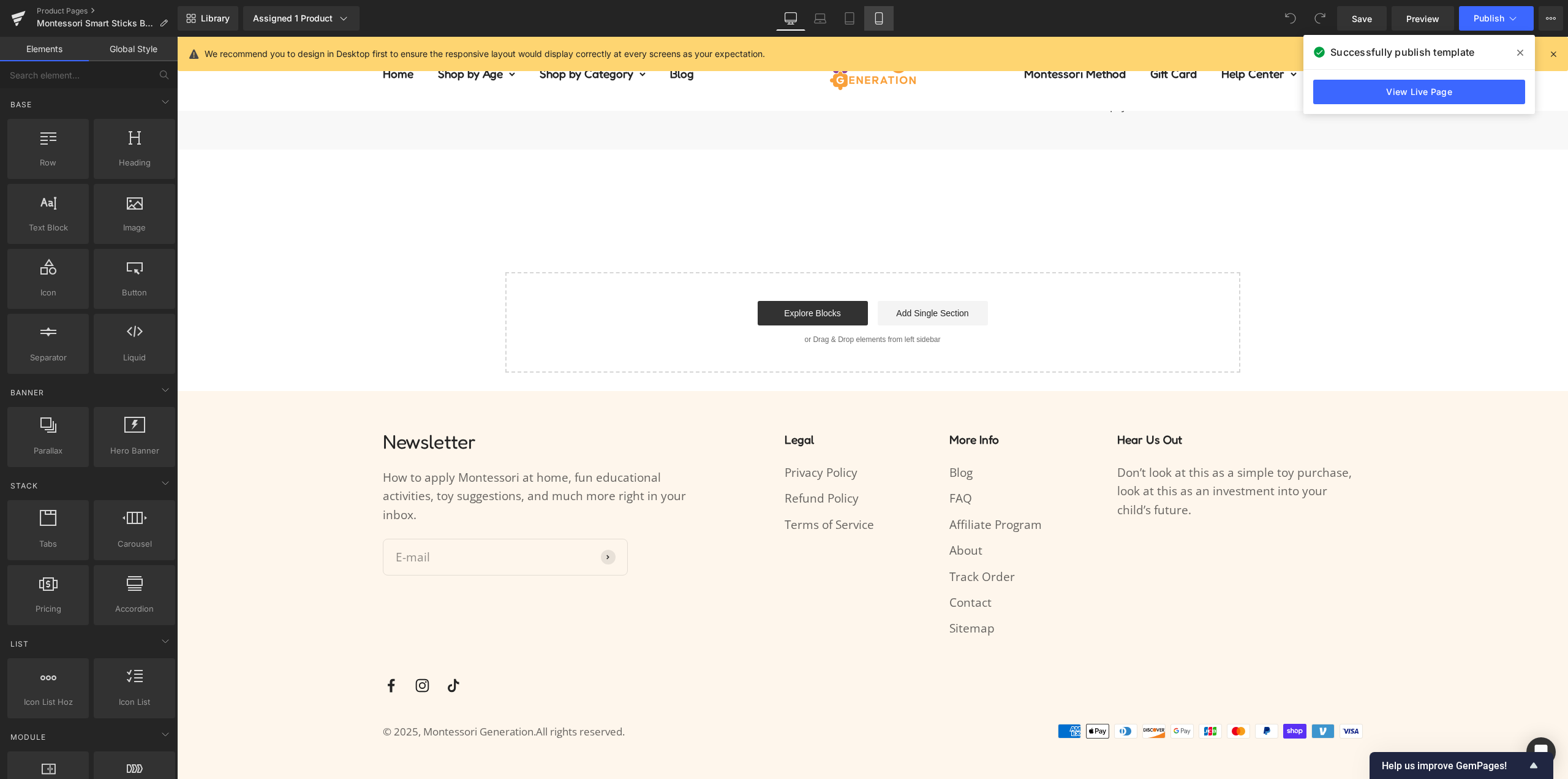
click at [882, 25] on link "Mobile" at bounding box center [879, 18] width 29 height 24
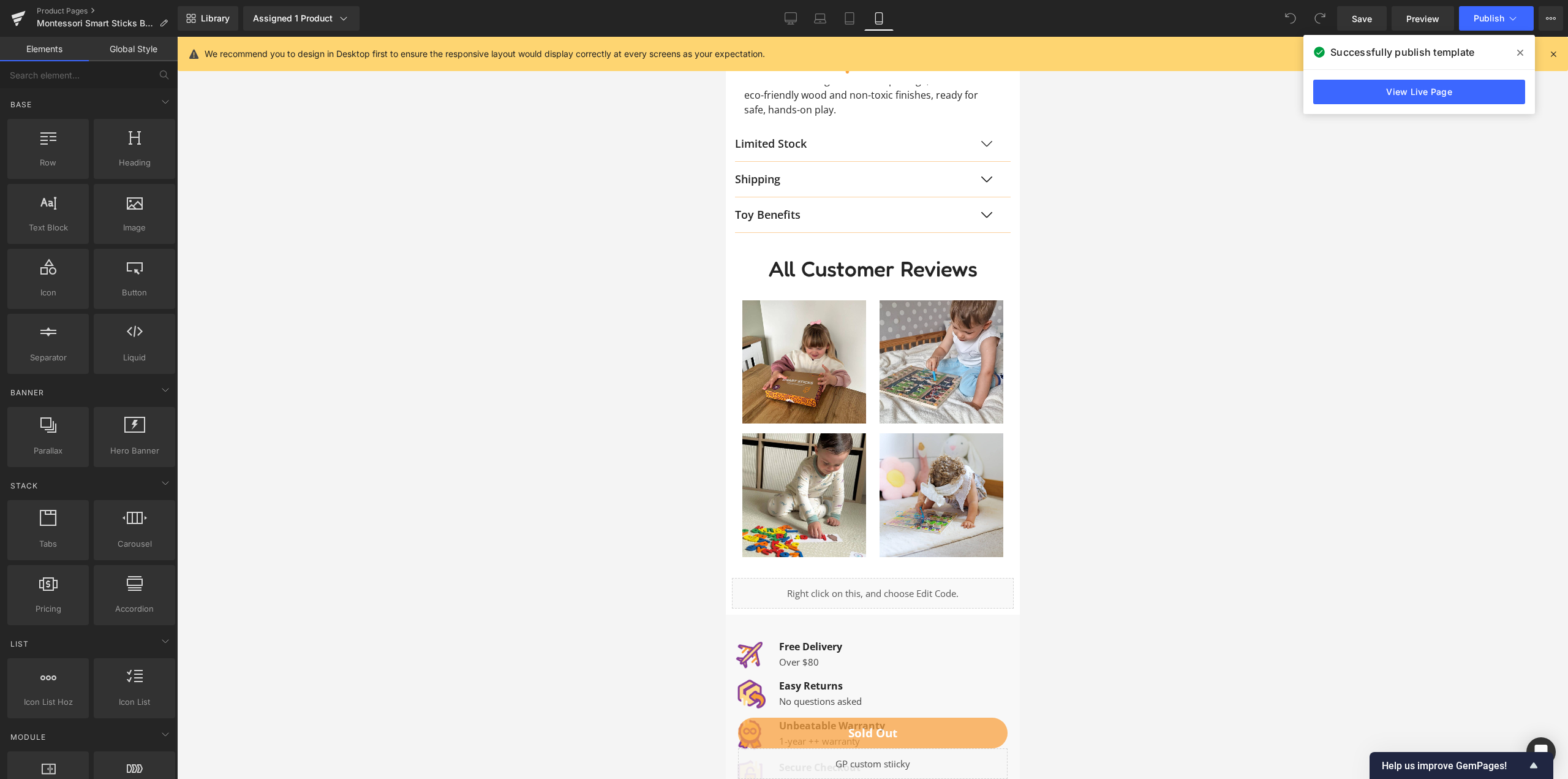
scroll to position [1854, 0]
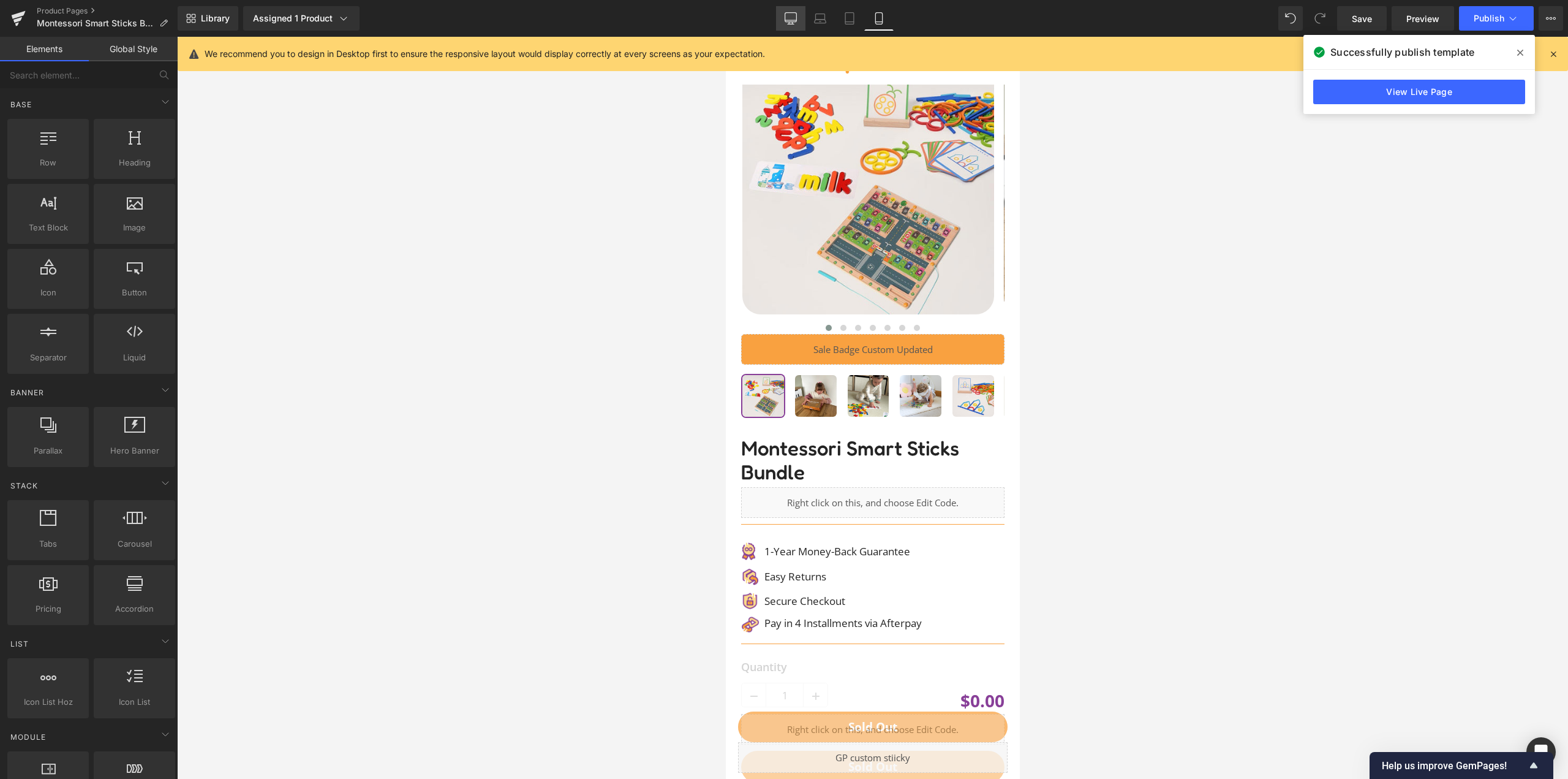
click at [802, 19] on link "Desktop" at bounding box center [791, 18] width 29 height 24
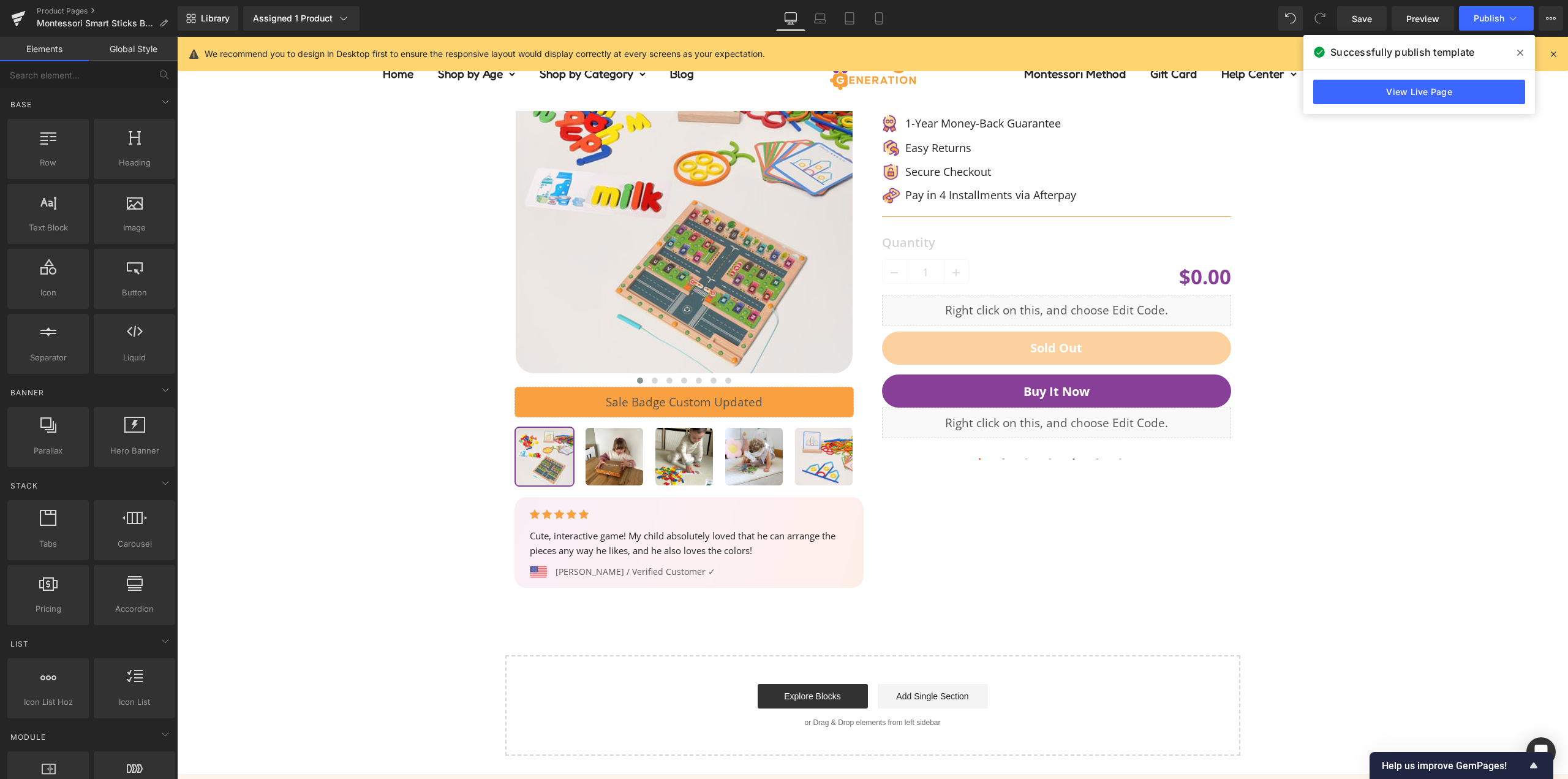
scroll to position [972, 0]
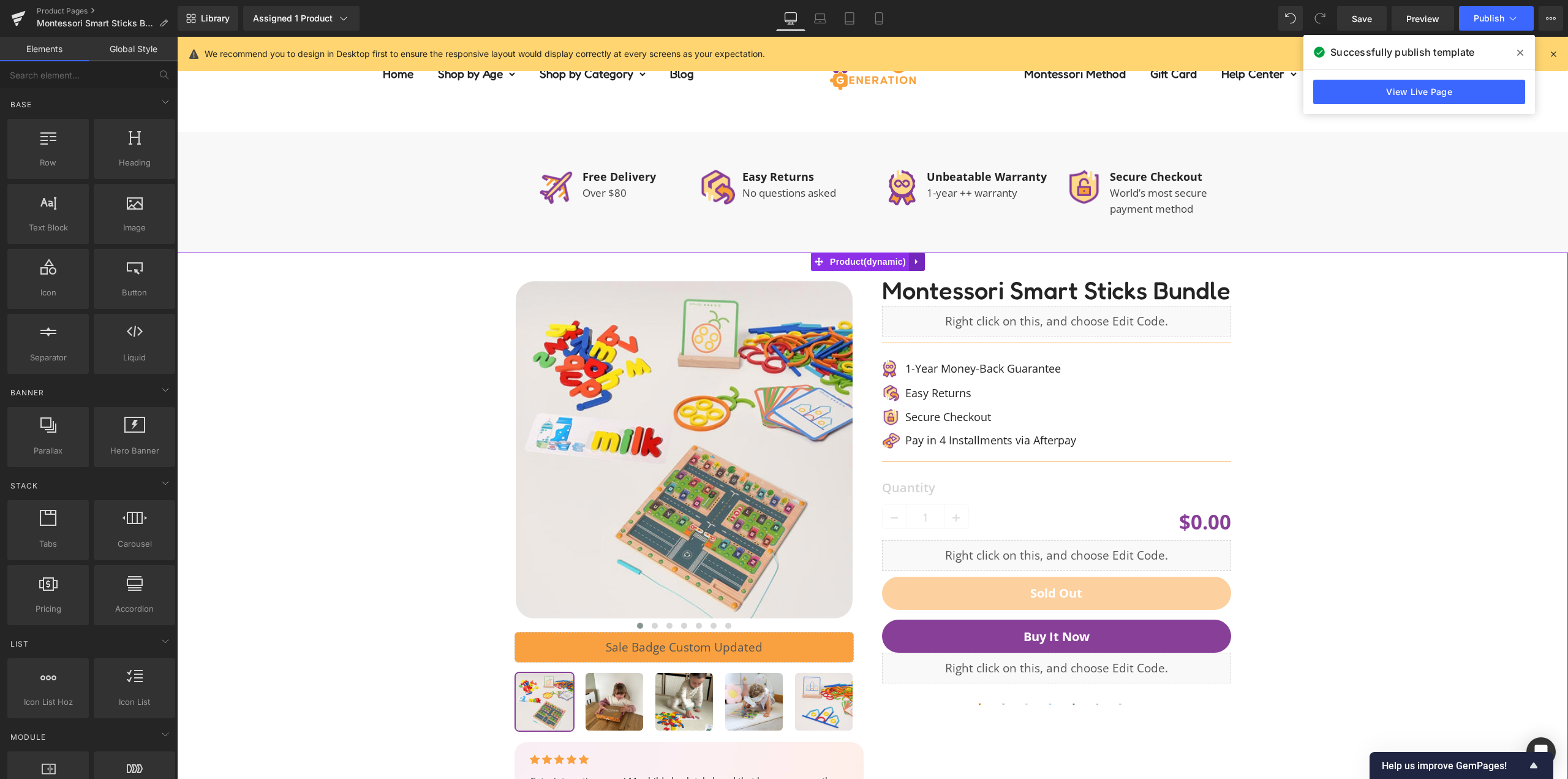
click at [921, 259] on link at bounding box center [916, 262] width 16 height 18
click at [914, 262] on link at bounding box center [909, 262] width 16 height 18
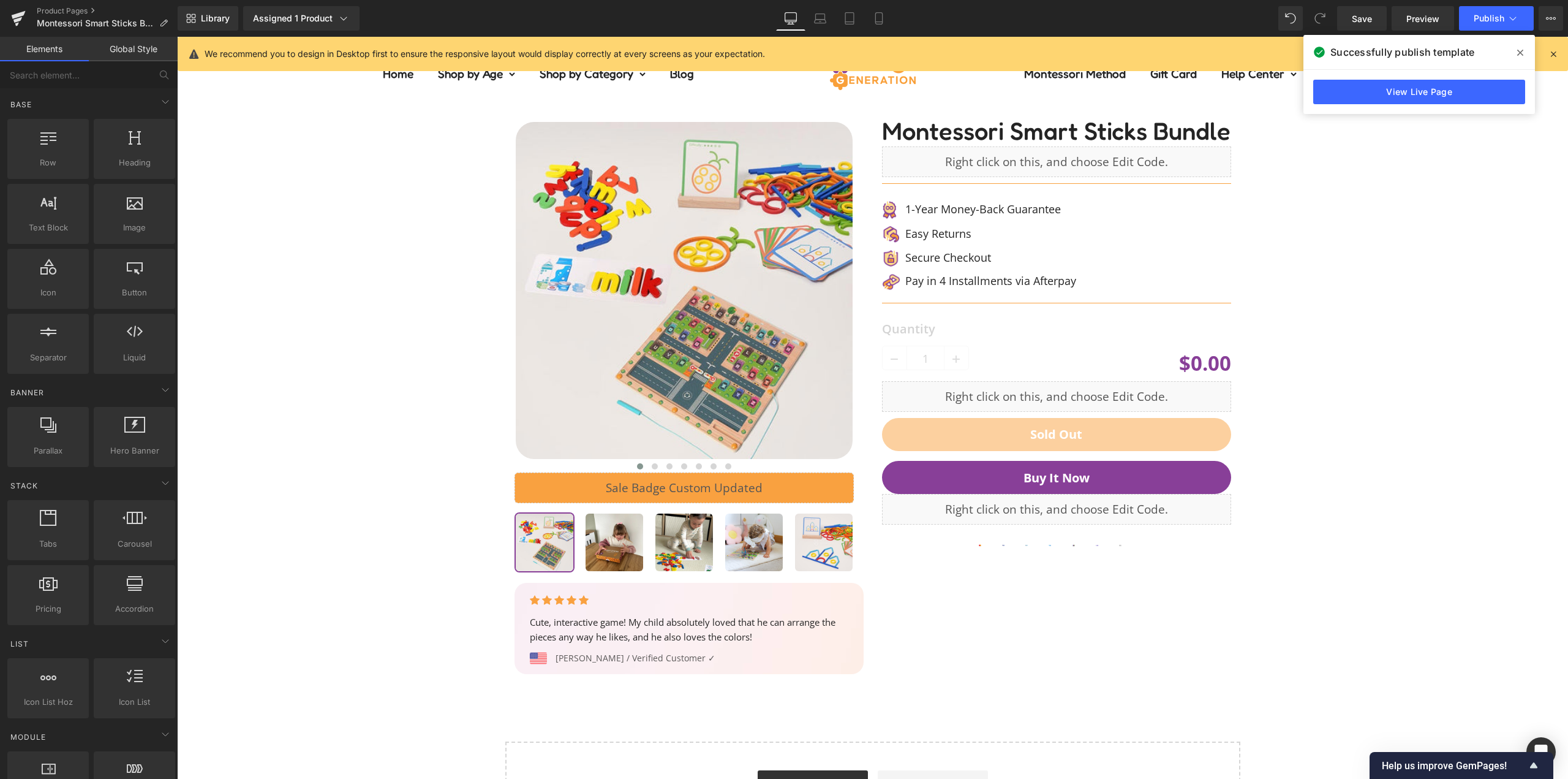
scroll to position [1725, 0]
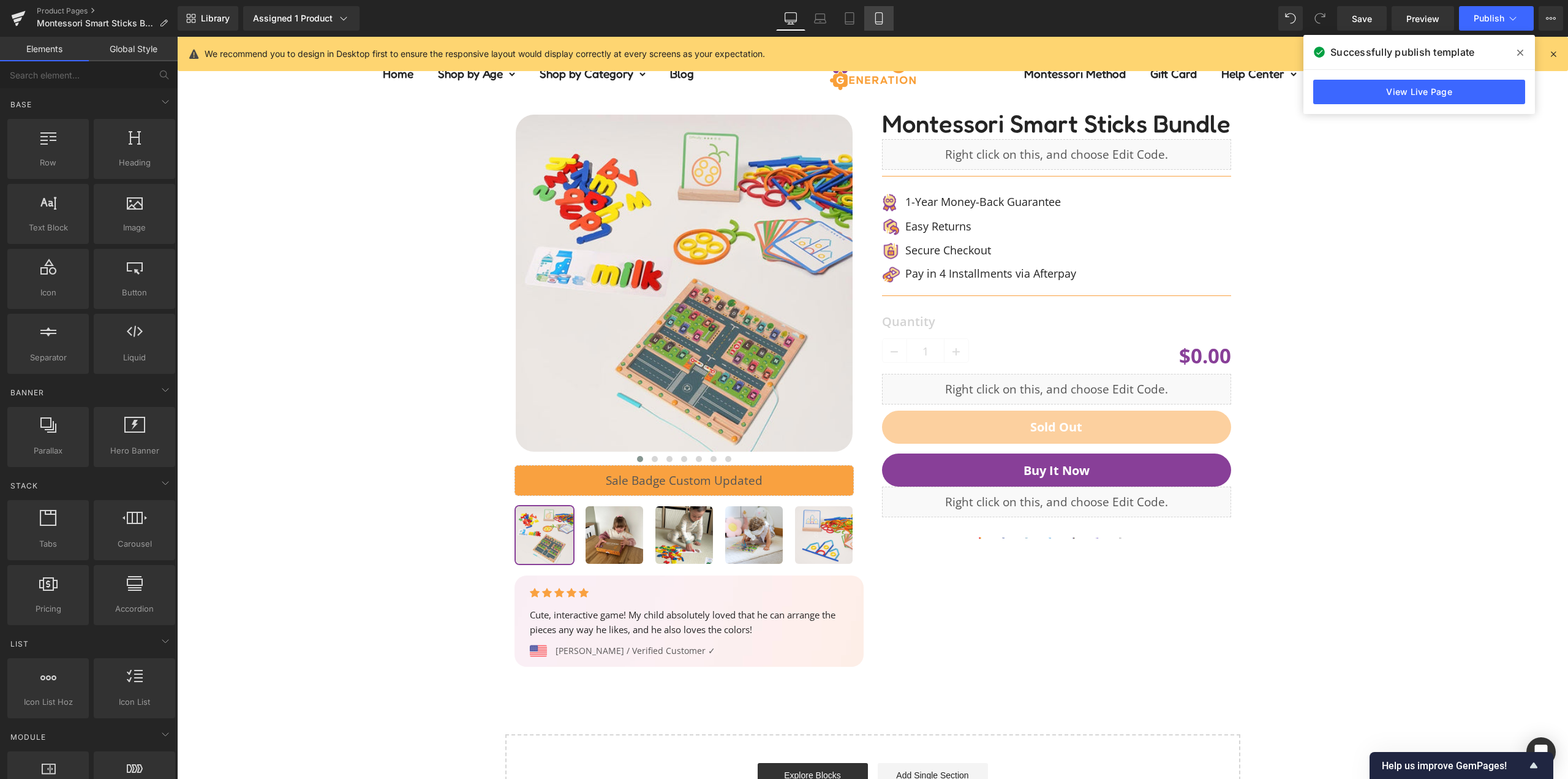
click at [877, 22] on icon at bounding box center [879, 19] width 13 height 13
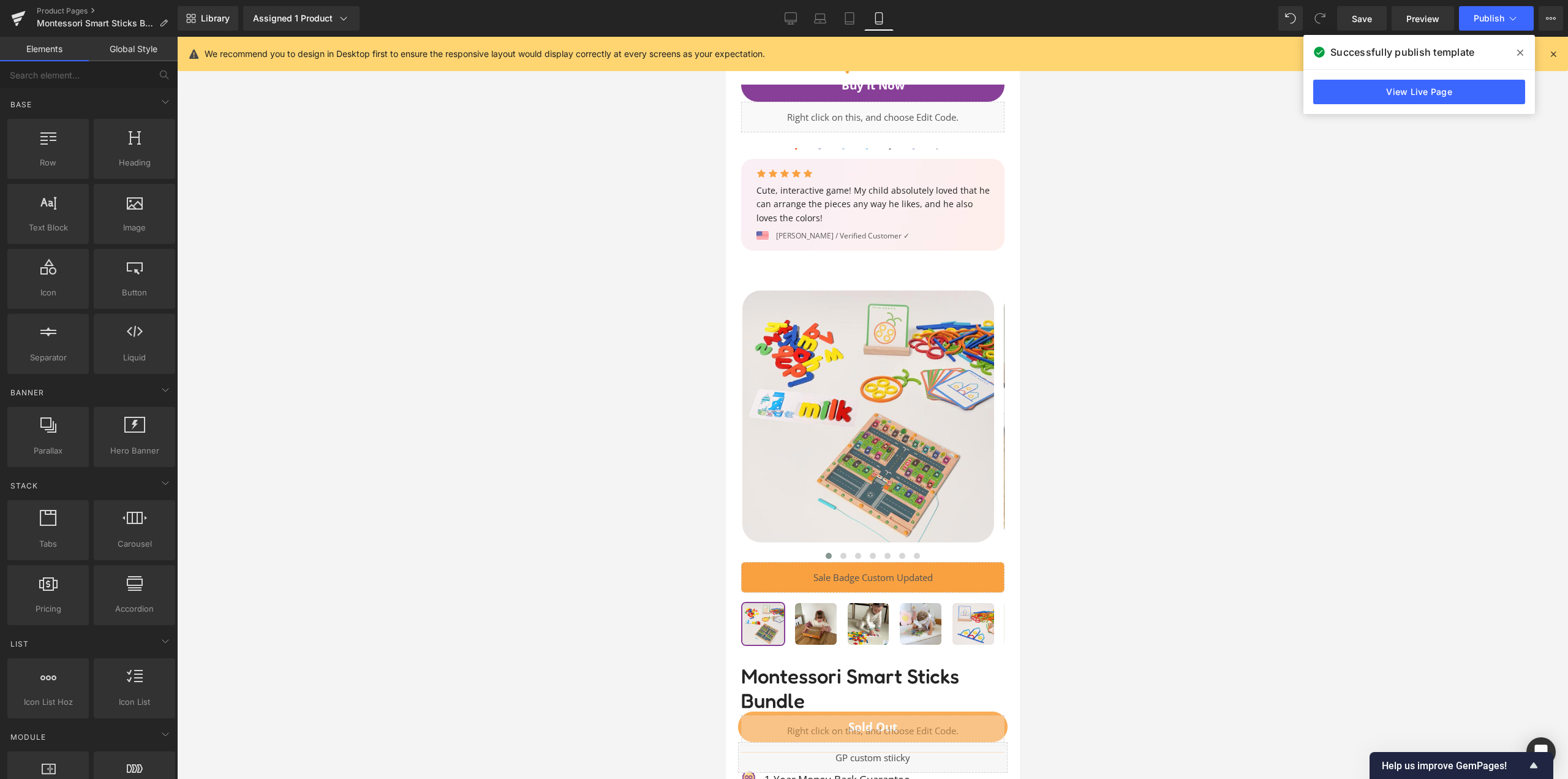
scroll to position [2576, 0]
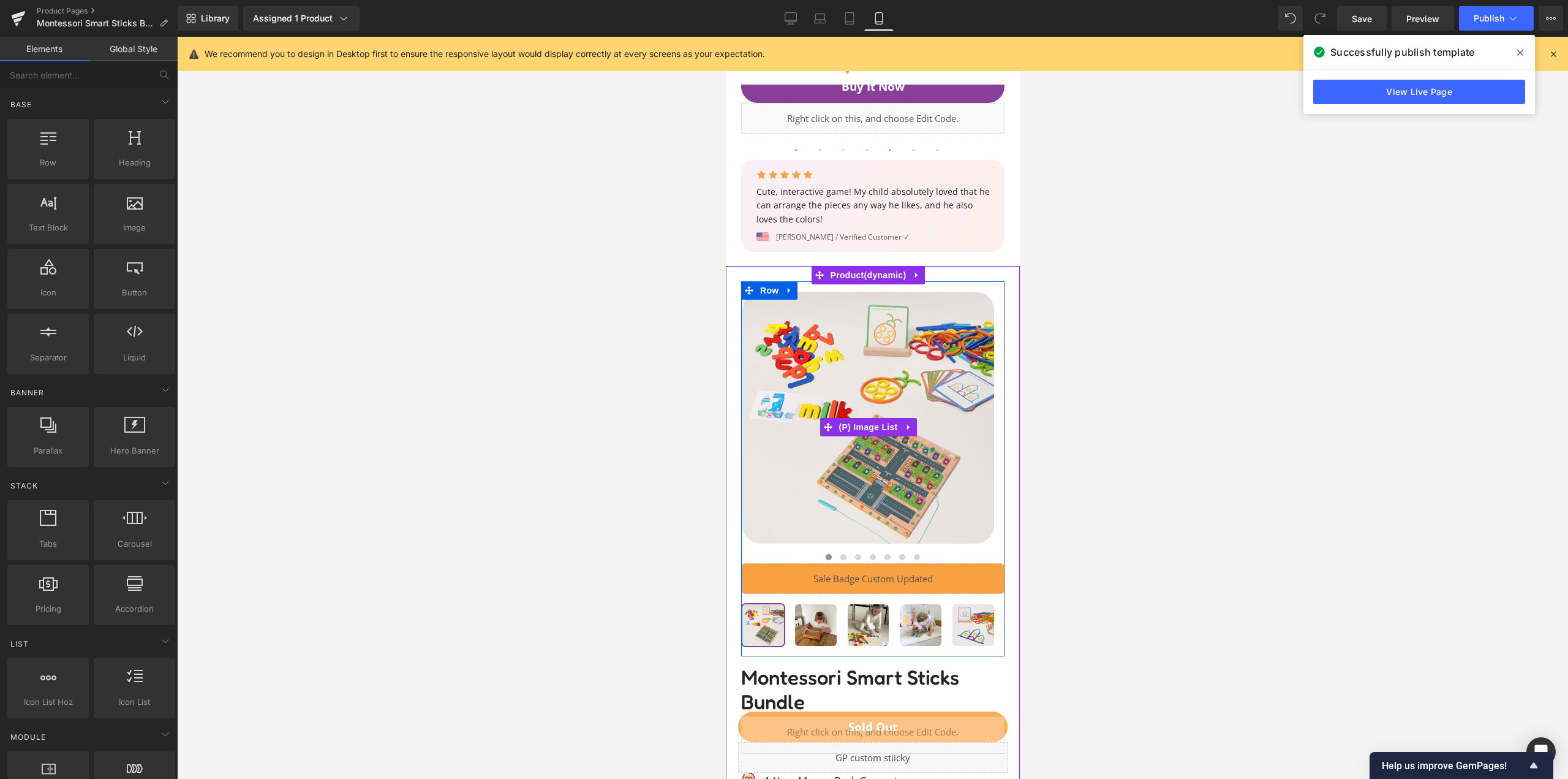
drag, startPoint x: 773, startPoint y: 291, endPoint x: 881, endPoint y: 319, distance: 111.6
click at [894, 316] on div "‹ ›" at bounding box center [872, 749] width 282 height 936
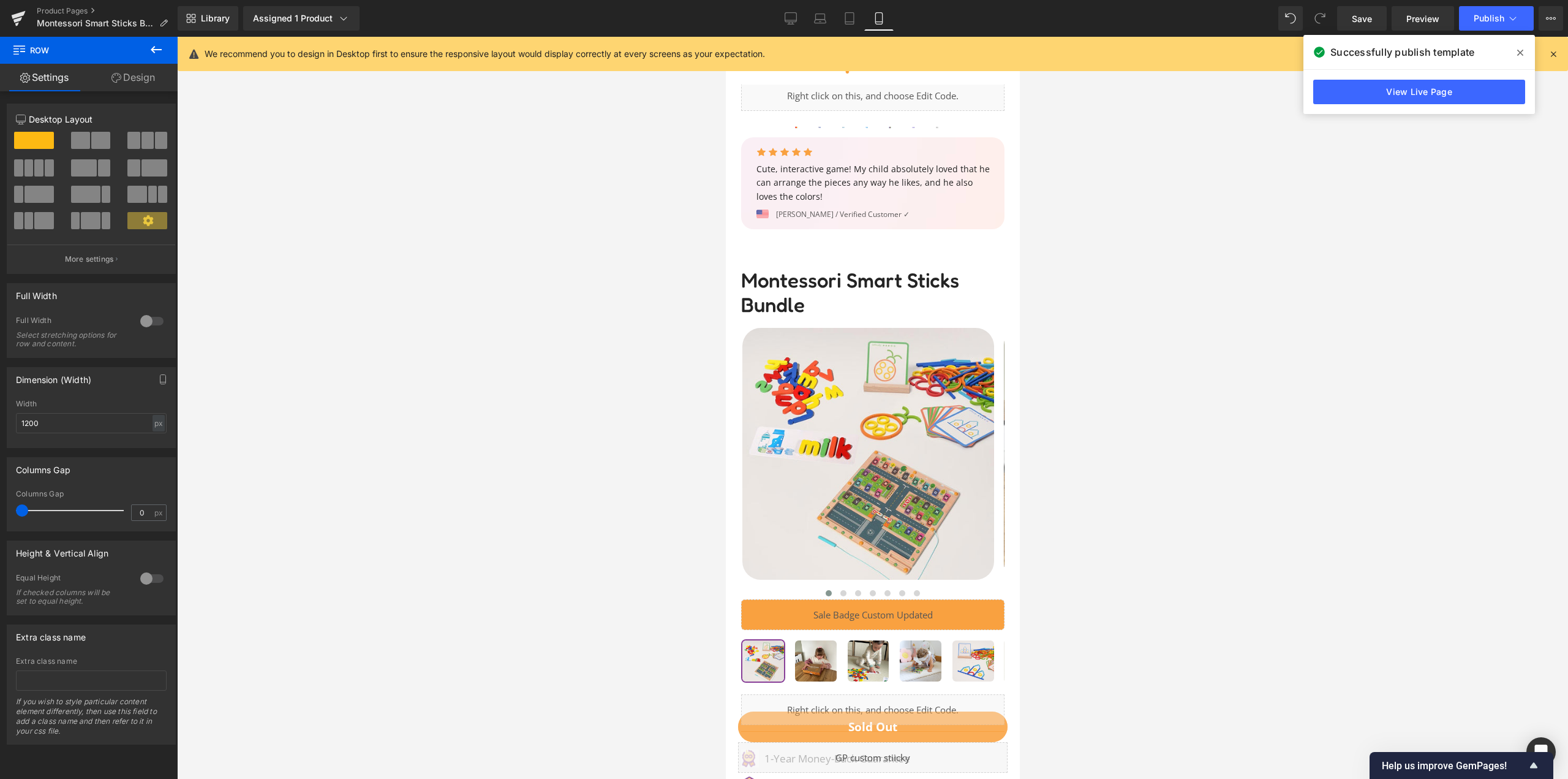
click at [893, 391] on img at bounding box center [868, 453] width 252 height 252
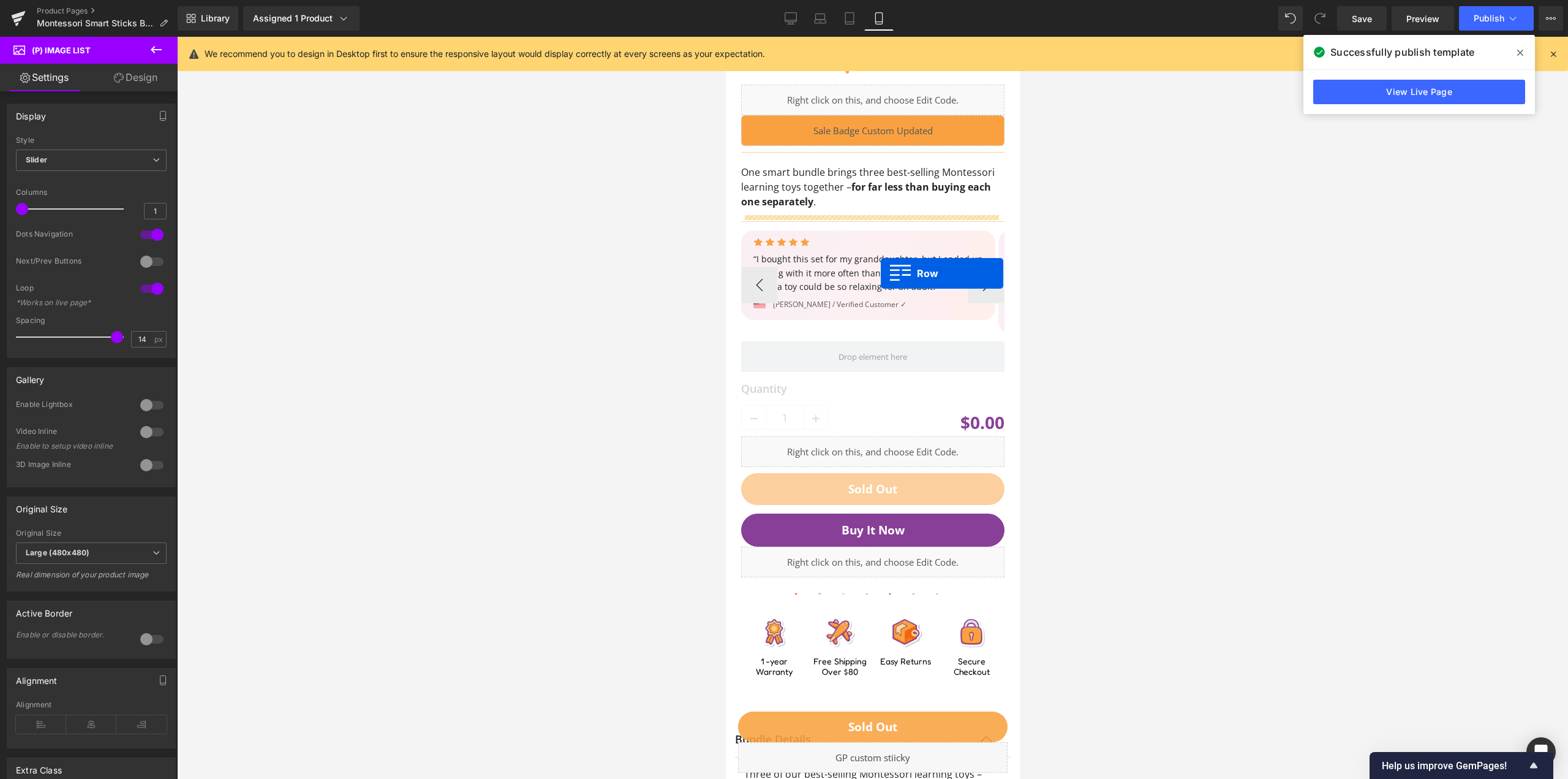
scroll to position [0, 0]
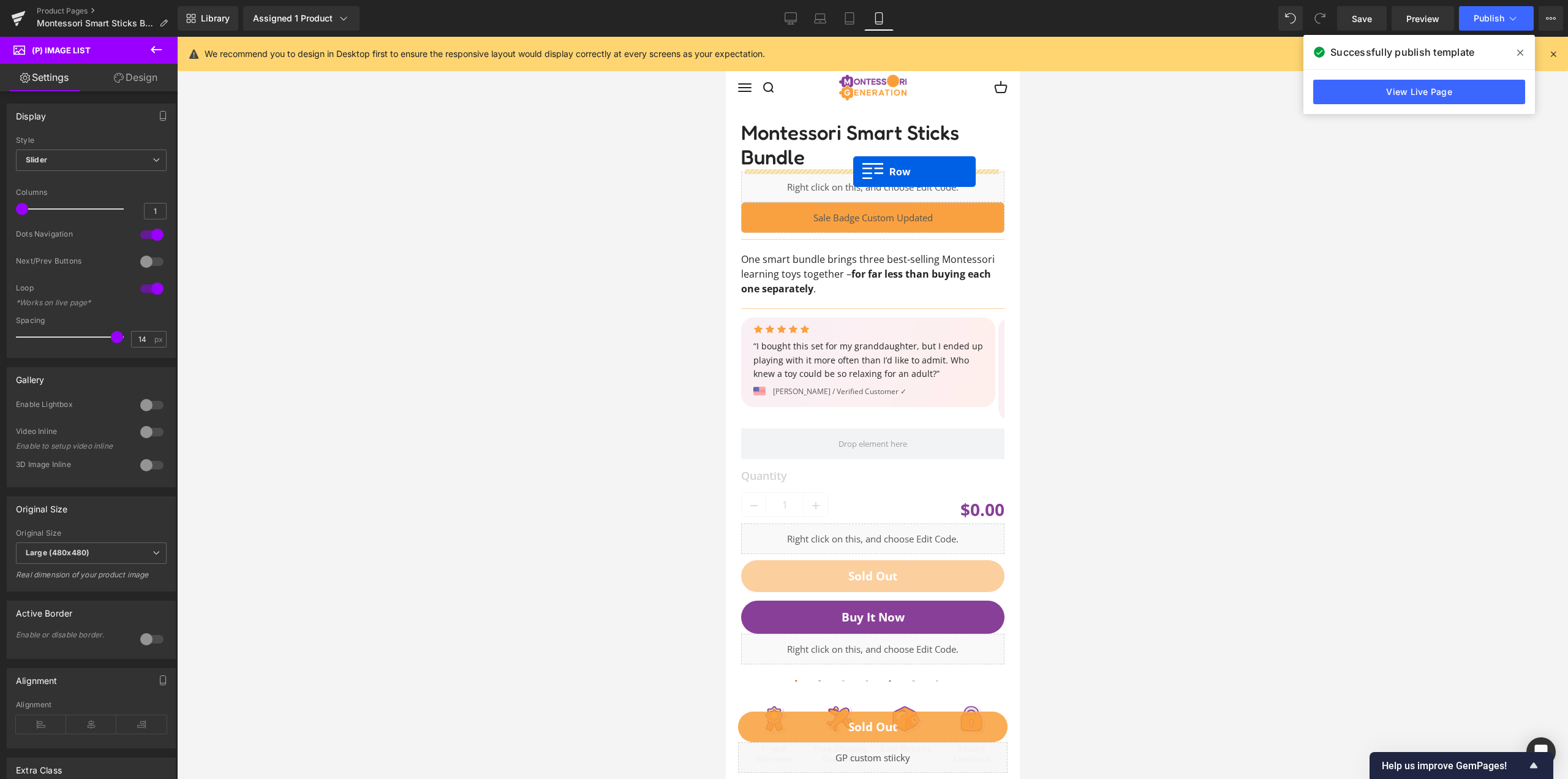
drag, startPoint x: 855, startPoint y: 234, endPoint x: 852, endPoint y: 172, distance: 62.1
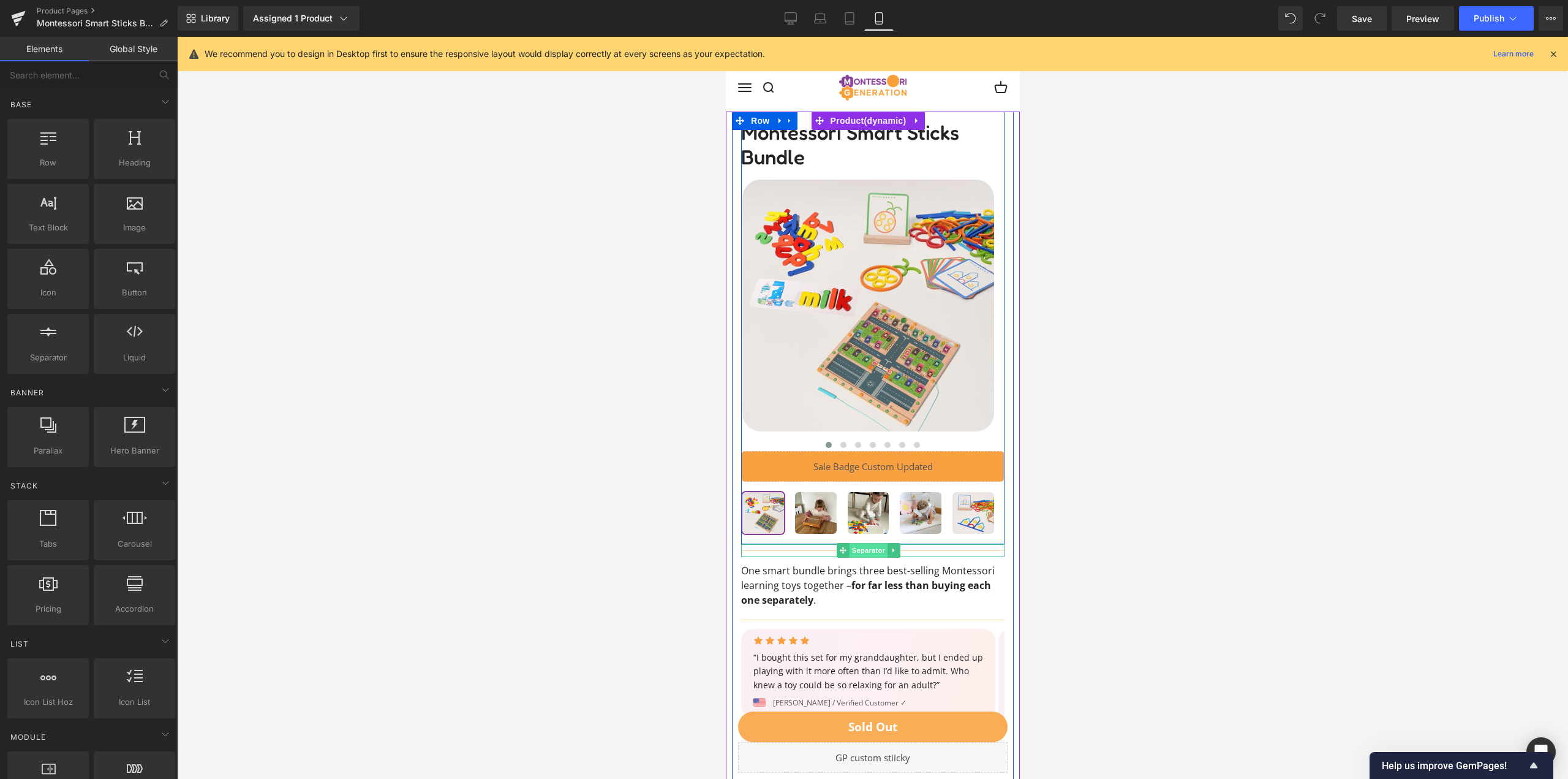
click at [864, 551] on span "Separator" at bounding box center [867, 549] width 38 height 15
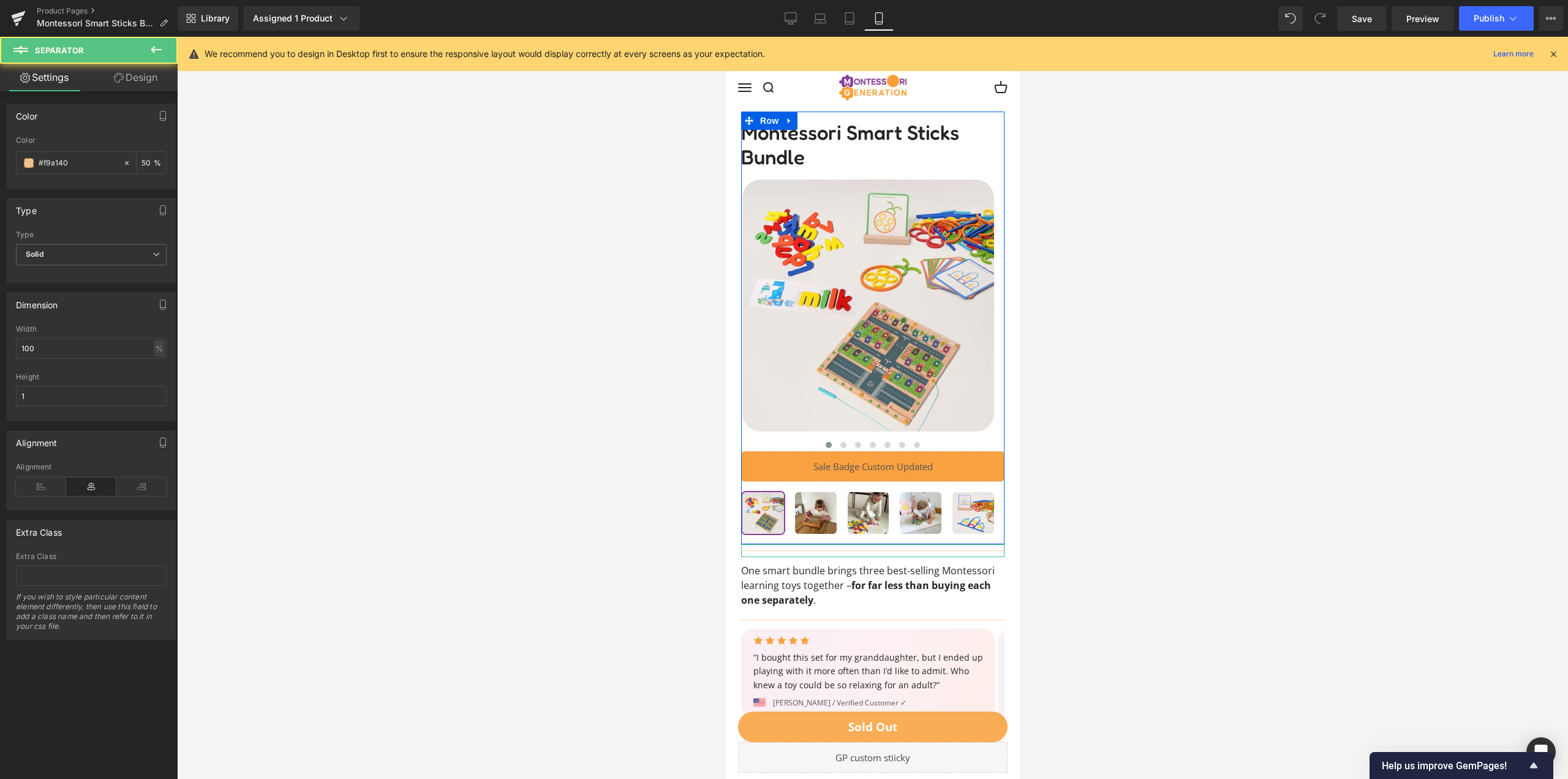
click at [153, 81] on link "Design" at bounding box center [136, 78] width 89 height 28
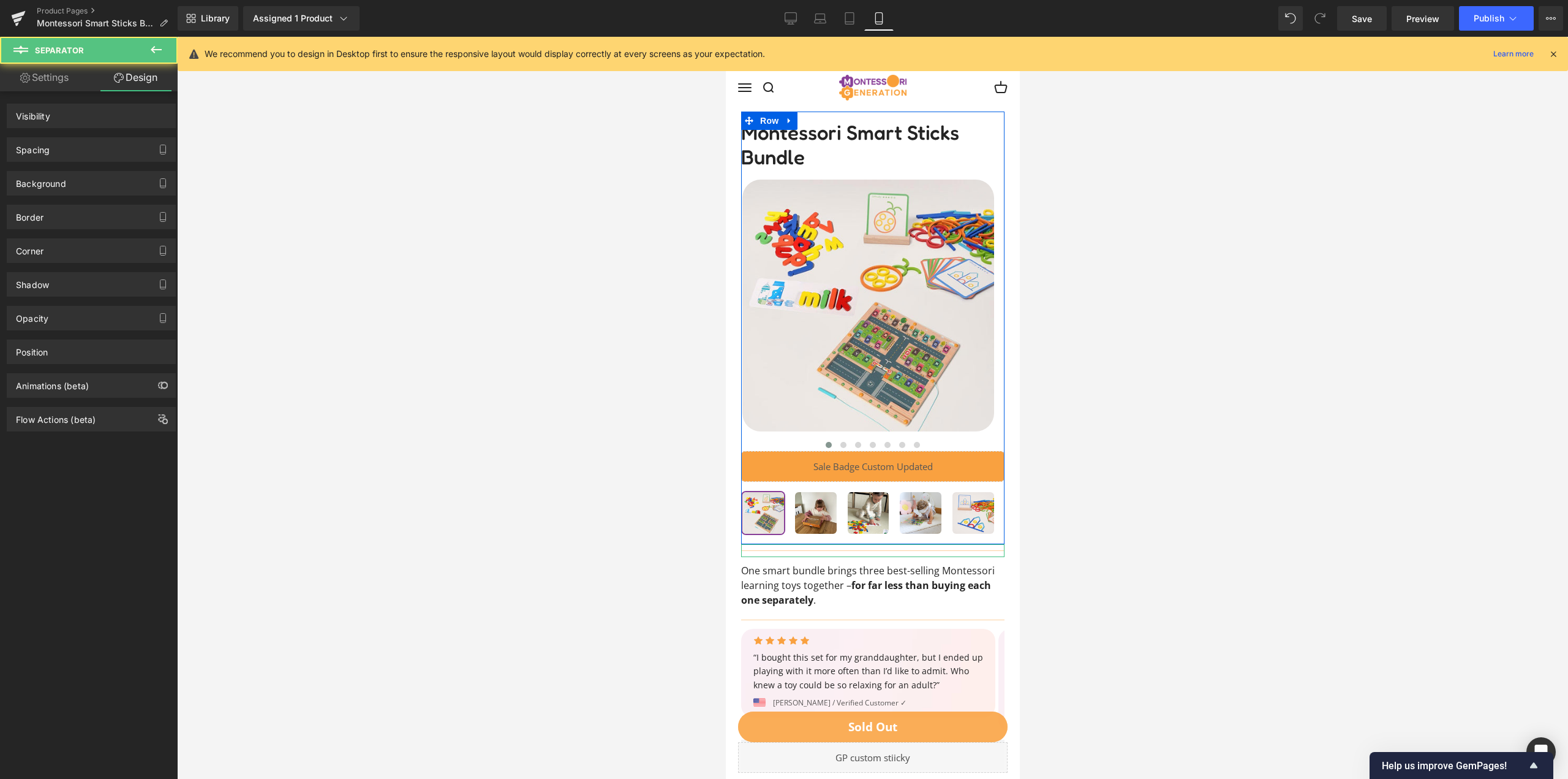
click at [83, 147] on div "Spacing" at bounding box center [91, 149] width 168 height 23
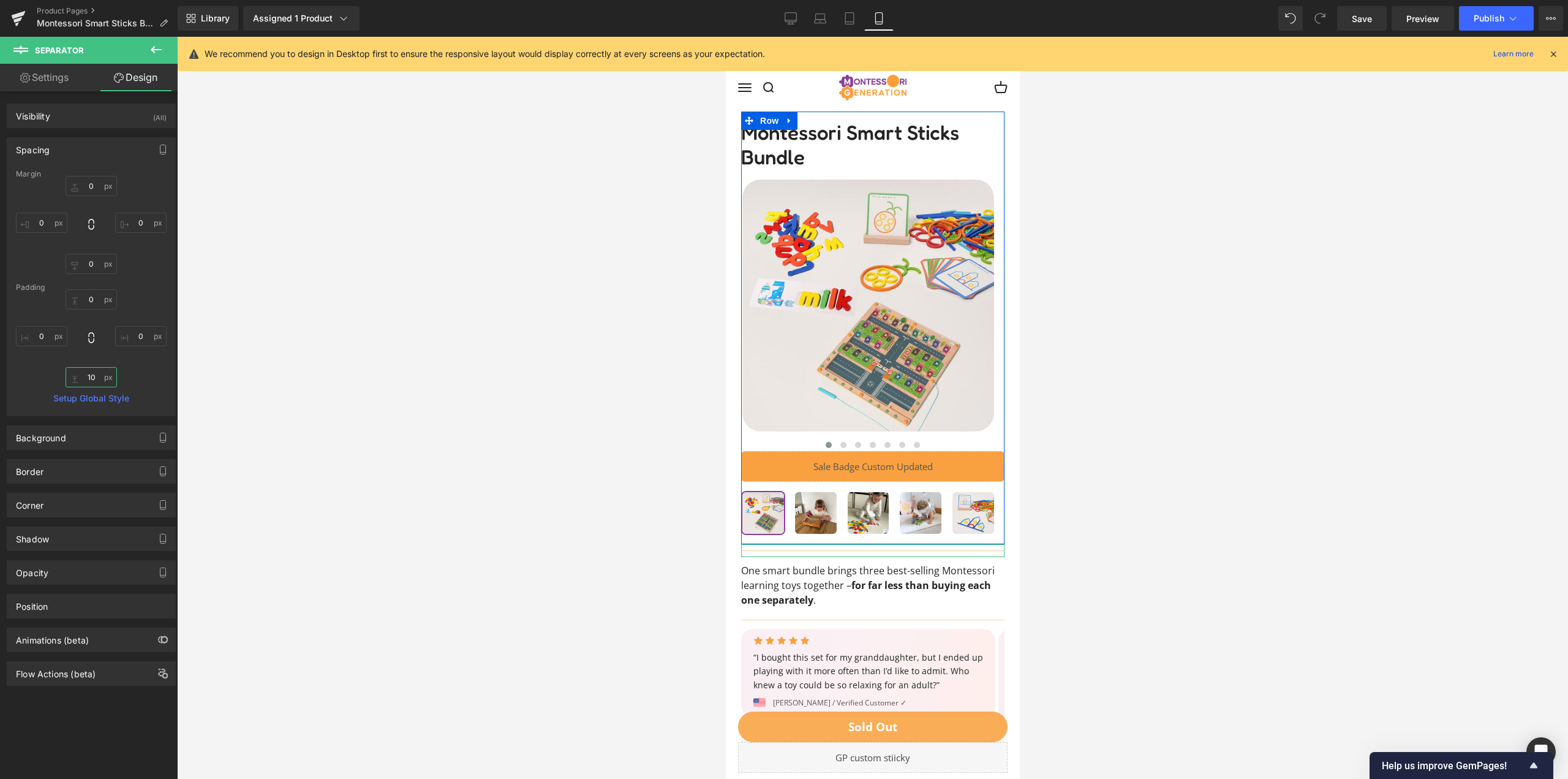
click at [97, 382] on input "10" at bounding box center [91, 377] width 51 height 20
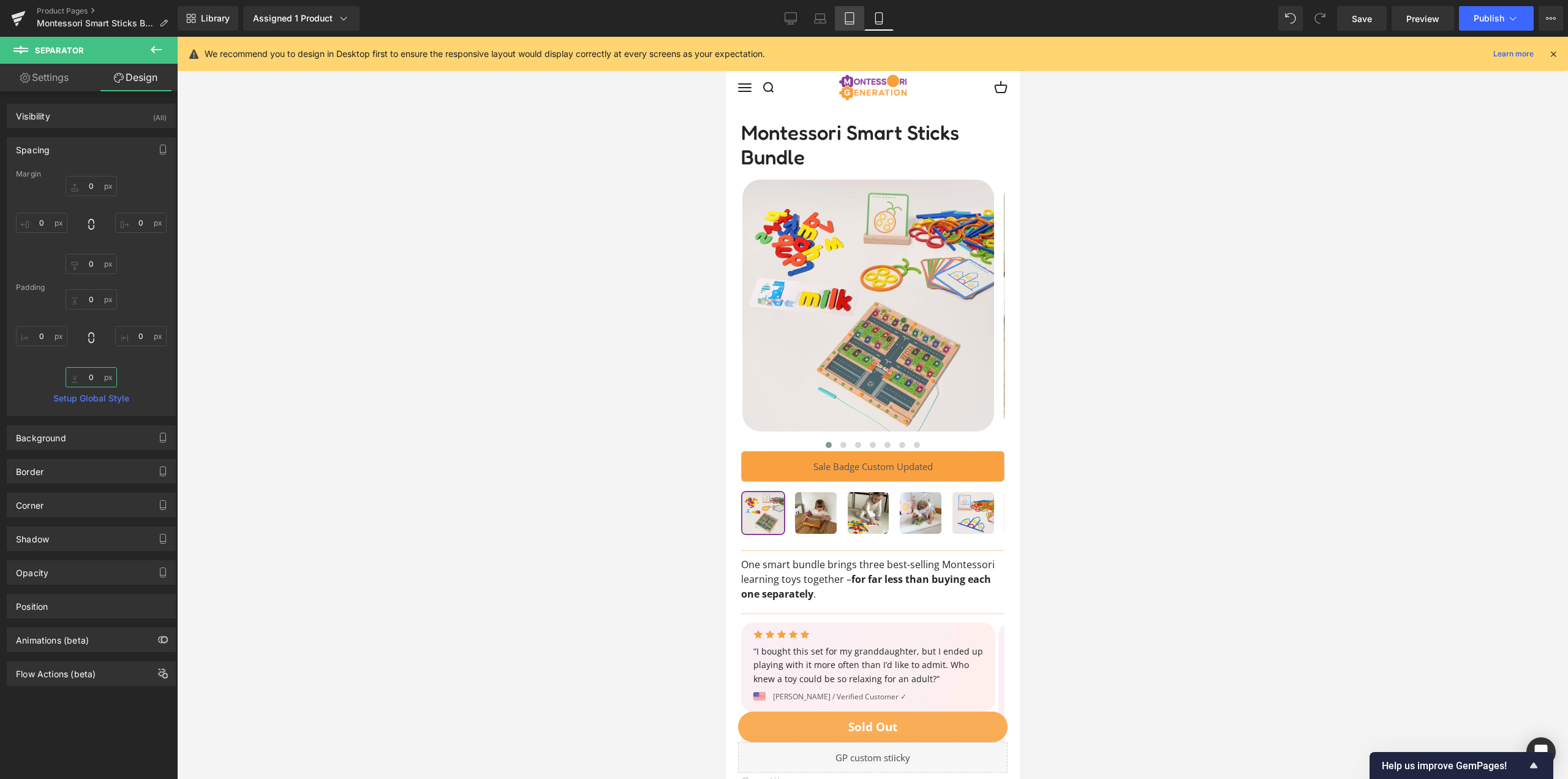
type input "0"
click at [851, 22] on icon at bounding box center [850, 22] width 8 height 0
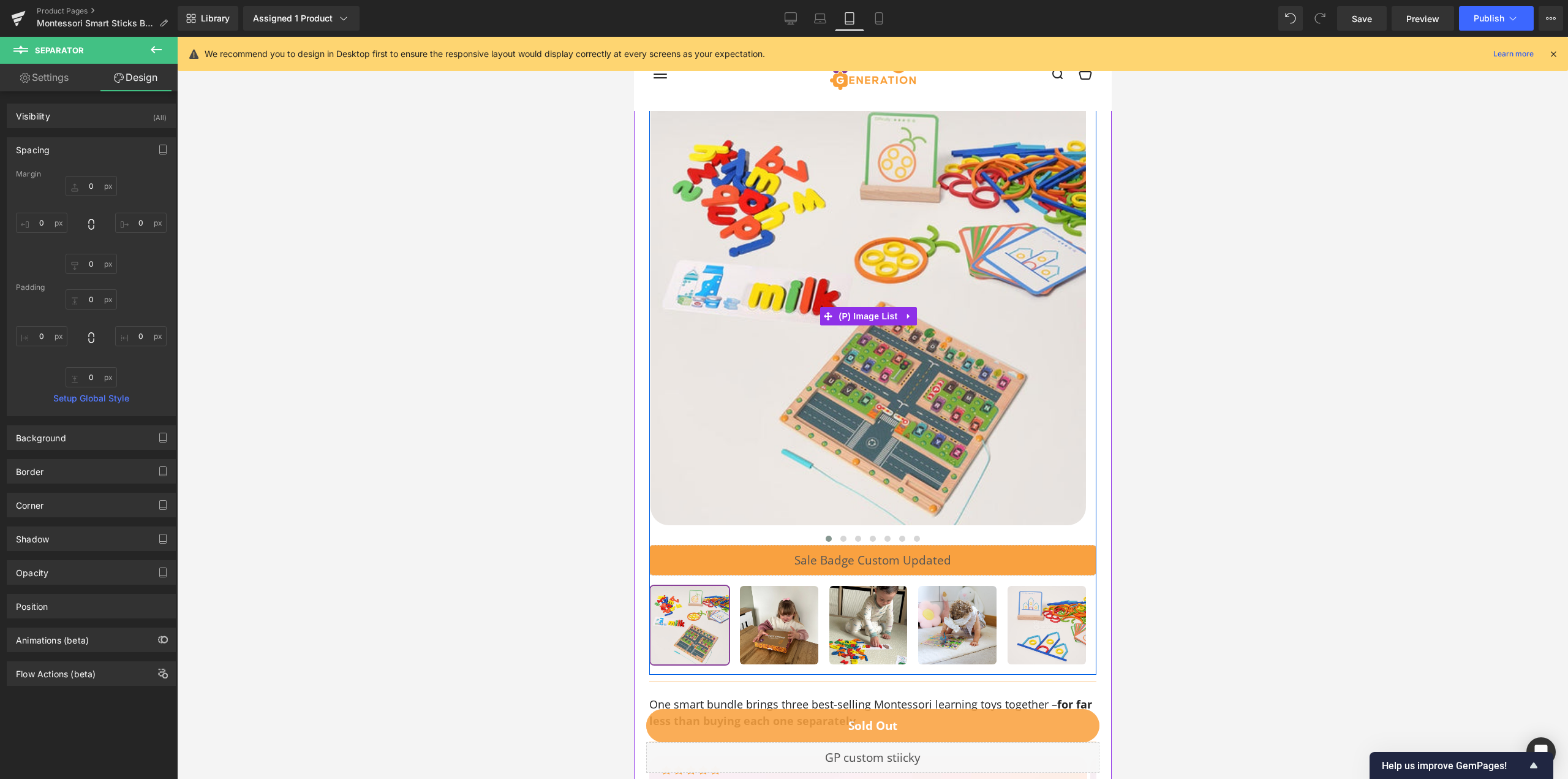
scroll to position [259, 0]
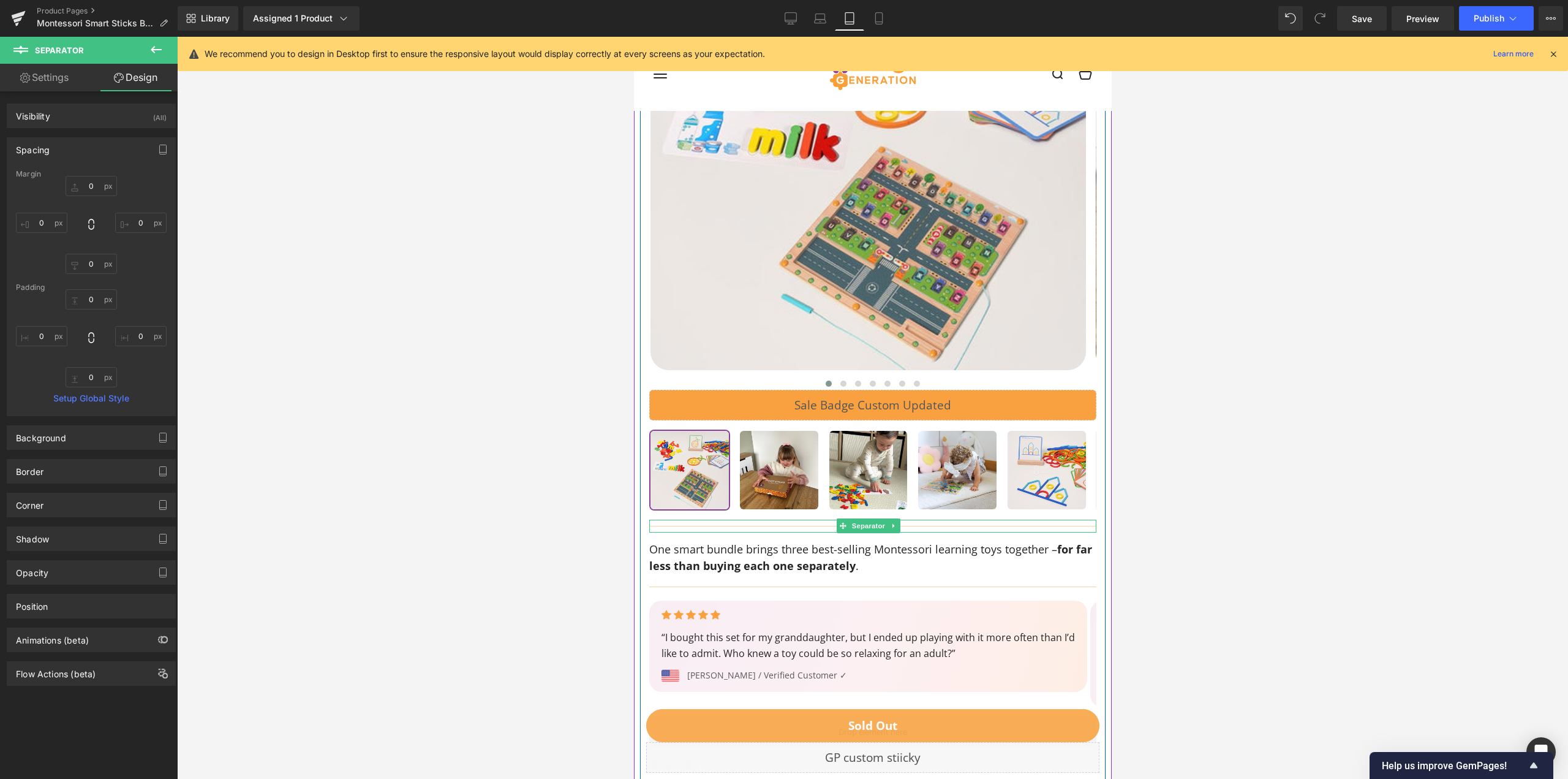
click at [857, 524] on span "Separator" at bounding box center [867, 525] width 38 height 15
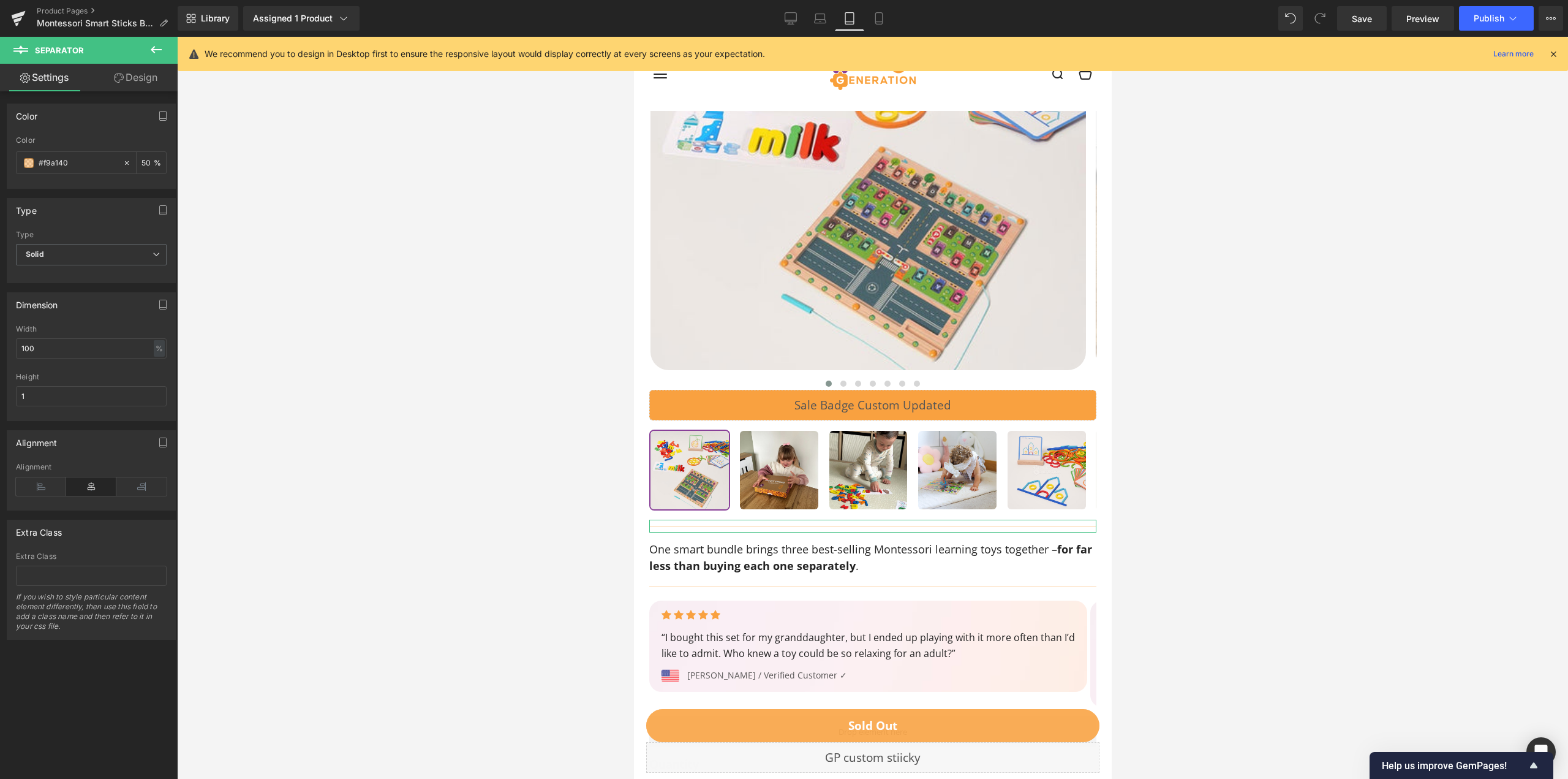
click at [152, 72] on link "Design" at bounding box center [136, 78] width 89 height 28
click at [0, 0] on div "Spacing" at bounding box center [0, 0] width 0 height 0
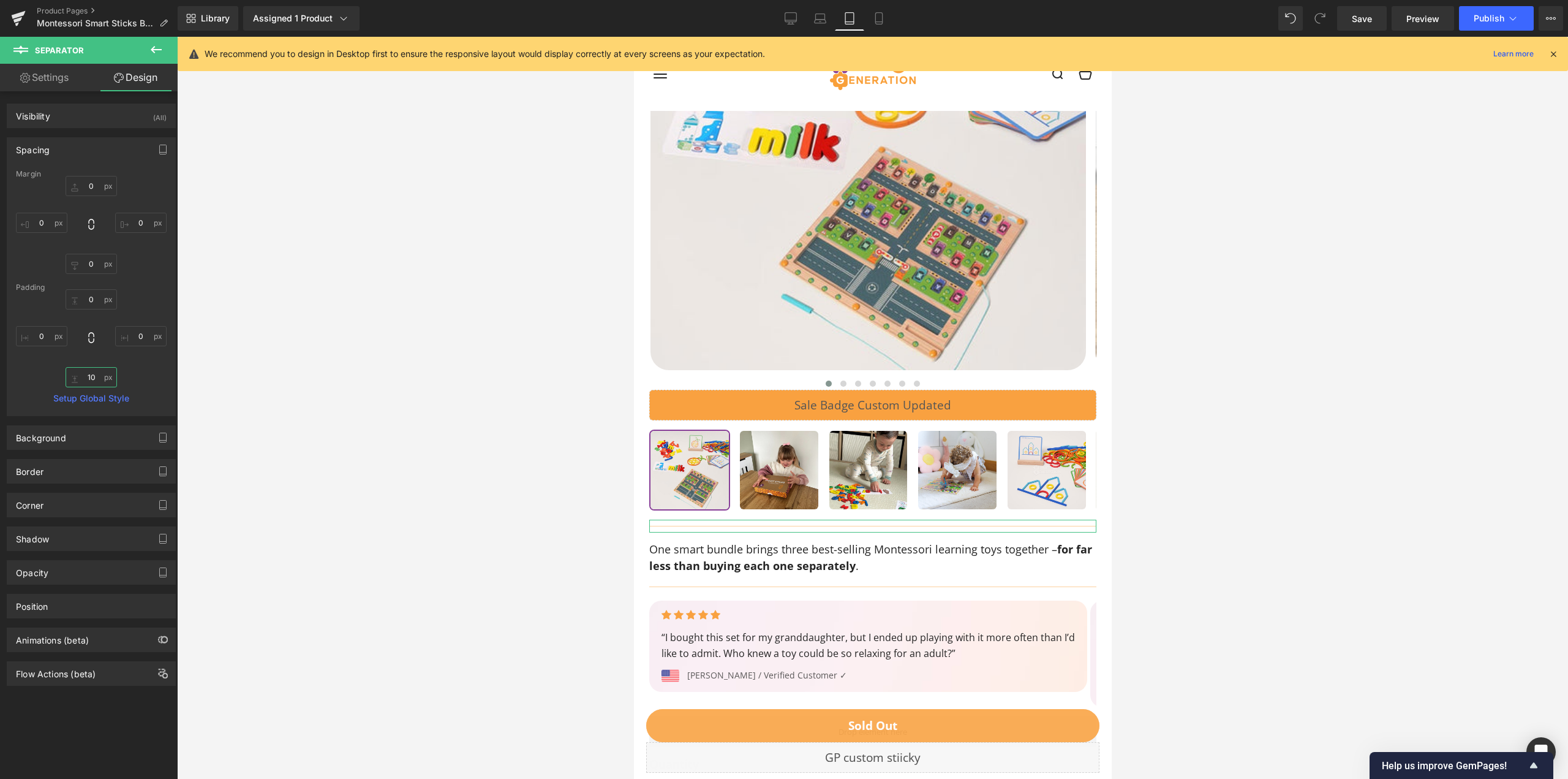
click at [100, 372] on input "text" at bounding box center [91, 377] width 51 height 20
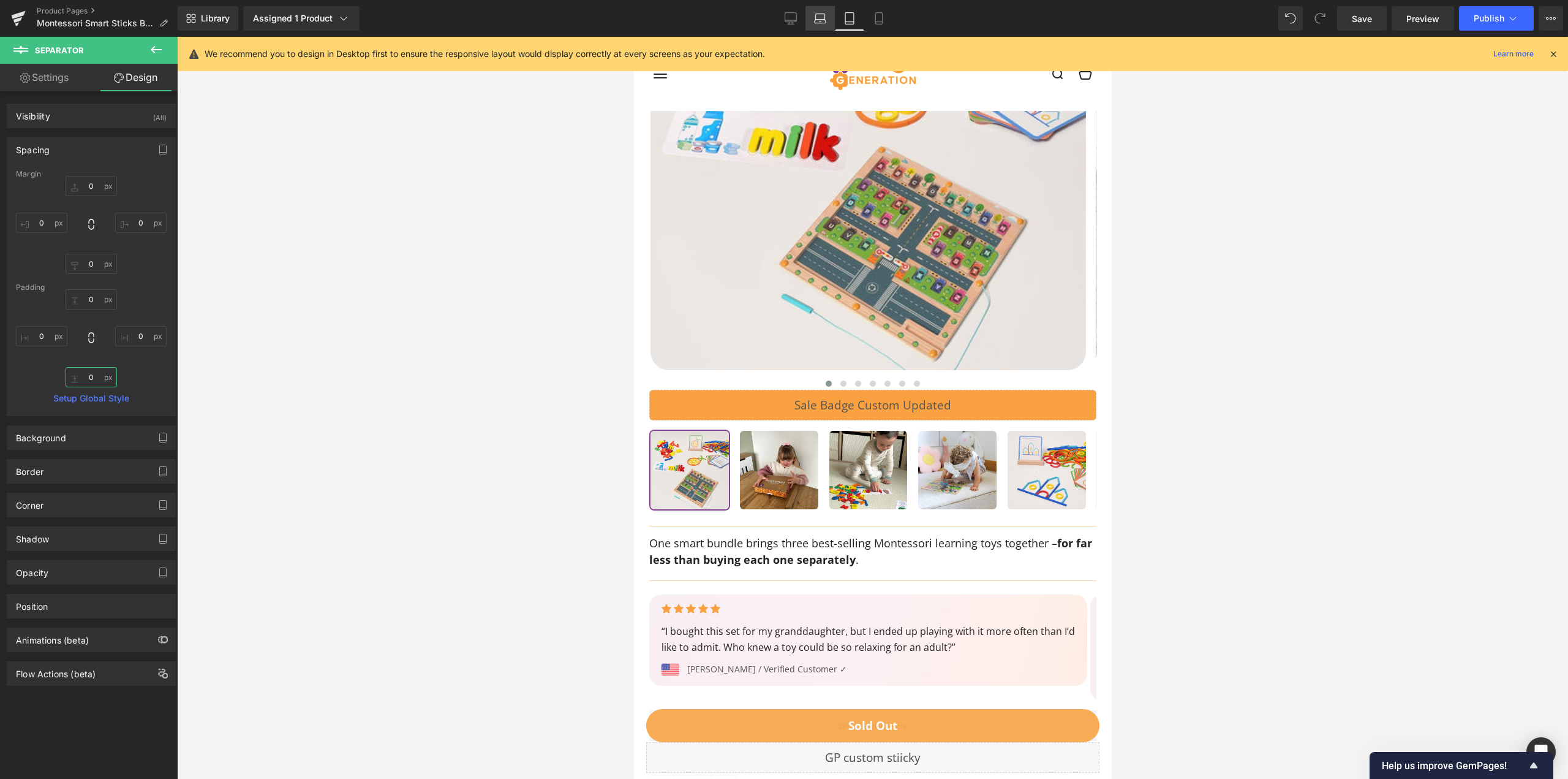
type input "0"
click at [823, 18] on icon at bounding box center [821, 19] width 13 height 13
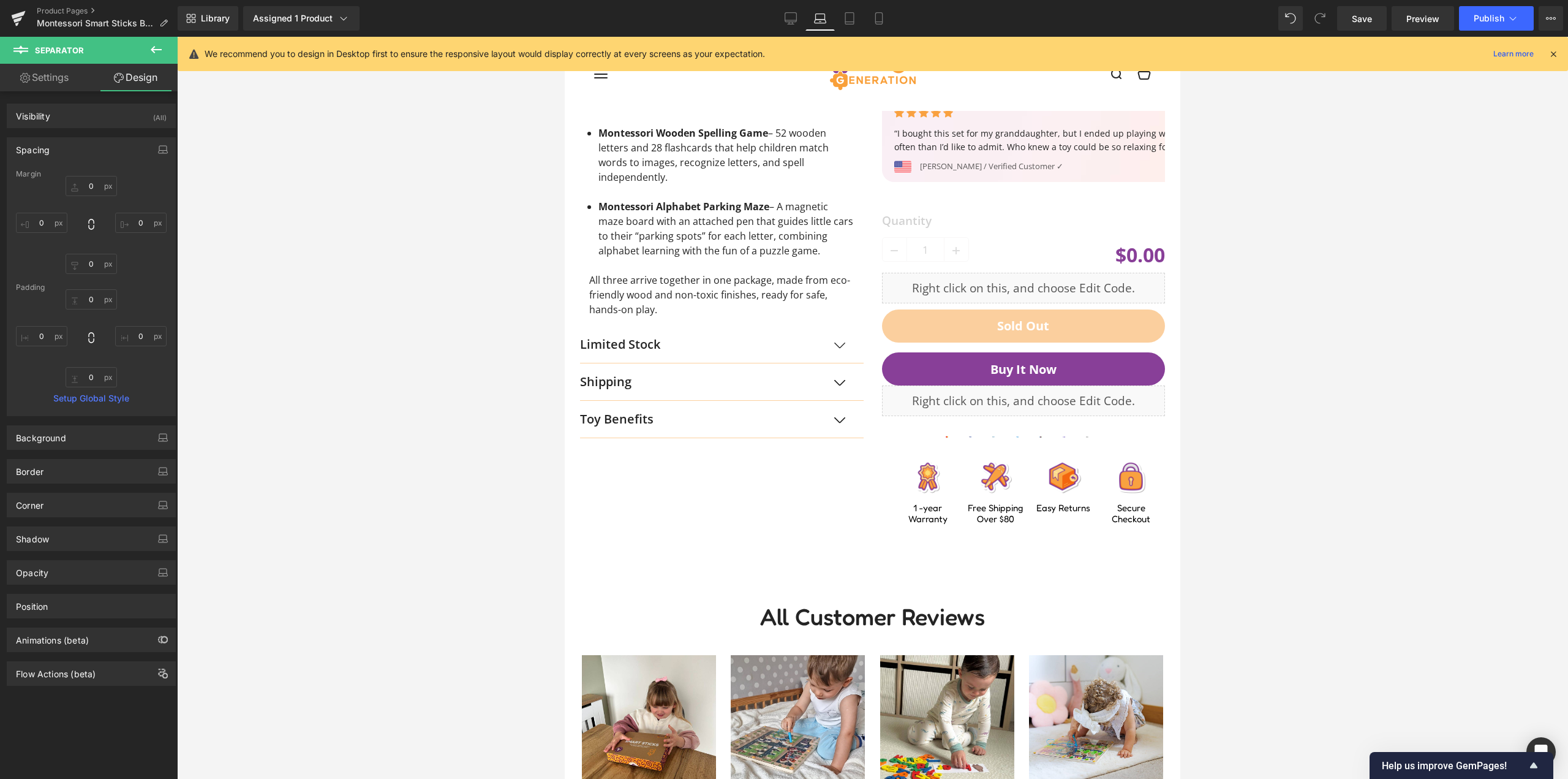
scroll to position [0, 0]
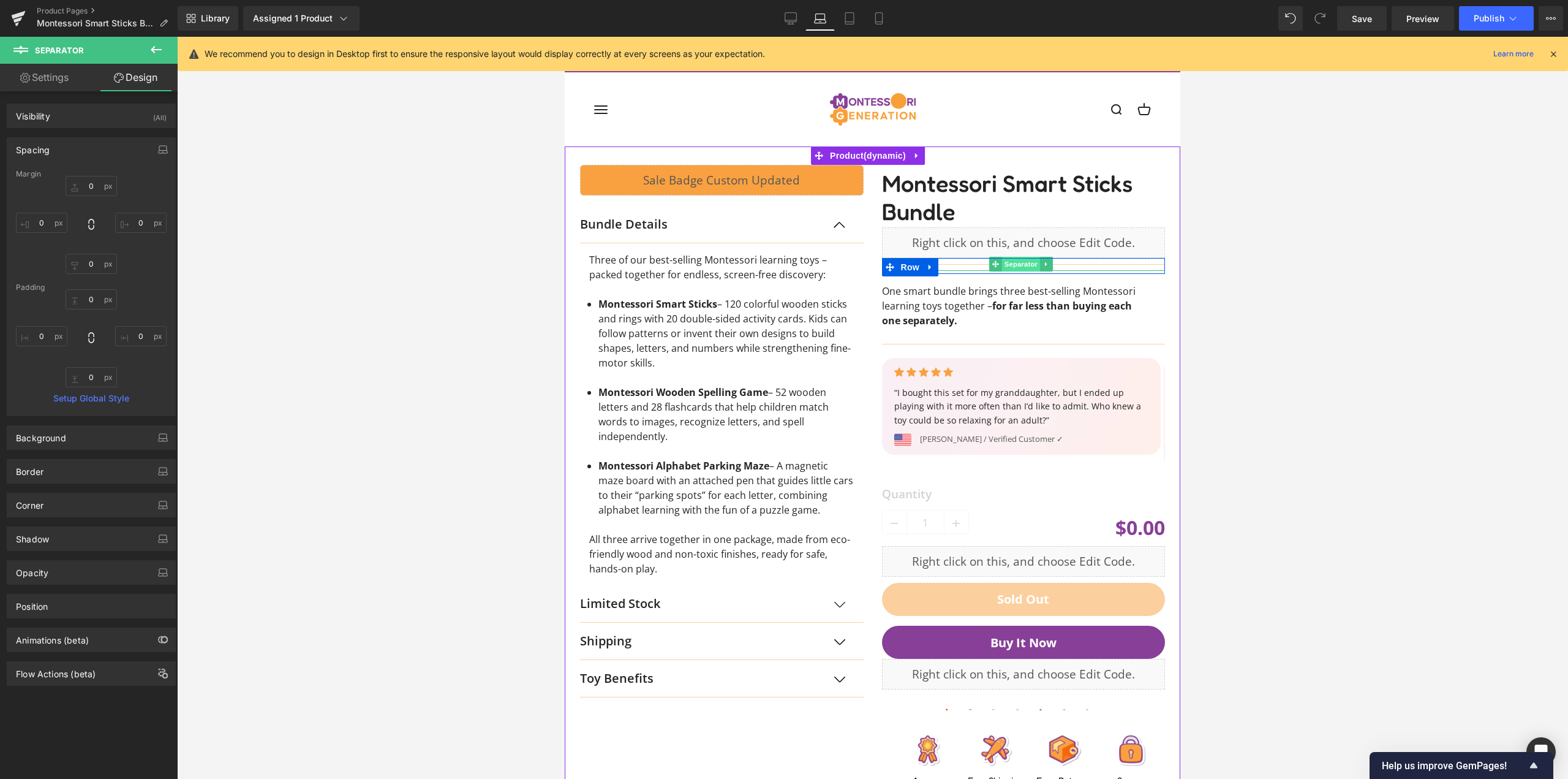
click at [1005, 266] on span "Separator" at bounding box center [1021, 264] width 38 height 15
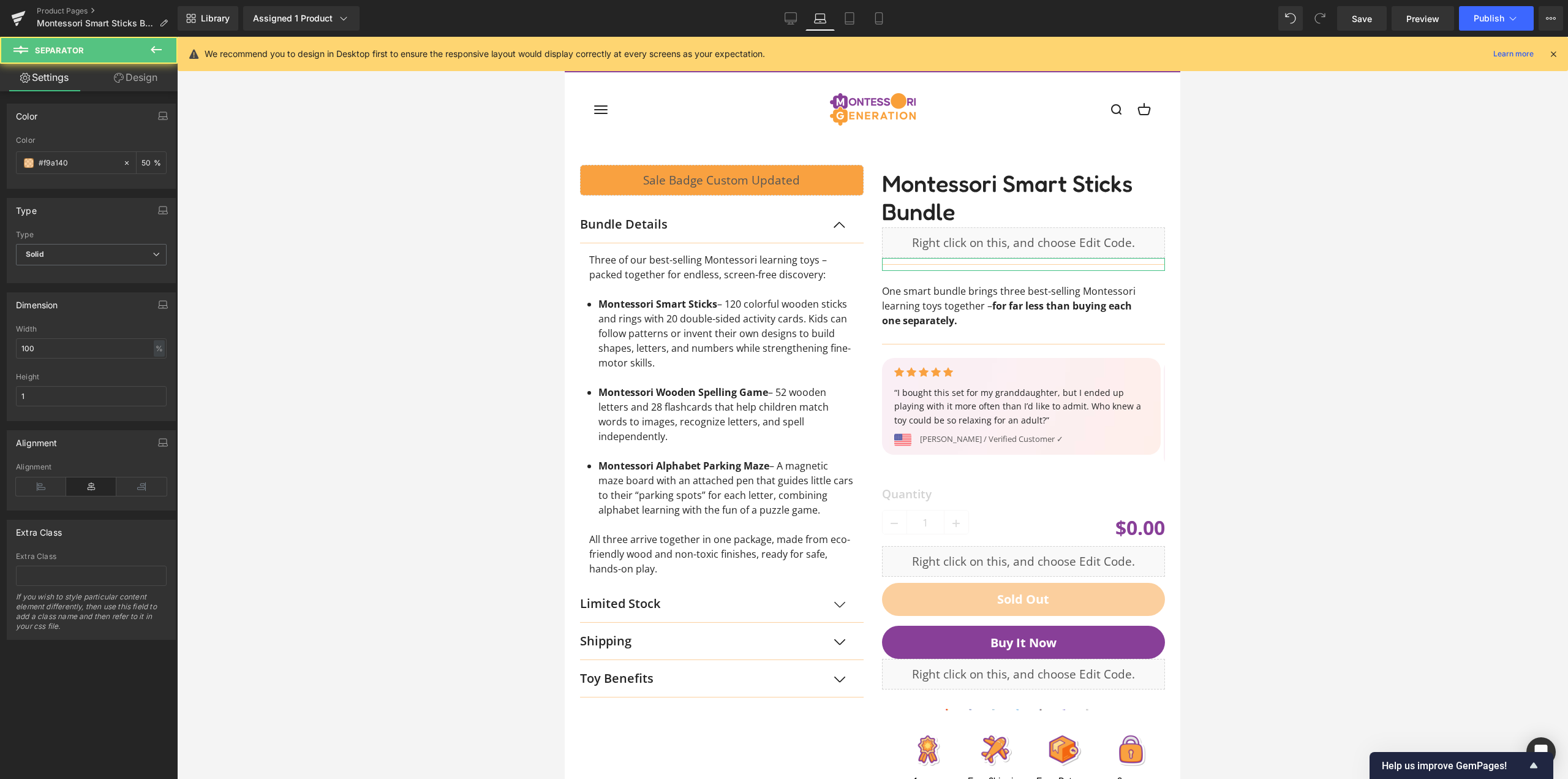
click at [136, 79] on link "Design" at bounding box center [136, 78] width 89 height 28
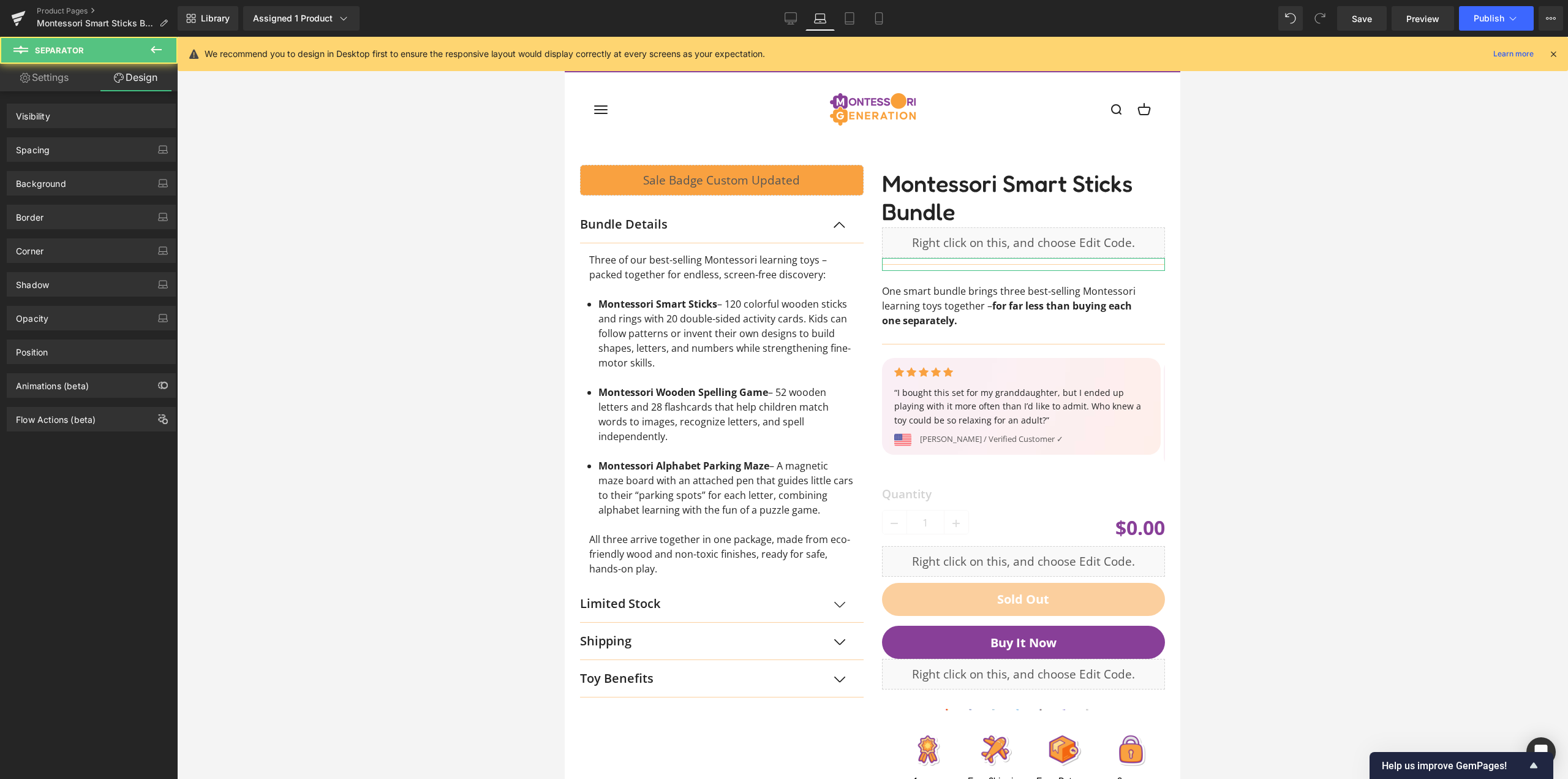
click at [90, 156] on div "Spacing" at bounding box center [91, 149] width 168 height 23
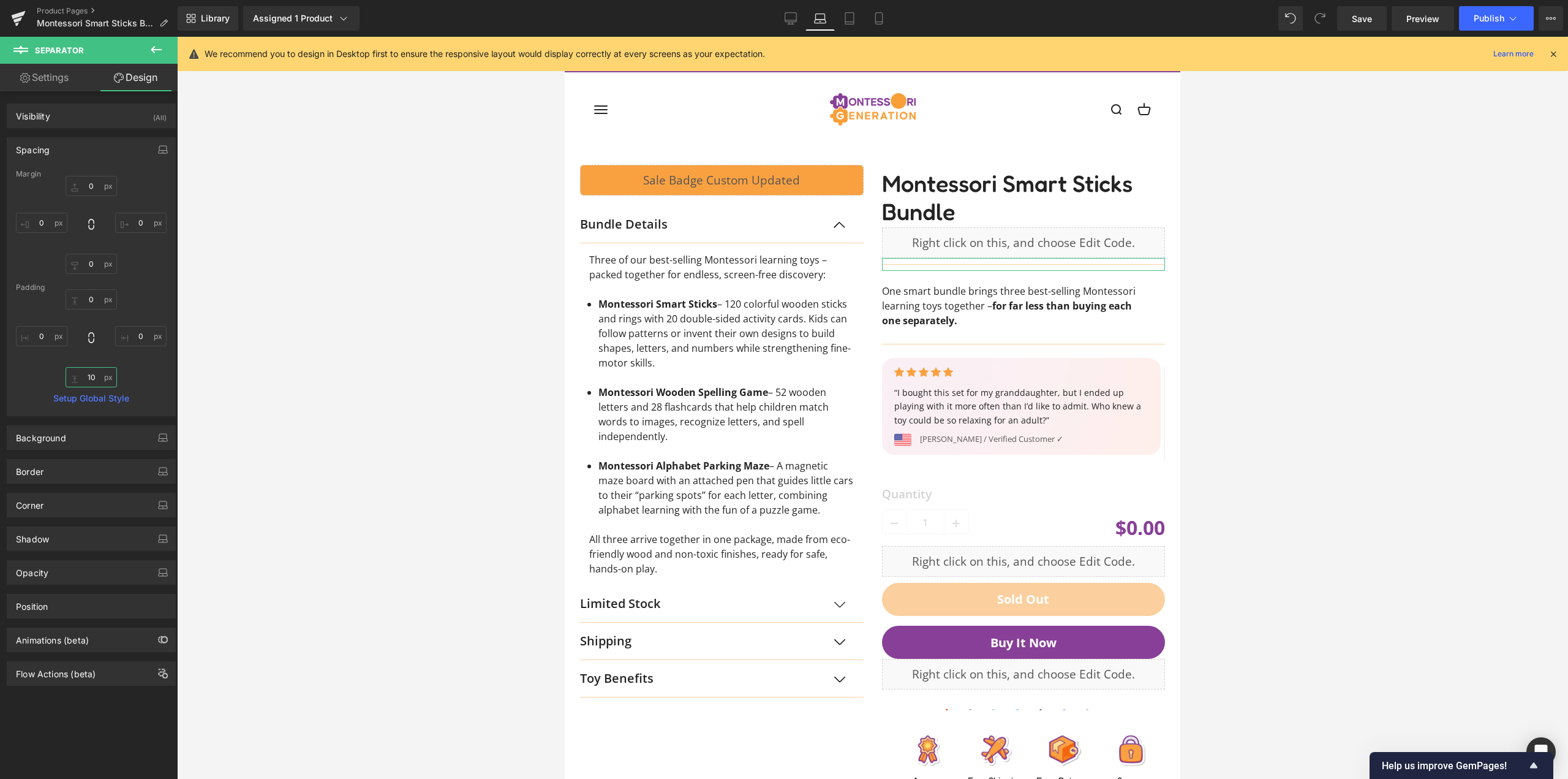
click at [88, 378] on input "10" at bounding box center [91, 377] width 51 height 20
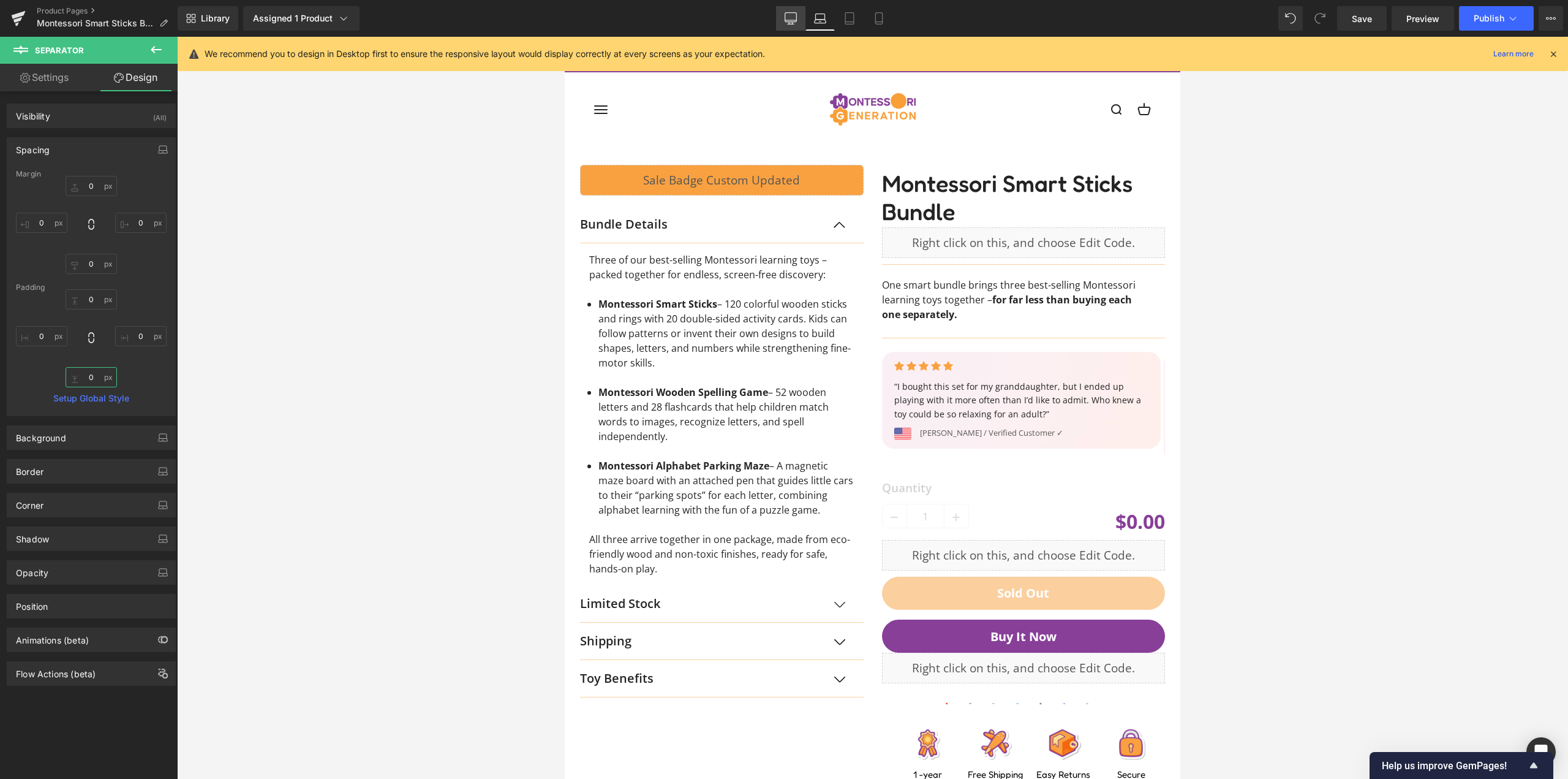
type input "0"
click at [791, 17] on icon at bounding box center [791, 19] width 13 height 13
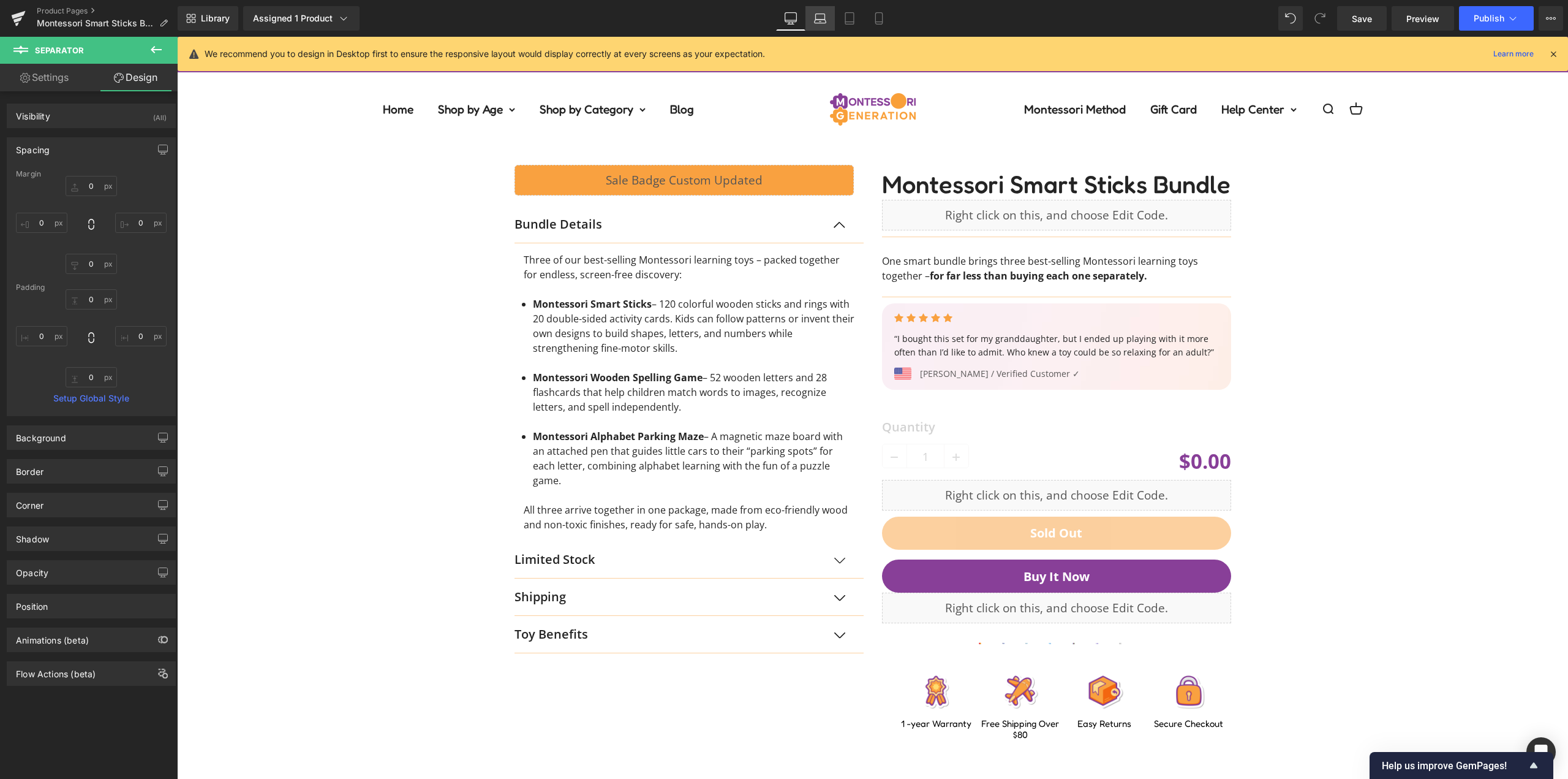
click at [809, 13] on link "Laptop" at bounding box center [820, 18] width 29 height 24
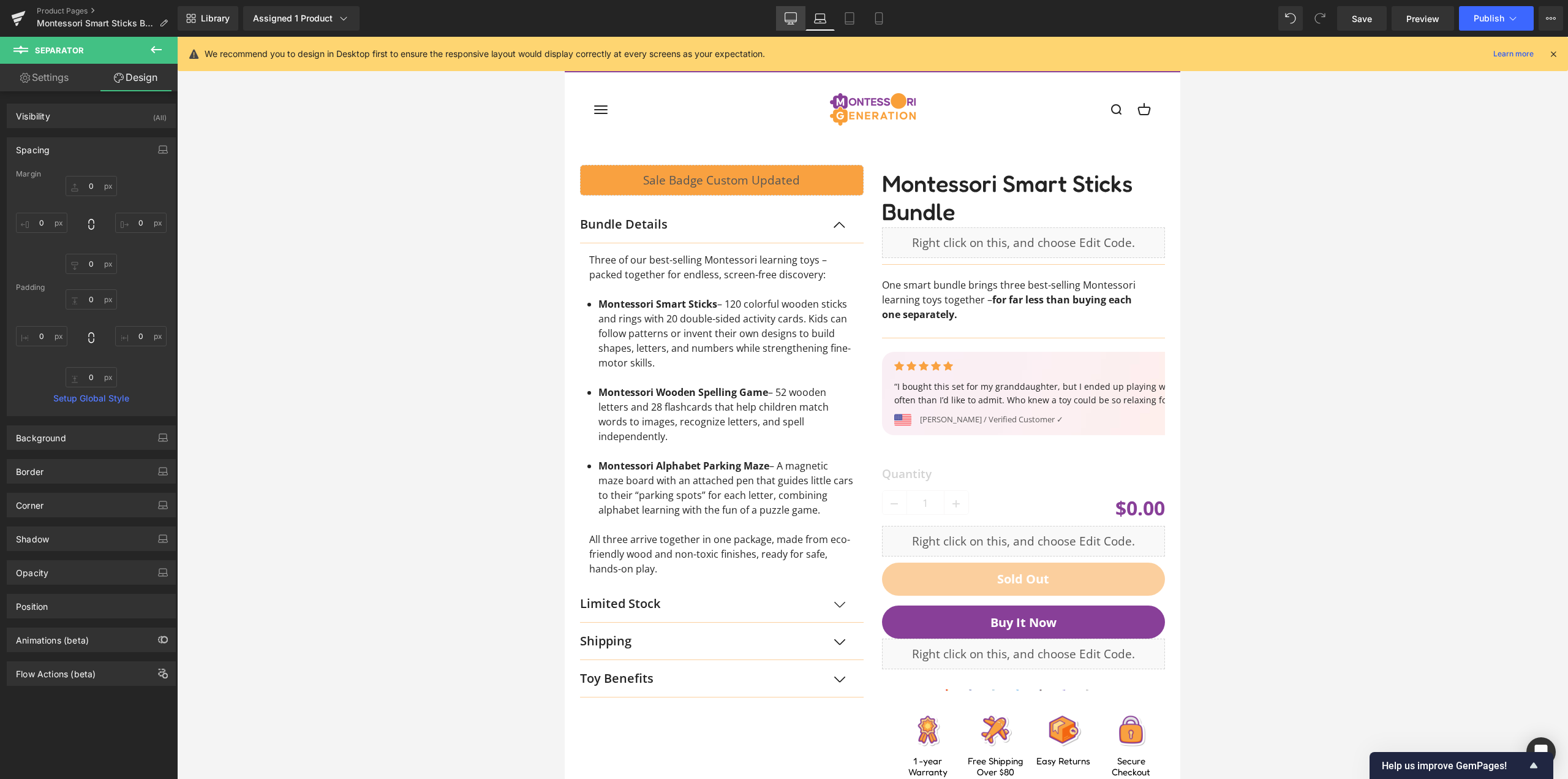
scroll to position [27, 0]
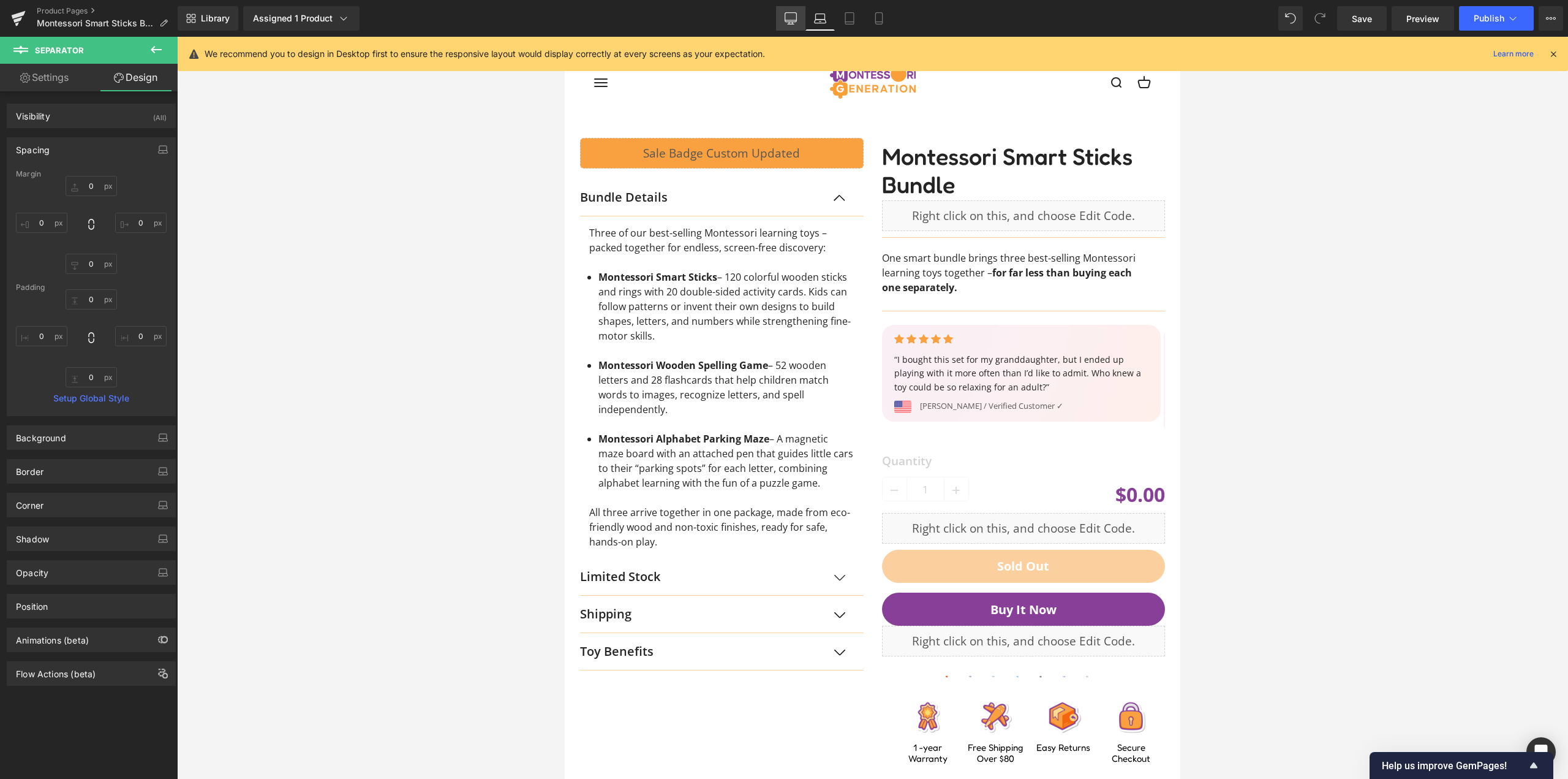
click at [794, 13] on icon at bounding box center [791, 19] width 13 height 13
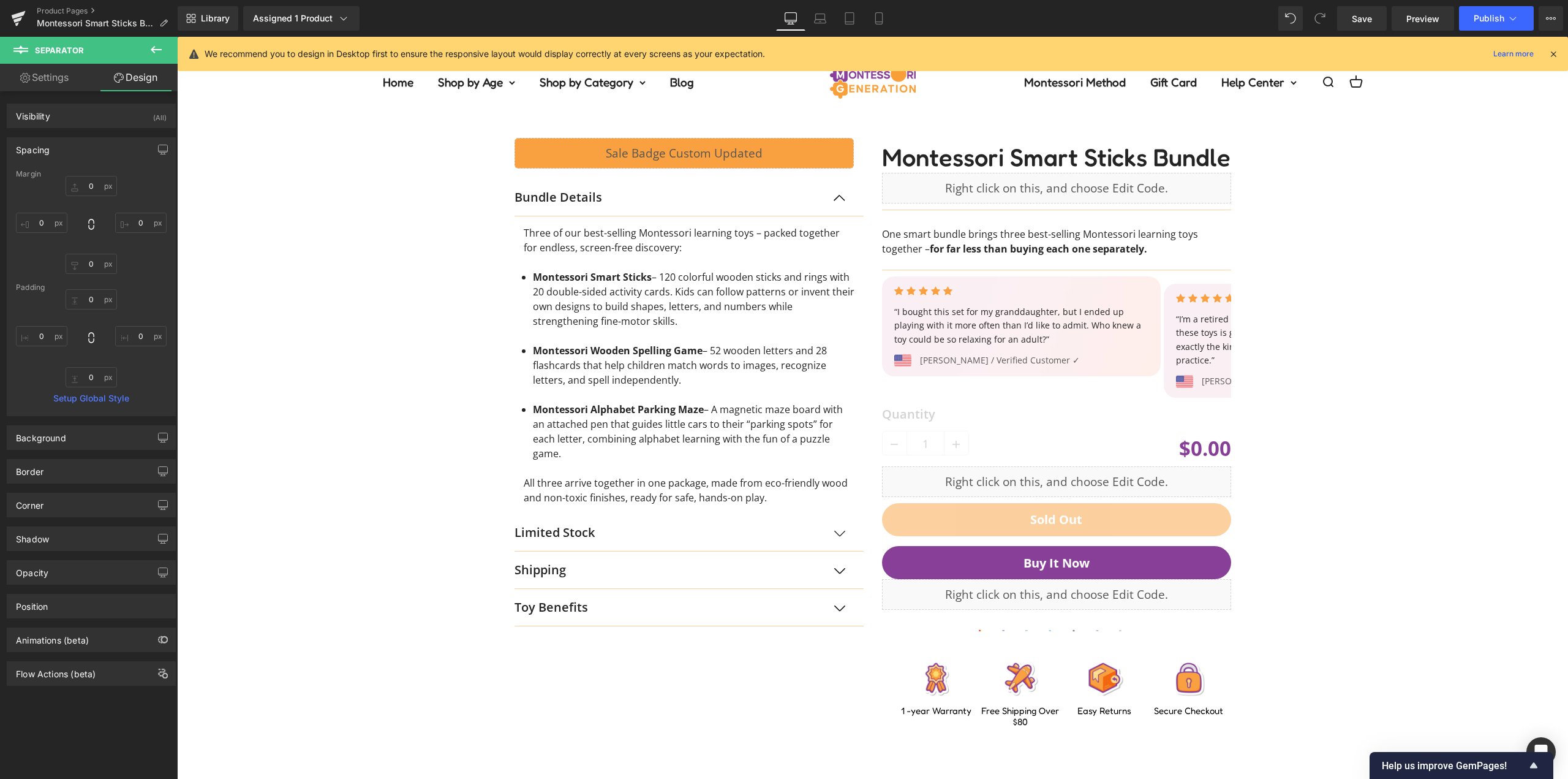
scroll to position [0, 0]
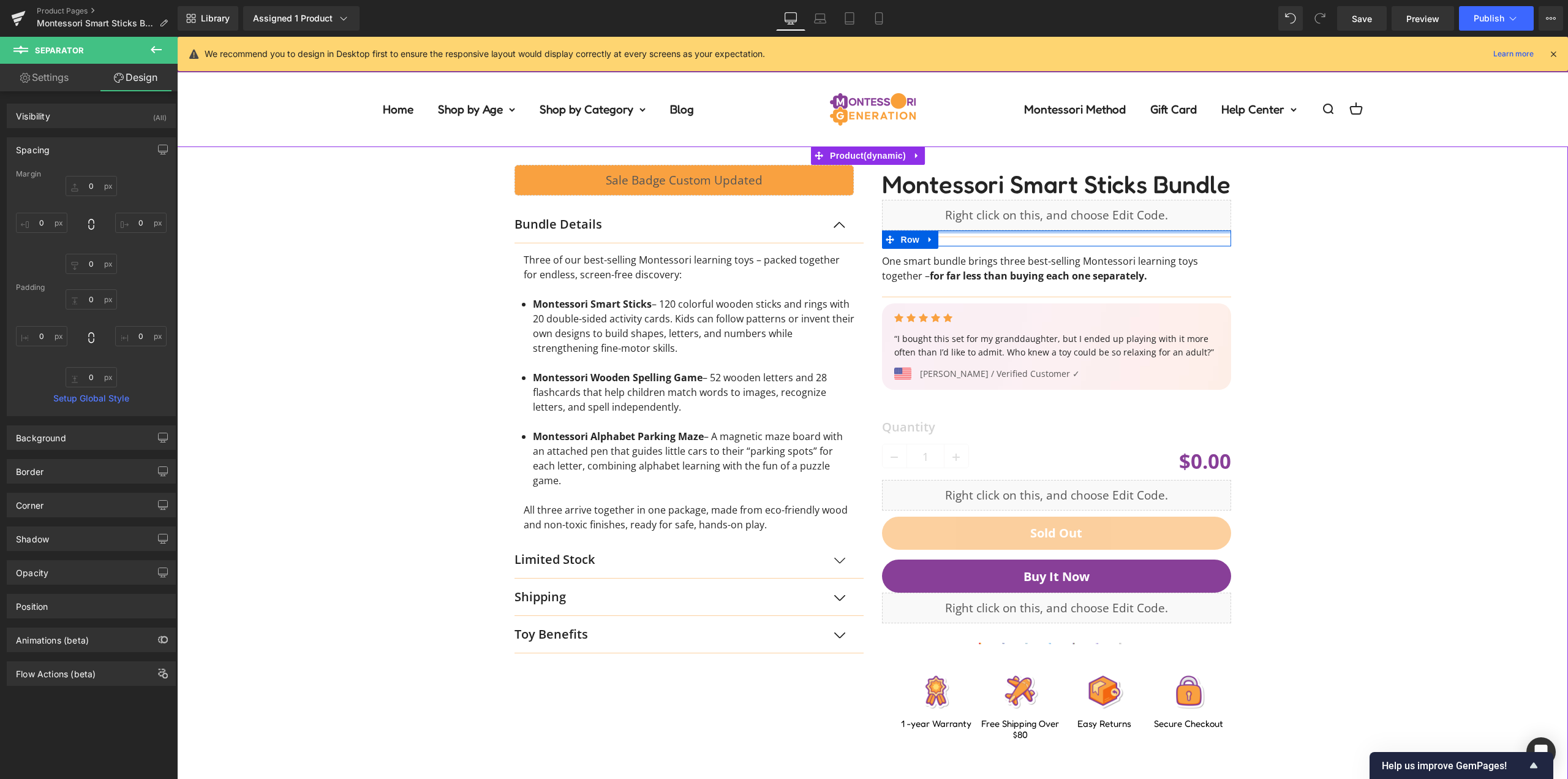
click at [1036, 234] on div at bounding box center [1056, 232] width 349 height 3
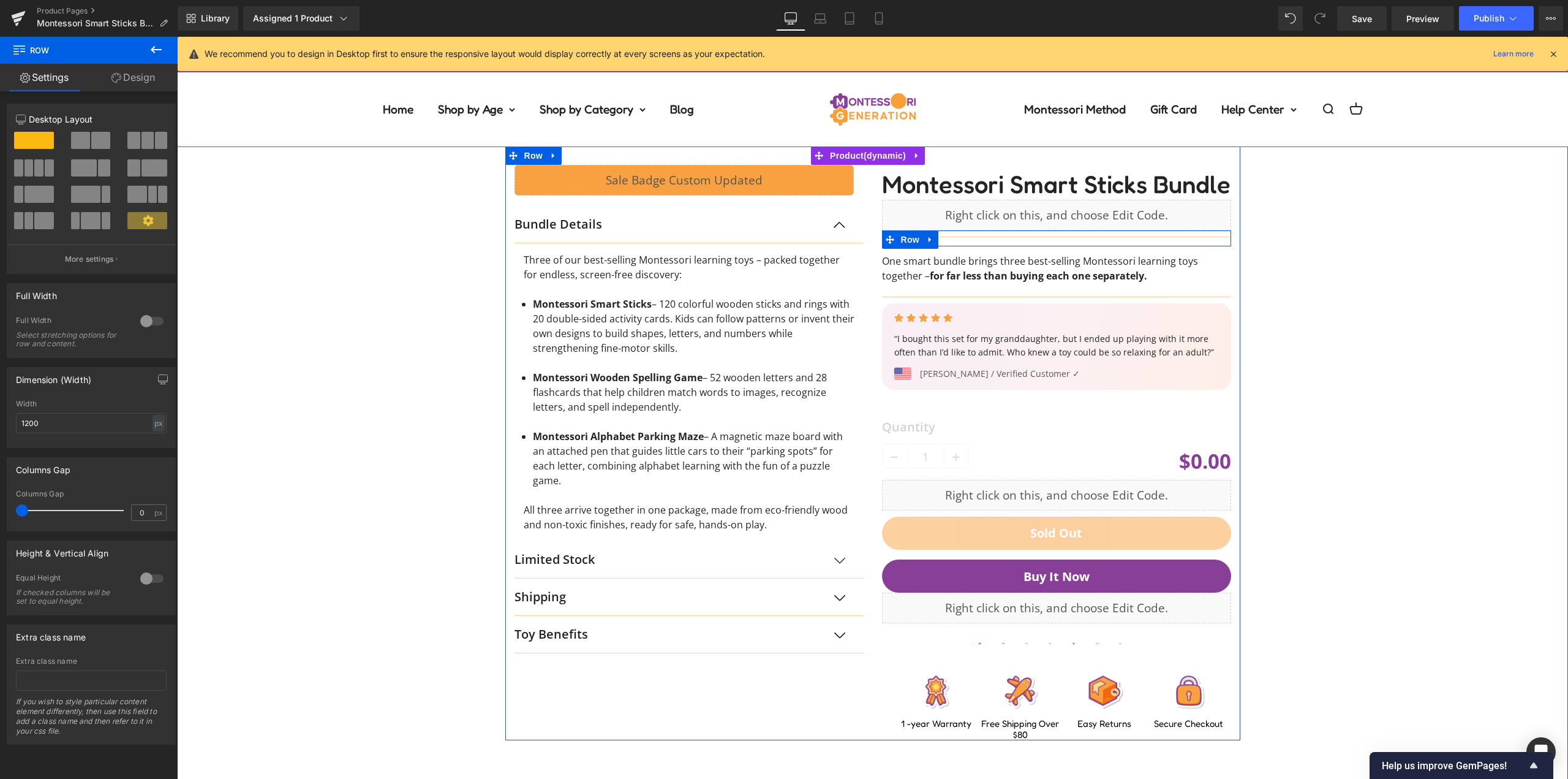
click at [1047, 239] on span "Separator" at bounding box center [1056, 236] width 38 height 15
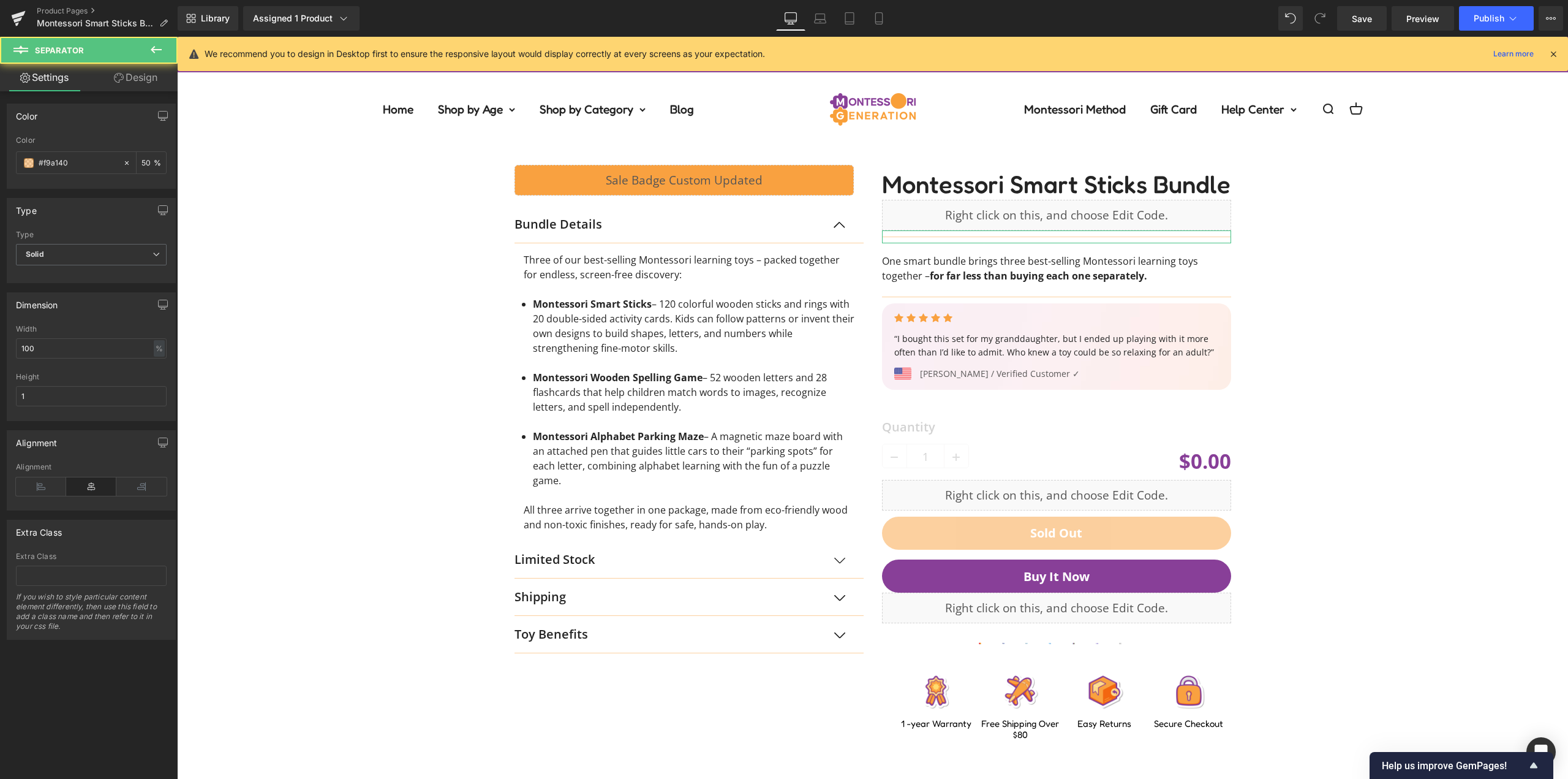
click at [129, 79] on link "Design" at bounding box center [136, 78] width 89 height 28
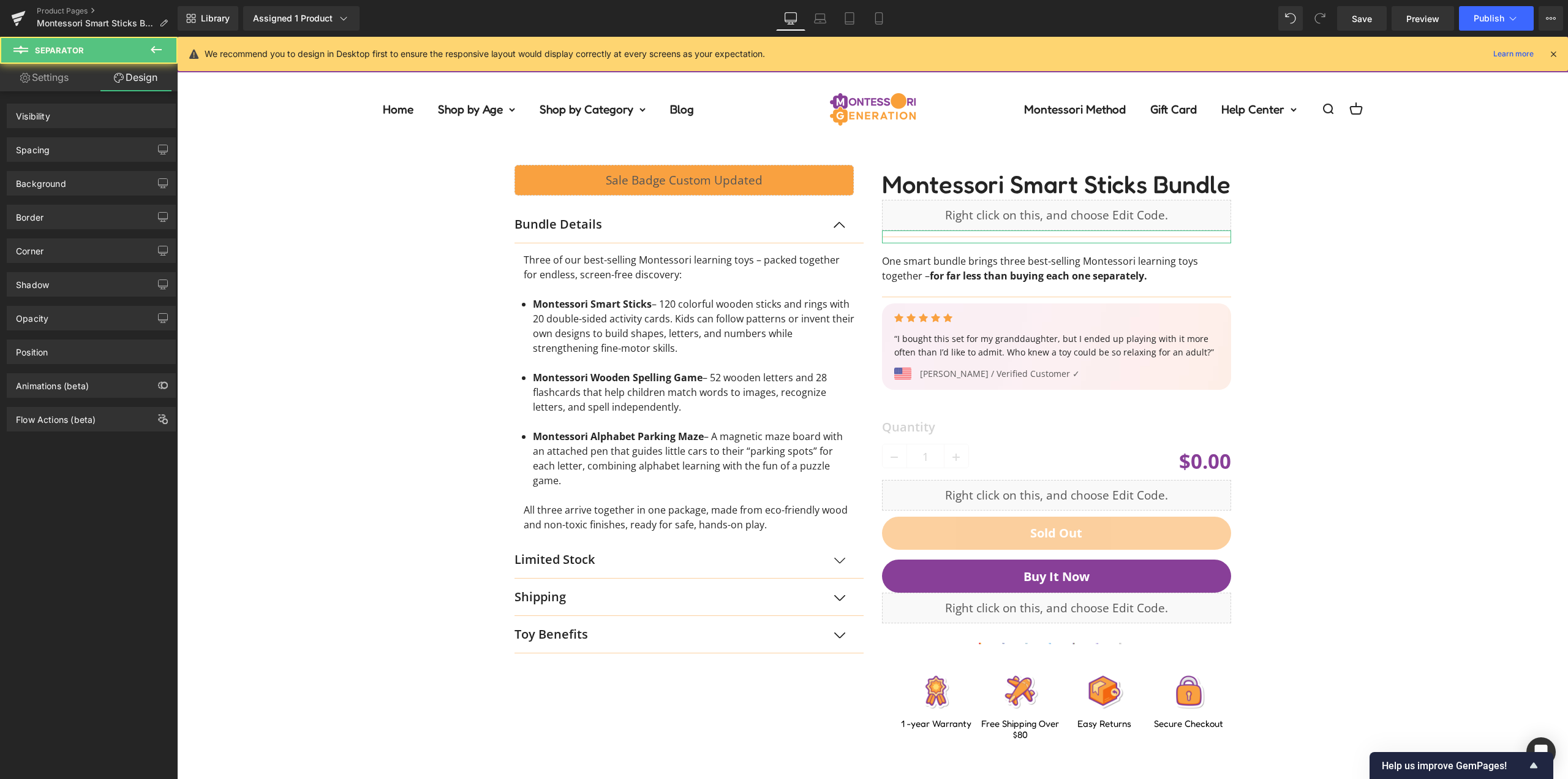
click at [102, 143] on div "Spacing" at bounding box center [91, 149] width 168 height 23
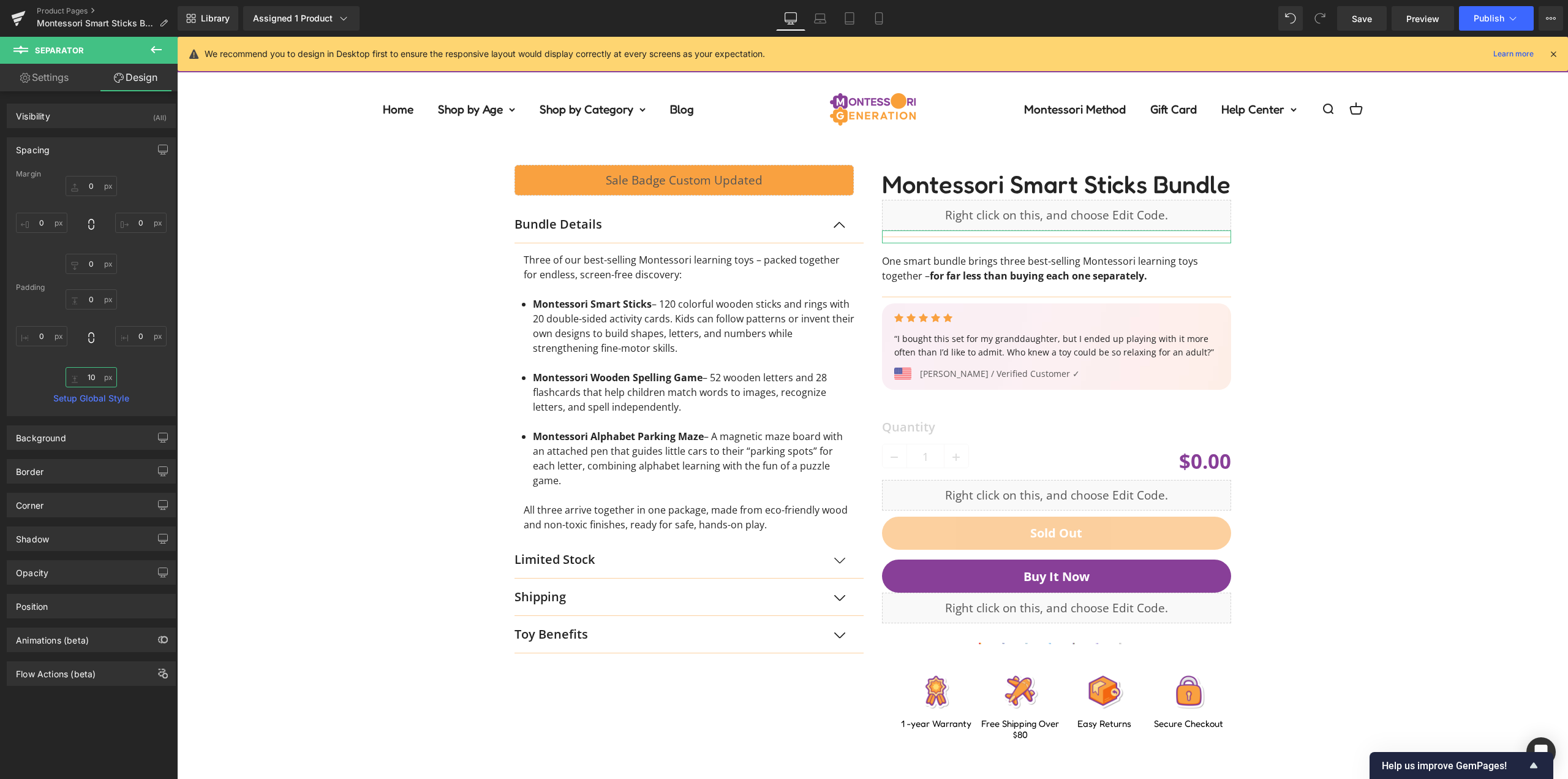
click at [95, 383] on input "10" at bounding box center [91, 377] width 51 height 20
type input "0"
click at [129, 369] on div "0 0 0 0" at bounding box center [91, 338] width 151 height 98
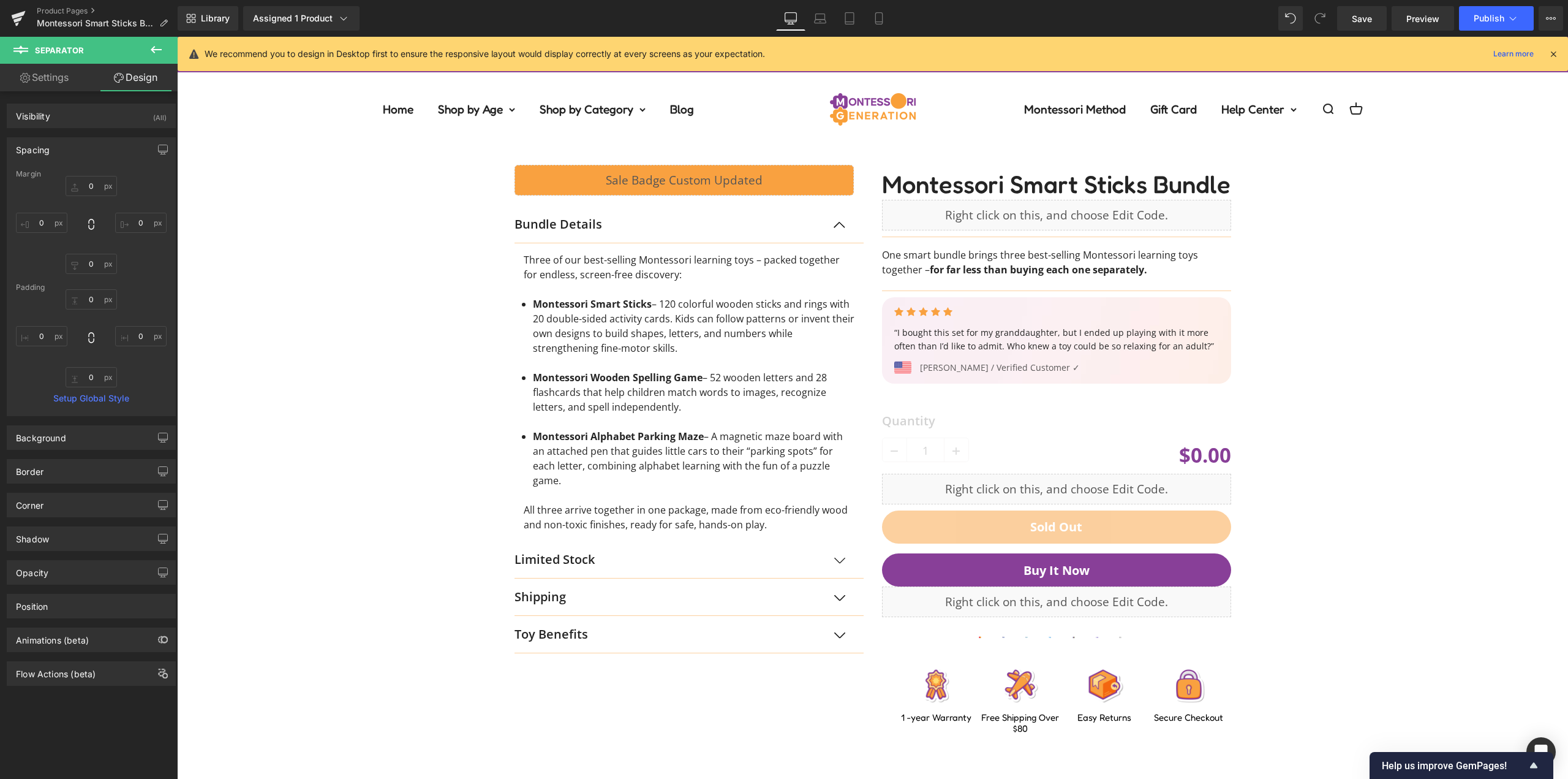
click at [349, 367] on div "Liquid Row Bundle Details Text Block Three of our best-selling Montessori learn…" at bounding box center [872, 440] width 1379 height 588
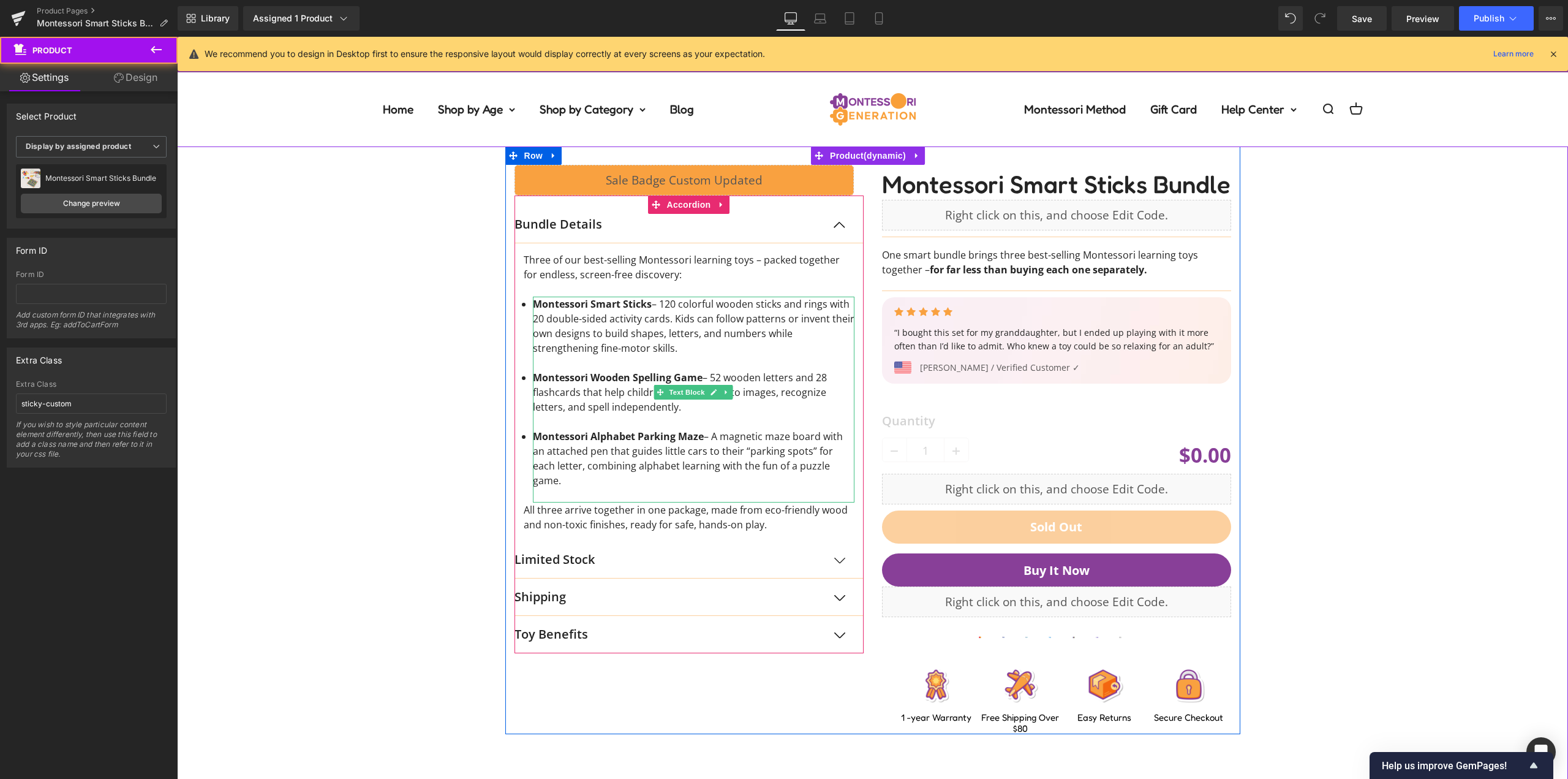
click at [864, 290] on div "Liquid Row Bundle Details Text Block Three of our best-selling Montessori learn…" at bounding box center [689, 409] width 368 height 488
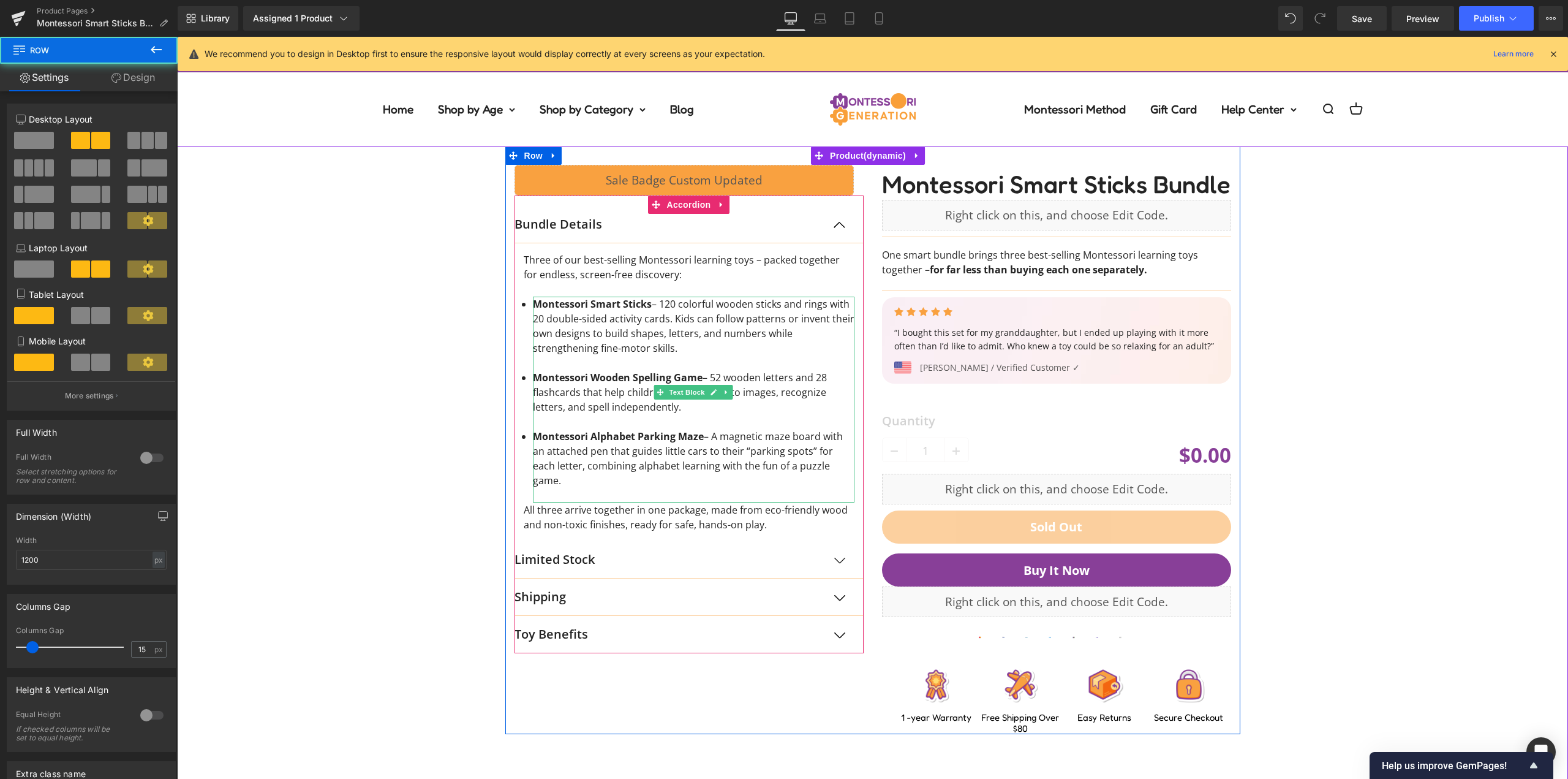
click at [293, 481] on div "Liquid Row Bundle Details Text Block Three of our best-selling Montessori learn…" at bounding box center [872, 440] width 1379 height 588
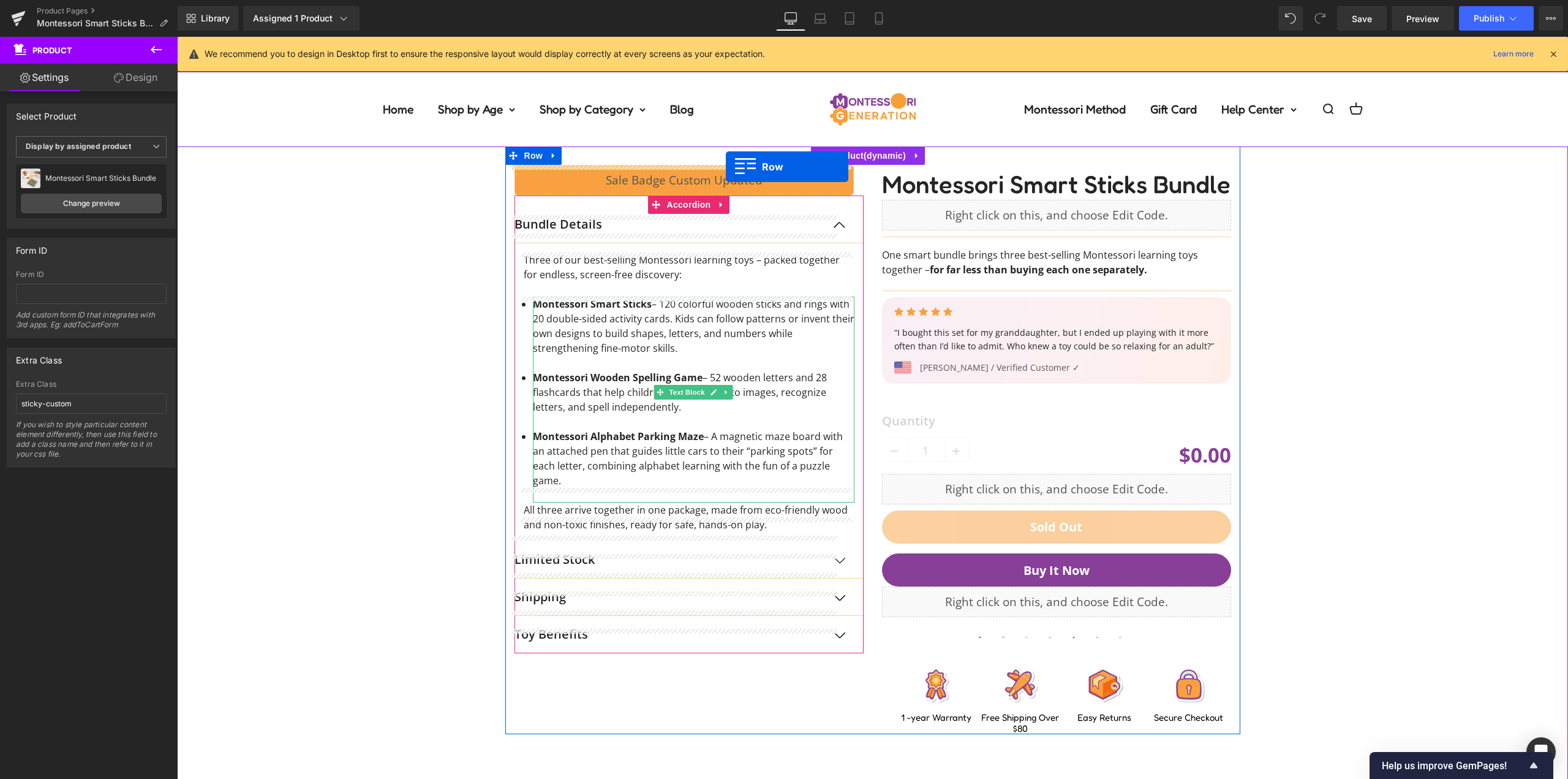
drag, startPoint x: 538, startPoint y: 209, endPoint x: 725, endPoint y: 167, distance: 191.7
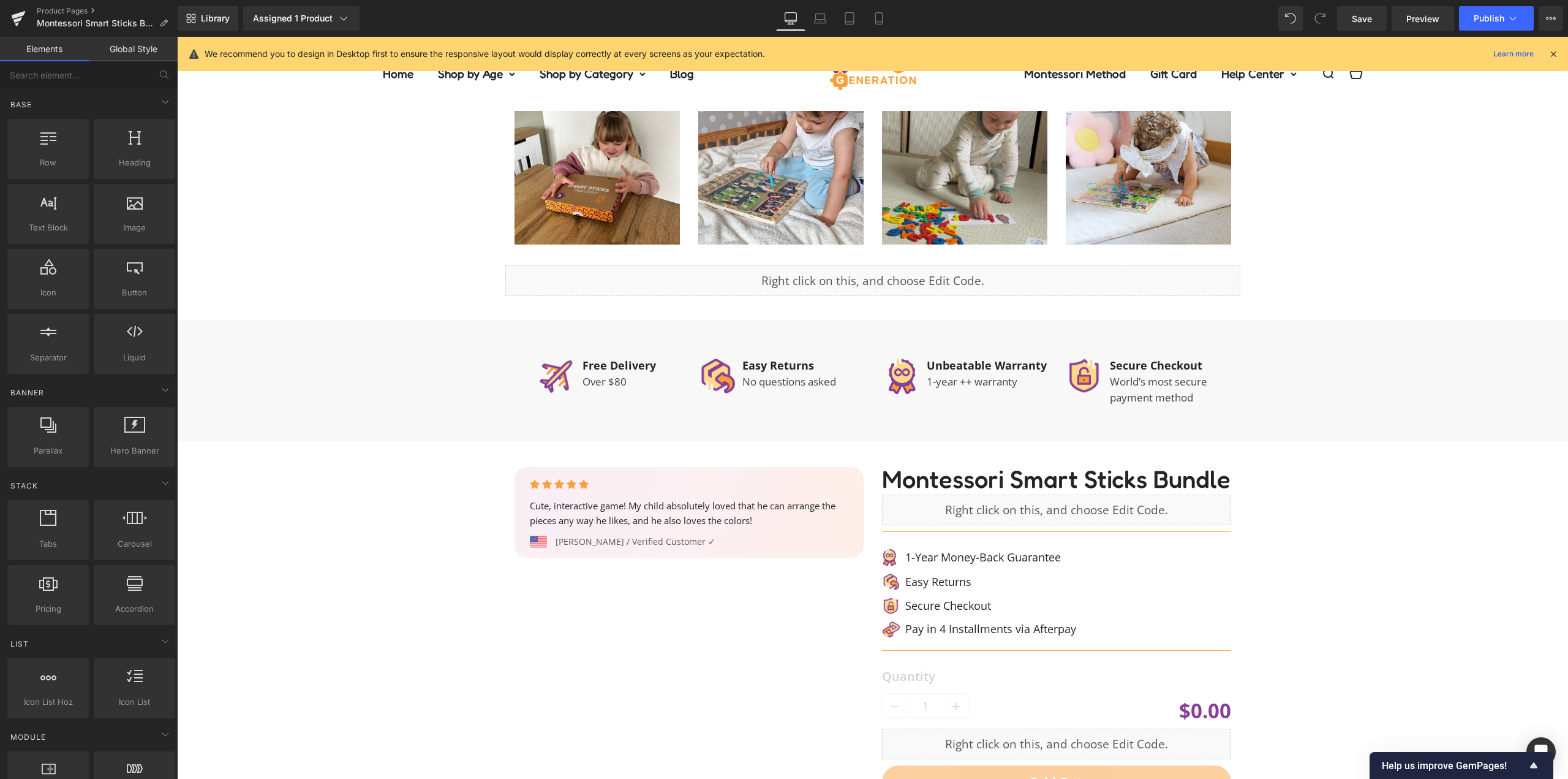
scroll to position [1042, 0]
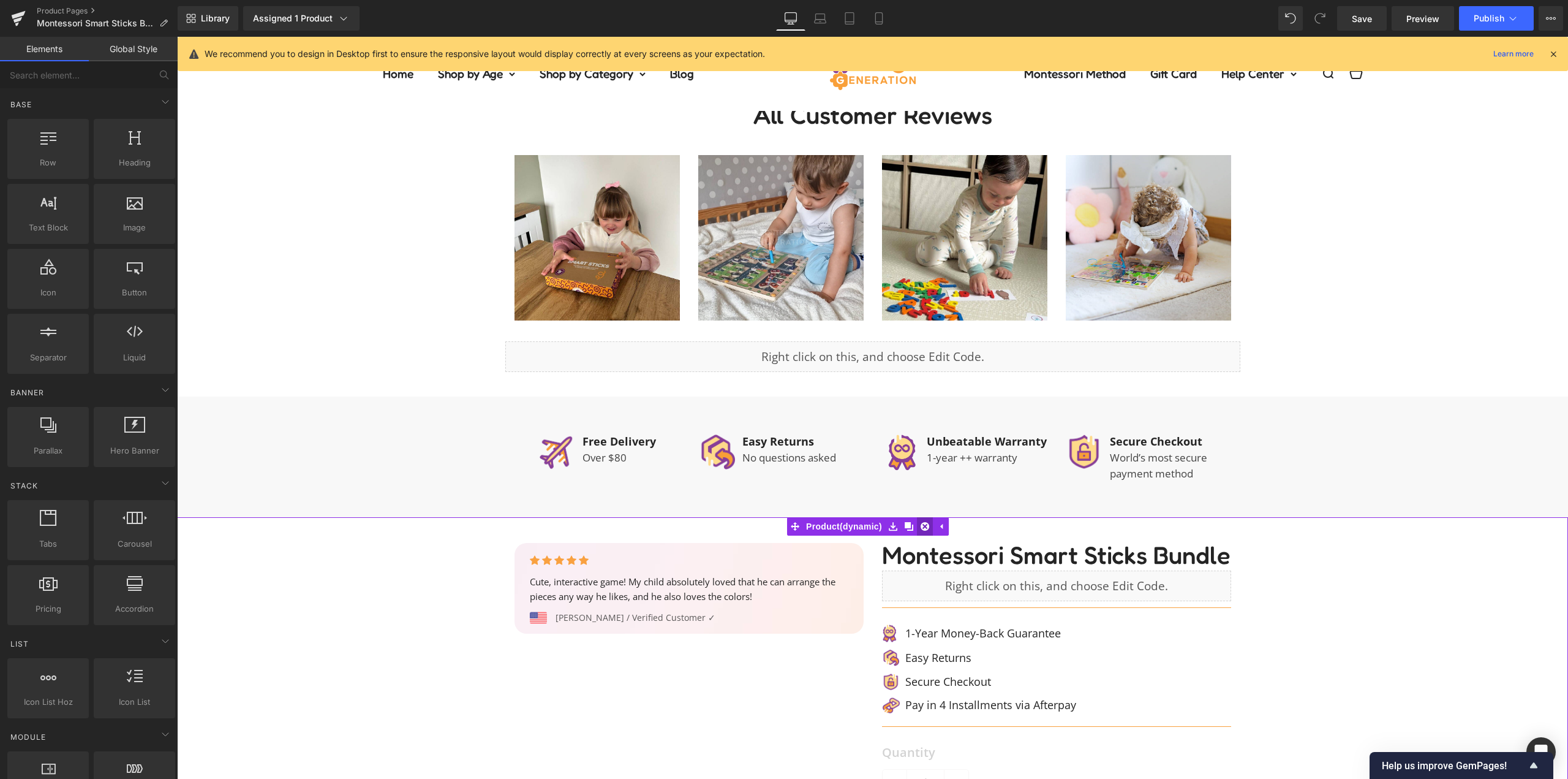
click at [923, 522] on icon at bounding box center [925, 527] width 8 height 8
click at [914, 522] on icon at bounding box center [917, 526] width 8 height 9
click at [928, 522] on icon at bounding box center [925, 527] width 8 height 8
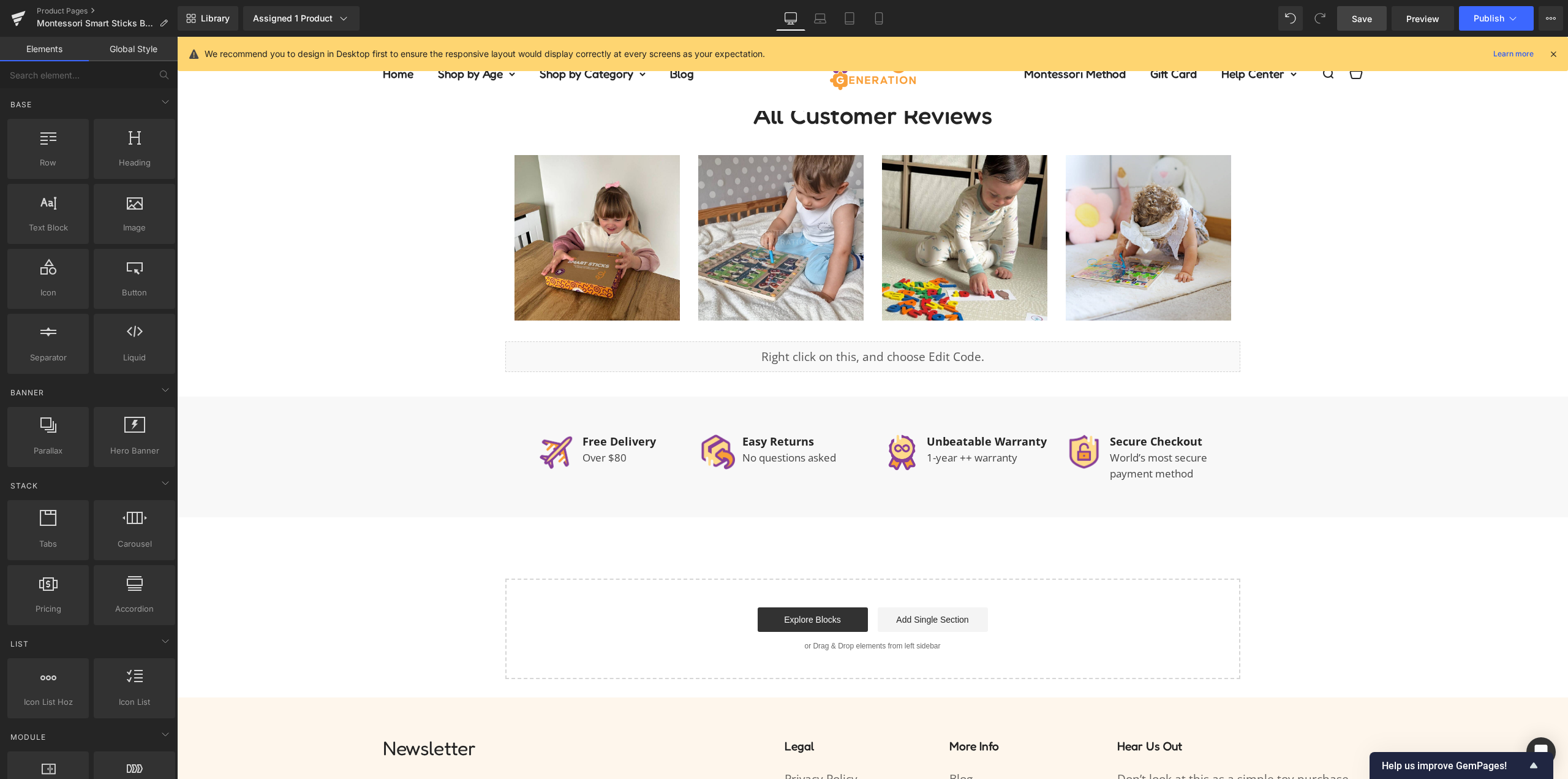
click at [1359, 19] on span "Save" at bounding box center [1361, 19] width 20 height 13
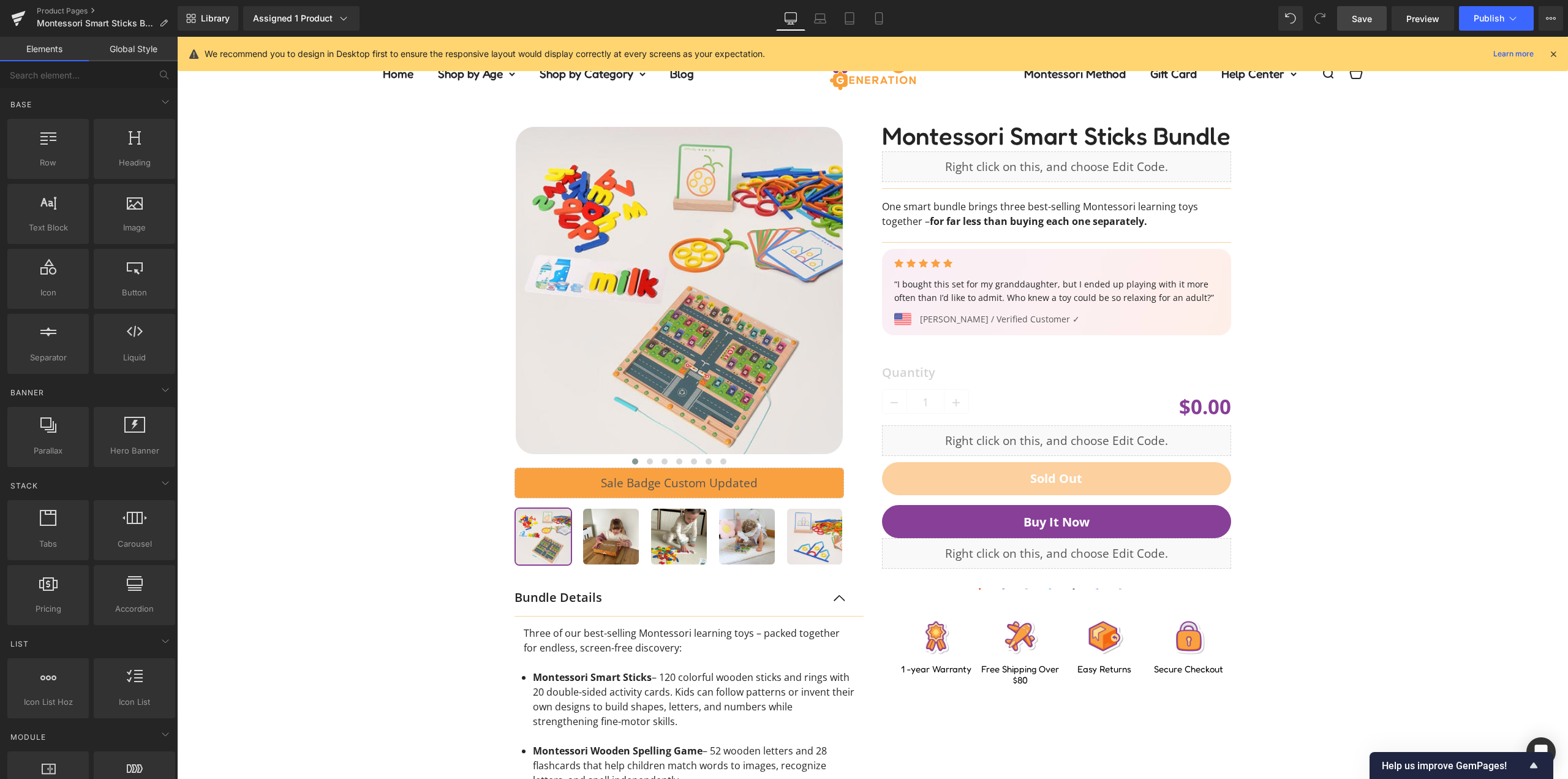
scroll to position [0, 0]
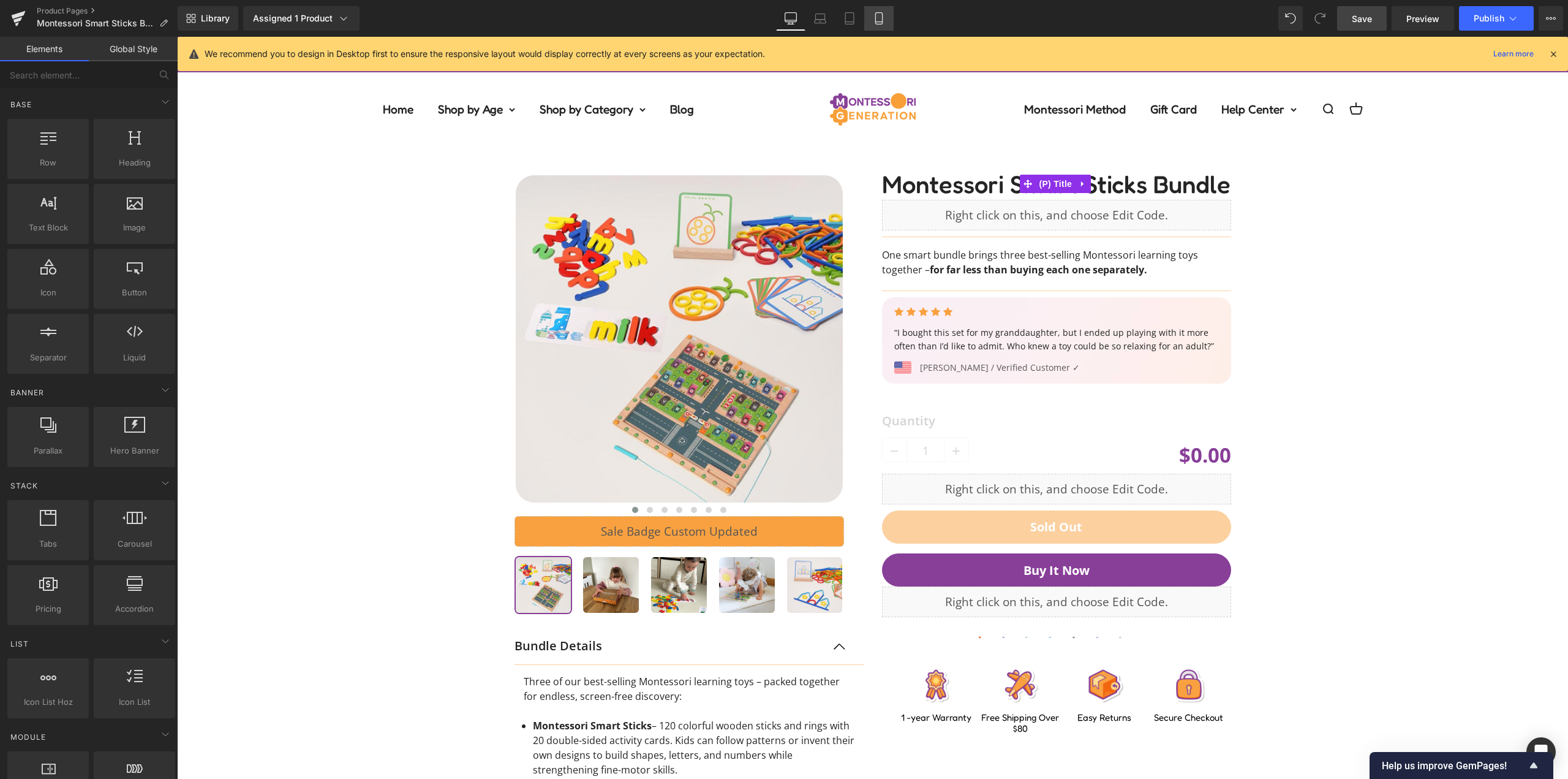
click at [877, 19] on icon at bounding box center [879, 19] width 13 height 13
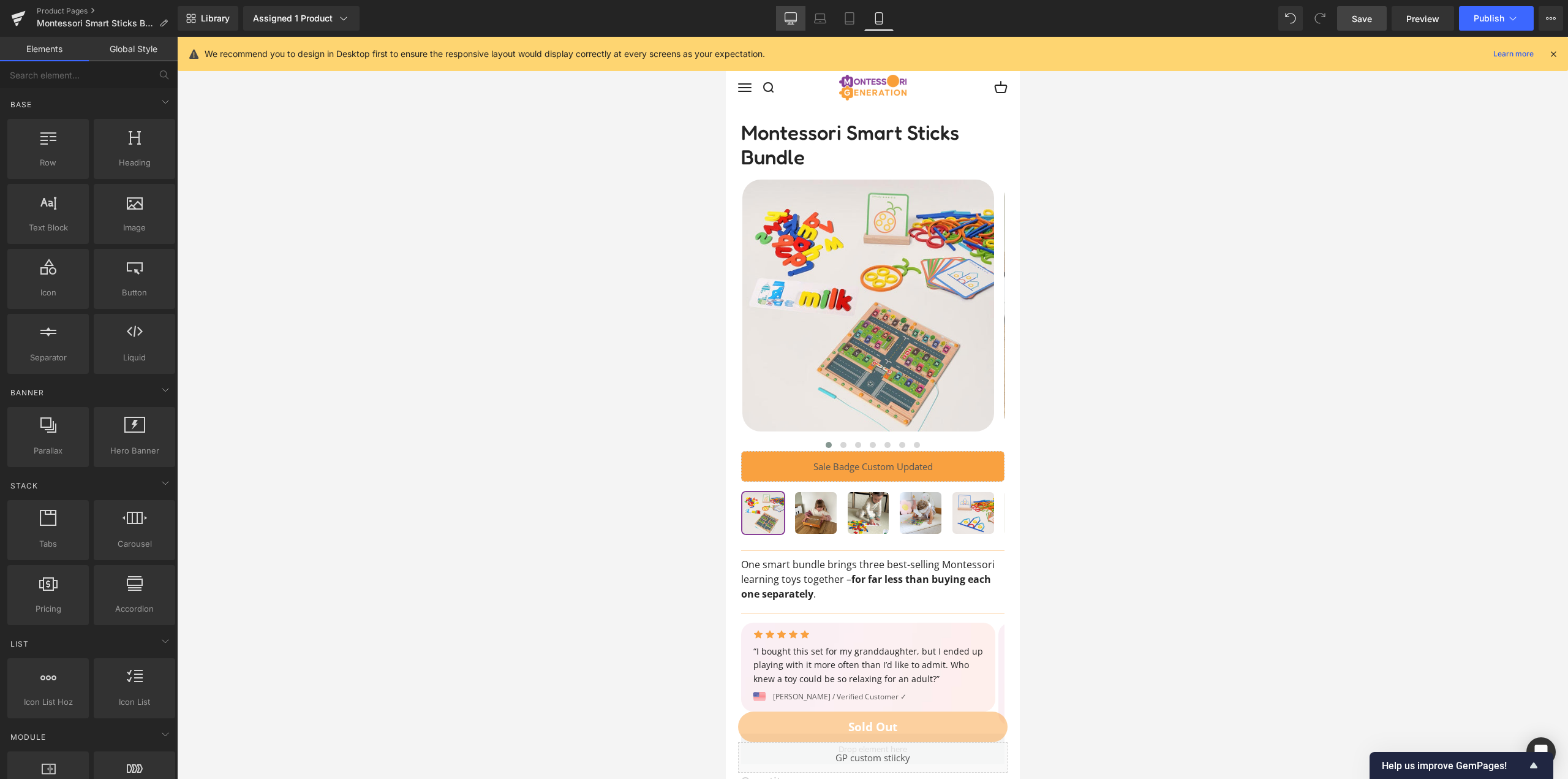
click at [782, 7] on link "Desktop" at bounding box center [791, 18] width 29 height 24
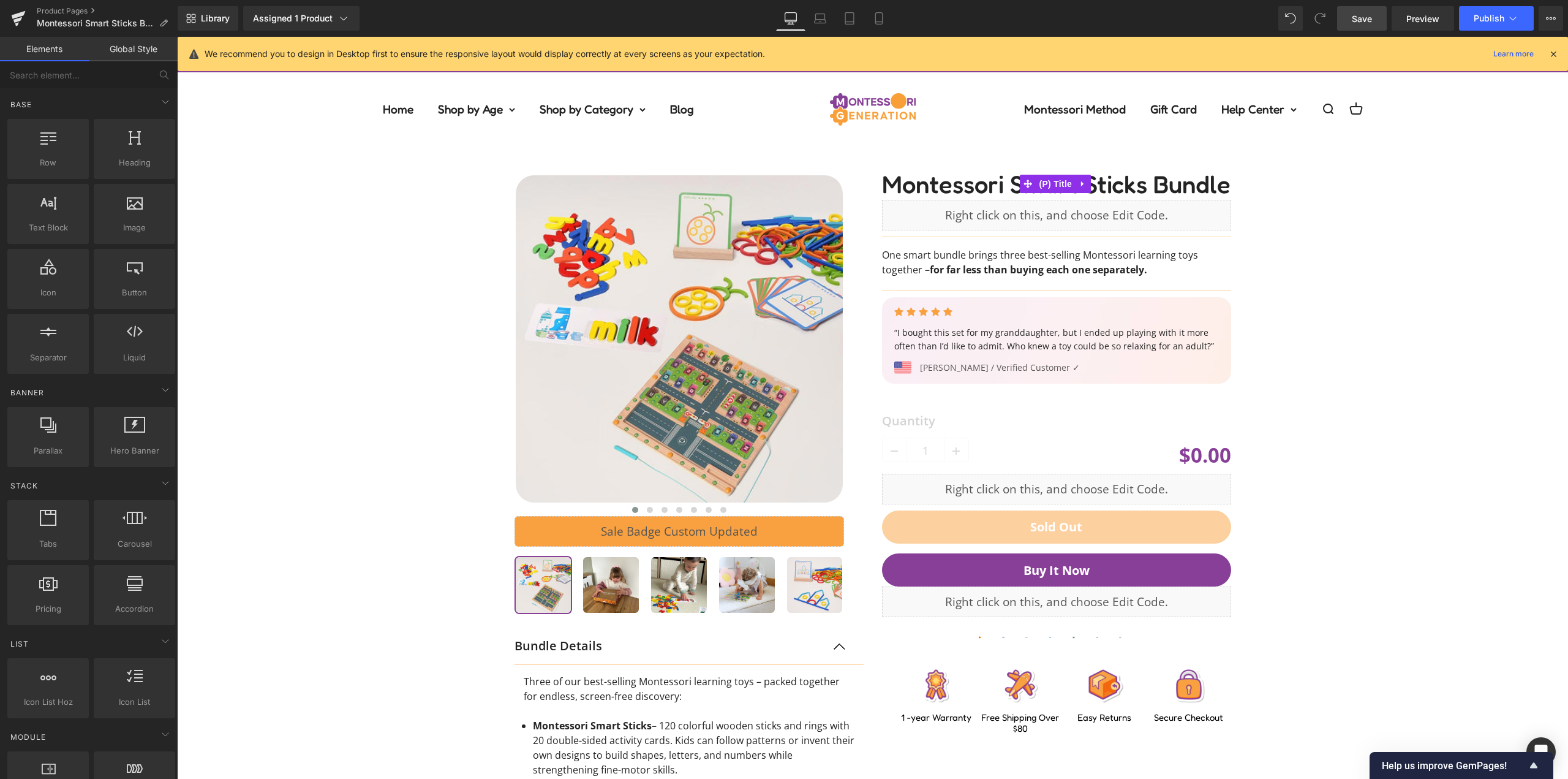
click at [1359, 10] on link "Save" at bounding box center [1361, 18] width 49 height 24
click at [1508, 18] on icon at bounding box center [1513, 19] width 13 height 13
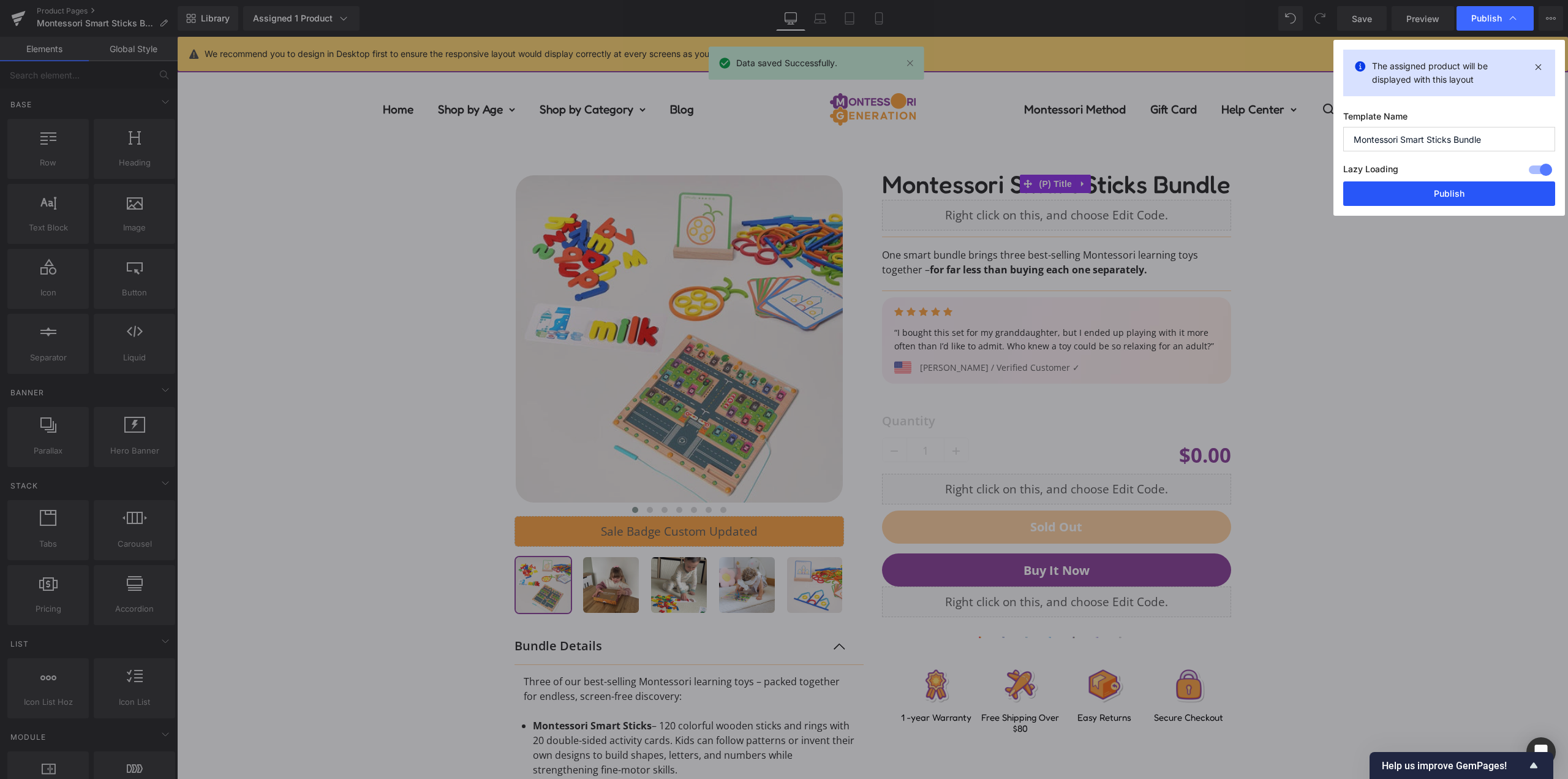
click at [1450, 193] on button "Publish" at bounding box center [1449, 193] width 212 height 24
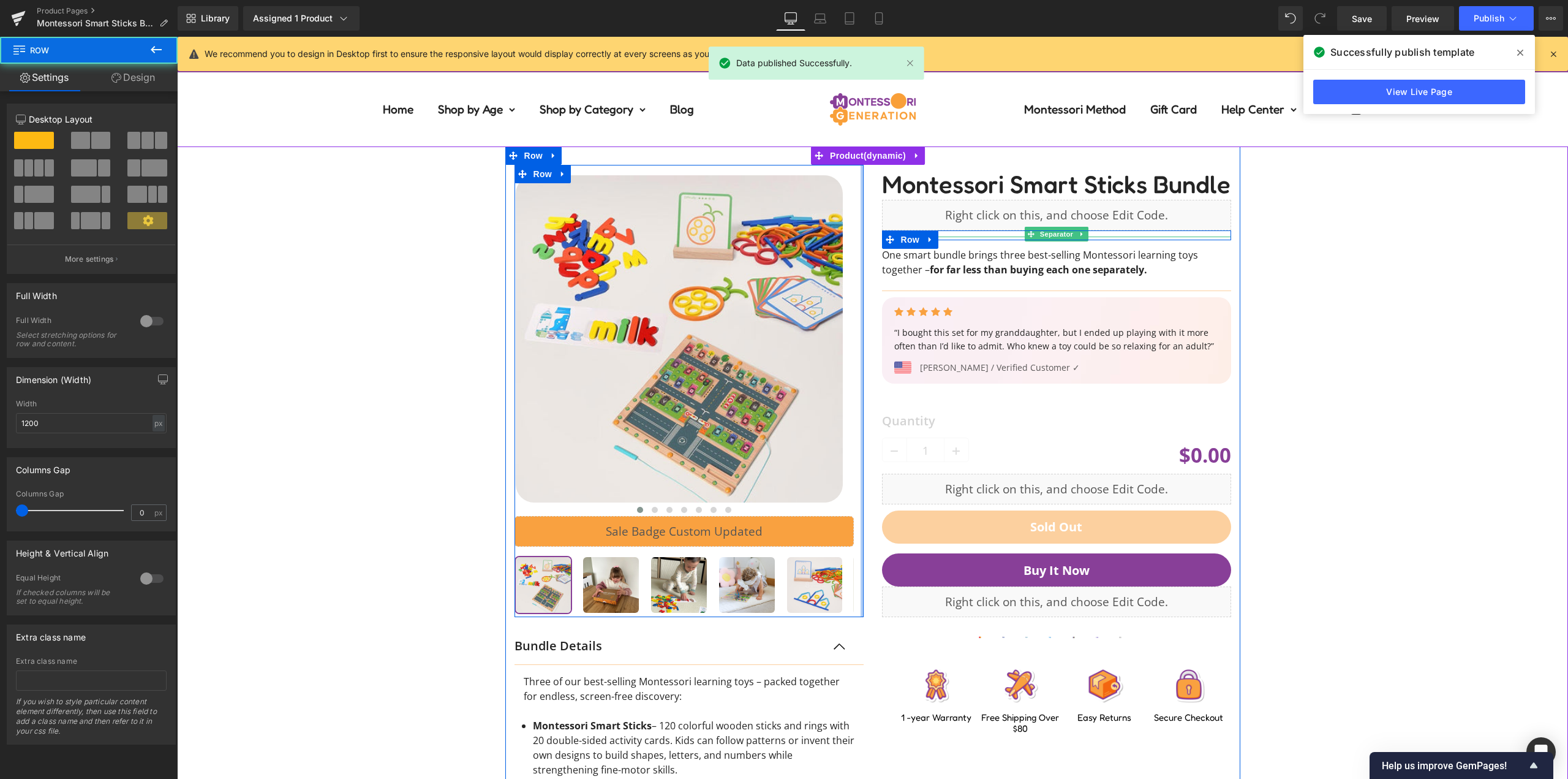
drag, startPoint x: 857, startPoint y: 241, endPoint x: 1048, endPoint y: 259, distance: 191.8
click at [879, 241] on div "‹ ›" at bounding box center [873, 611] width 735 height 929
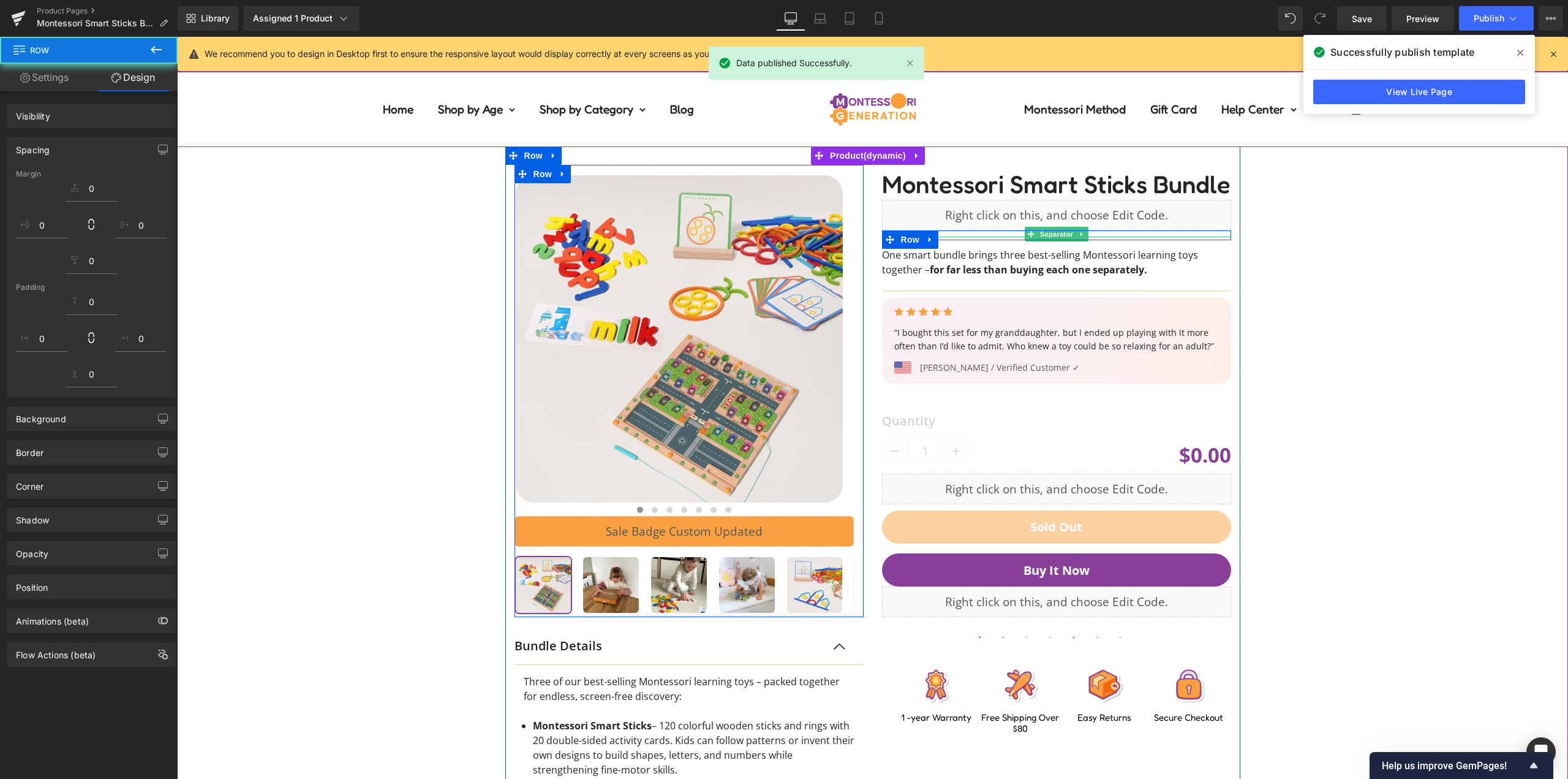
click at [1343, 241] on div "‹ ›" at bounding box center [872, 611] width 1379 height 929
